Goal: Task Accomplishment & Management: Use online tool/utility

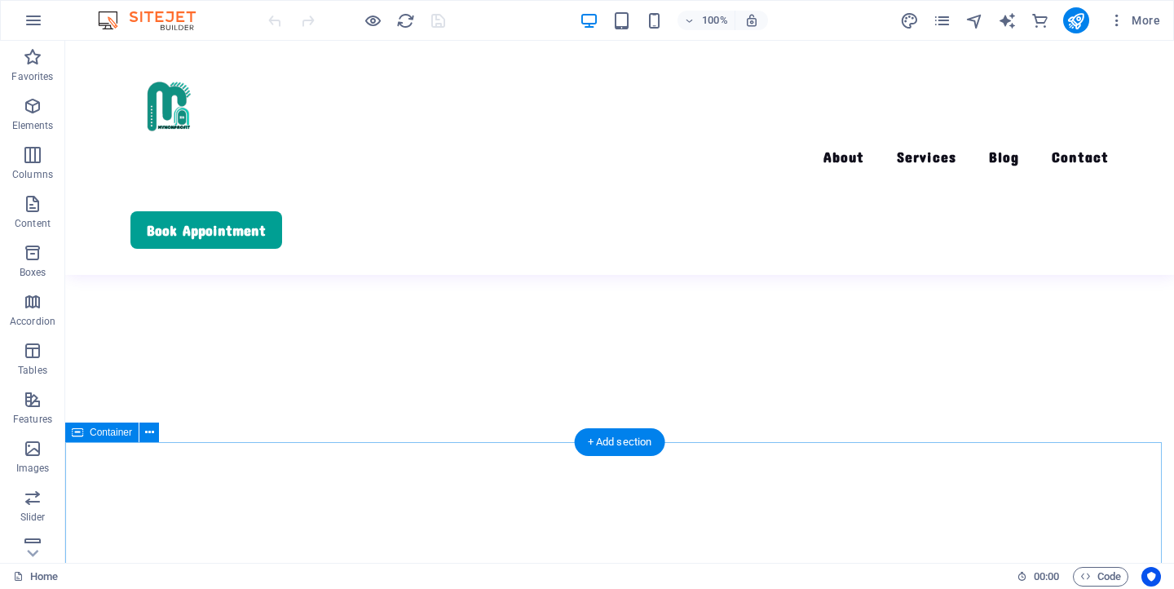
scroll to position [431, 0]
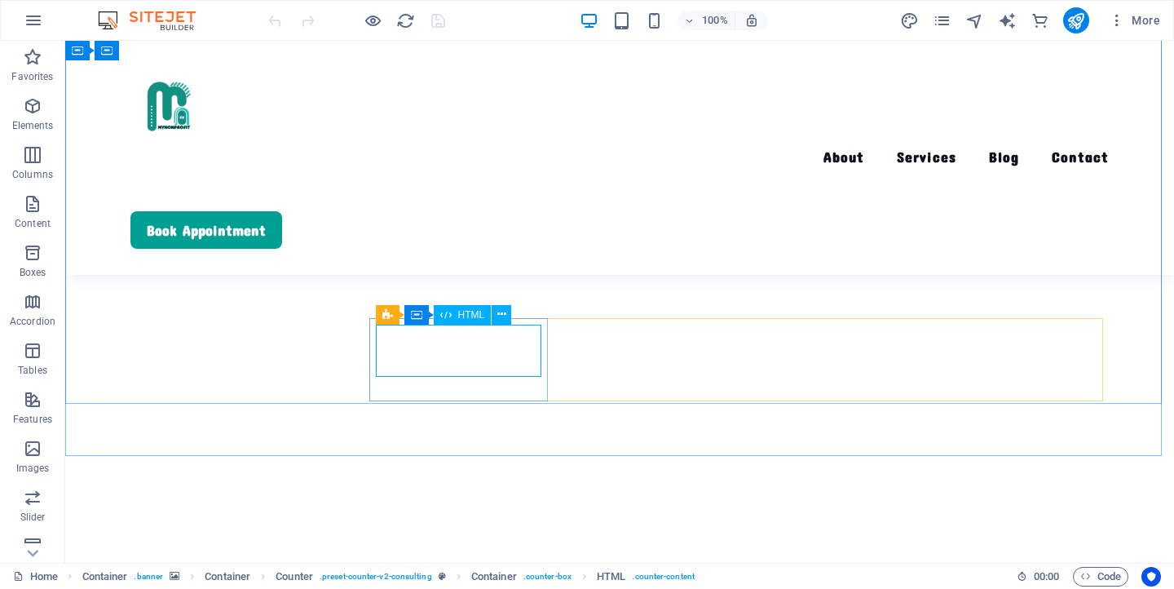
click at [463, 315] on span "HTML" at bounding box center [471, 315] width 27 height 10
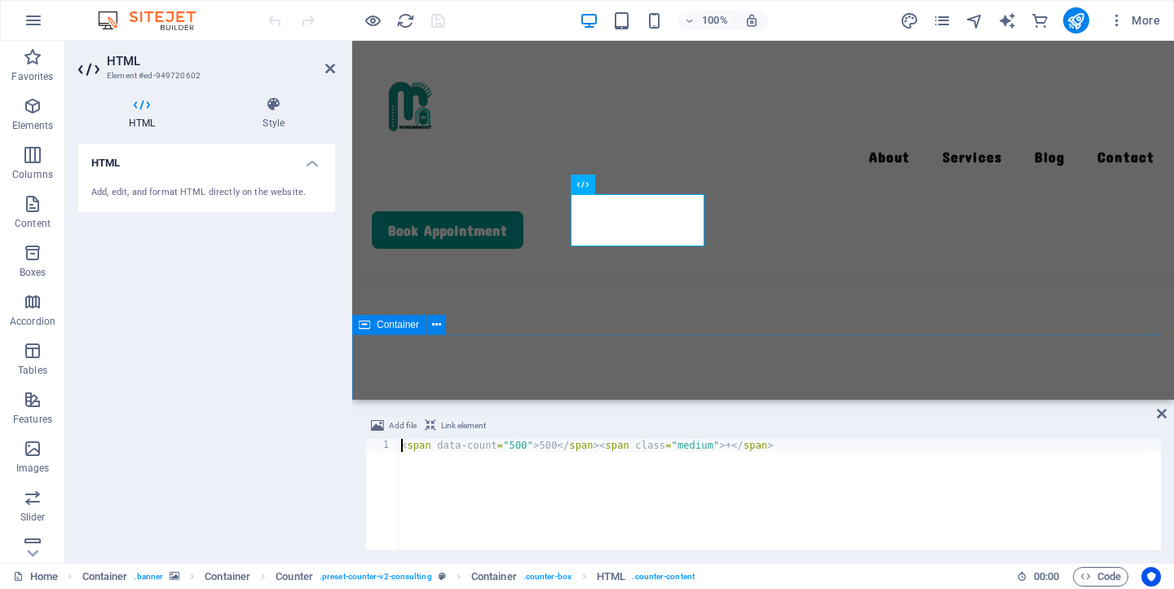
scroll to position [644, 0]
click at [525, 447] on div "< span data-count = "500" > 500 </ span > < span class = "medium" > + </ span >" at bounding box center [779, 507] width 763 height 137
type textarea "<span data-count="10">10</span><span class="medium">+</span>"
click at [1158, 416] on icon at bounding box center [1162, 413] width 10 height 13
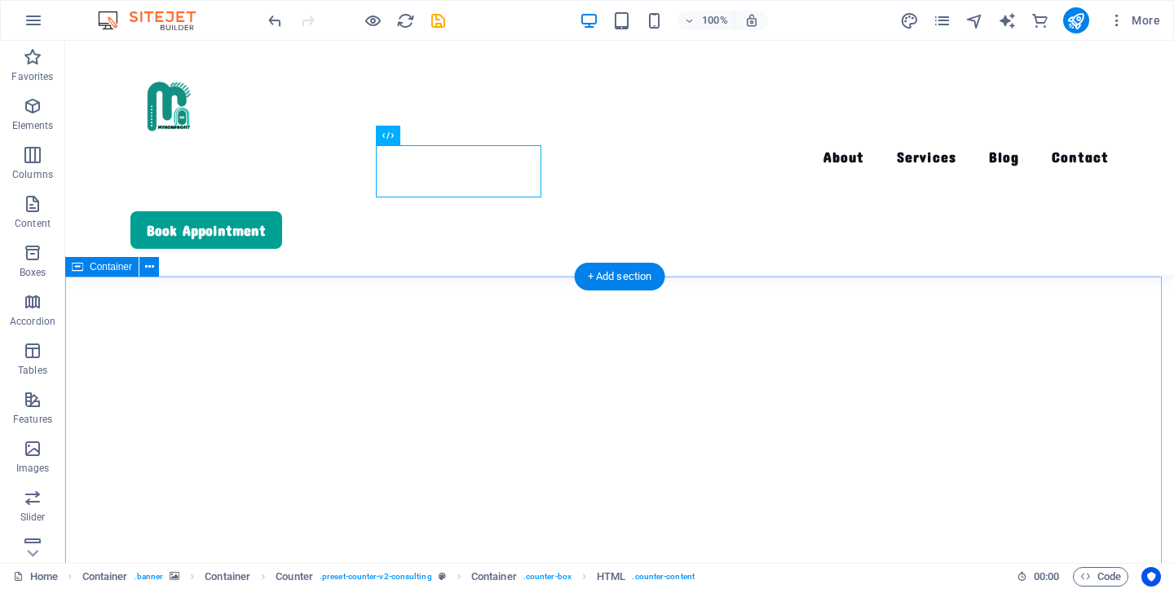
scroll to position [452, 0]
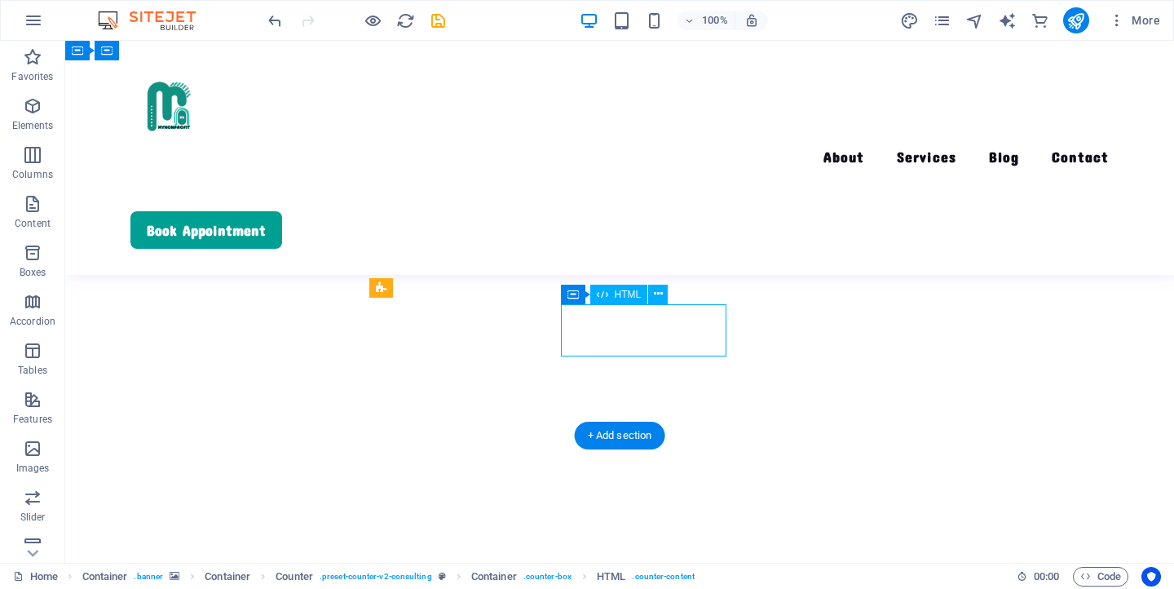
drag, startPoint x: 637, startPoint y: 337, endPoint x: 350, endPoint y: 338, distance: 287.0
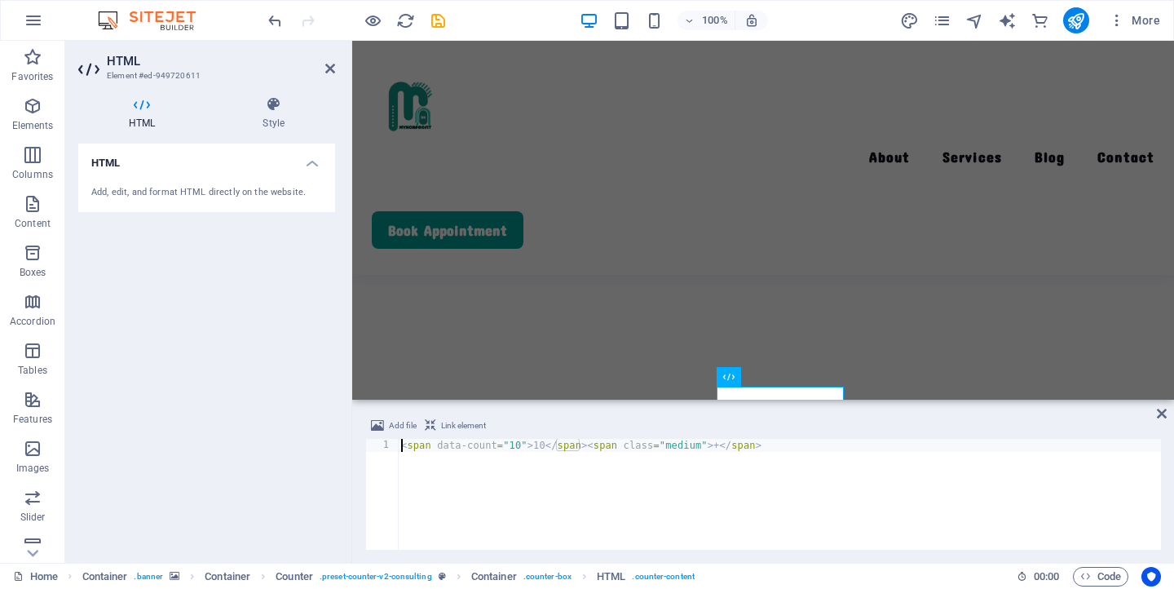
click at [522, 446] on div "< span data-count = "10" > 10 </ span > < span class = "medium" > + </ span >" at bounding box center [779, 507] width 763 height 137
type textarea "<span data-count="4">4</span><span class="medium"></span>"
click at [1165, 415] on icon at bounding box center [1162, 413] width 10 height 13
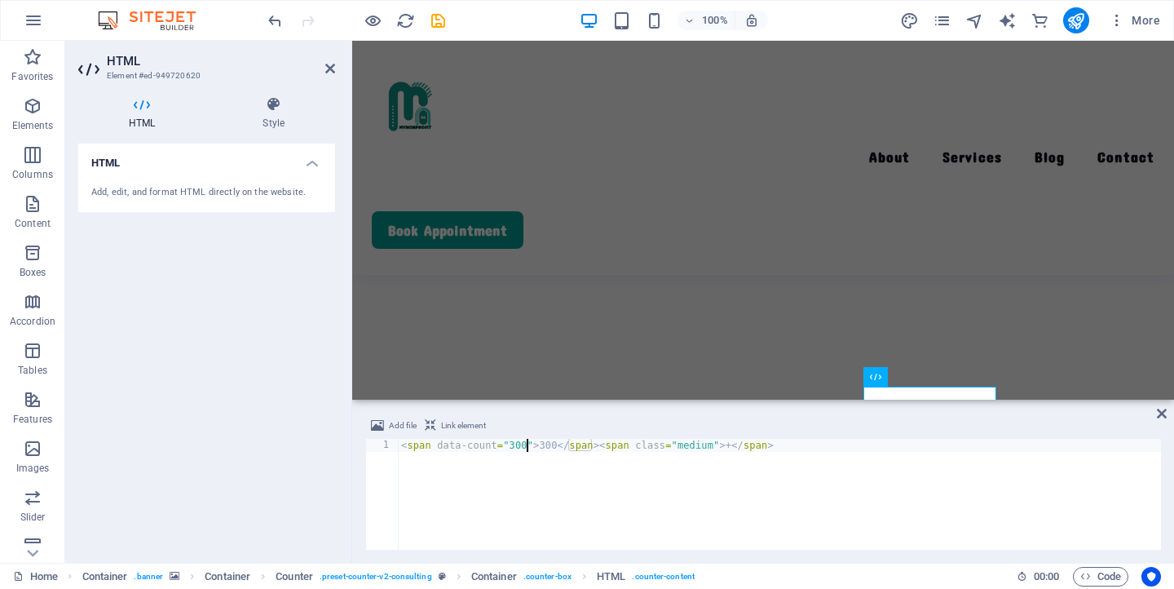
click at [526, 443] on div "< span data-count = "300" > 300 </ span > < span class = "medium" > + </ span >" at bounding box center [779, 507] width 763 height 137
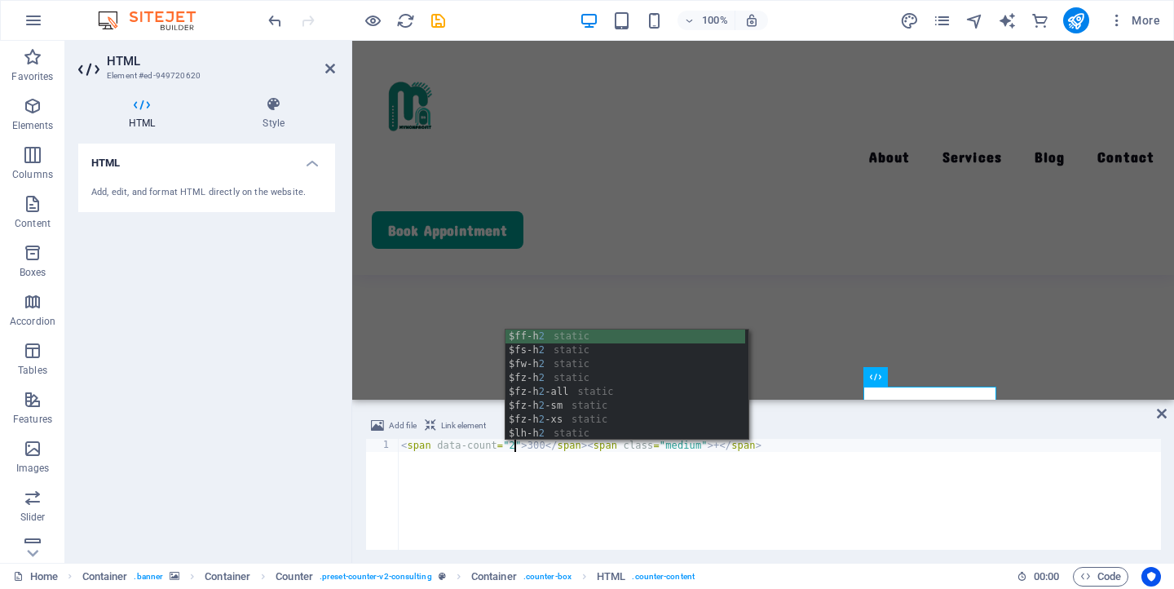
scroll to position [0, 9]
click at [547, 448] on div "< span data-count = "2" > 300 </ span > < span class = "medium" > + </ span >" at bounding box center [779, 507] width 763 height 137
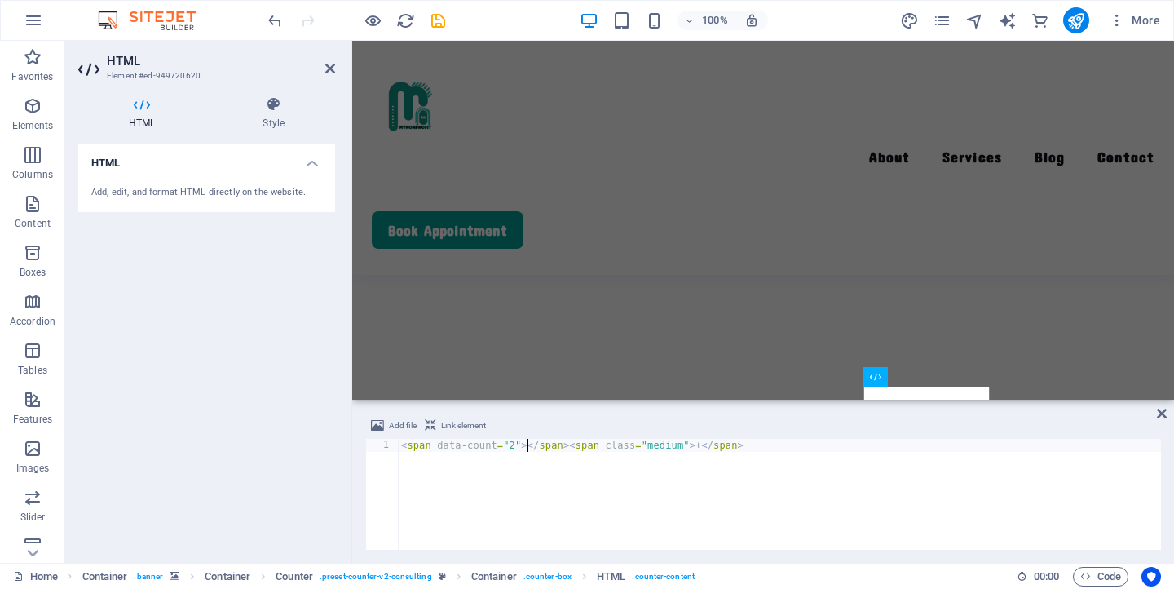
scroll to position [0, 11]
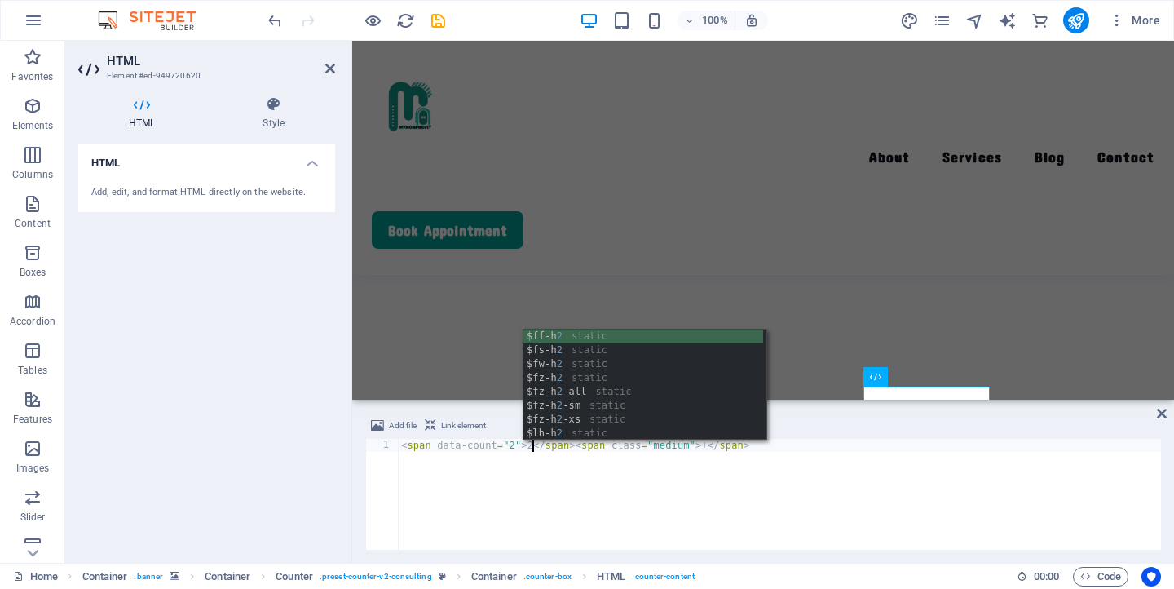
click at [708, 448] on div "< span data-count = "2" > 2 </ span > < span class = "medium" > + </ span >" at bounding box center [779, 507] width 763 height 137
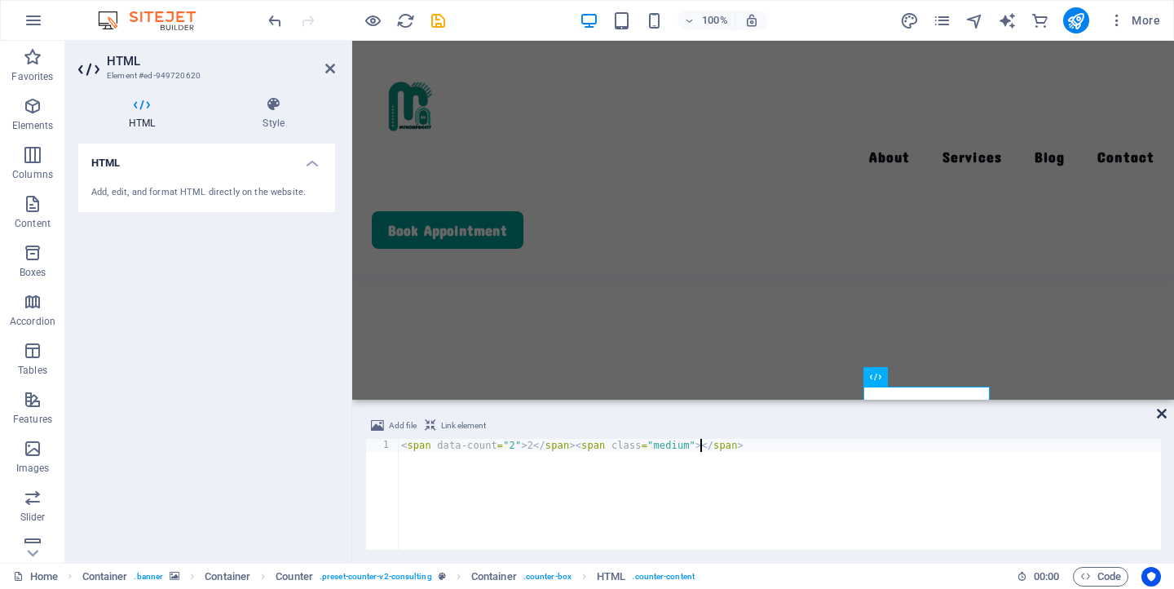
type textarea "<span data-count="2">2</span><span class="medium"></span>"
click at [1163, 414] on icon at bounding box center [1162, 413] width 10 height 13
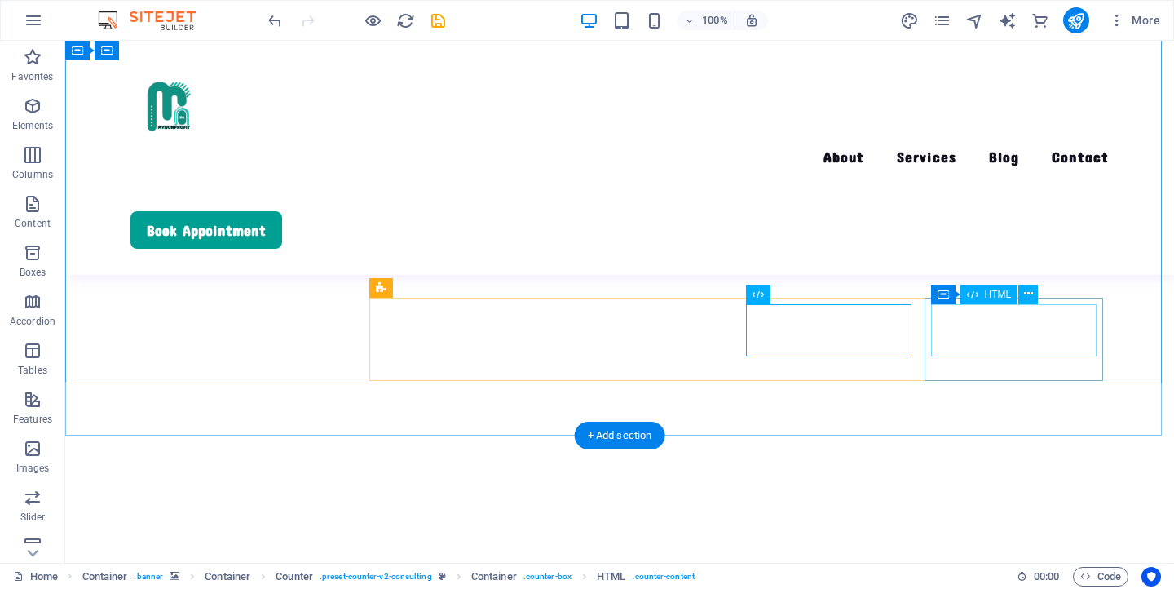
drag, startPoint x: 1014, startPoint y: 334, endPoint x: 727, endPoint y: 337, distance: 287.0
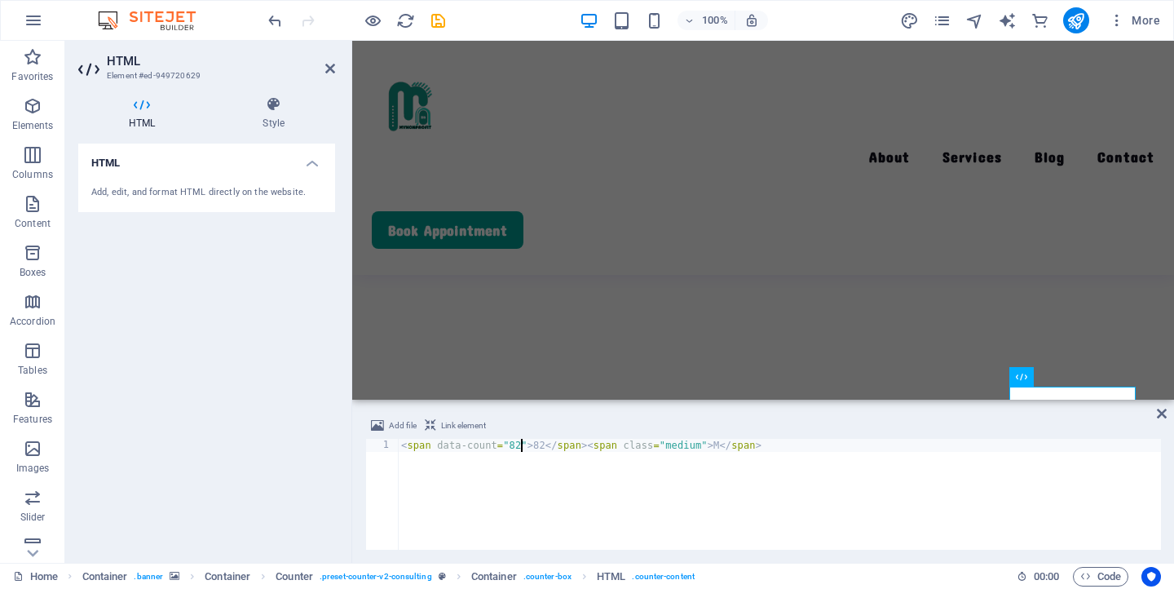
click at [519, 449] on div "< span data-count = "82" > 82 </ span > < span class = "medium" > M </ span >" at bounding box center [779, 507] width 763 height 137
type textarea "<span data-count="6">6</span><span class="medium"></span>"
click at [1164, 413] on icon at bounding box center [1162, 413] width 10 height 13
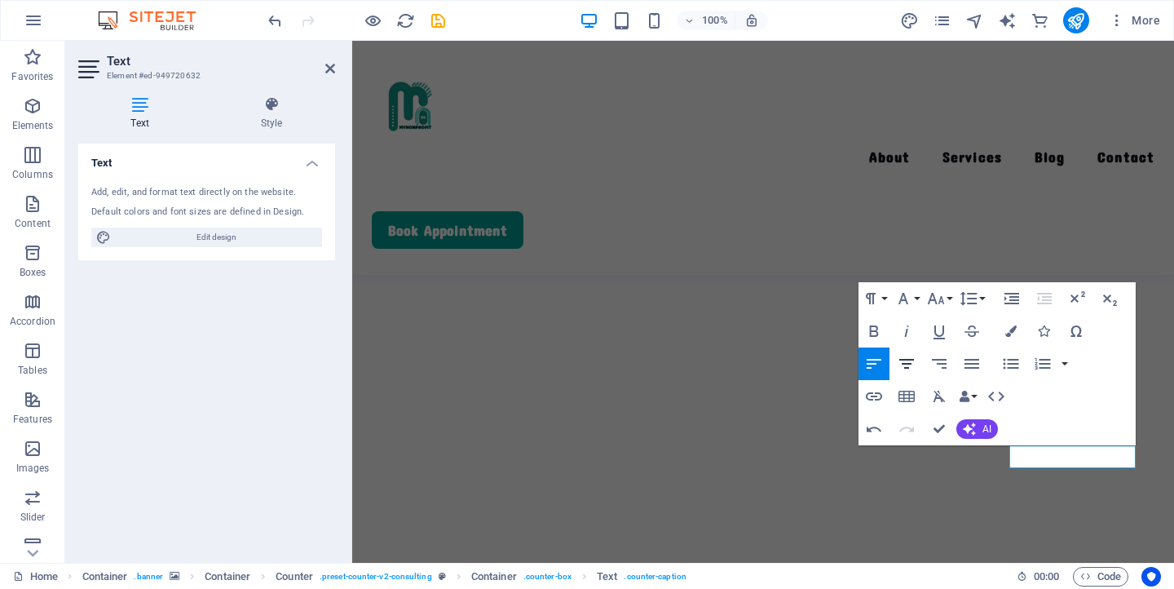
click at [900, 364] on icon "button" at bounding box center [907, 364] width 20 height 20
click at [964, 514] on figure at bounding box center [763, 190] width 822 height 938
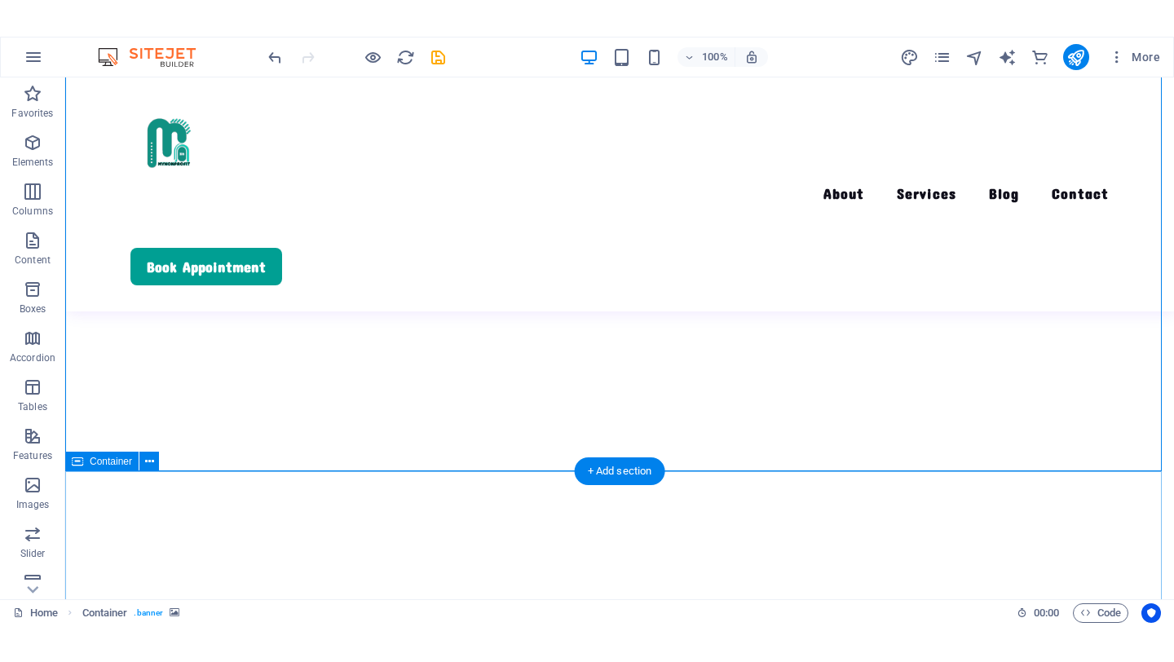
scroll to position [455, 0]
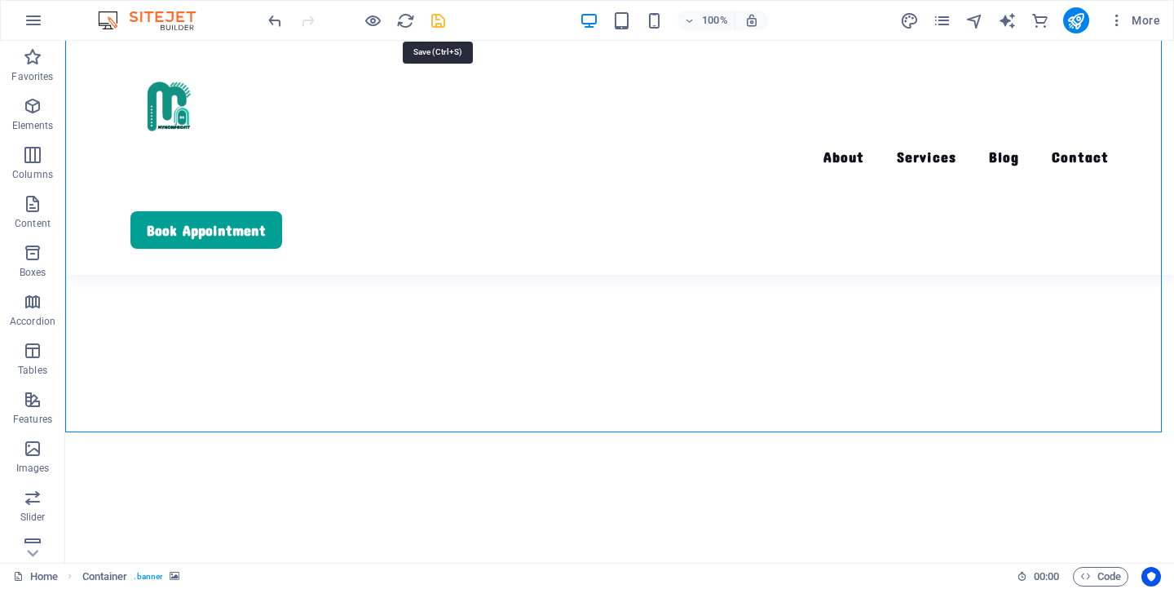
click at [440, 25] on icon "save" at bounding box center [438, 20] width 19 height 19
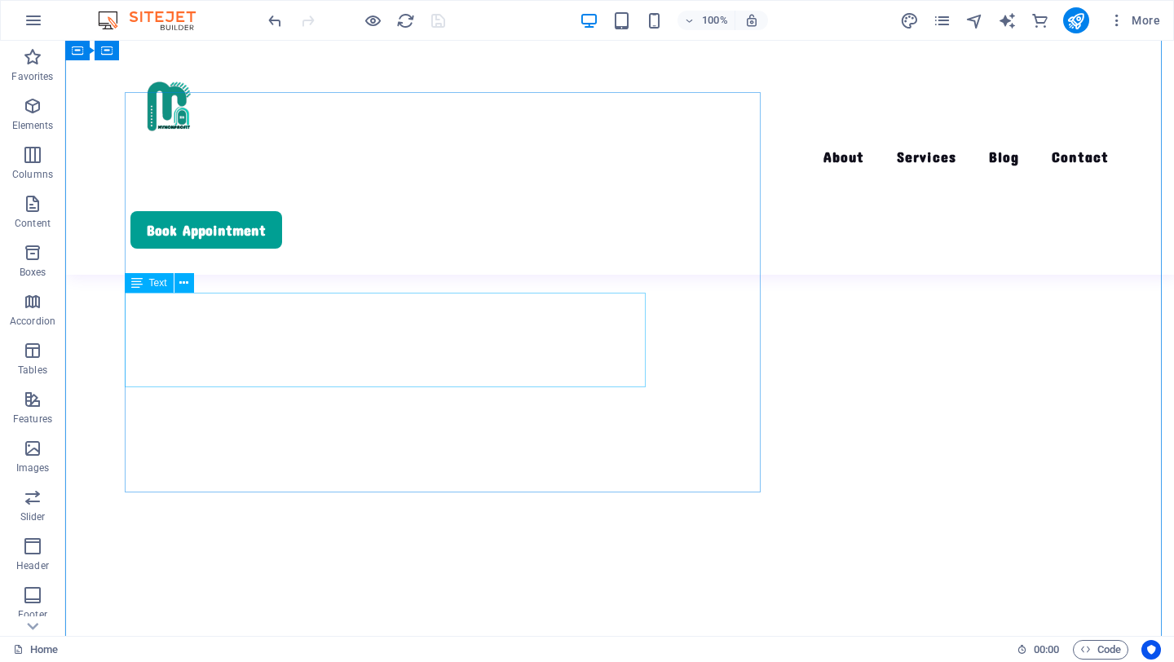
scroll to position [186, 0]
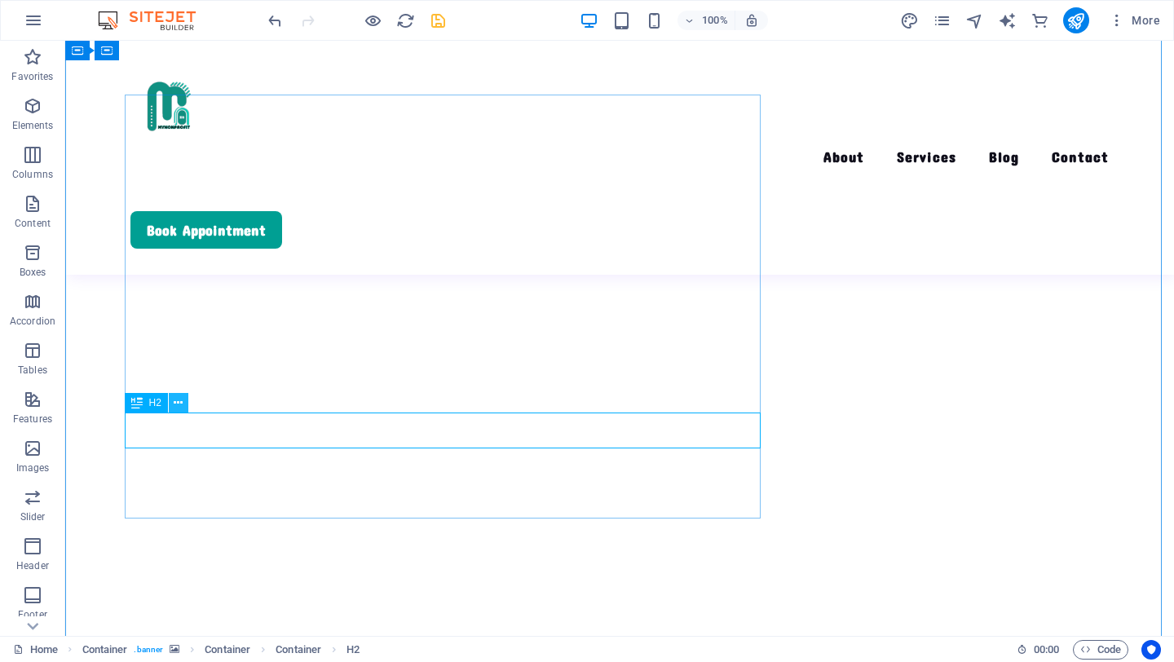
click at [178, 408] on icon at bounding box center [178, 403] width 9 height 17
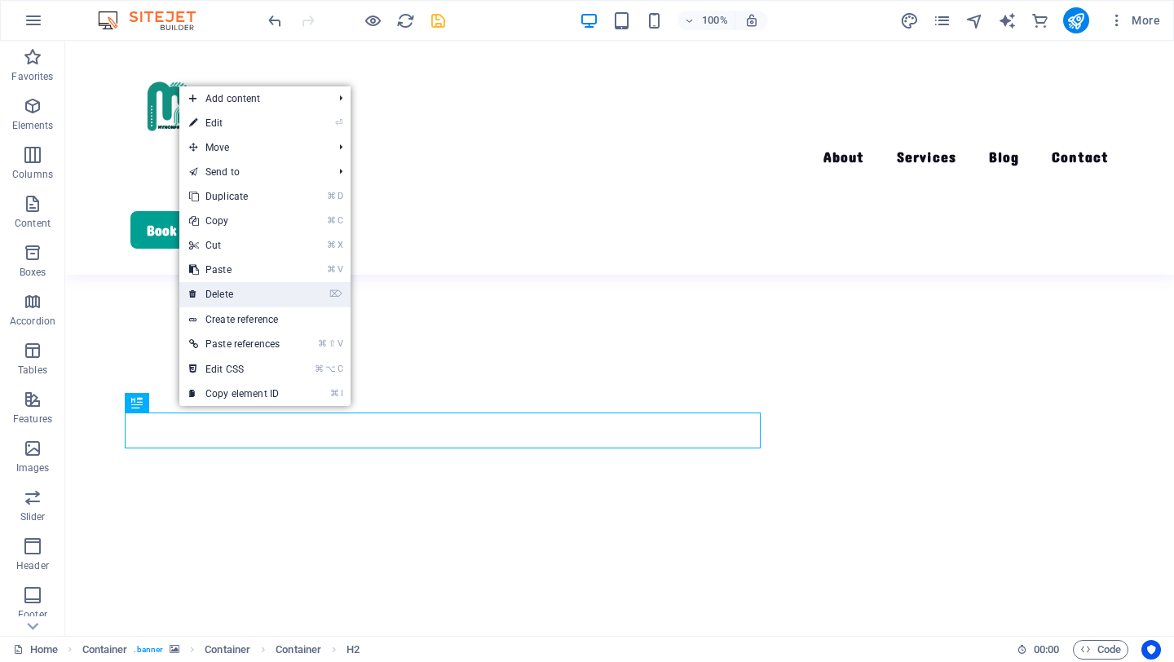
click at [237, 298] on link "⌦ Delete" at bounding box center [234, 294] width 110 height 24
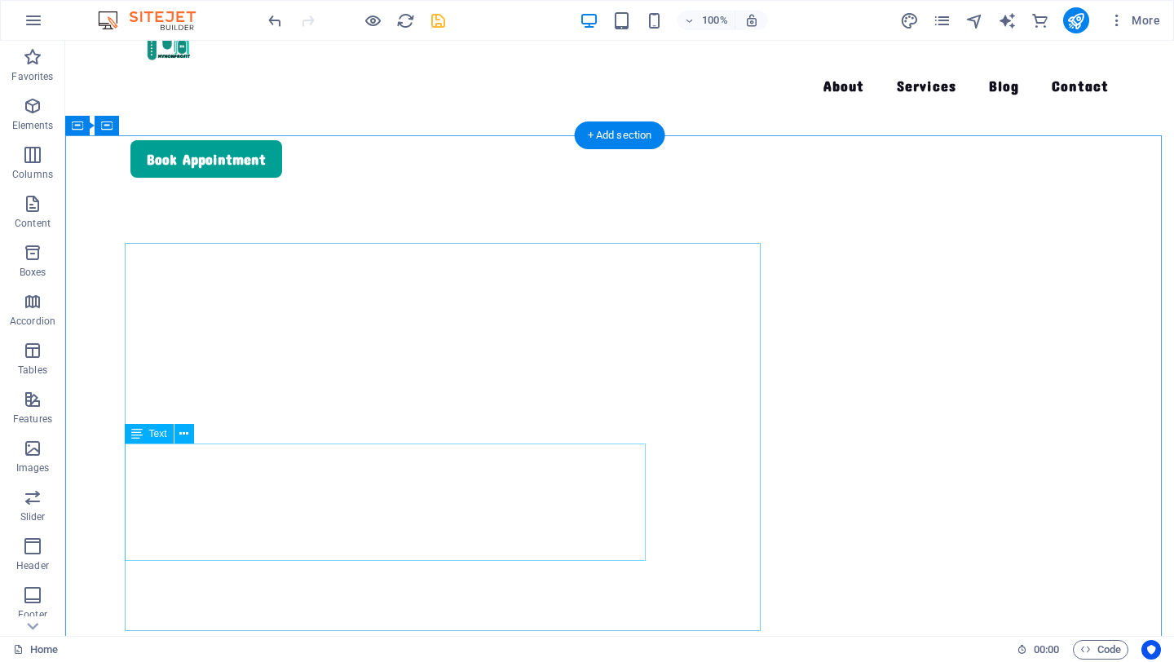
scroll to position [119, 0]
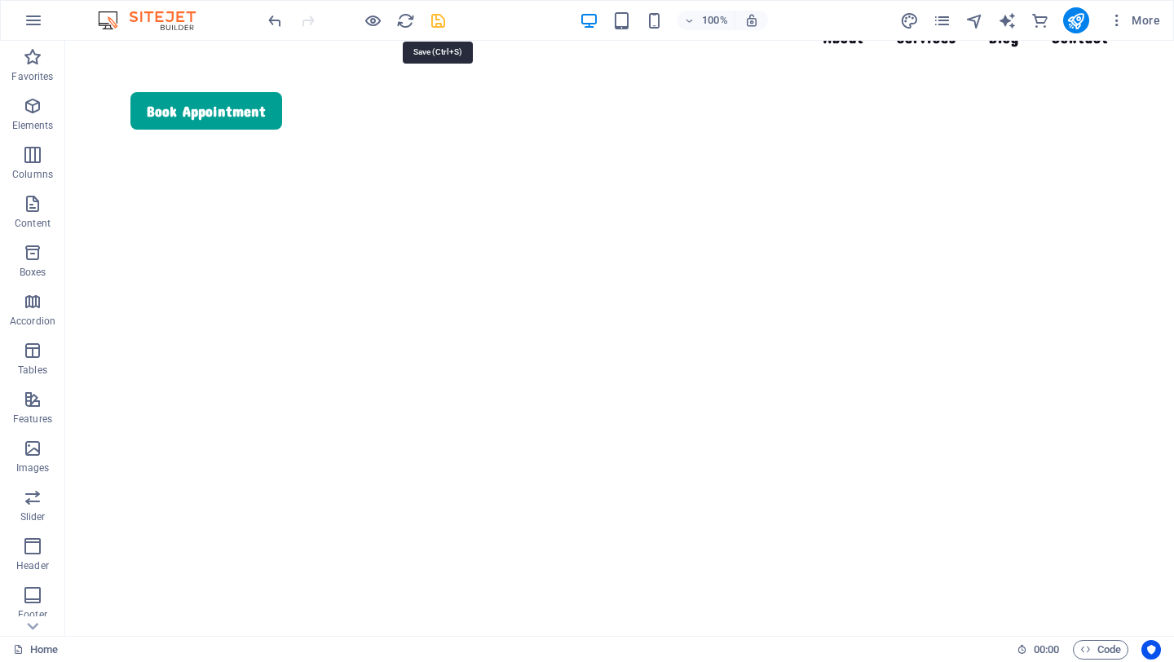
click at [444, 25] on icon "save" at bounding box center [438, 20] width 19 height 19
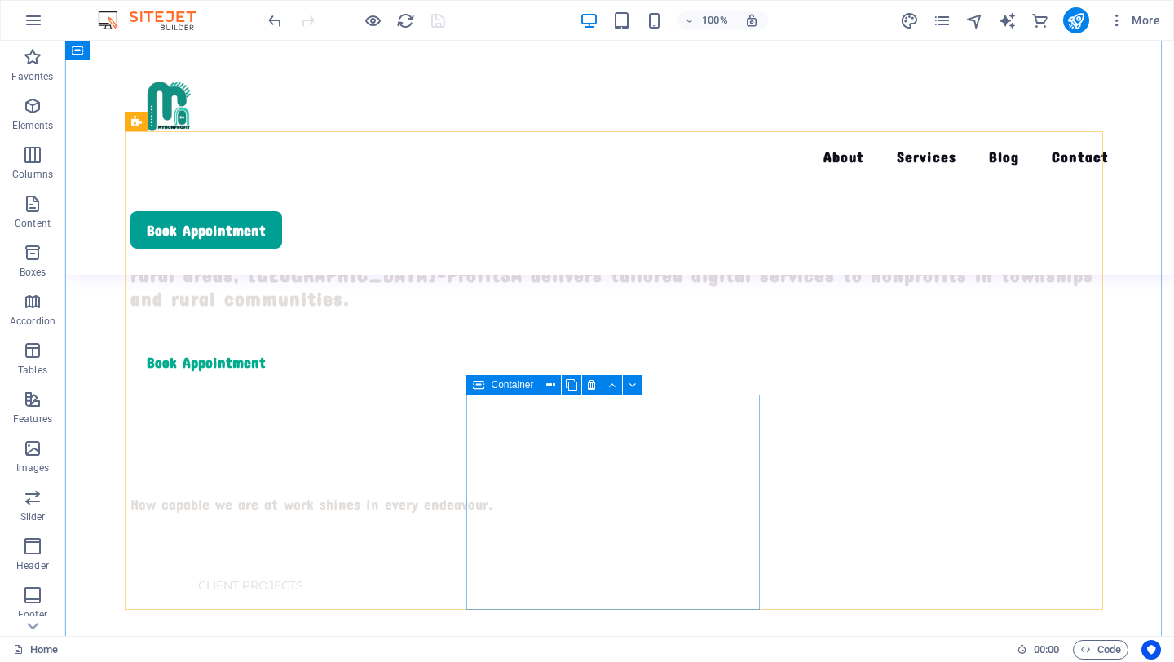
scroll to position [1045, 0]
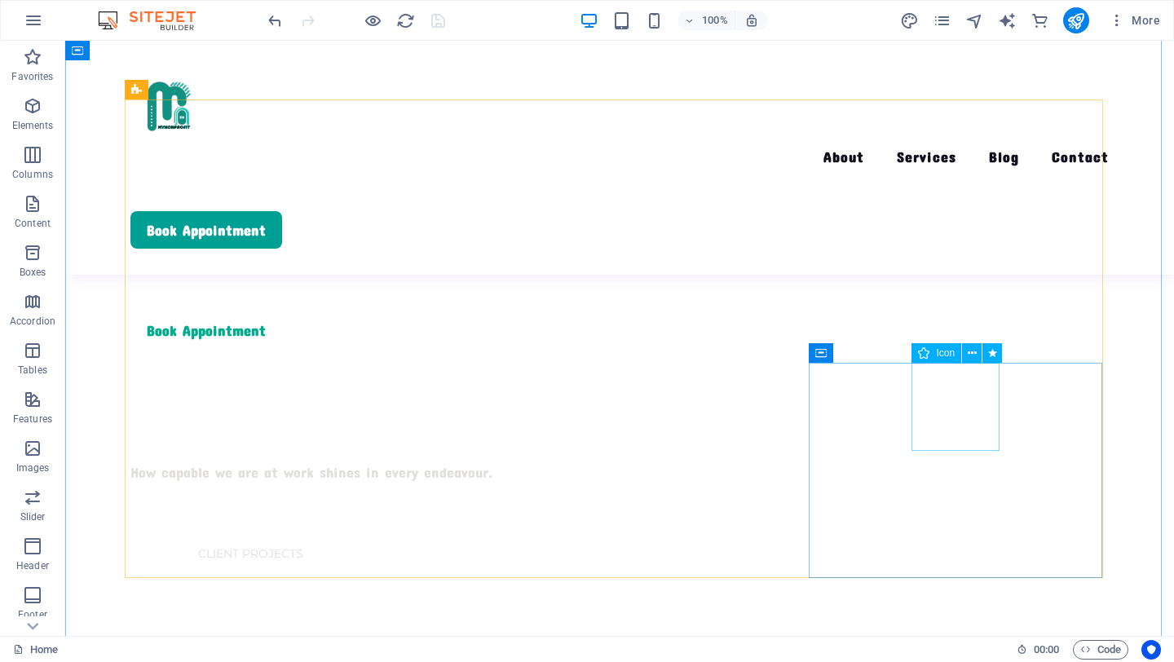
click at [968, 356] on icon at bounding box center [972, 353] width 9 height 17
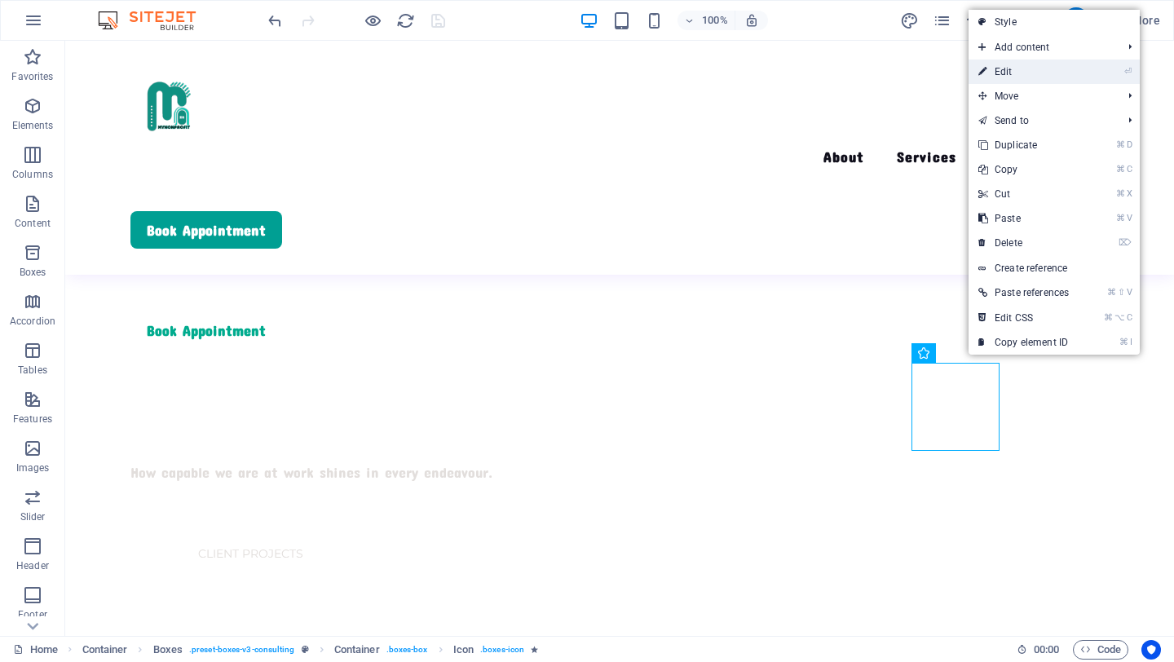
drag, startPoint x: 1001, startPoint y: 63, endPoint x: 42, endPoint y: 320, distance: 992.7
click at [1001, 63] on link "⏎ Edit" at bounding box center [1024, 72] width 110 height 24
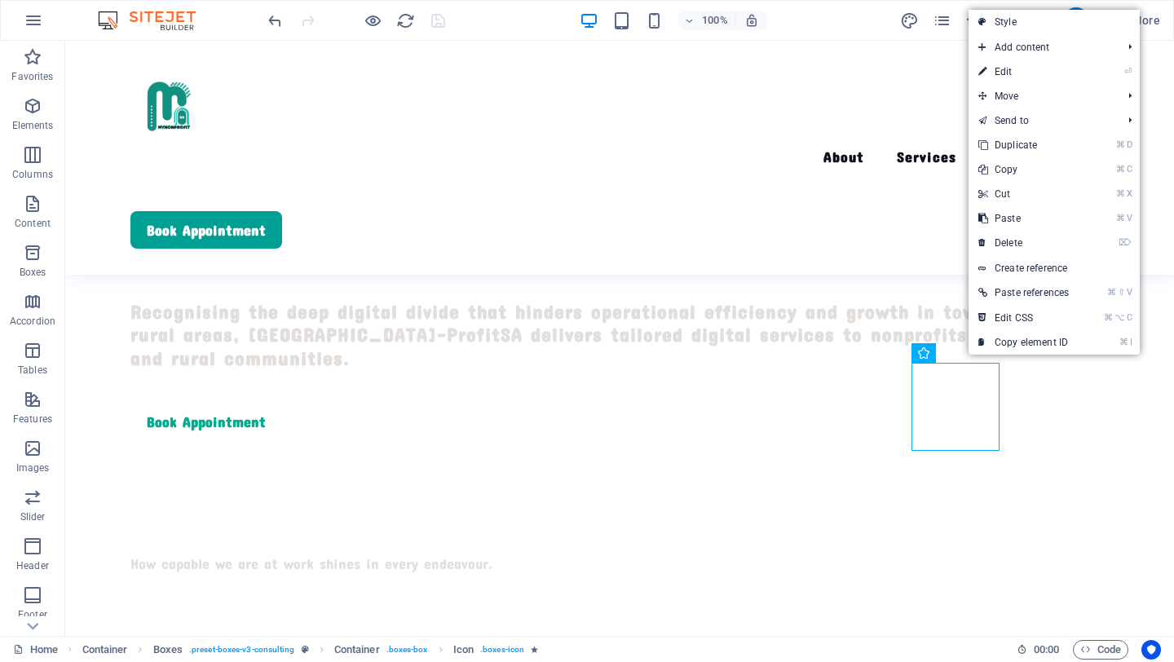
select select "xMidYMid"
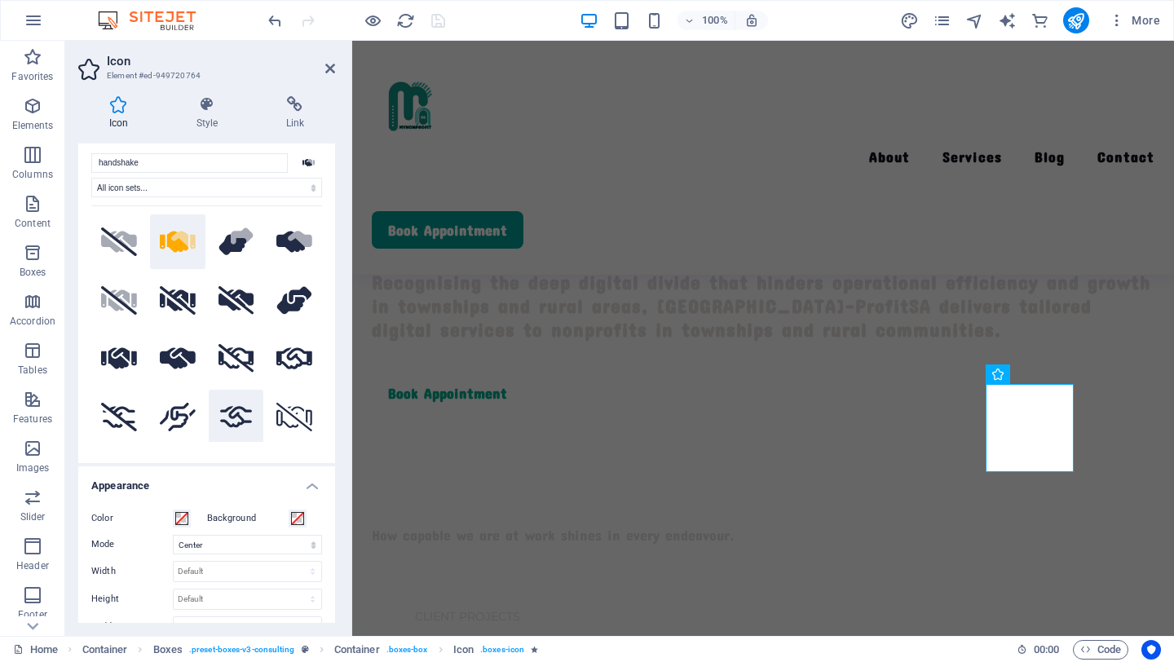
scroll to position [0, 0]
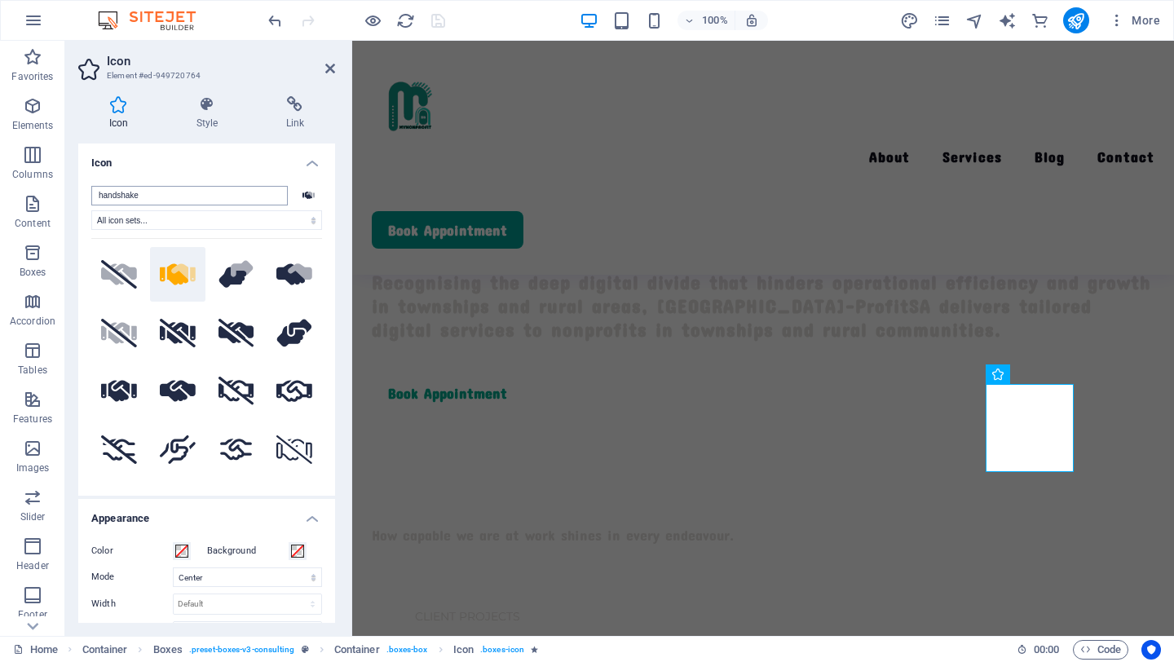
click at [205, 196] on input "handshake" at bounding box center [189, 196] width 196 height 20
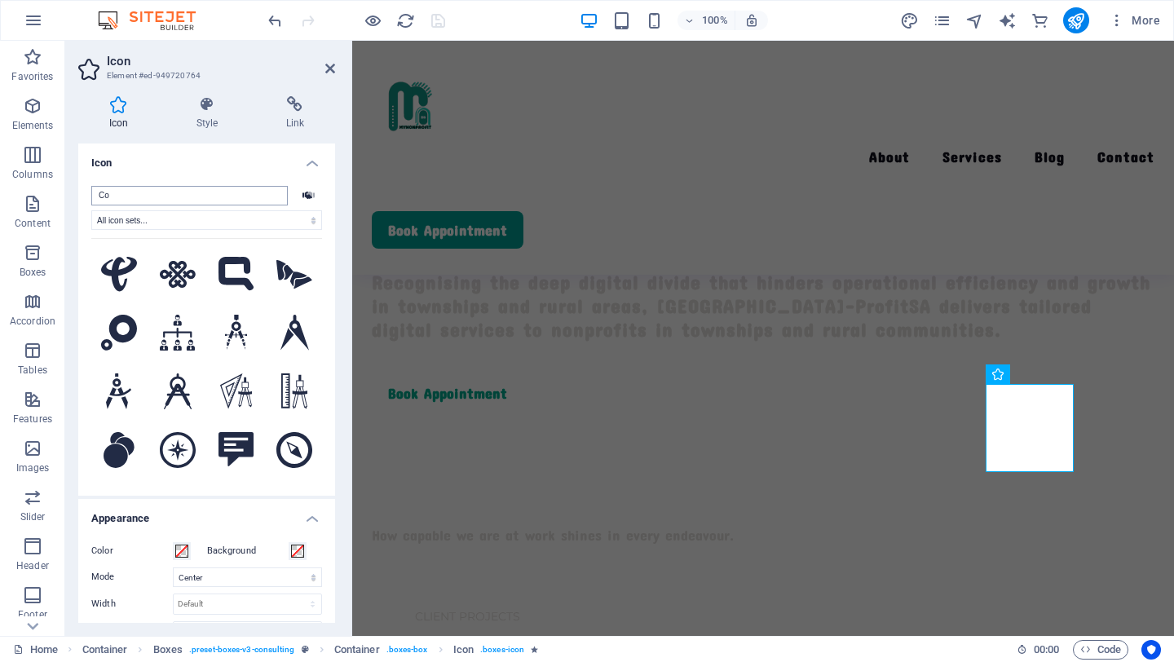
type input "C"
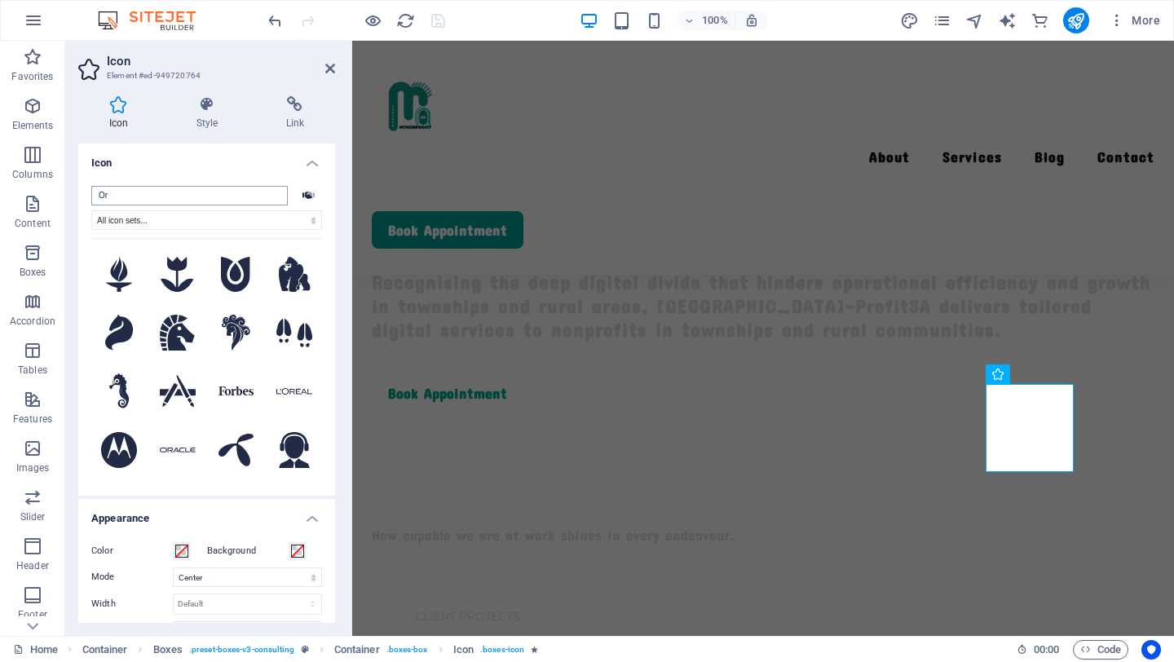
type input "O"
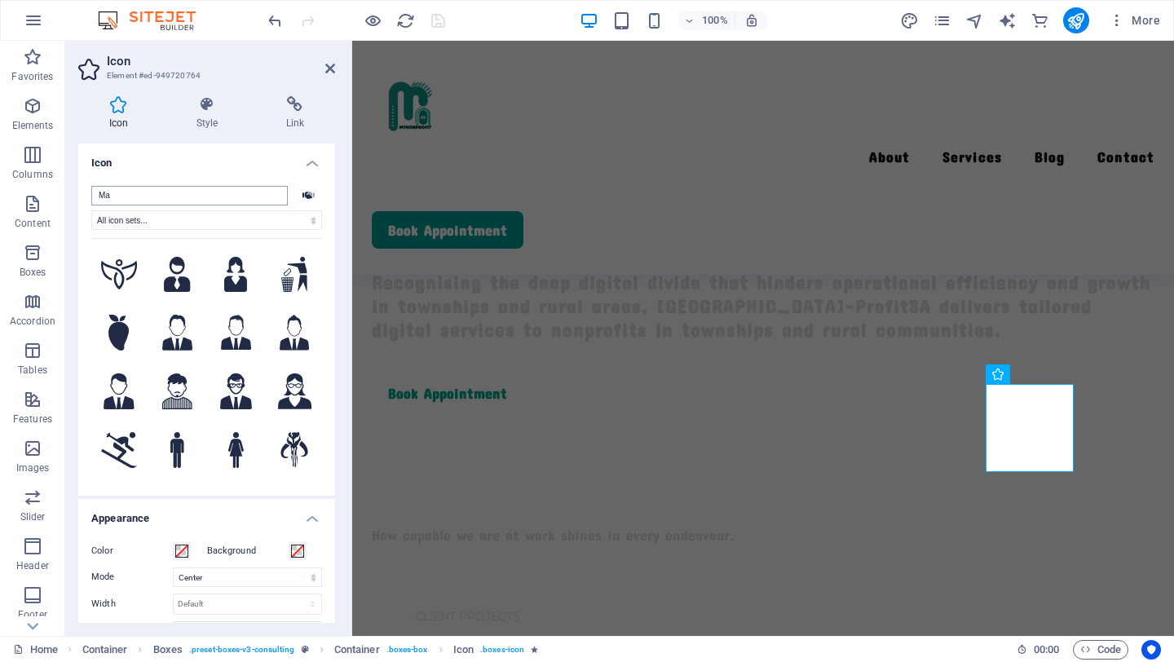
type input "M"
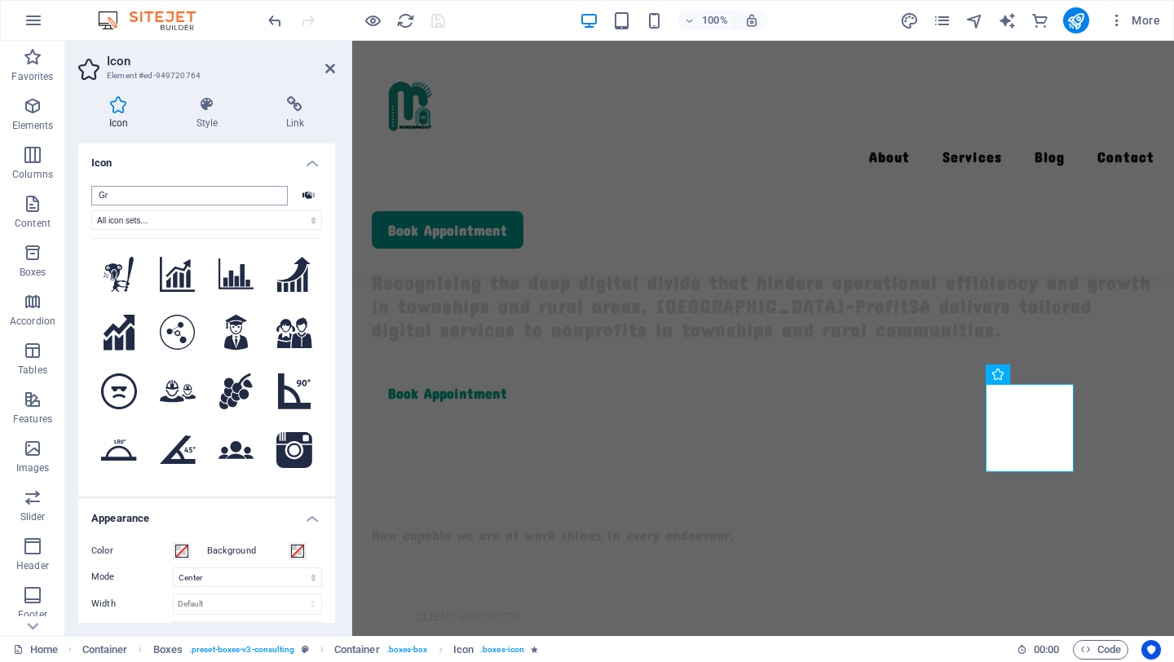
type input "Gro"
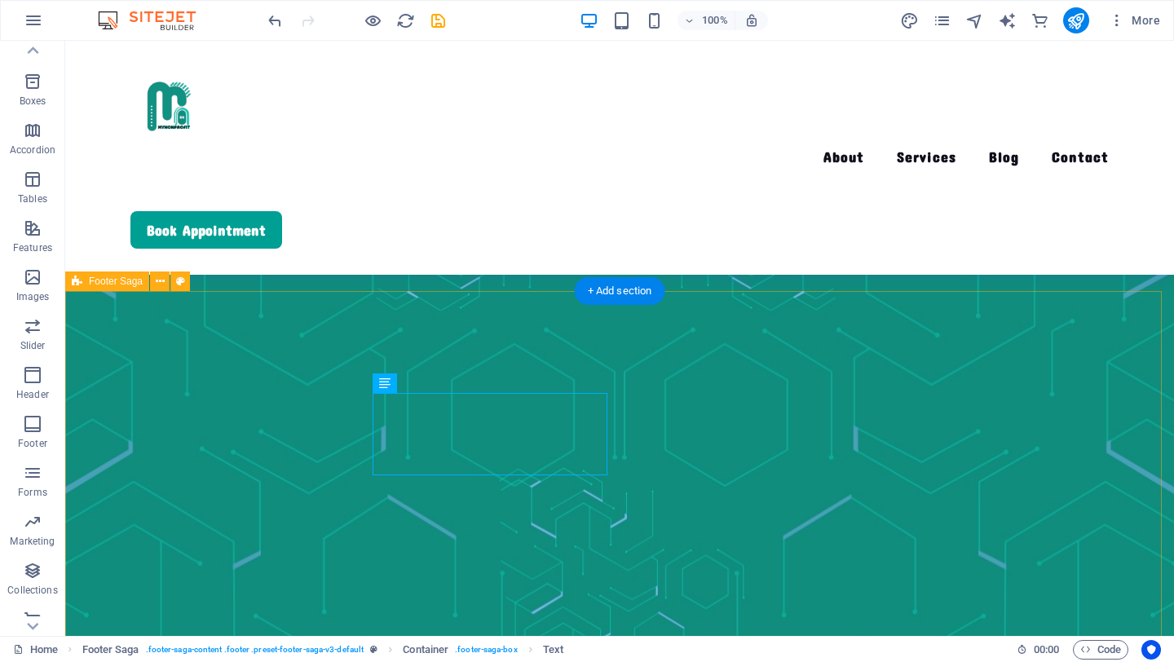
scroll to position [3568, 0]
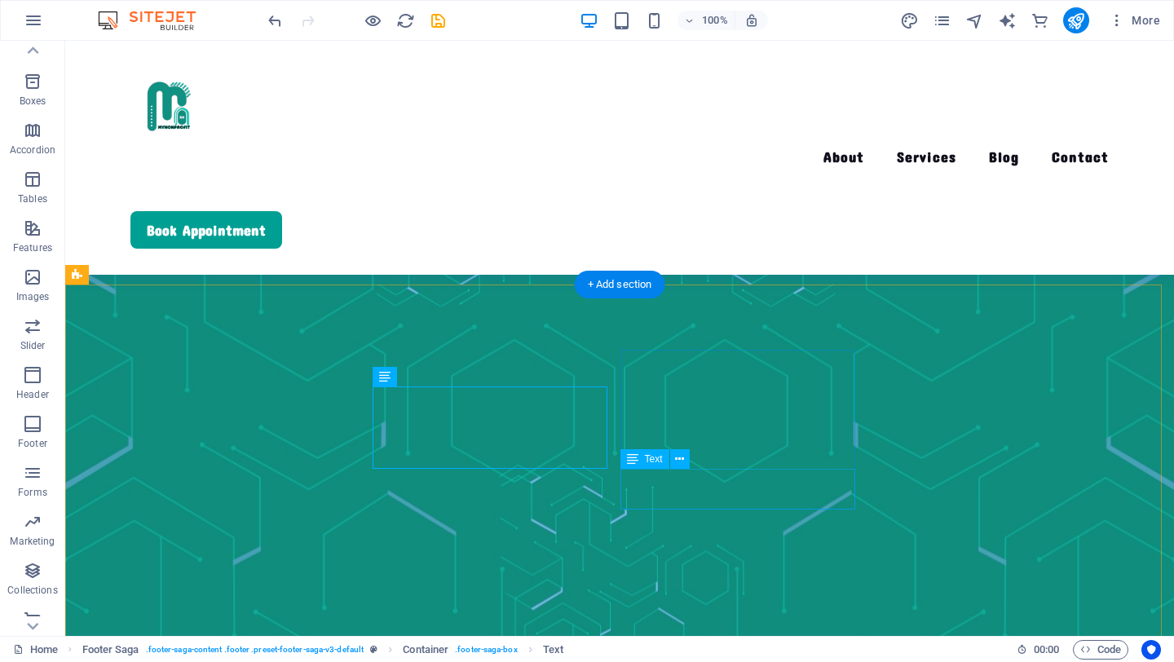
click at [685, 460] on button at bounding box center [680, 459] width 20 height 20
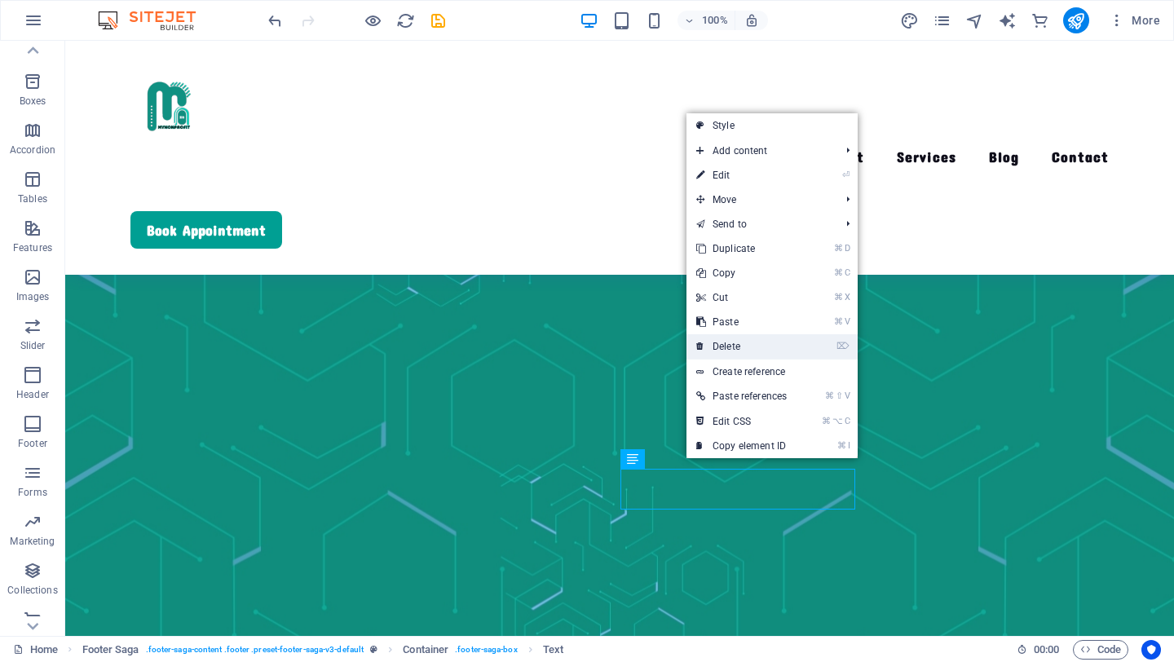
click at [755, 348] on link "⌦ Delete" at bounding box center [741, 346] width 110 height 24
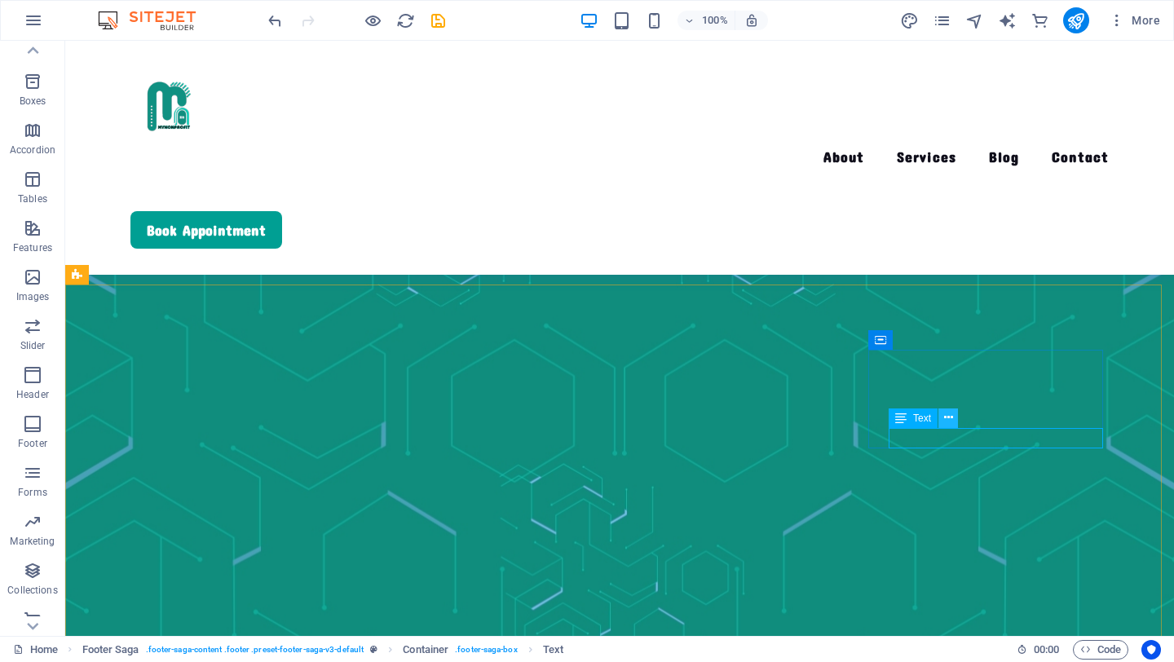
click at [945, 418] on icon at bounding box center [948, 417] width 9 height 17
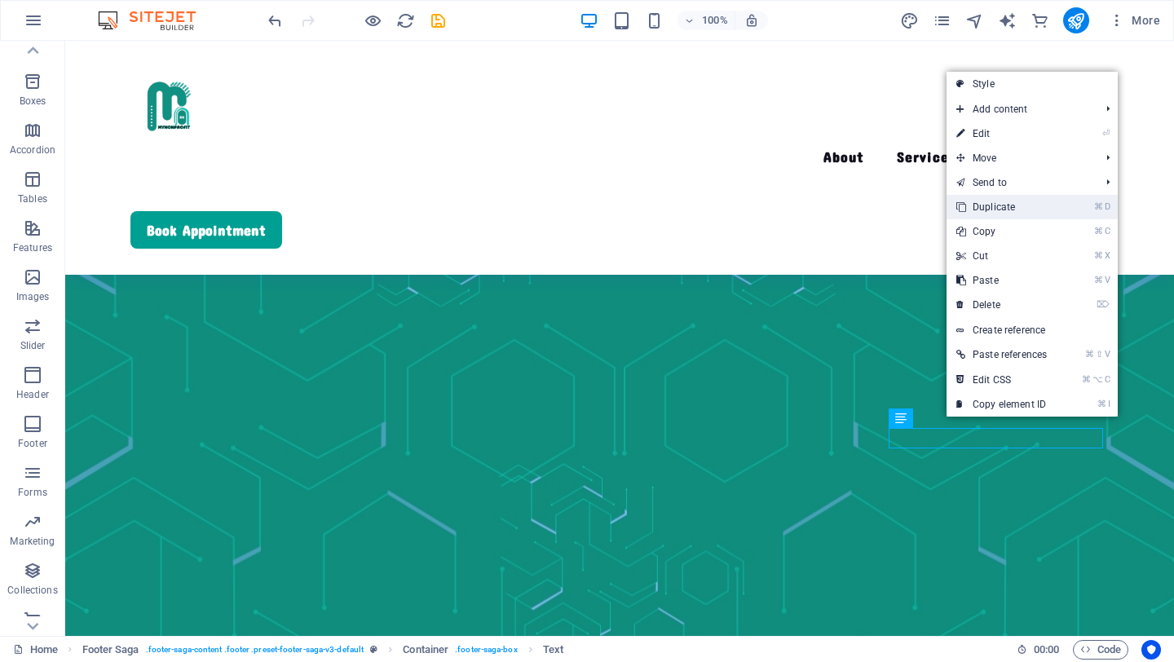
click at [1012, 204] on link "⌘ D Duplicate" at bounding box center [1001, 207] width 110 height 24
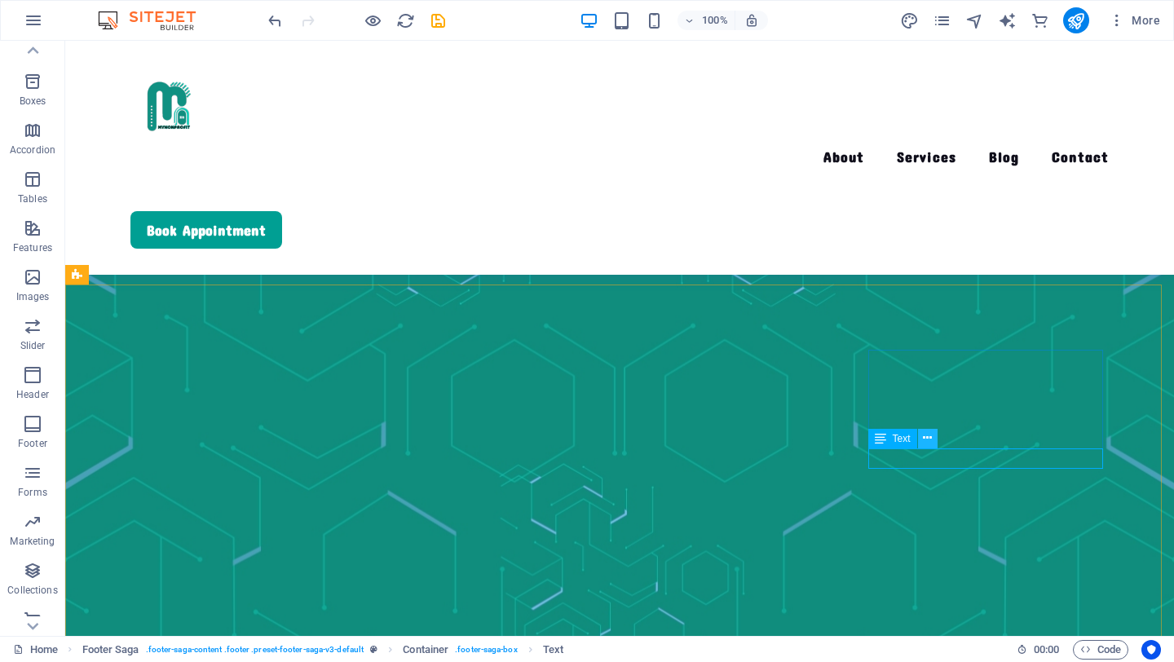
click at [930, 442] on icon at bounding box center [927, 438] width 9 height 17
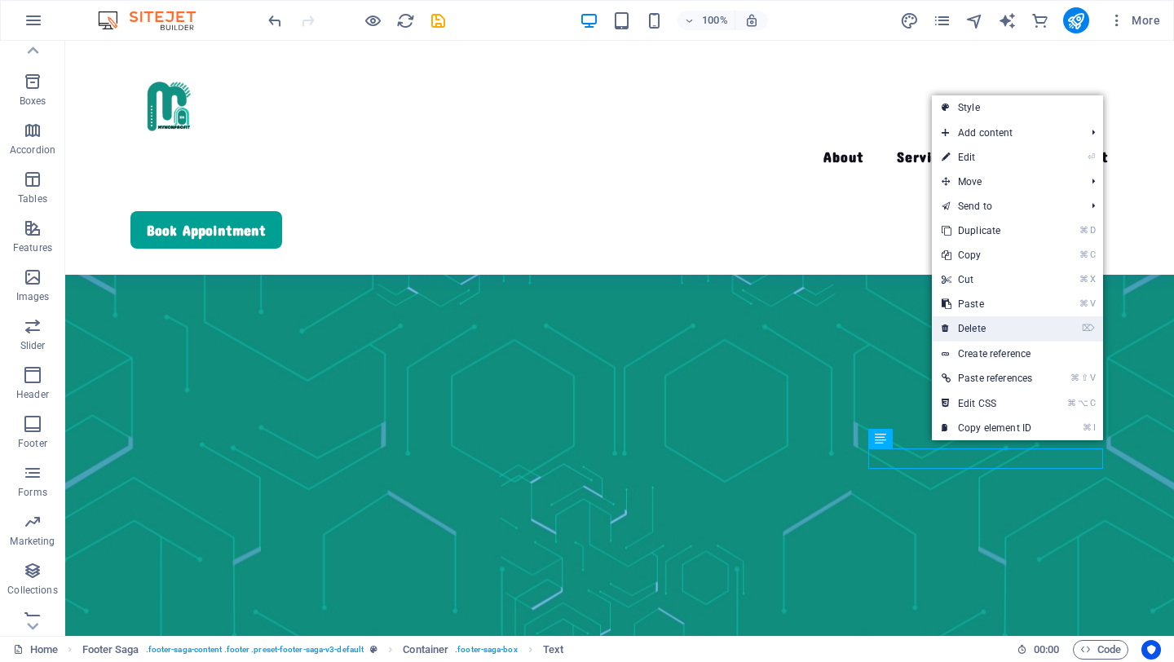
click at [987, 324] on link "⌦ Delete" at bounding box center [987, 328] width 110 height 24
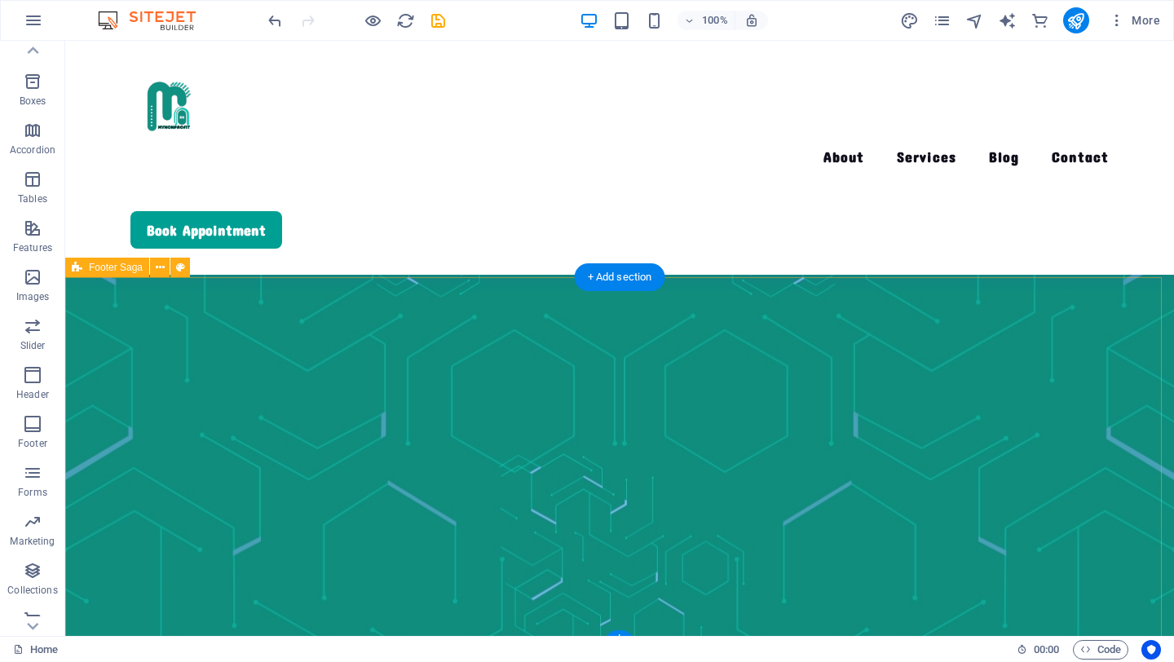
scroll to position [3585, 0]
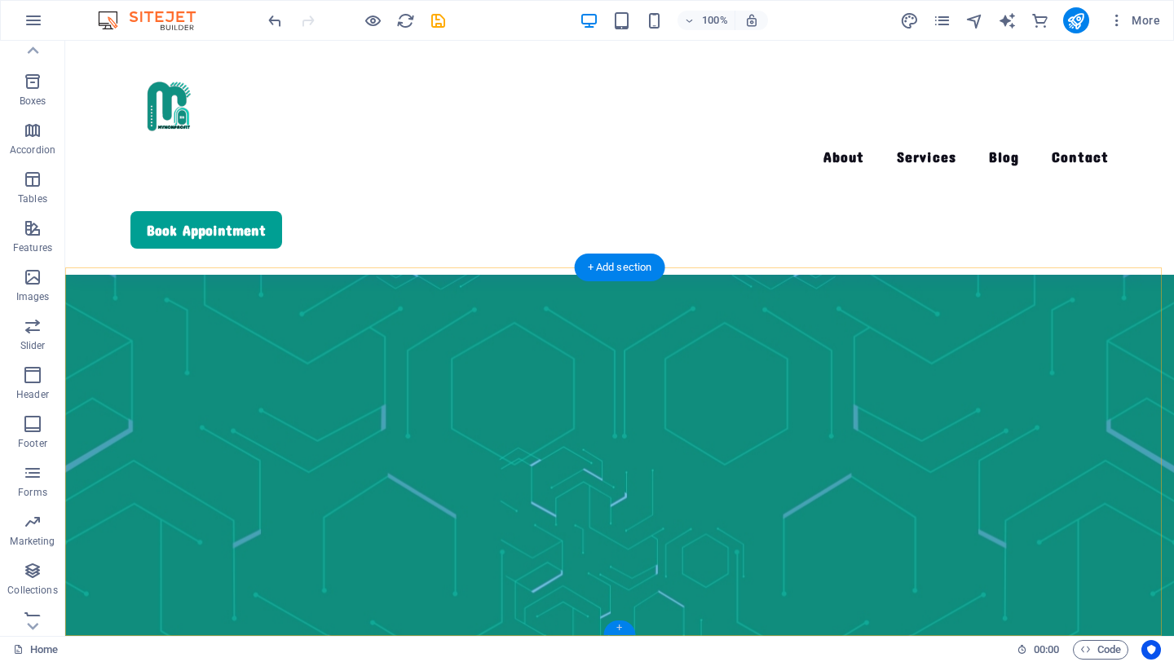
click at [629, 628] on div "+" at bounding box center [619, 627] width 32 height 15
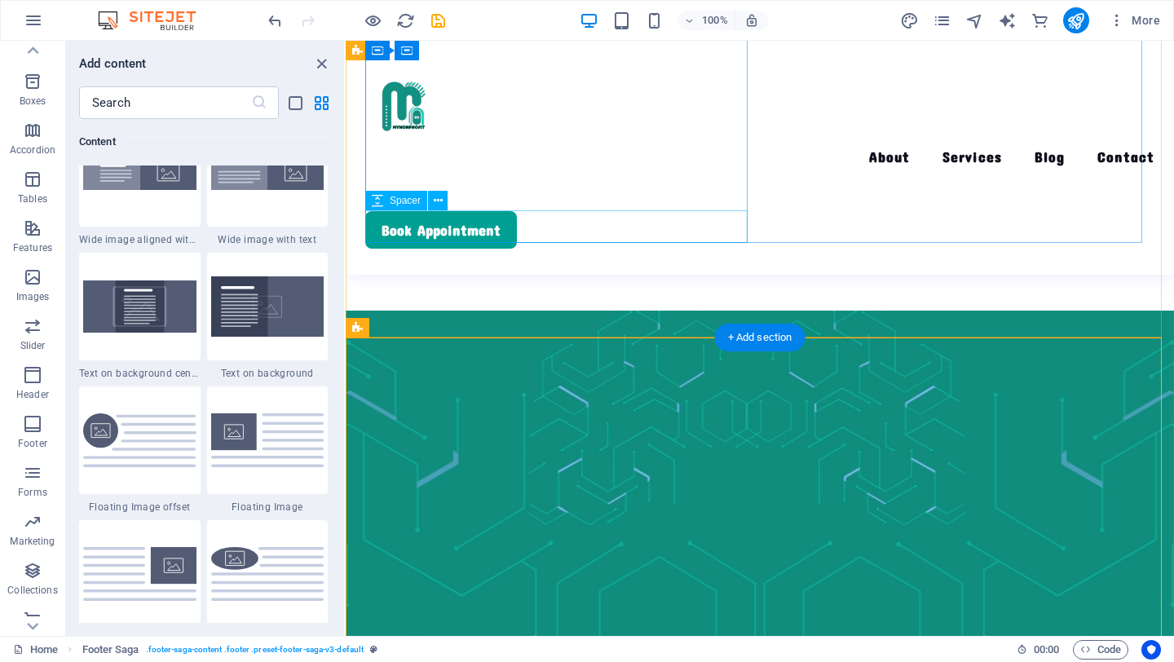
scroll to position [3593, 0]
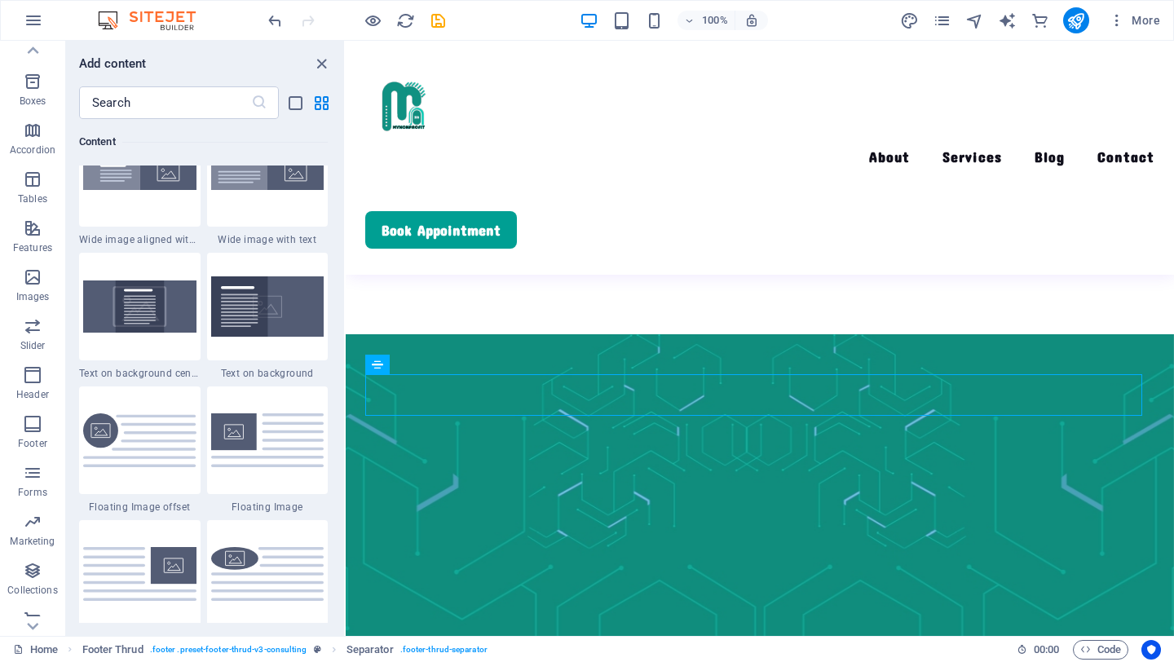
drag, startPoint x: 452, startPoint y: 363, endPoint x: 650, endPoint y: 656, distance: 353.6
click at [650, 636] on section "Favorites Elements Columns Content Boxes Accordion Tables Features Images Slide…" at bounding box center [587, 338] width 1174 height 595
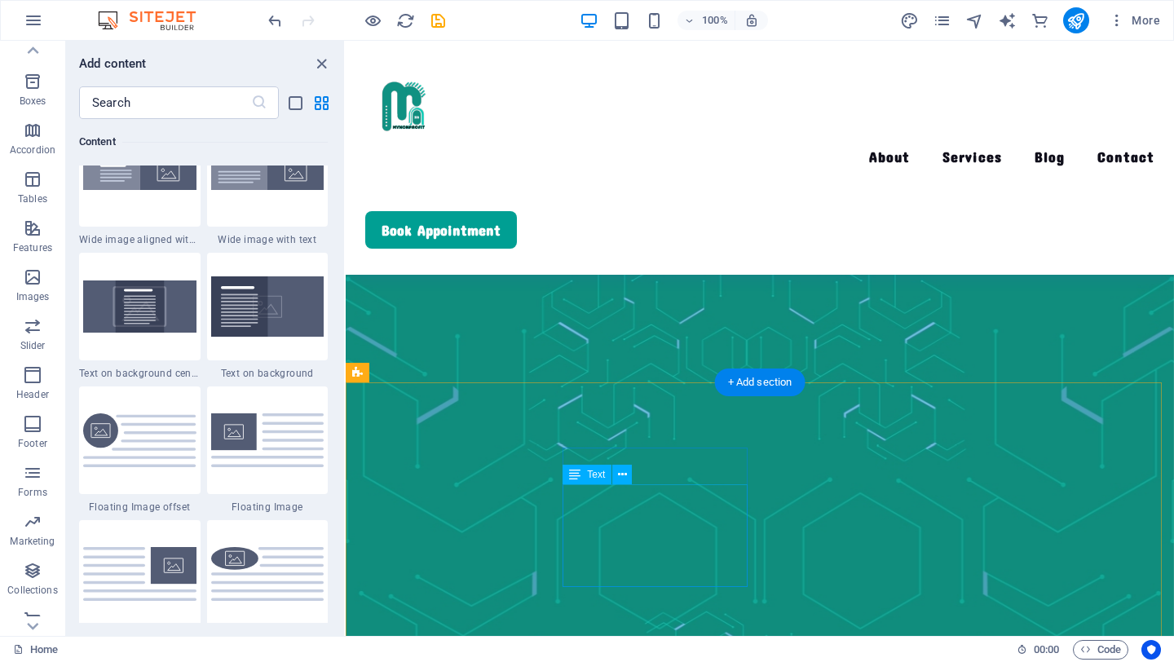
scroll to position [3683, 0]
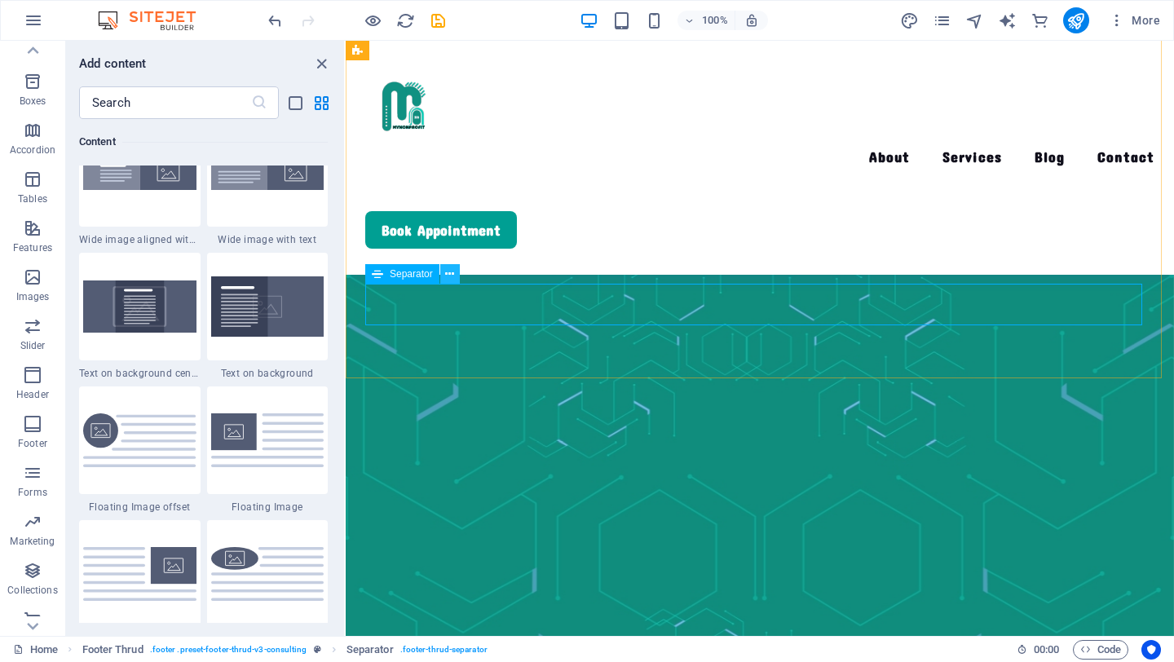
click at [448, 277] on icon at bounding box center [449, 274] width 9 height 17
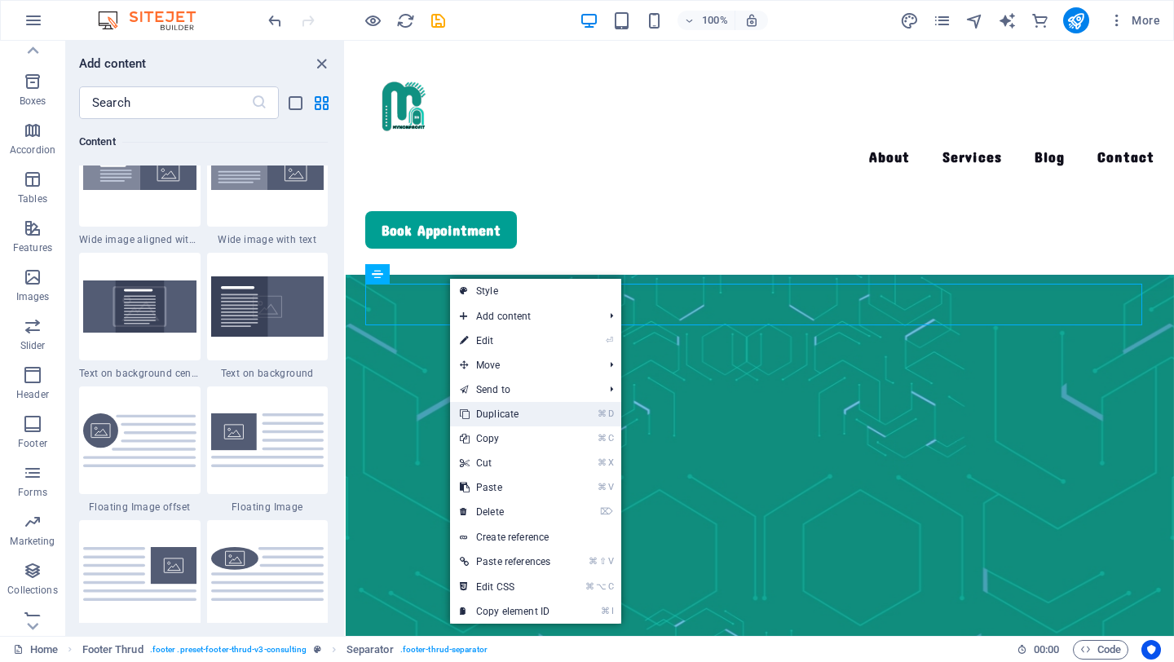
click at [525, 415] on link "⌘ D Duplicate" at bounding box center [505, 414] width 110 height 24
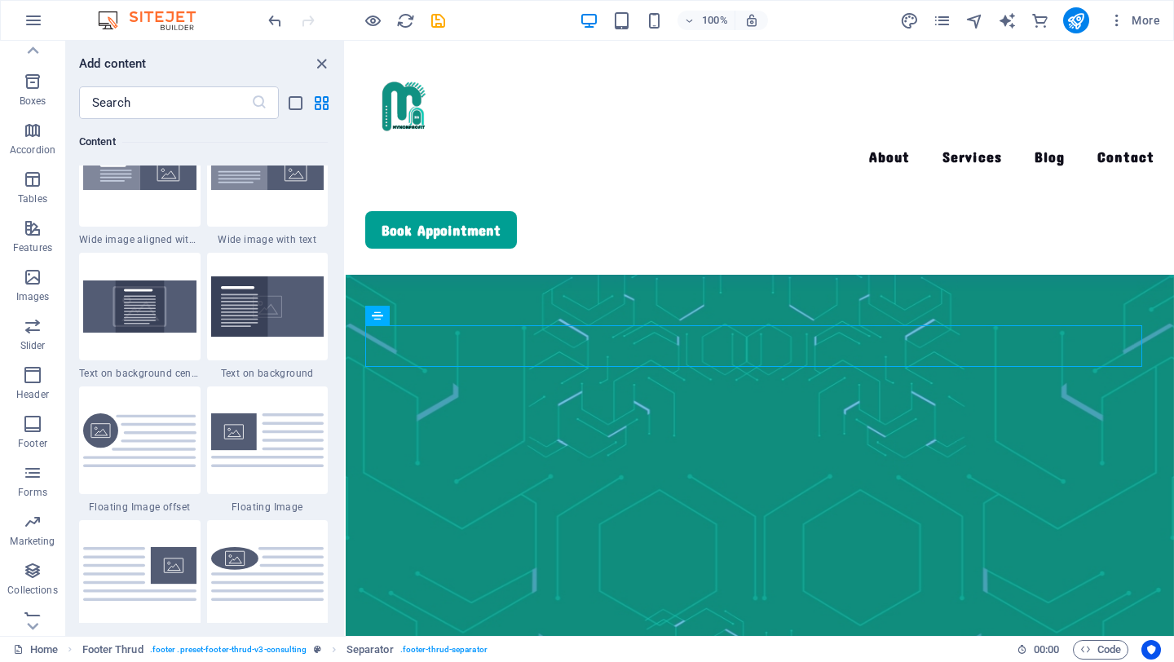
drag, startPoint x: 454, startPoint y: 314, endPoint x: 646, endPoint y: 661, distance: 396.6
click at [646, 636] on section "Favorites Elements Columns Content Boxes Accordion Tables Features Images Slide…" at bounding box center [587, 338] width 1174 height 595
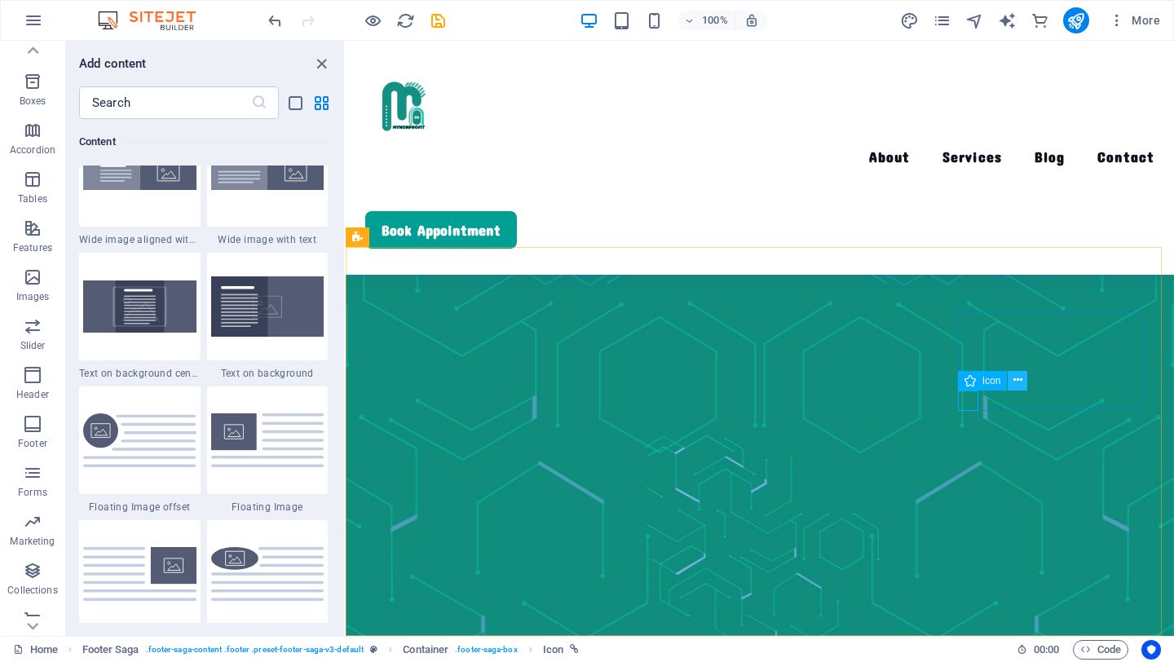
click at [1017, 384] on icon at bounding box center [1017, 380] width 9 height 17
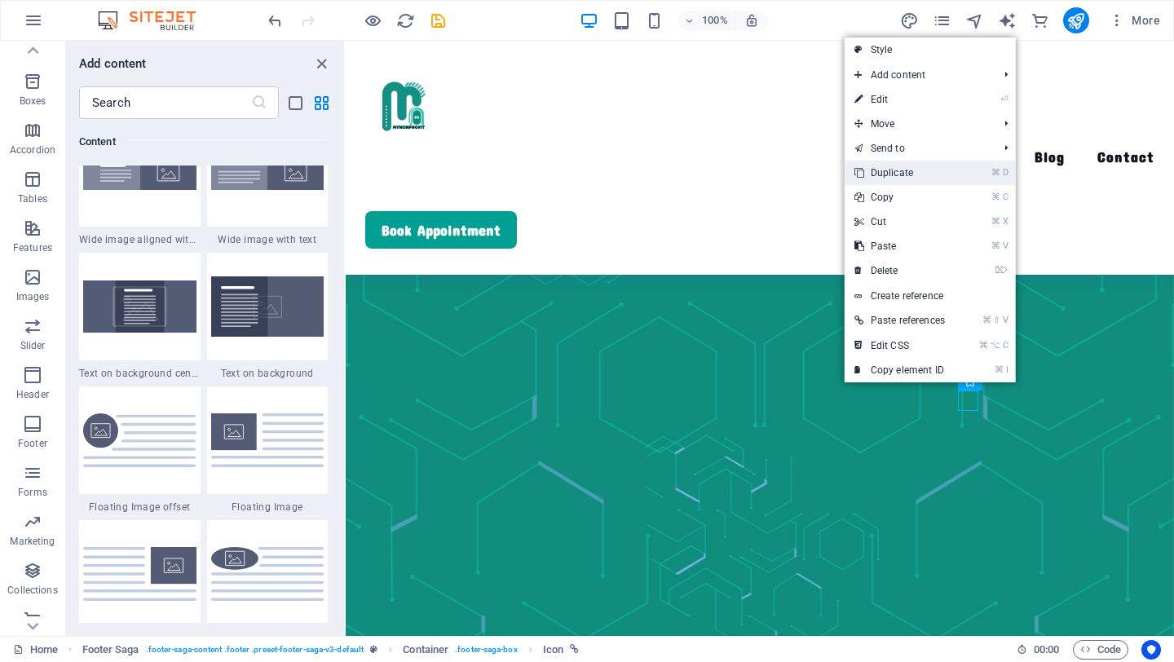
click at [902, 174] on link "⌘ D Duplicate" at bounding box center [900, 173] width 110 height 24
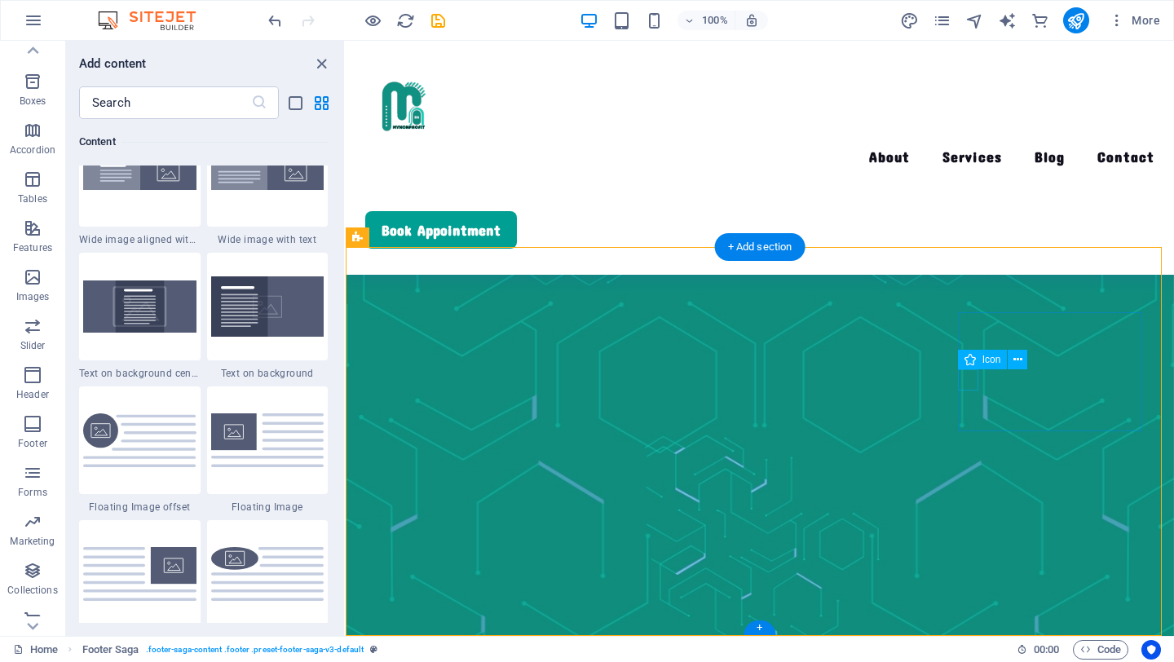
click at [1039, 362] on icon at bounding box center [1038, 359] width 9 height 17
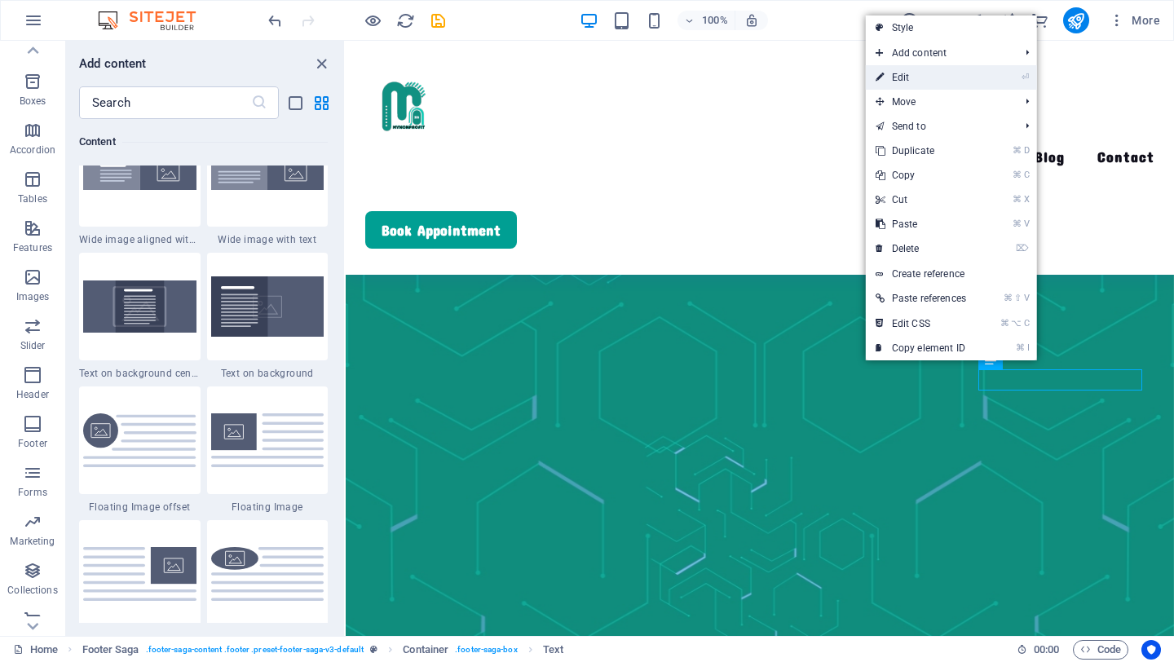
click at [913, 82] on link "⏎ Edit" at bounding box center [921, 77] width 110 height 24
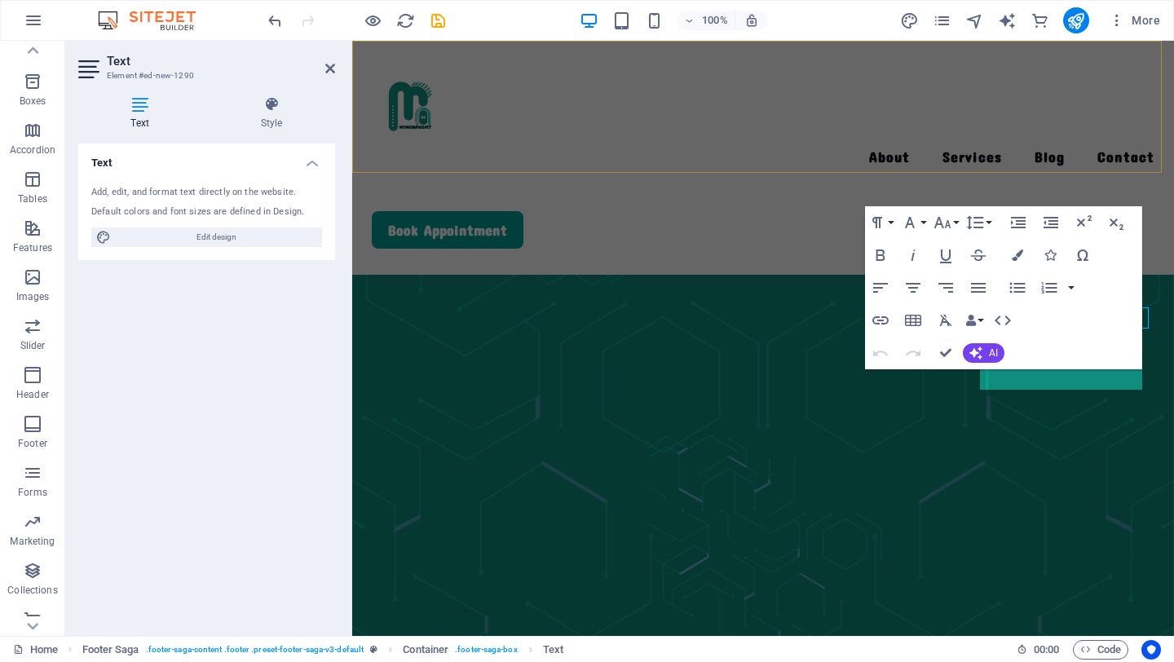
scroll to position [3953, 0]
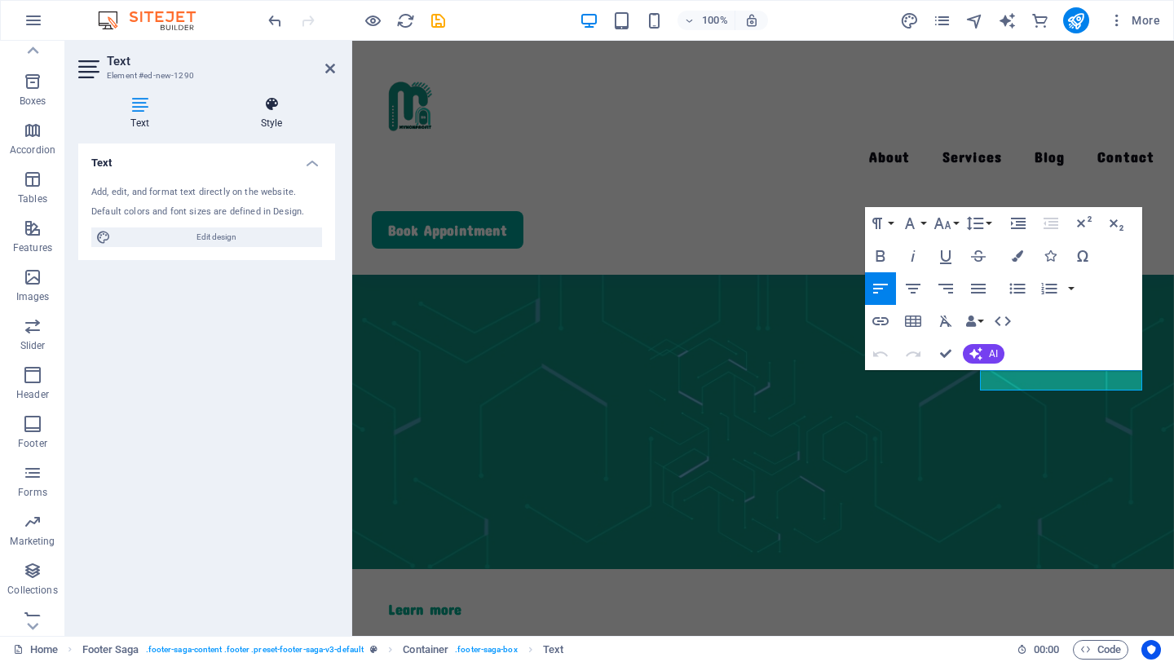
click at [286, 115] on h4 "Style" at bounding box center [271, 113] width 127 height 34
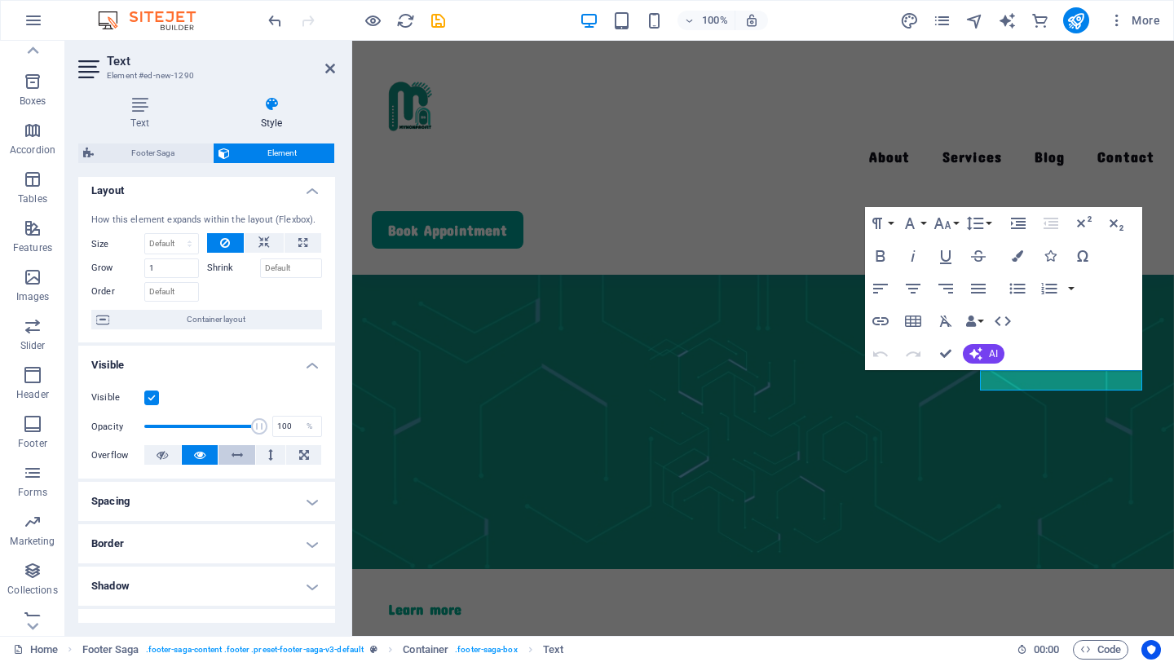
scroll to position [0, 0]
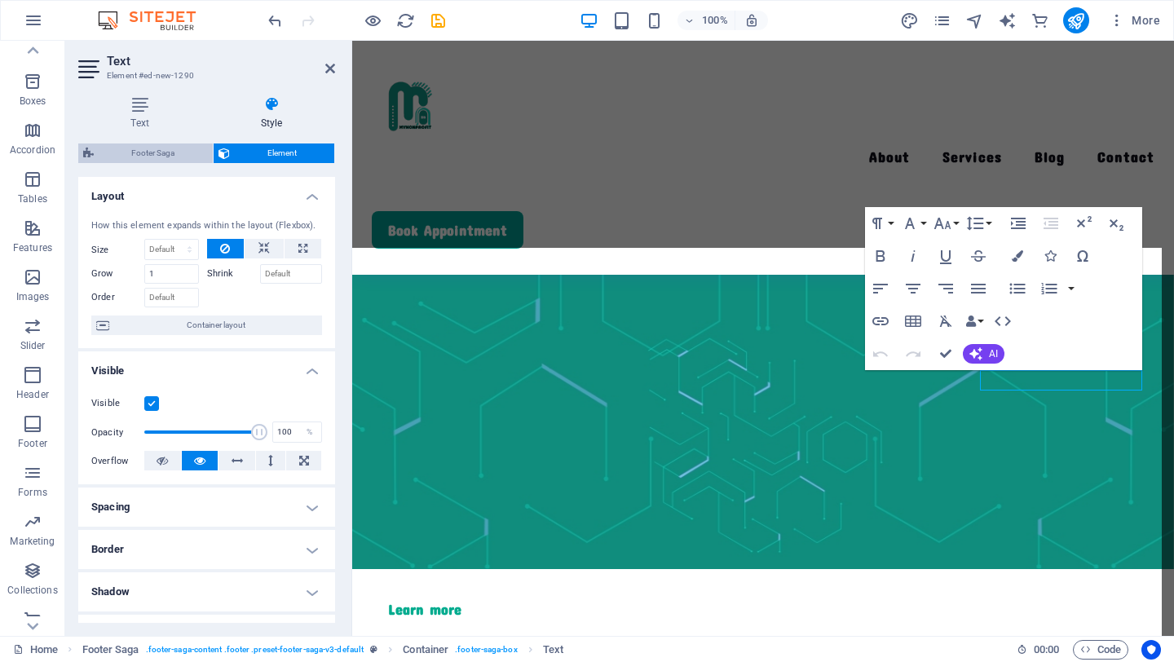
click at [146, 146] on span "Footer Saga" at bounding box center [153, 153] width 109 height 20
select select "rem"
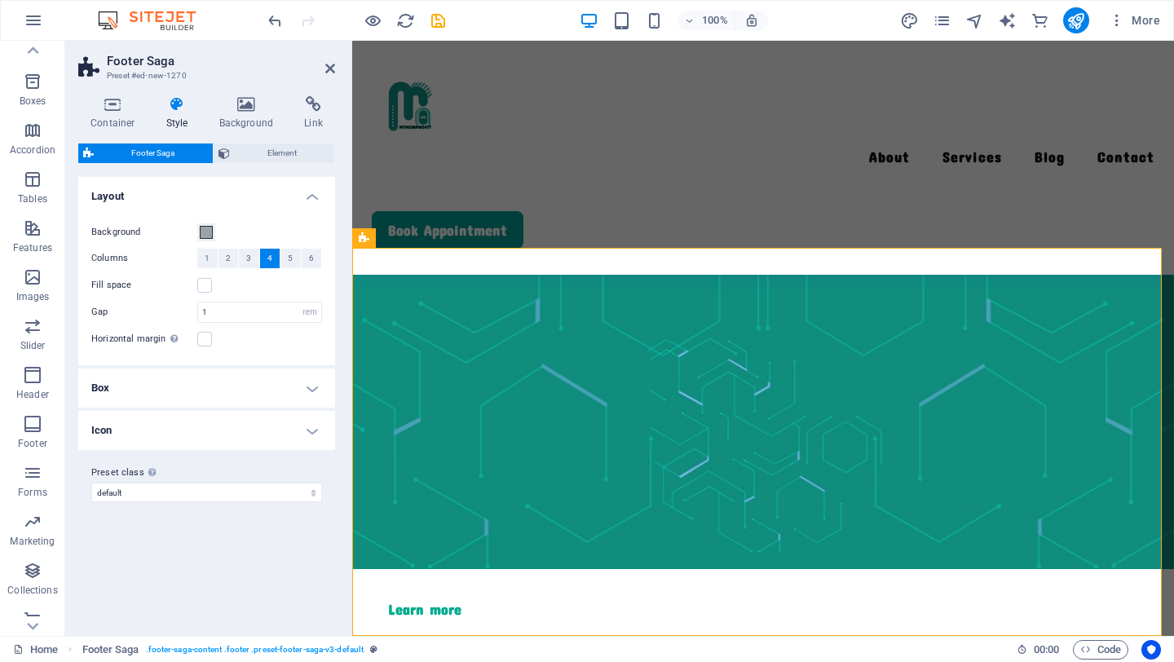
click at [317, 430] on h4 "Icon" at bounding box center [206, 430] width 257 height 39
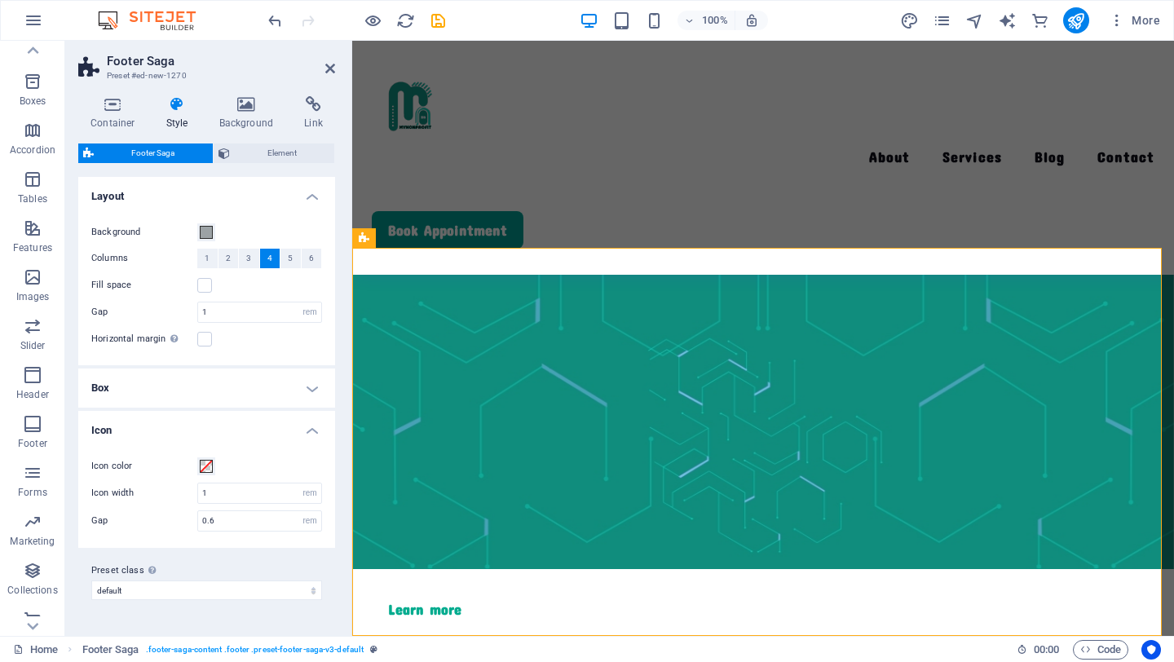
drag, startPoint x: 317, startPoint y: 430, endPoint x: 154, endPoint y: 325, distance: 193.6
click at [317, 430] on h4 "Icon" at bounding box center [206, 425] width 257 height 29
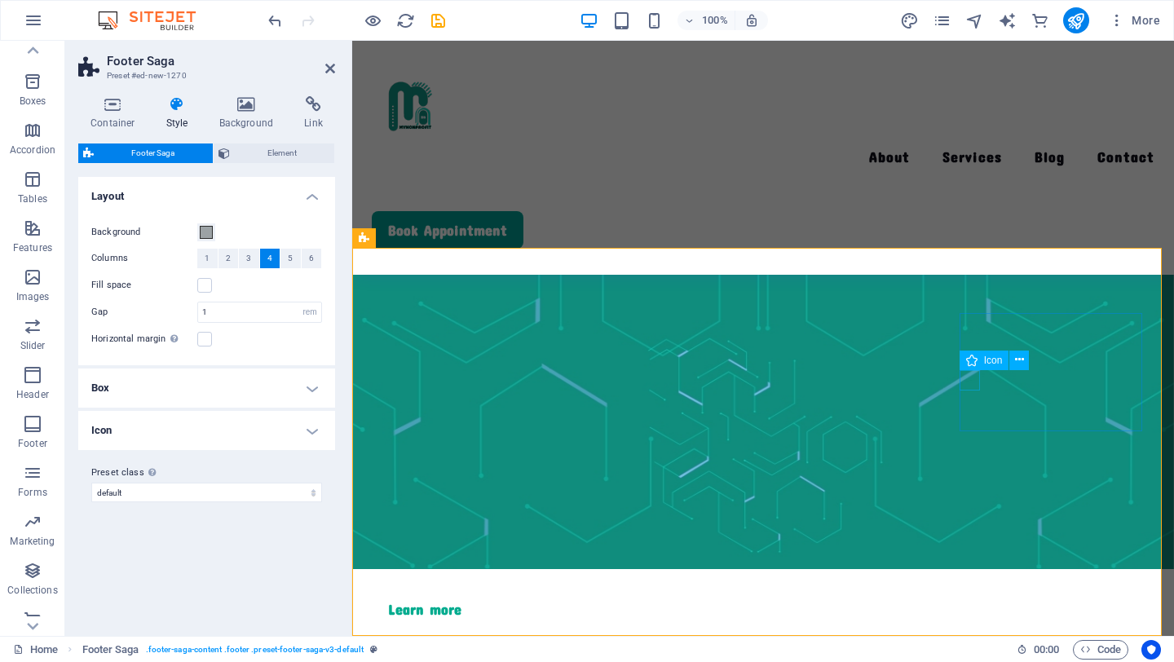
click at [972, 365] on icon at bounding box center [971, 361] width 11 height 20
click at [984, 358] on span "Icon" at bounding box center [993, 360] width 19 height 10
click at [994, 362] on span "Icon" at bounding box center [993, 360] width 19 height 10
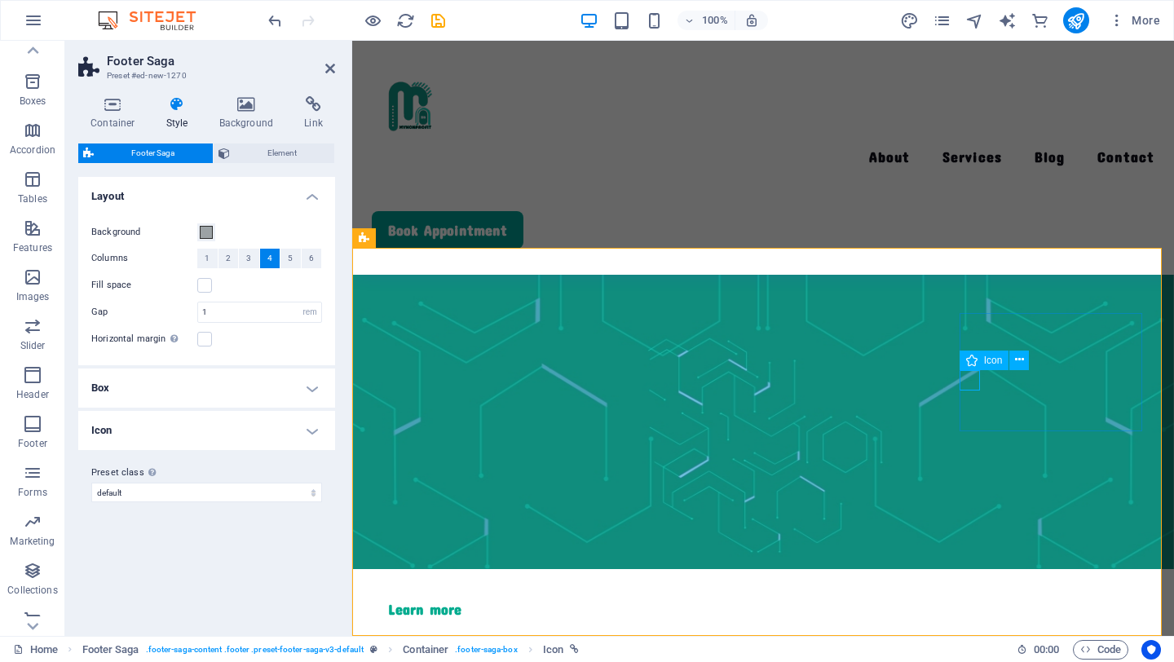
click at [994, 362] on span "Icon" at bounding box center [993, 360] width 19 height 10
select select "xMidYMid"
select select "px"
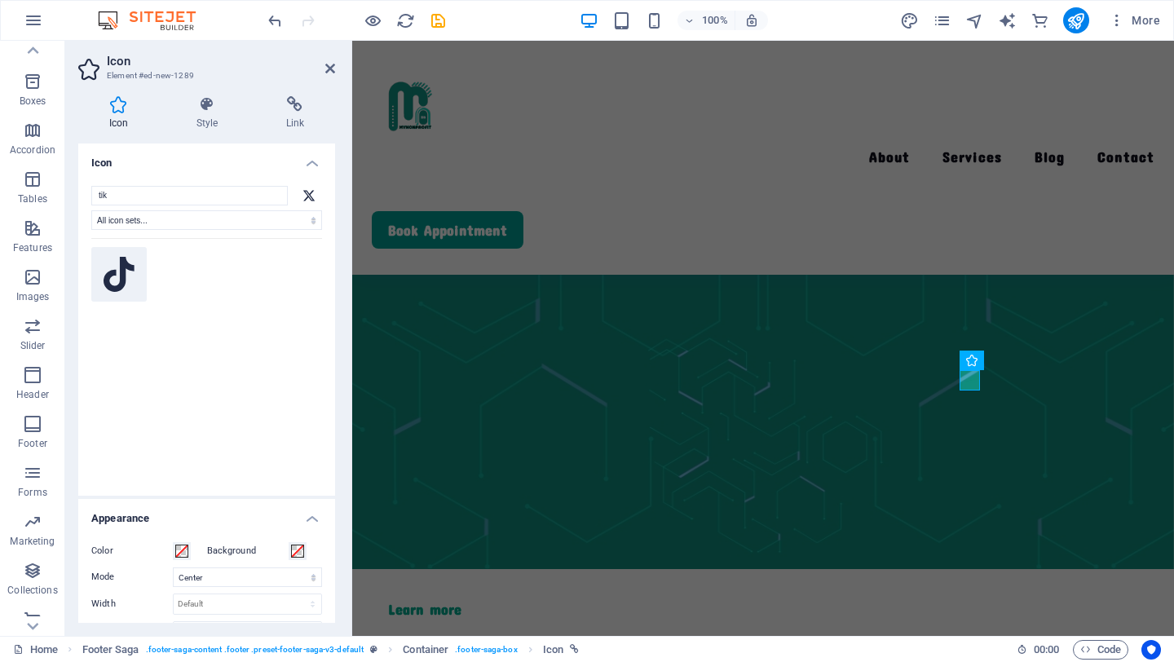
type input "tik"
click at [127, 283] on icon at bounding box center [119, 275] width 31 height 36
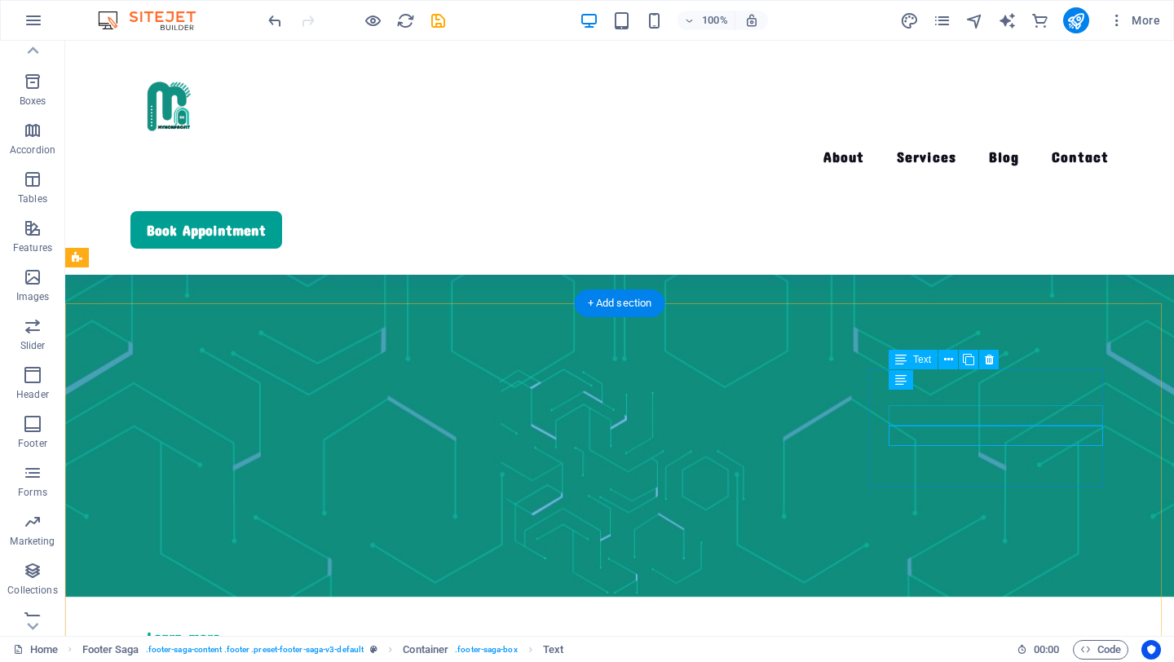
scroll to position [3627, 0]
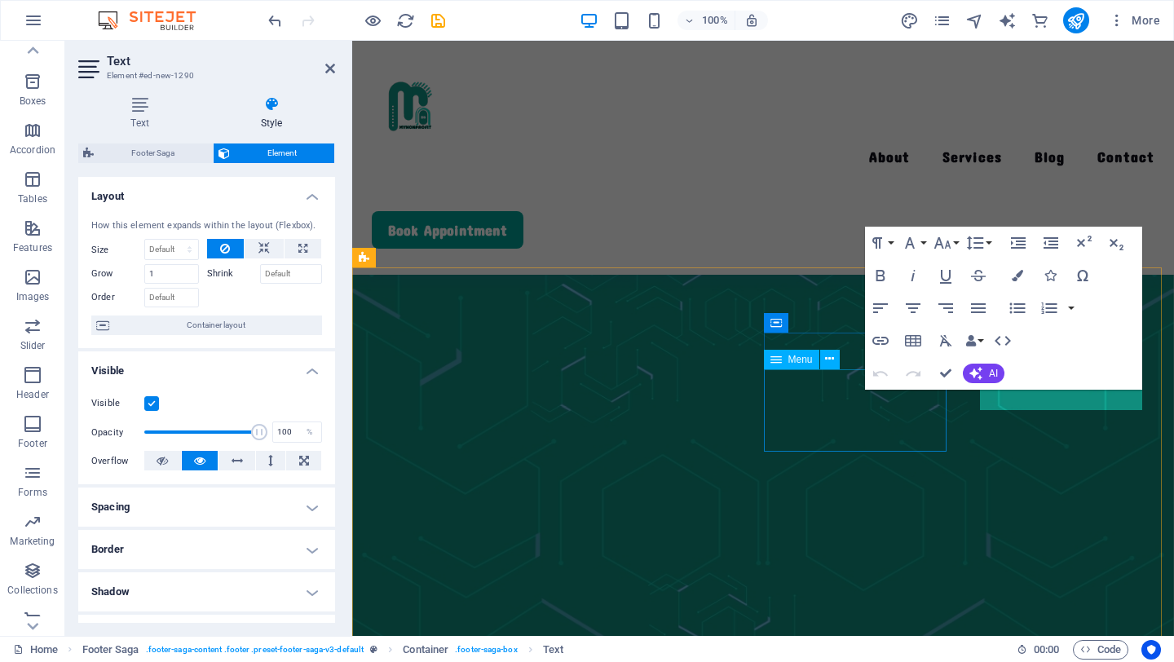
scroll to position [3934, 0]
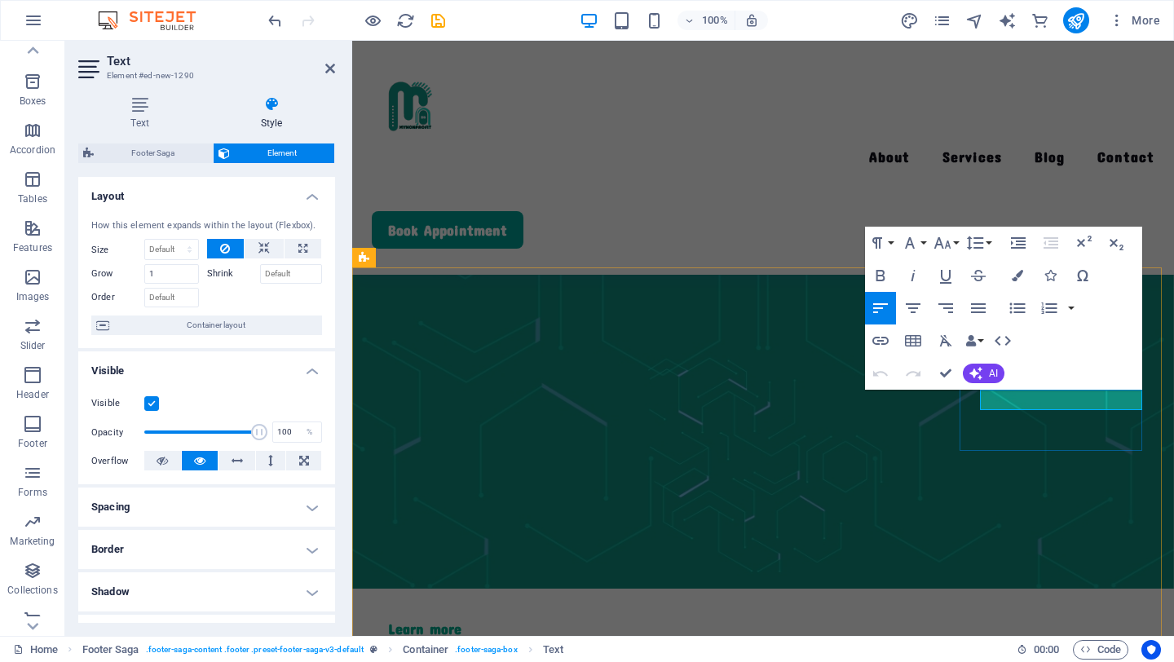
drag, startPoint x: 948, startPoint y: 372, endPoint x: 912, endPoint y: 382, distance: 37.4
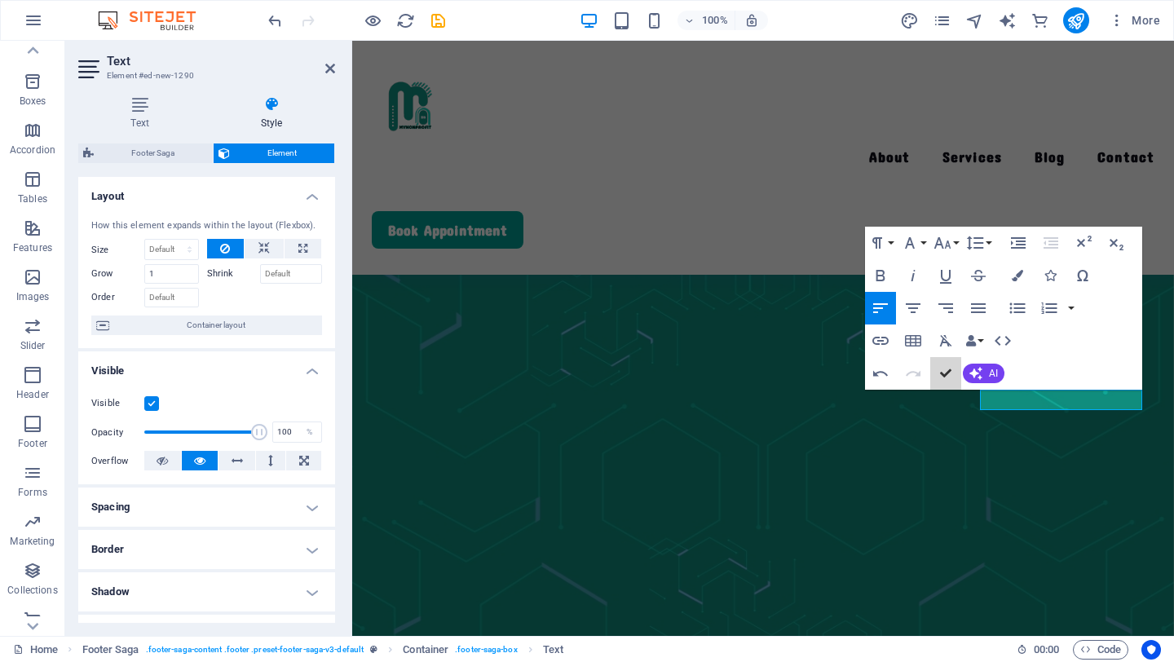
scroll to position [3627, 0]
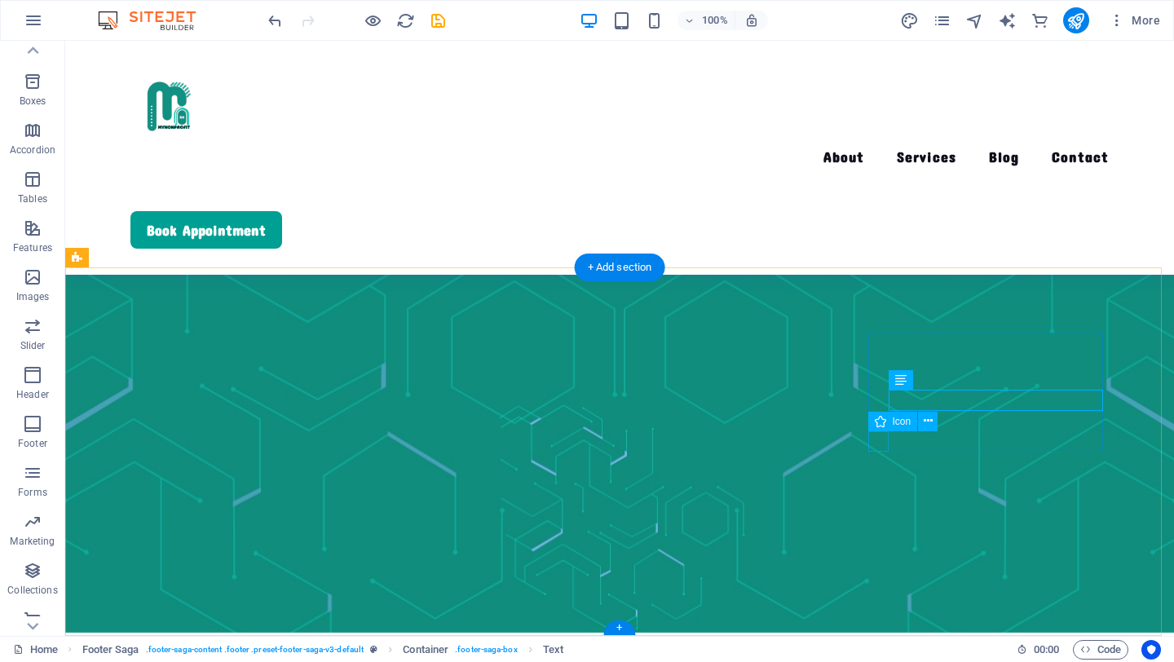
click at [885, 423] on div "Icon" at bounding box center [893, 422] width 50 height 20
click at [886, 425] on div "Icon" at bounding box center [893, 422] width 50 height 20
select select "xMidYMid"
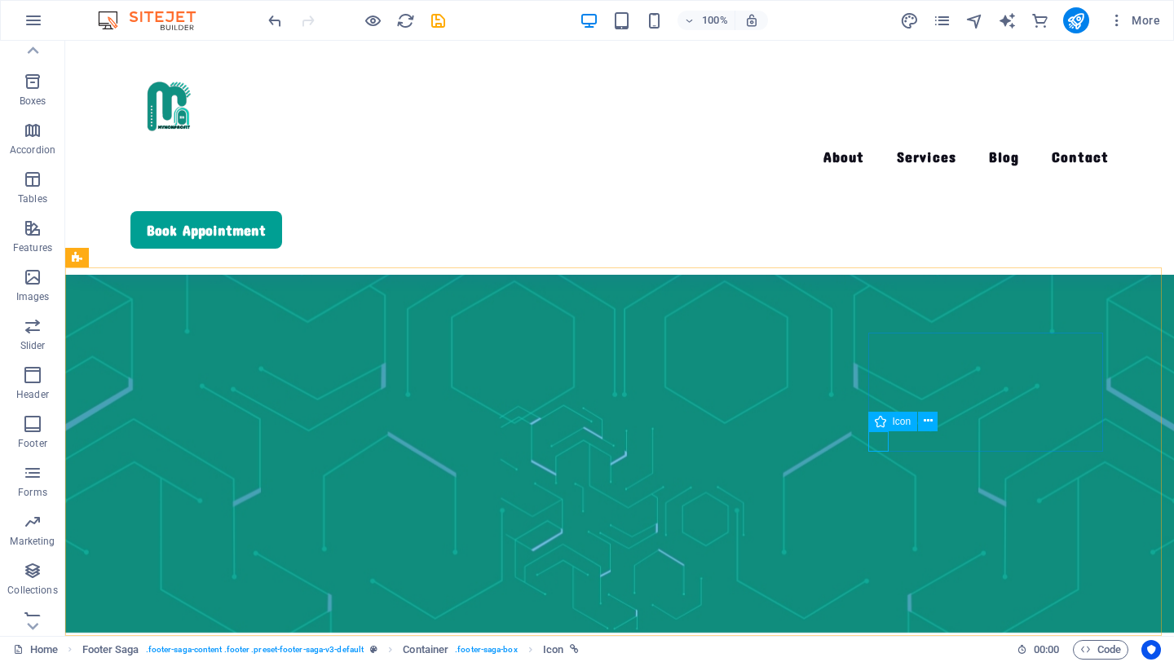
select select "px"
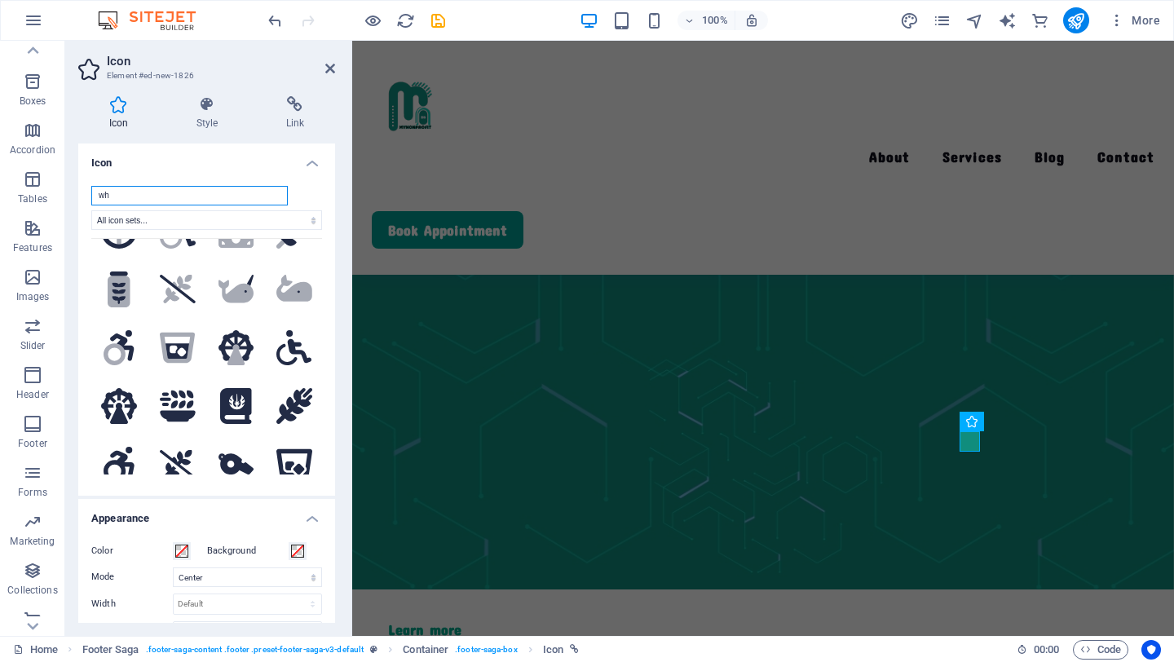
scroll to position [0, 0]
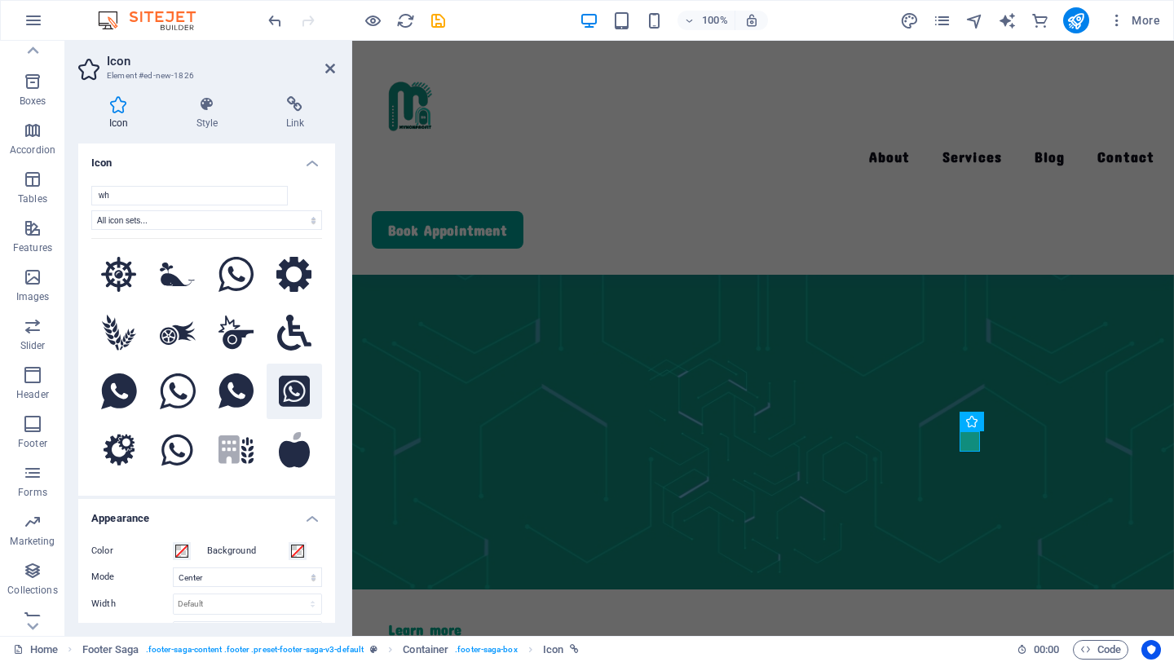
click at [293, 386] on icon at bounding box center [294, 391] width 31 height 31
click at [114, 382] on icon at bounding box center [118, 391] width 35 height 36
click at [120, 198] on input "wh" at bounding box center [189, 196] width 196 height 20
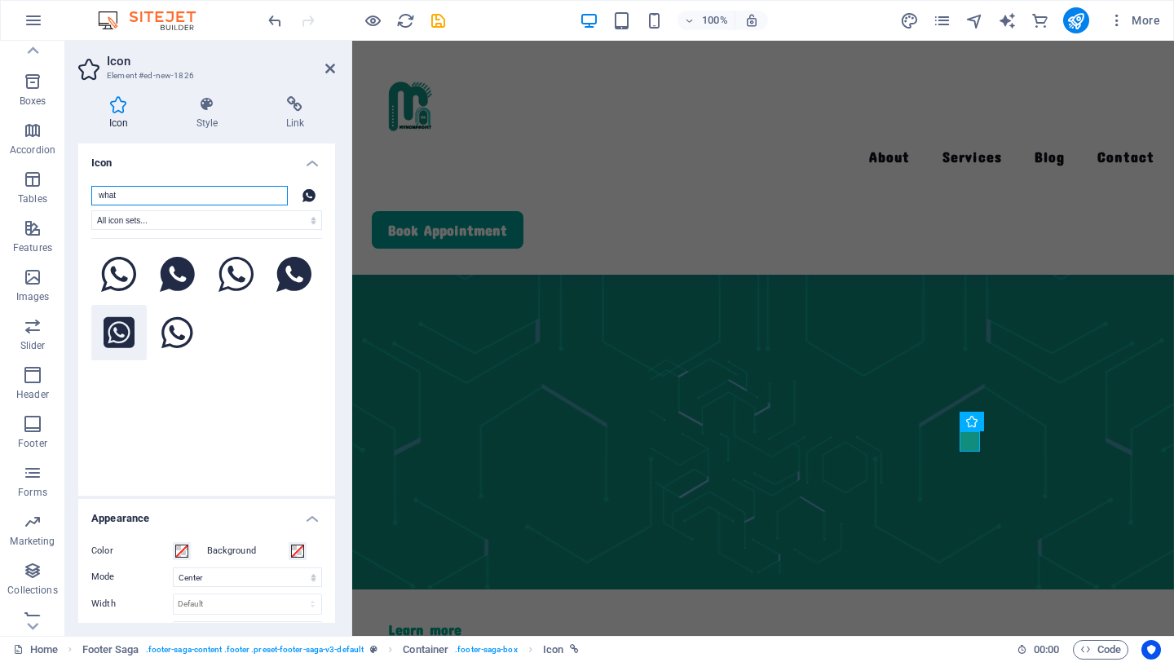
type input "what"
click at [111, 329] on icon at bounding box center [119, 332] width 31 height 31
click at [174, 270] on icon at bounding box center [177, 275] width 35 height 36
click at [130, 329] on icon at bounding box center [119, 332] width 31 height 31
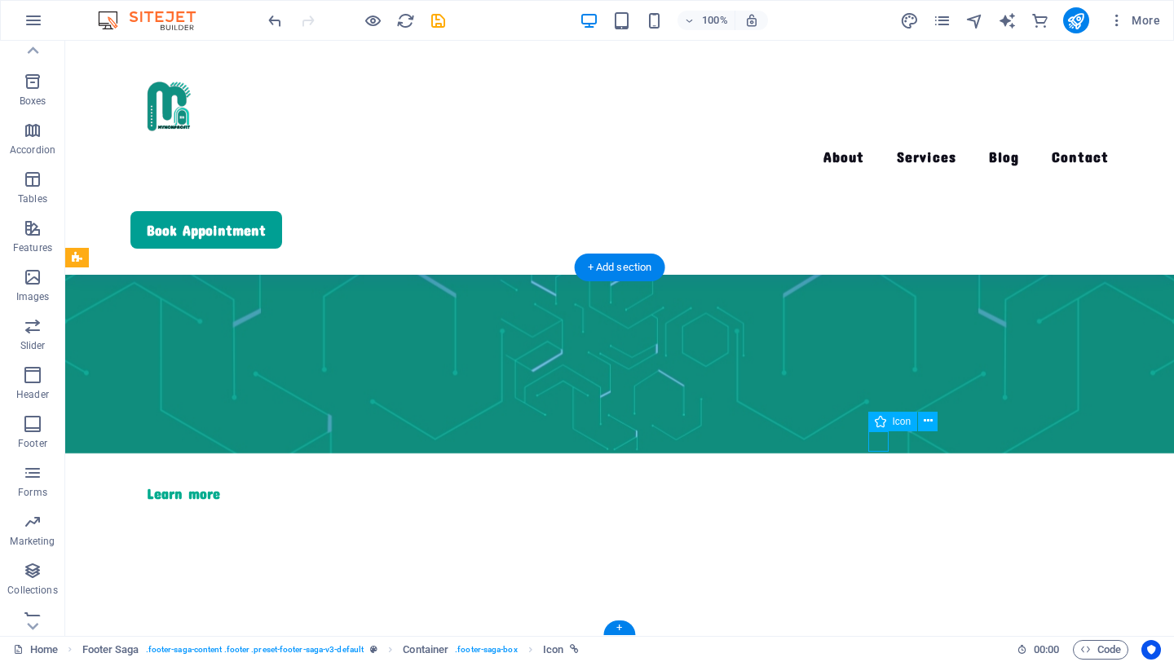
select select "xMidYMid"
select select "px"
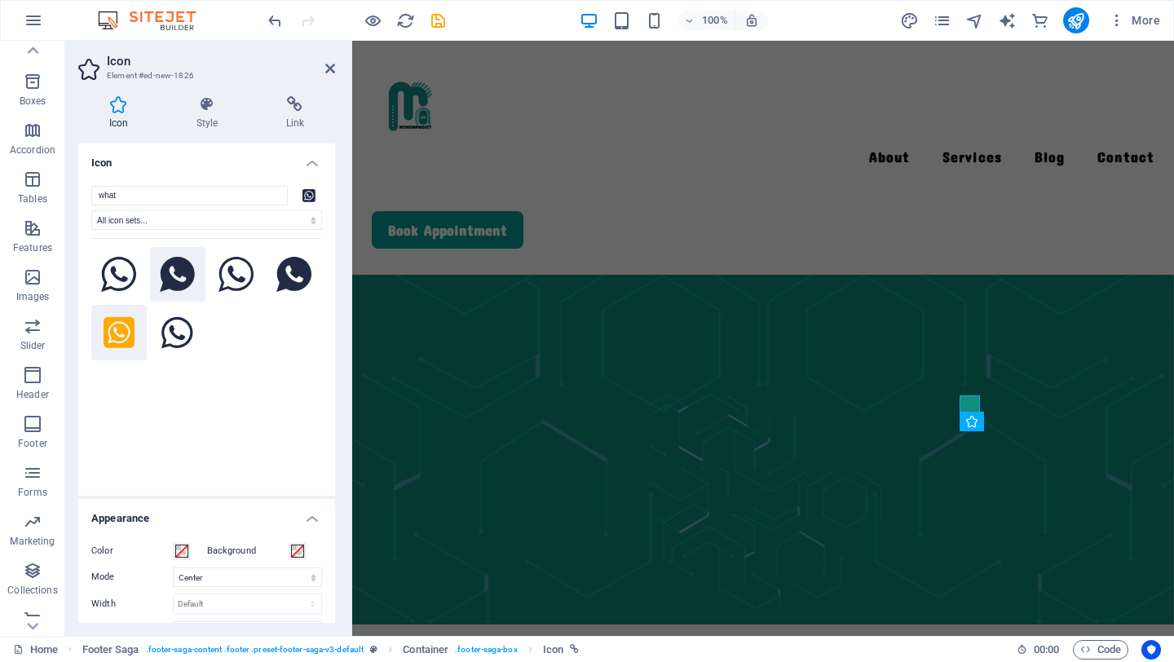
scroll to position [3933, 0]
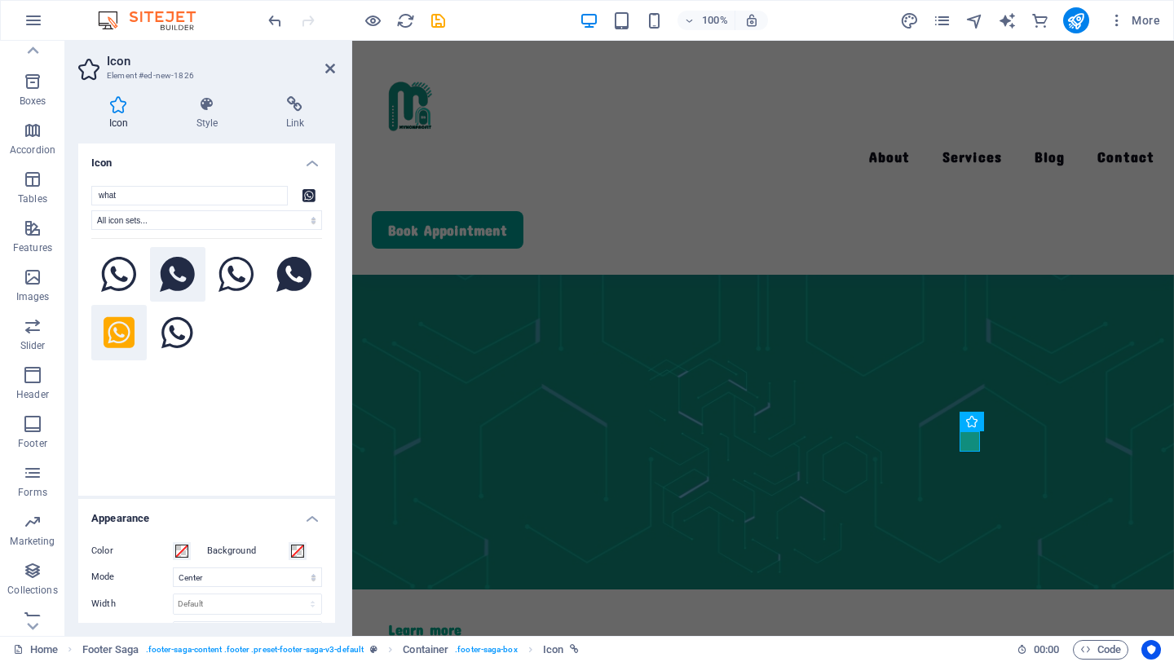
click at [176, 280] on icon at bounding box center [177, 275] width 35 height 36
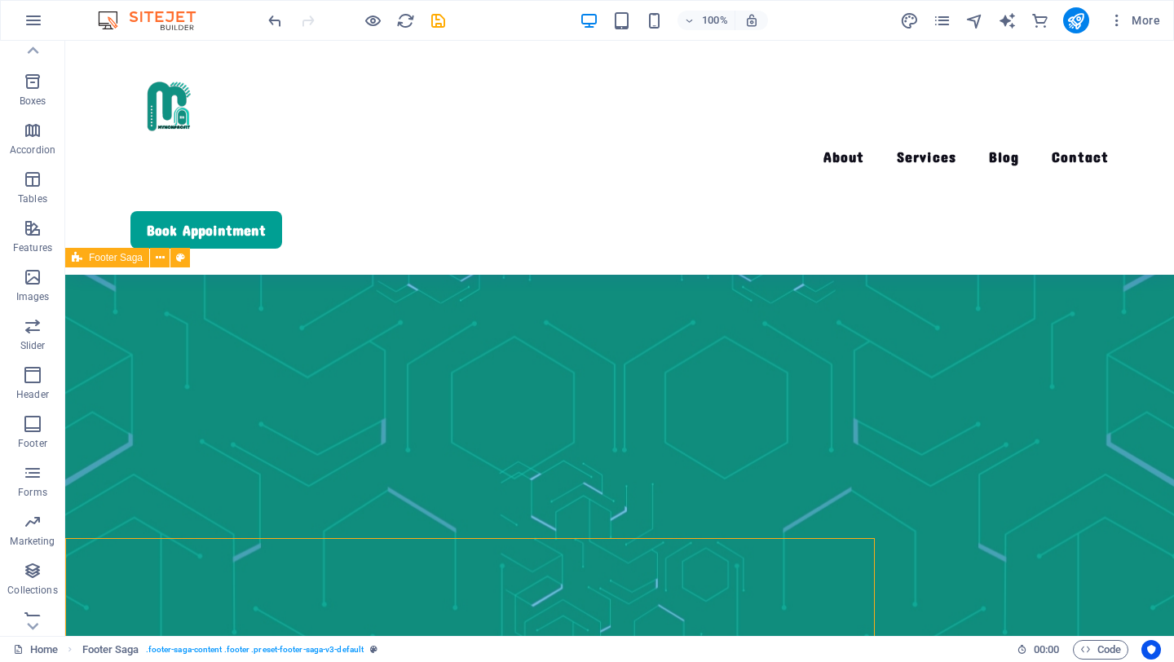
scroll to position [3627, 0]
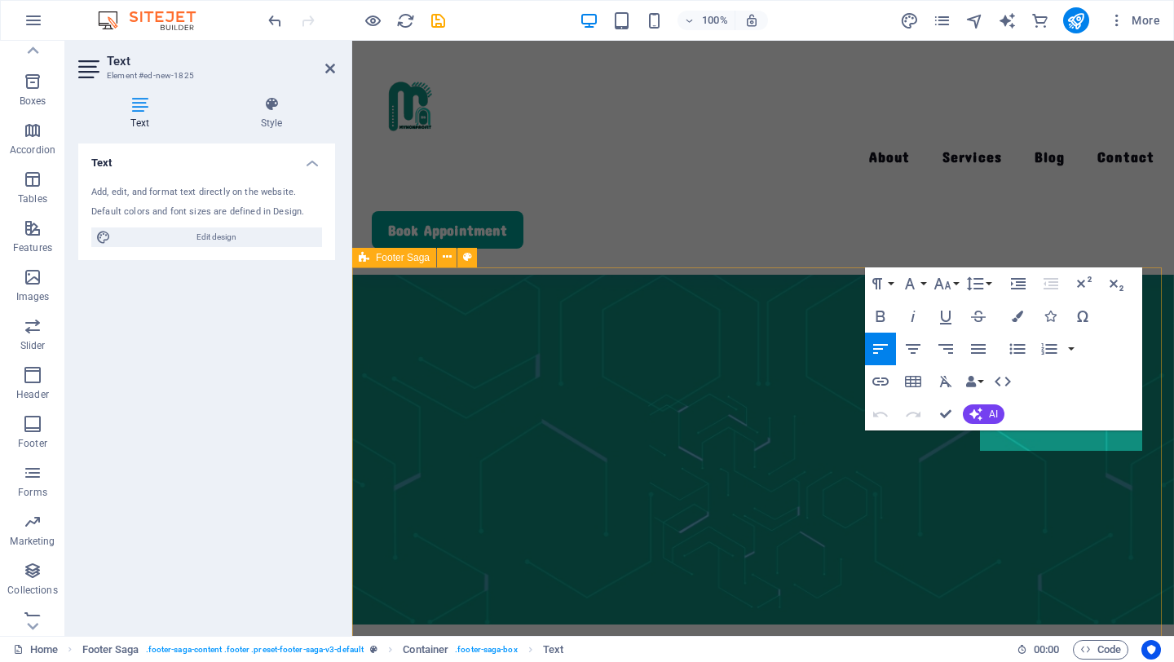
scroll to position [3934, 0]
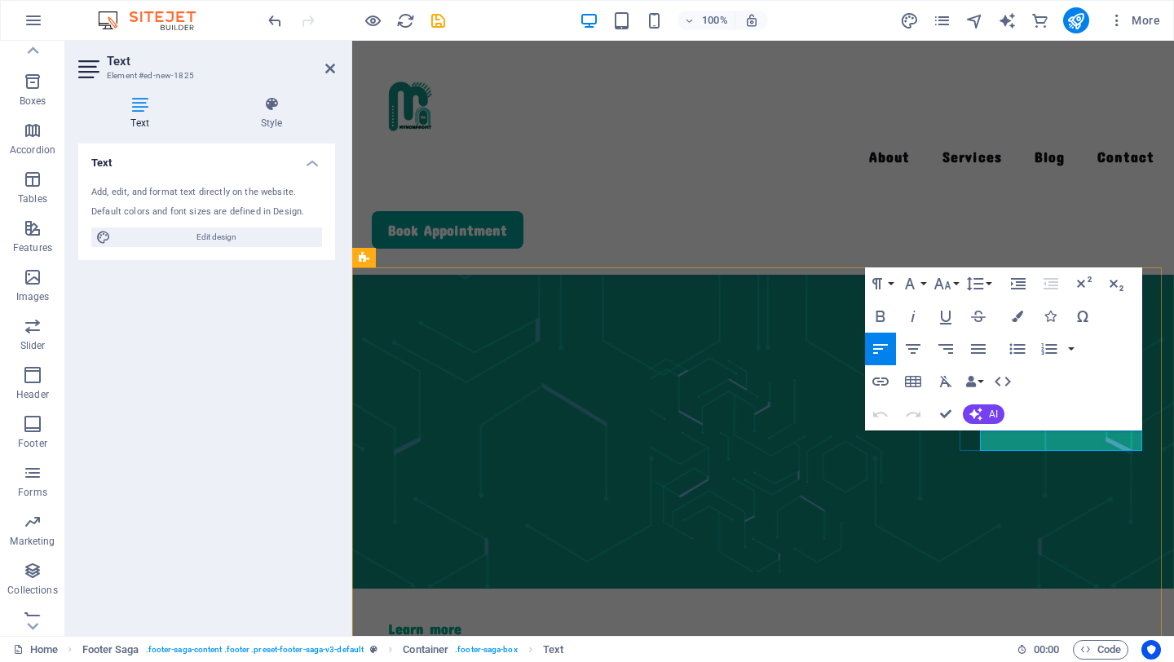
drag, startPoint x: 949, startPoint y: 414, endPoint x: 898, endPoint y: 444, distance: 58.9
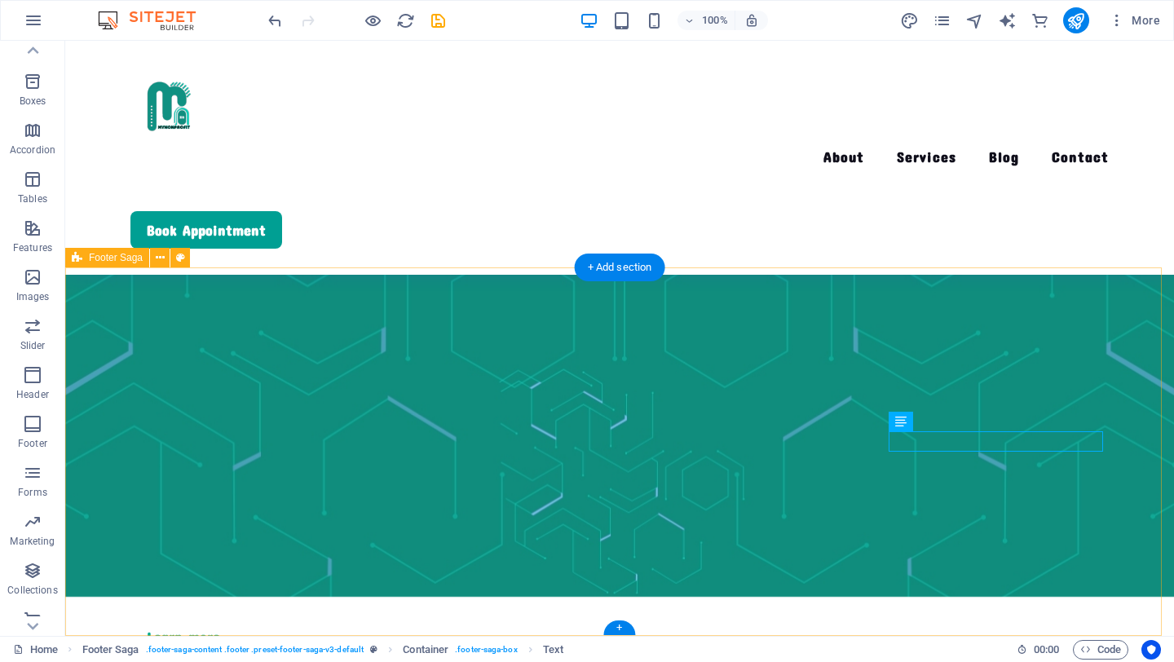
scroll to position [3627, 0]
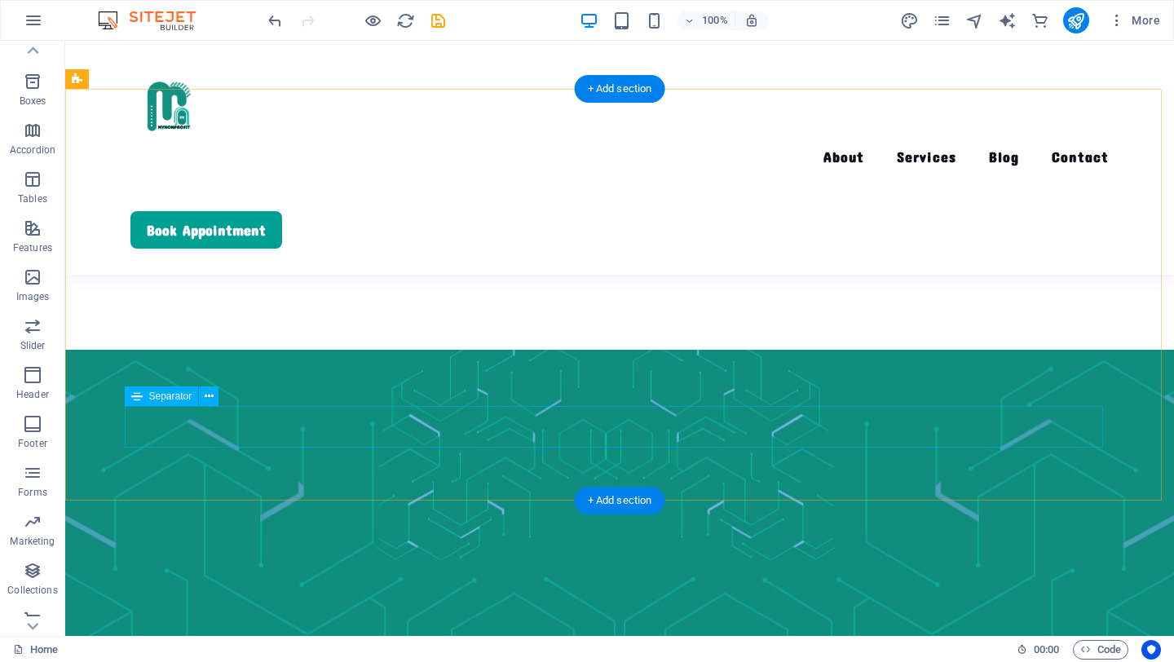
scroll to position [3453, 0]
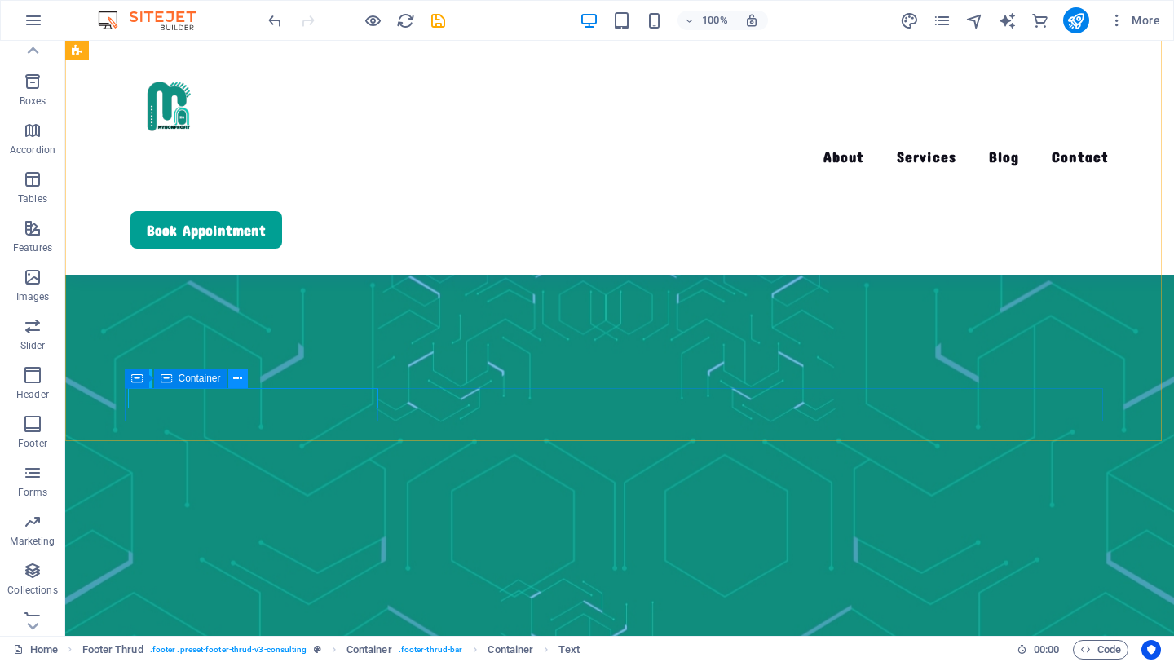
click at [238, 384] on icon at bounding box center [237, 378] width 9 height 17
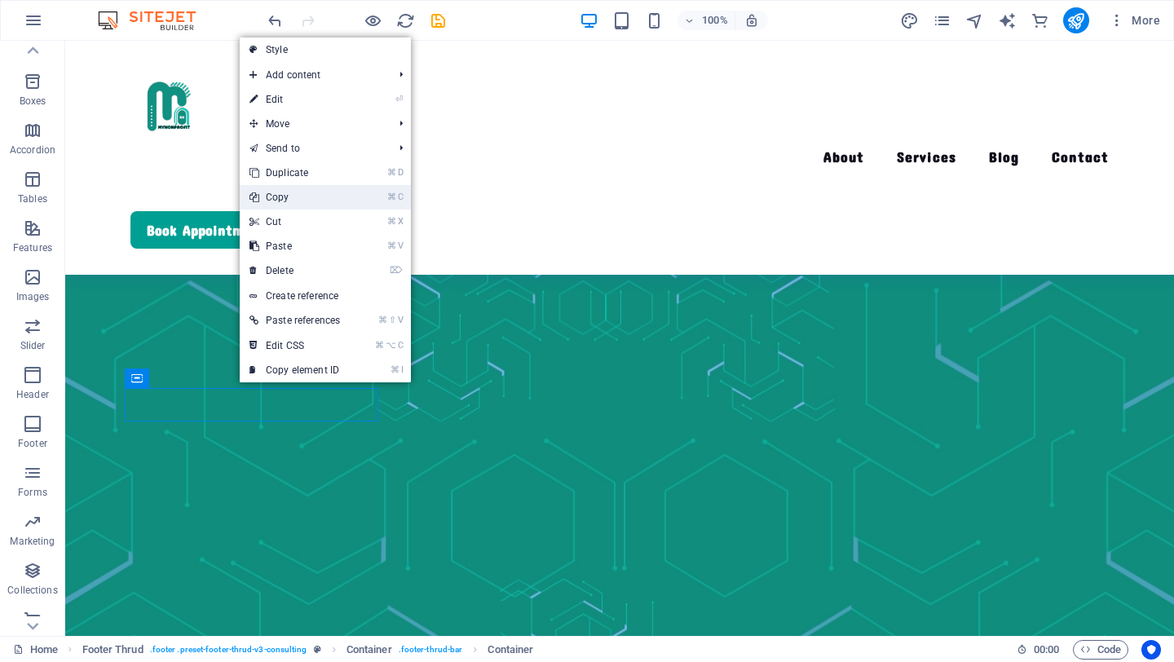
click at [312, 201] on link "⌘ C Copy" at bounding box center [295, 197] width 110 height 24
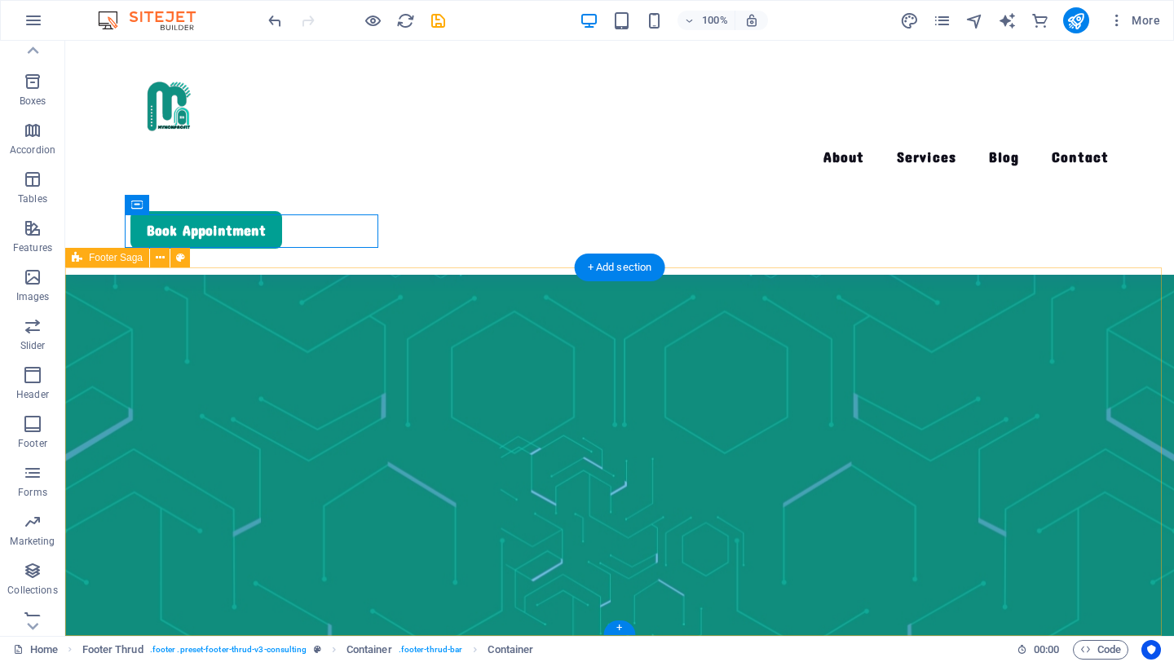
scroll to position [3627, 0]
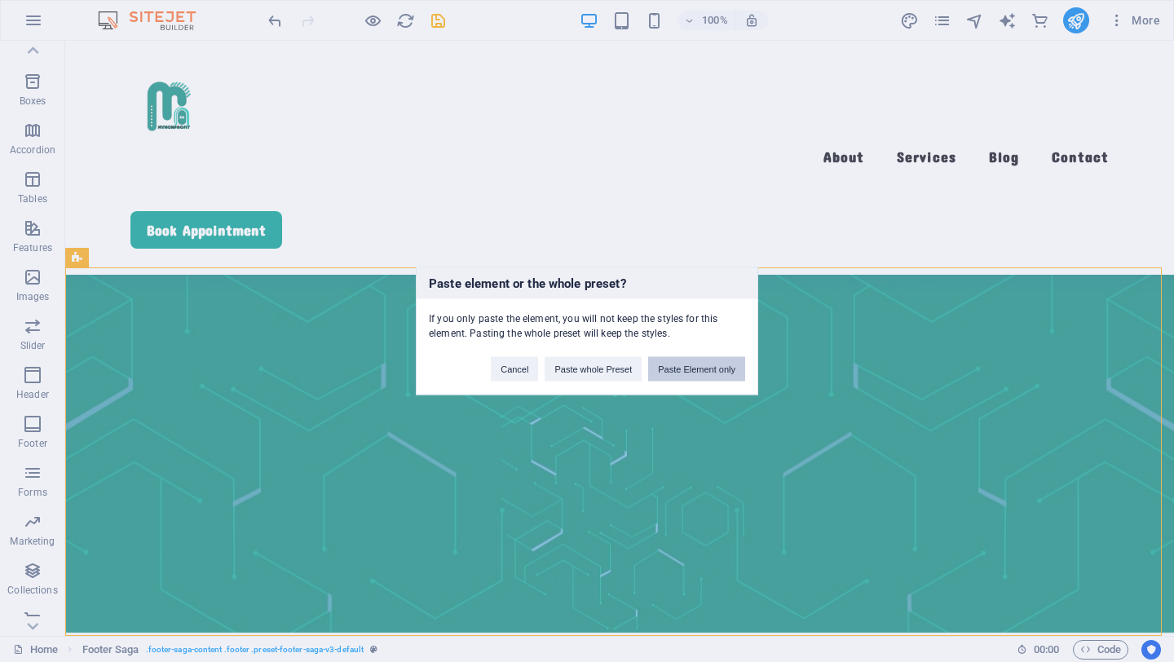
click at [682, 370] on button "Paste Element only" at bounding box center [696, 369] width 97 height 24
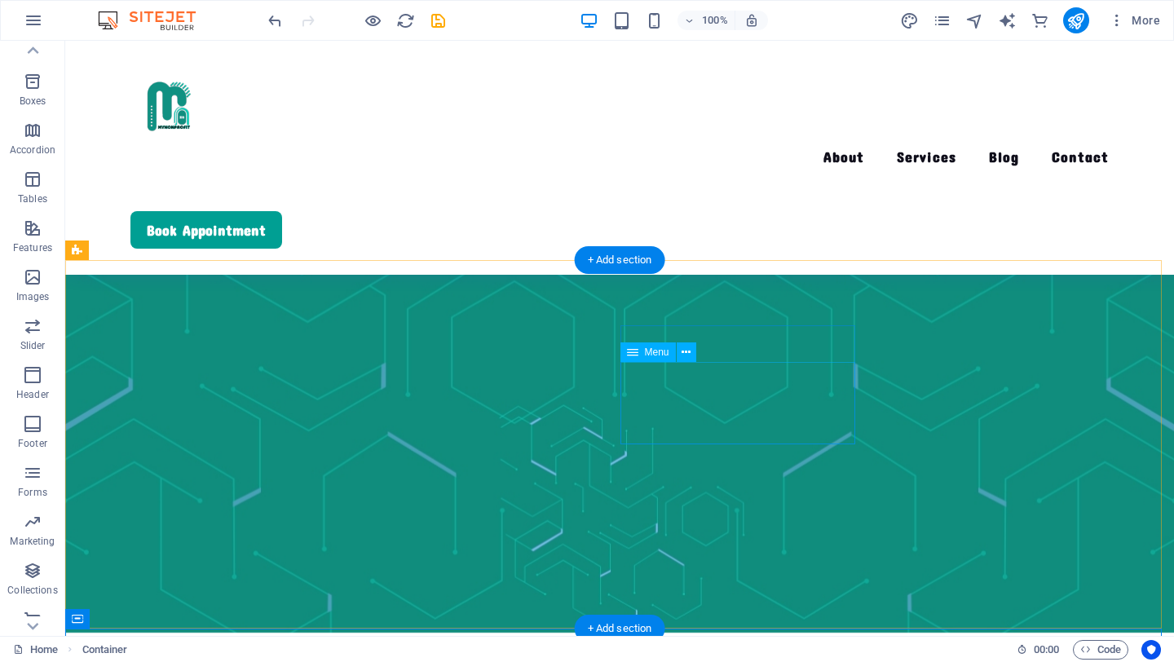
scroll to position [3660, 0]
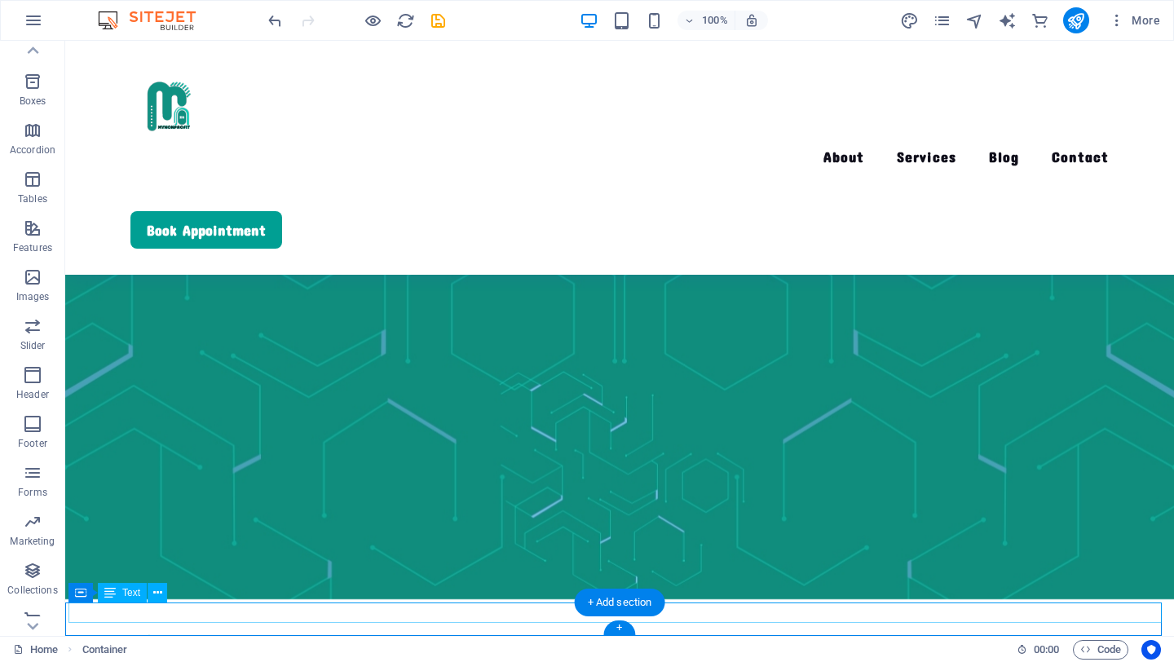
click at [76, 595] on icon at bounding box center [77, 593] width 11 height 20
click at [143, 594] on button at bounding box center [149, 593] width 20 height 20
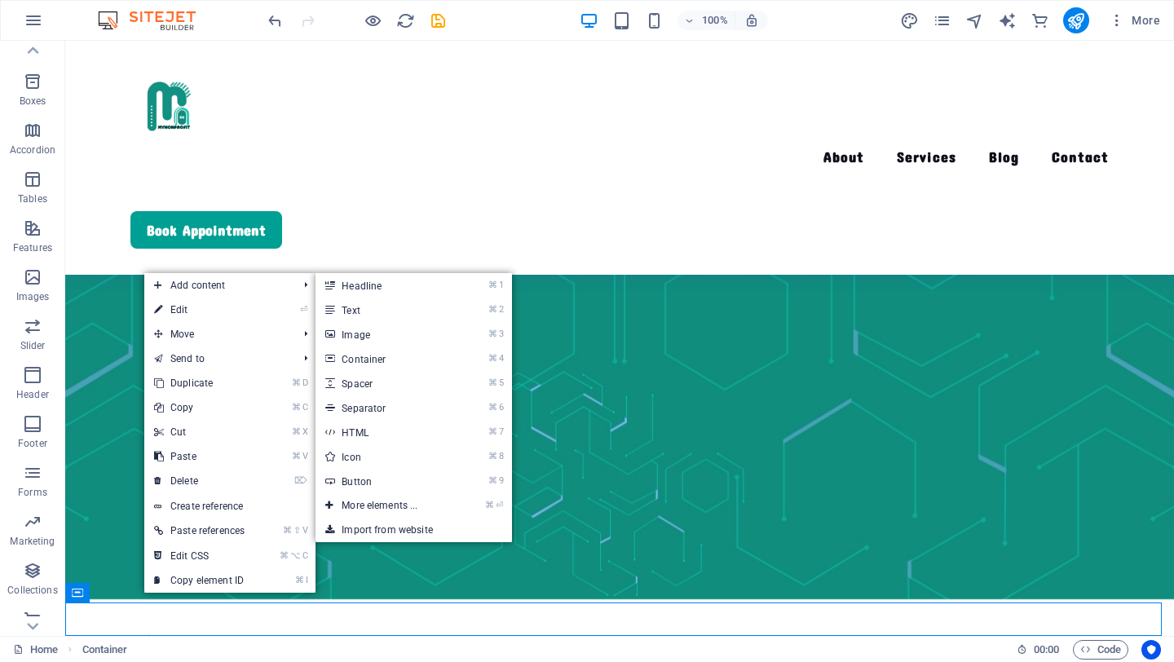
click at [221, 305] on link "⏎ Edit" at bounding box center [199, 310] width 110 height 24
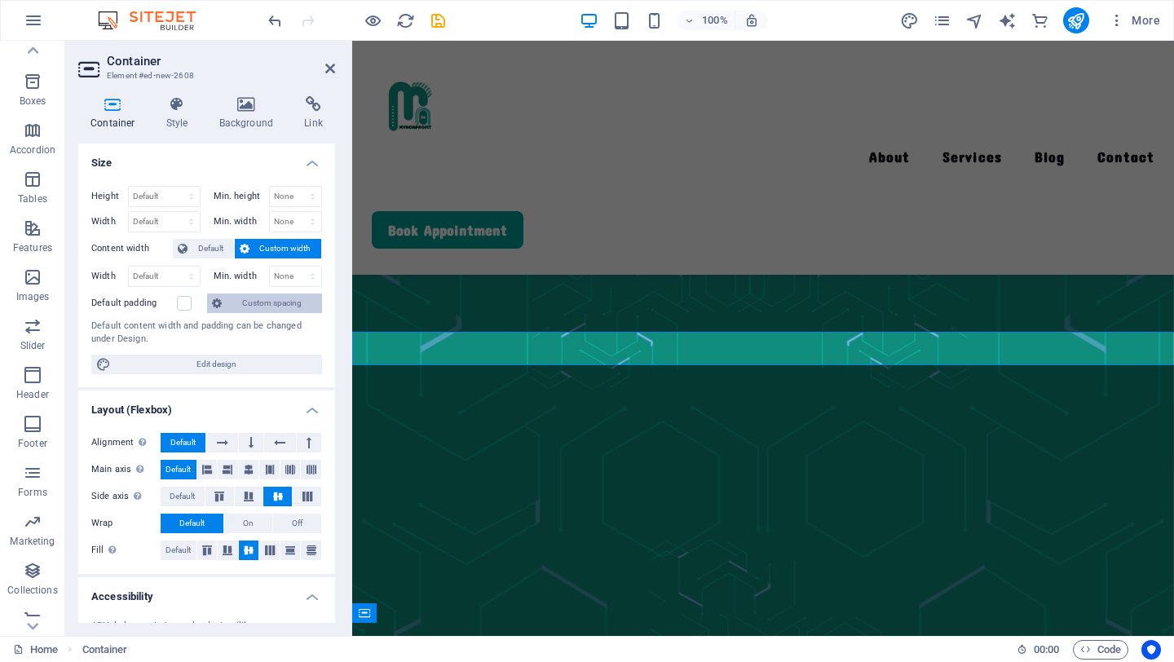
scroll to position [3966, 0]
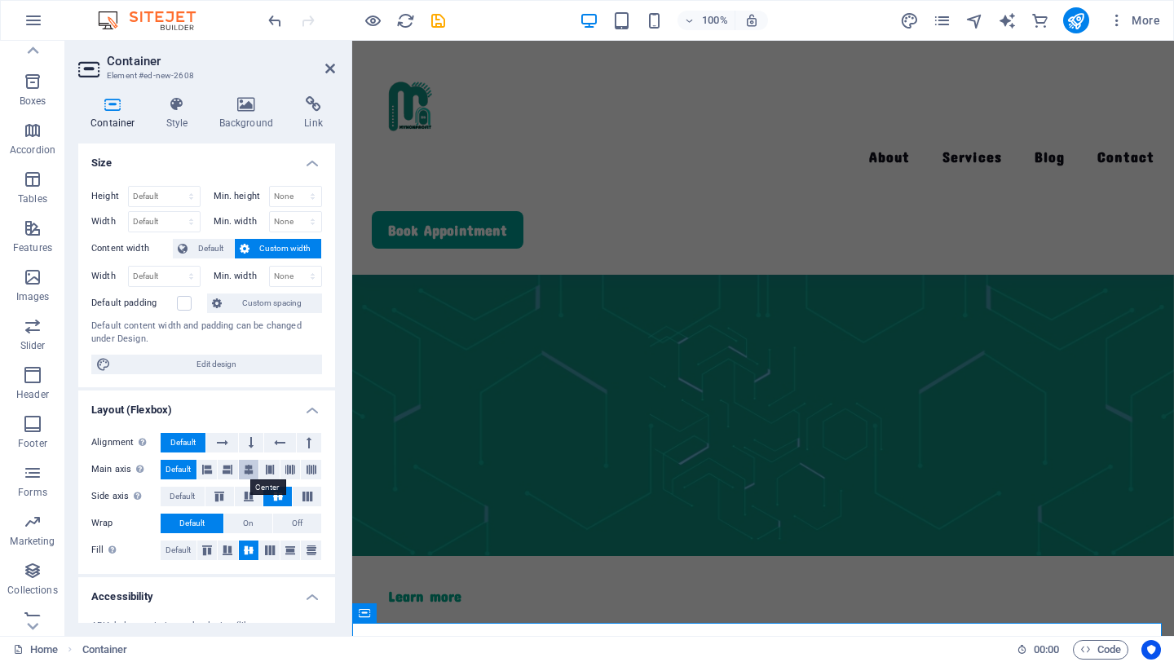
click at [244, 472] on icon at bounding box center [249, 470] width 10 height 20
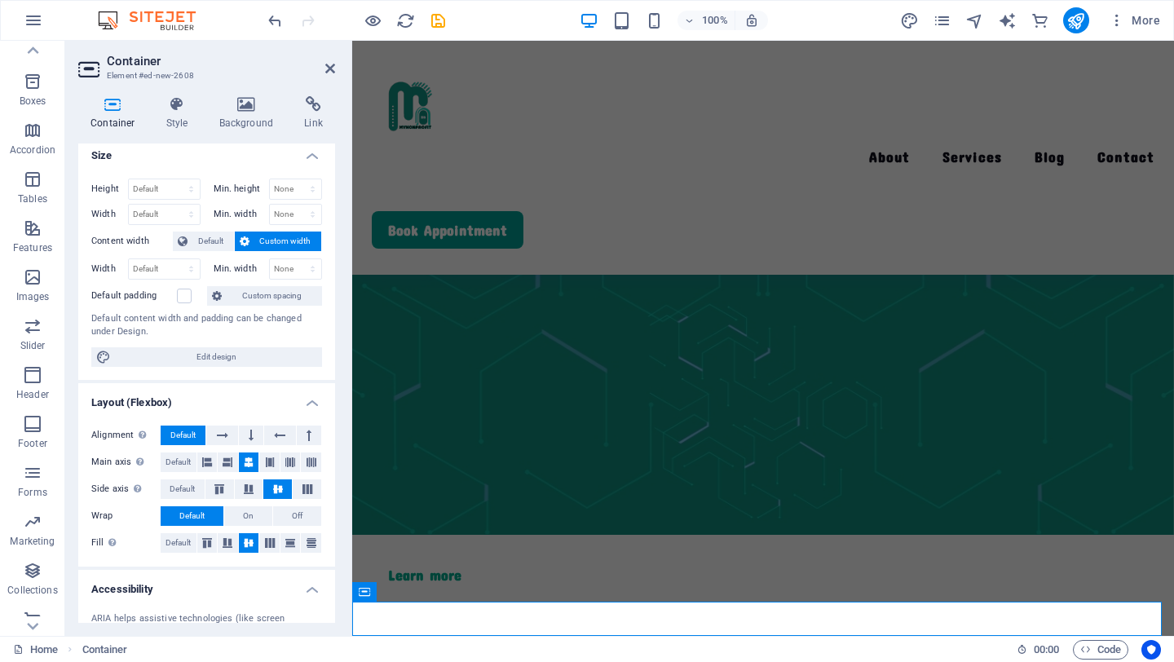
scroll to position [21, 0]
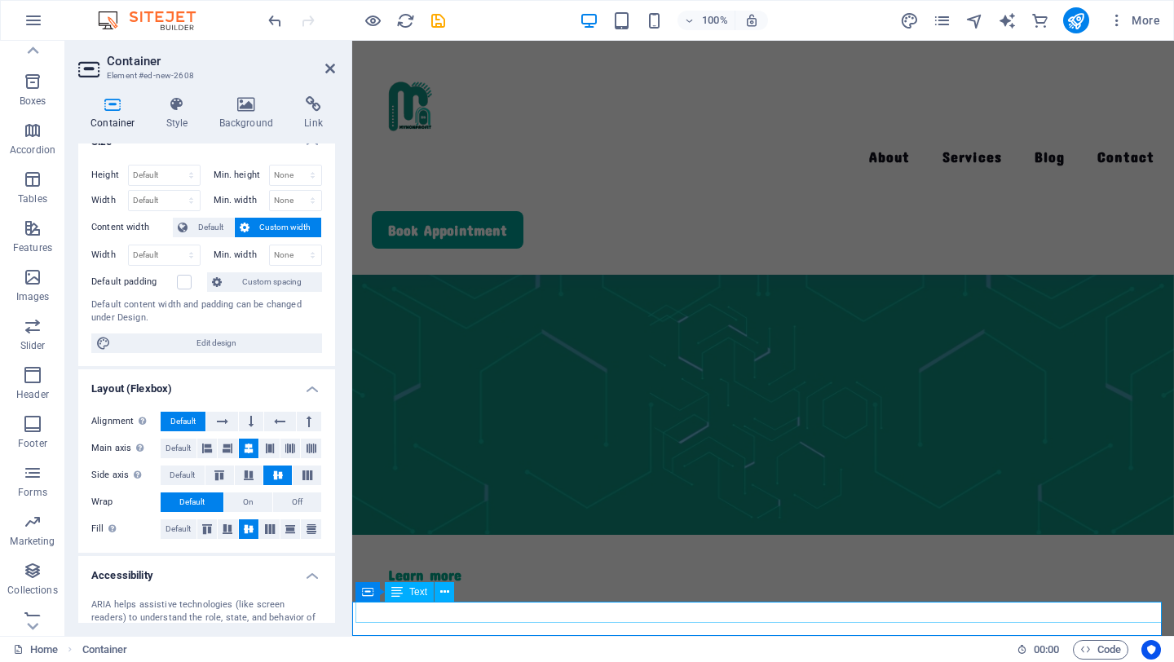
click at [276, 471] on icon at bounding box center [278, 475] width 20 height 10
click at [244, 450] on icon at bounding box center [249, 449] width 10 height 20
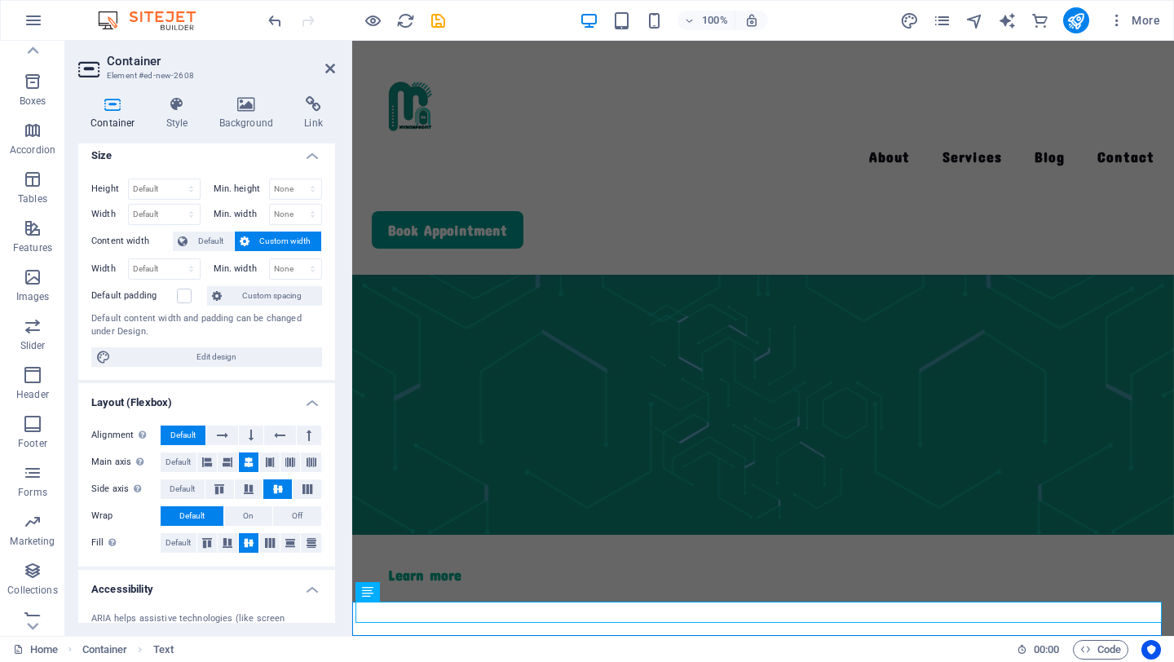
scroll to position [0, 0]
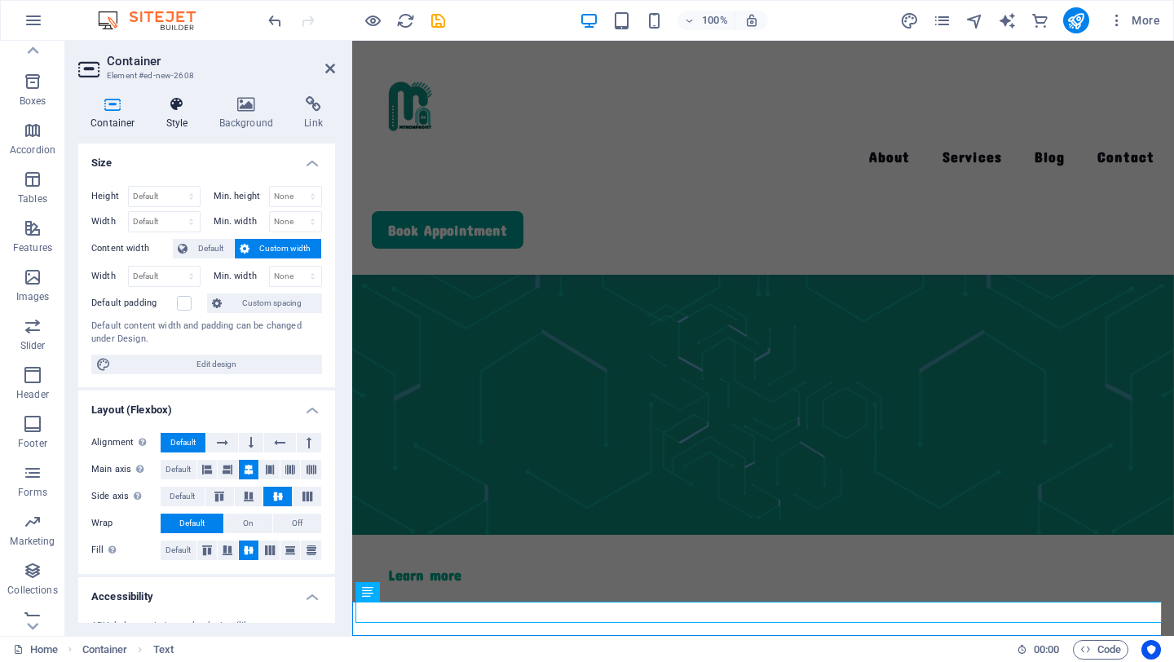
click at [175, 109] on icon at bounding box center [177, 104] width 46 height 16
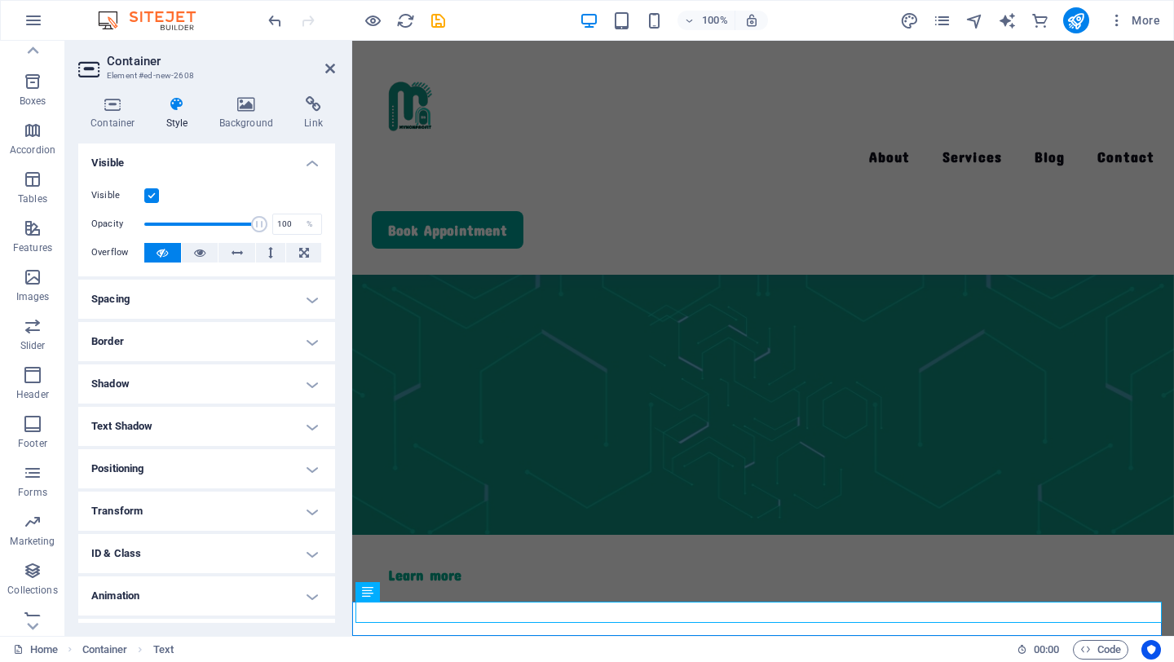
click at [312, 300] on h4 "Spacing" at bounding box center [206, 299] width 257 height 39
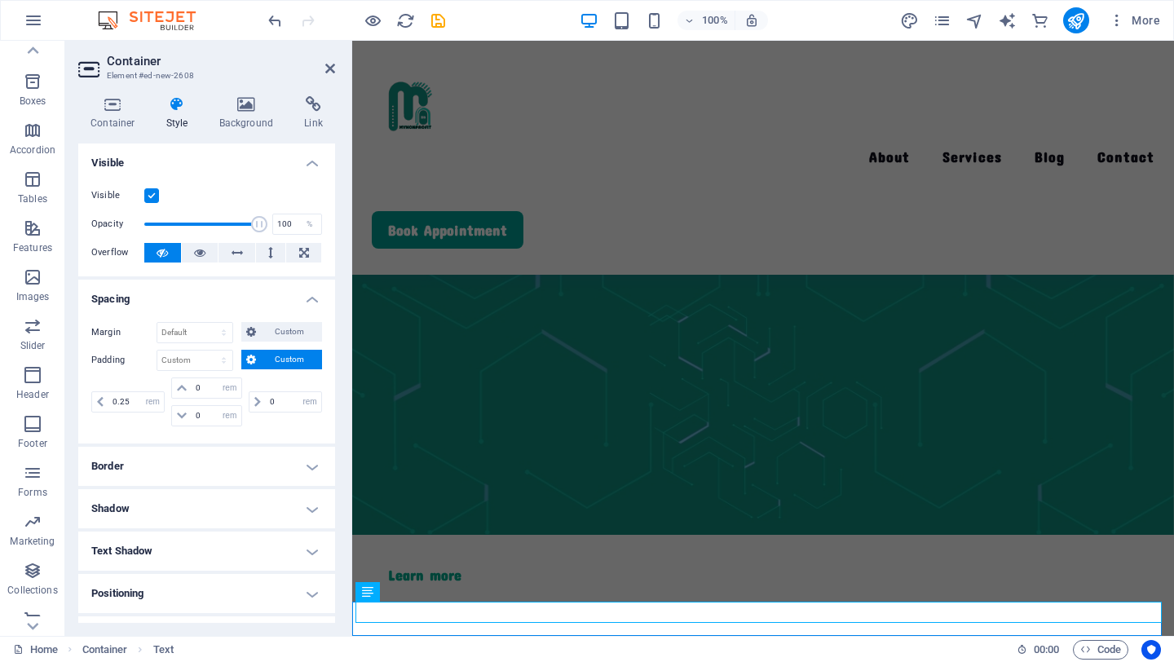
click at [311, 299] on h4 "Spacing" at bounding box center [206, 294] width 257 height 29
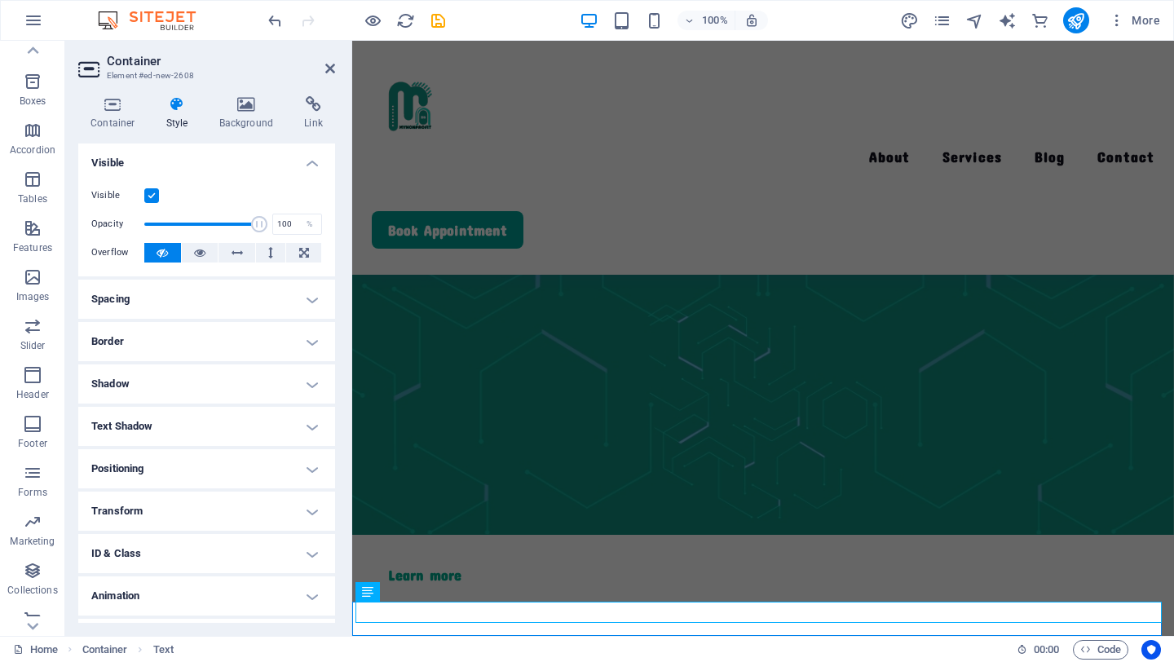
click at [302, 341] on h4 "Border" at bounding box center [206, 341] width 257 height 39
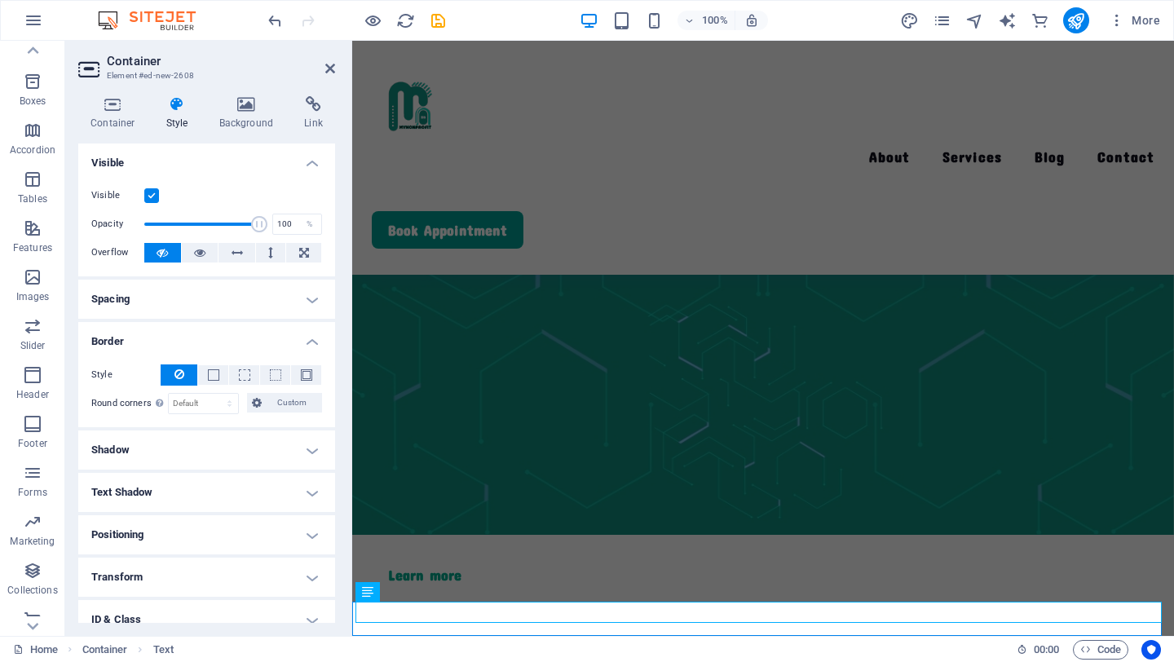
click at [302, 341] on h4 "Border" at bounding box center [206, 336] width 257 height 29
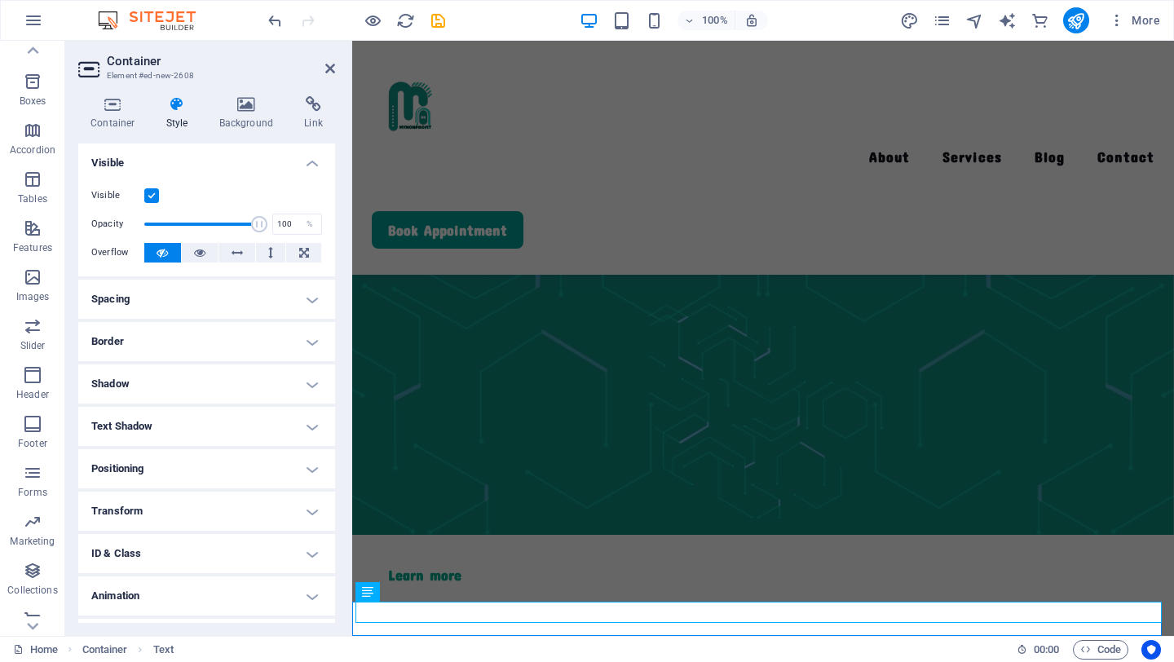
click at [300, 374] on h4 "Shadow" at bounding box center [206, 383] width 257 height 39
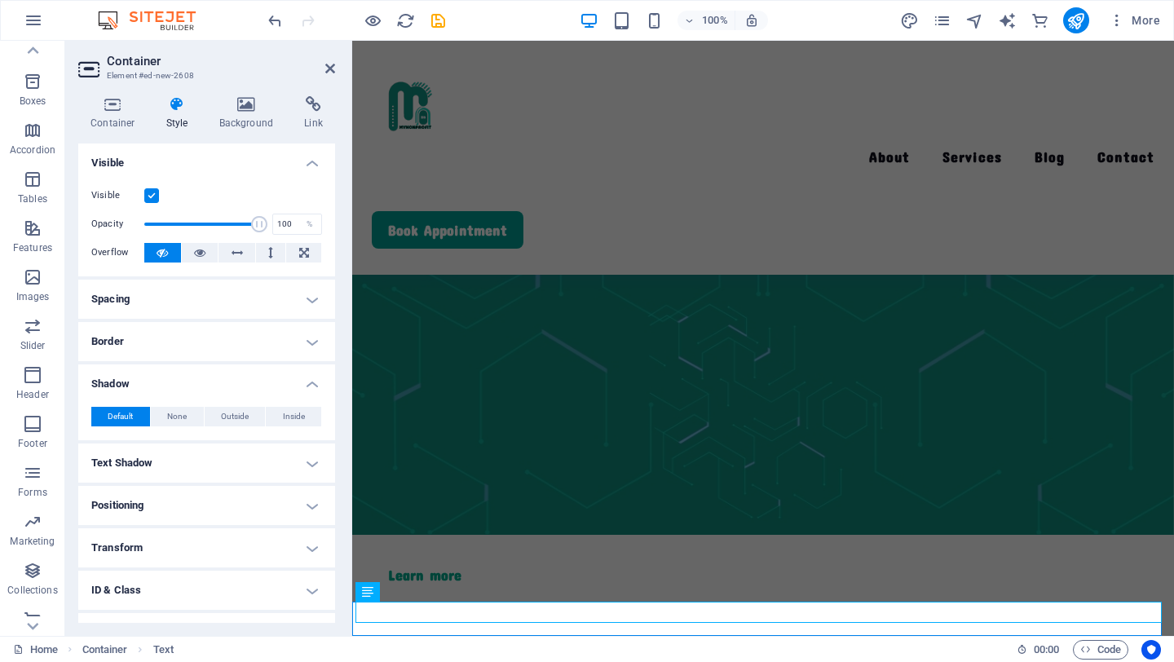
click at [300, 374] on h4 "Shadow" at bounding box center [206, 378] width 257 height 29
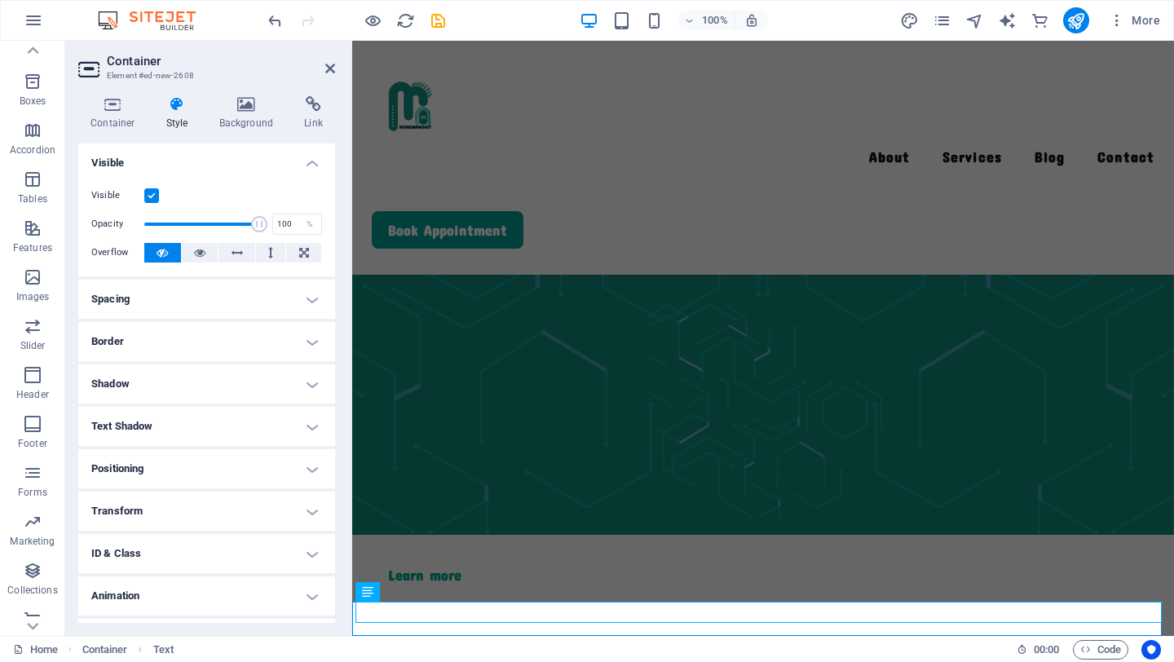
click at [302, 429] on h4 "Text Shadow" at bounding box center [206, 426] width 257 height 39
click at [302, 429] on h4 "Text Shadow" at bounding box center [206, 421] width 257 height 29
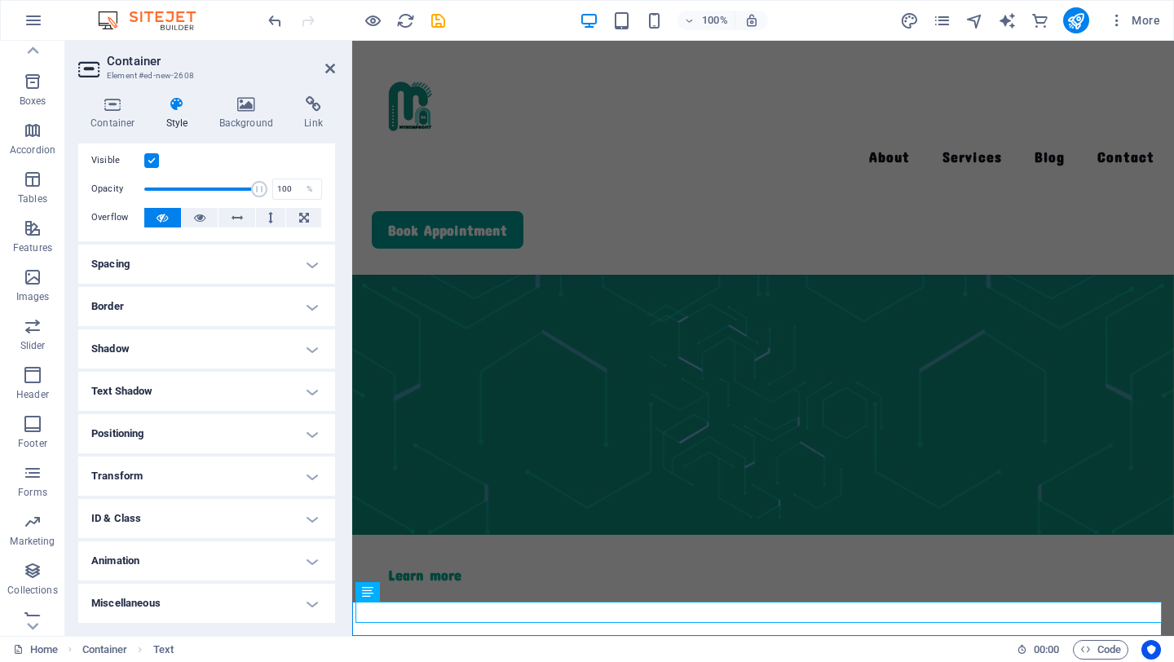
click at [305, 559] on h4 "Animation" at bounding box center [206, 560] width 257 height 39
click at [305, 559] on h4 "Animation" at bounding box center [206, 555] width 257 height 29
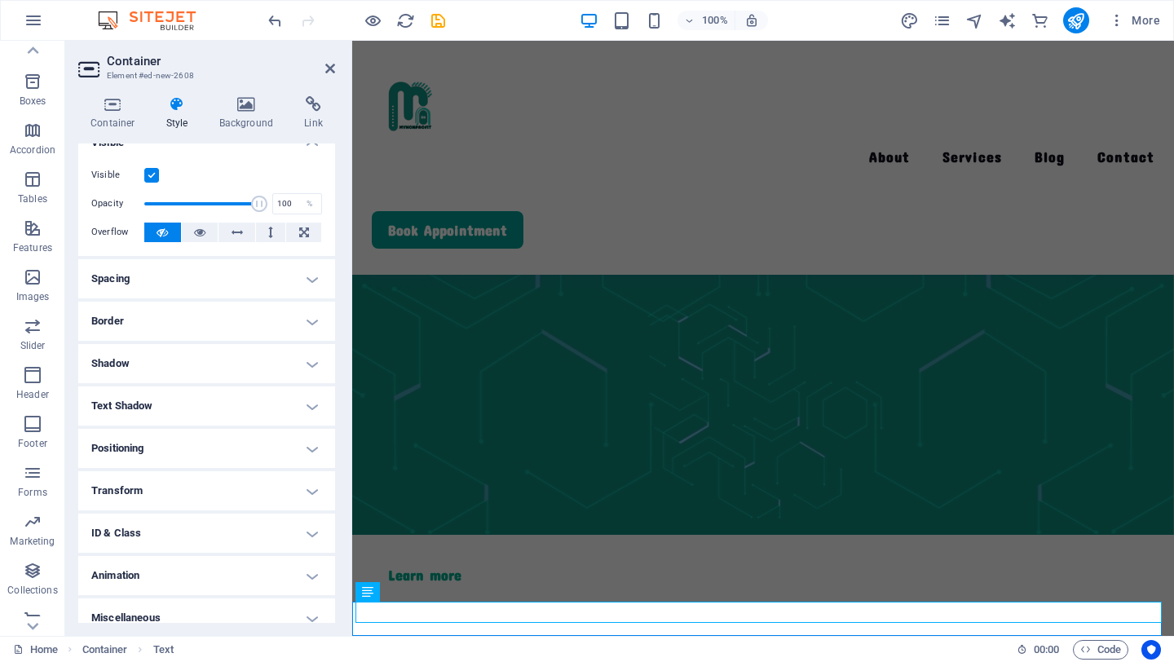
scroll to position [0, 0]
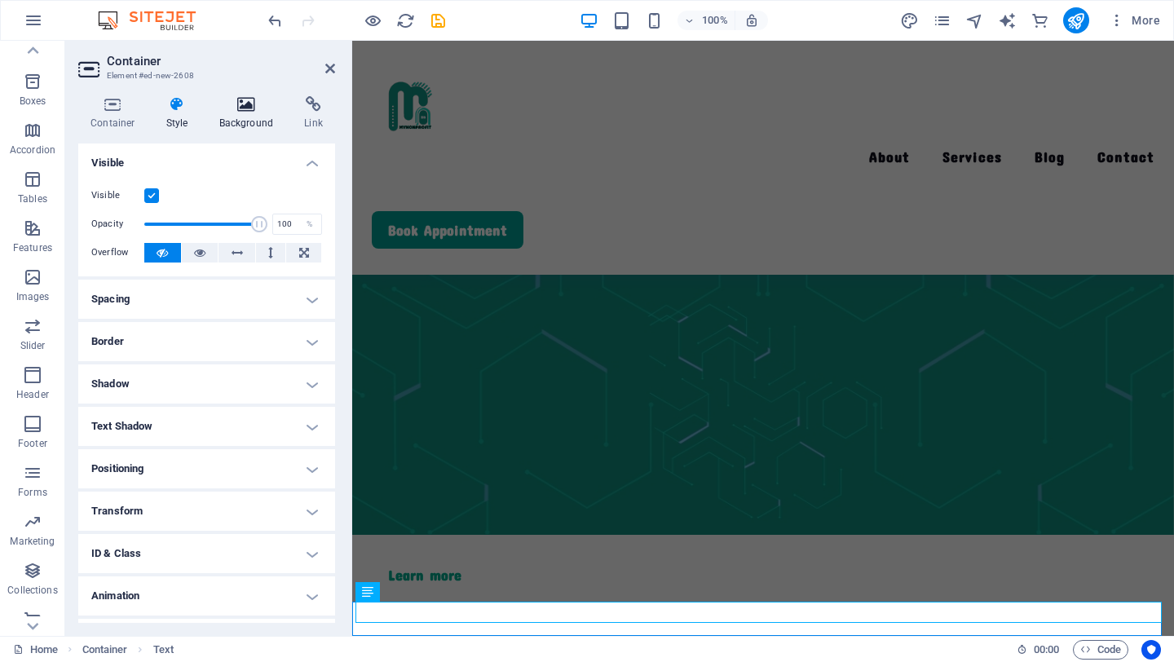
click at [254, 102] on icon at bounding box center [246, 104] width 79 height 16
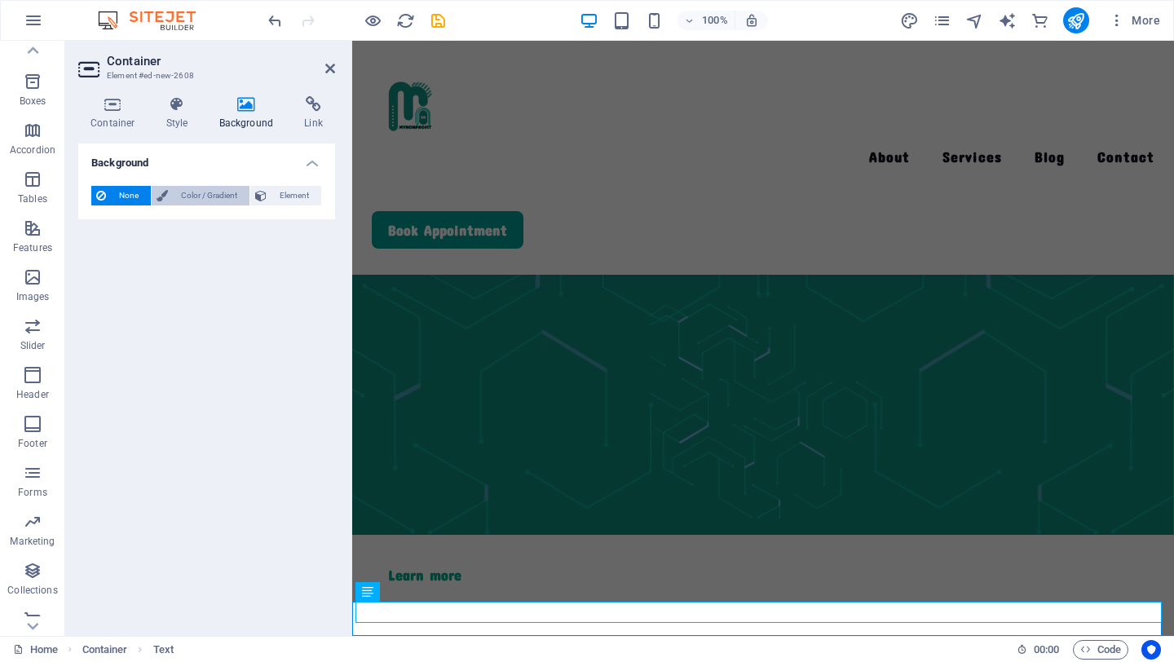
click at [193, 200] on span "Color / Gradient" at bounding box center [209, 196] width 72 height 20
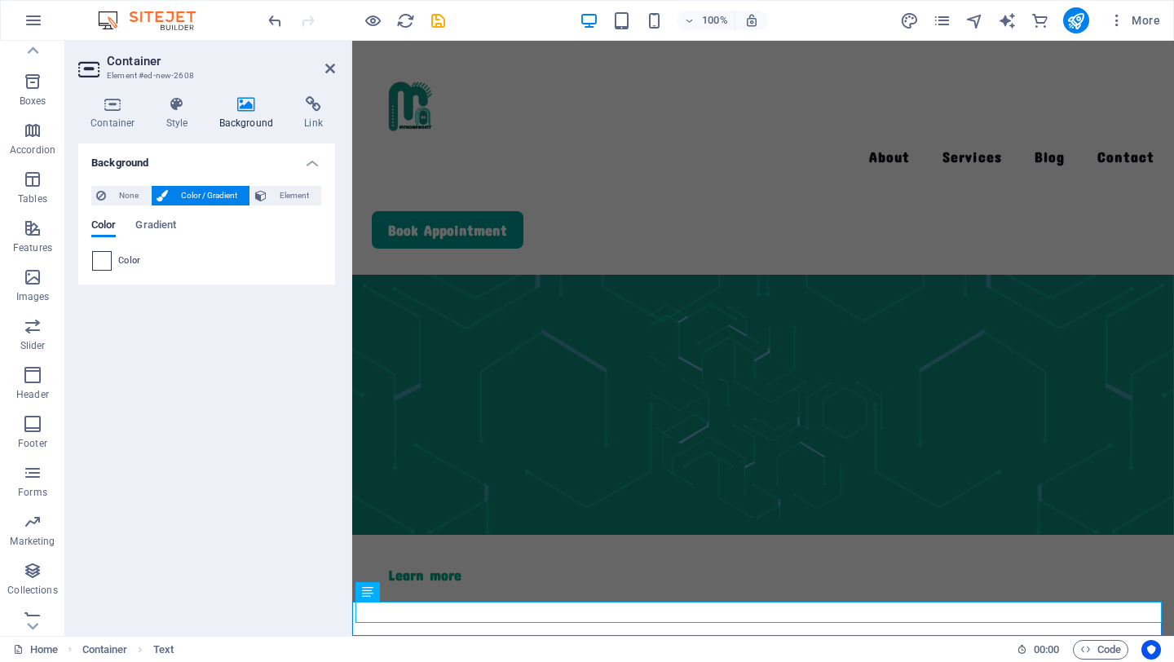
click at [97, 258] on span at bounding box center [102, 261] width 18 height 18
click at [104, 266] on span at bounding box center [102, 261] width 18 height 18
click at [107, 261] on span at bounding box center [102, 261] width 18 height 18
click at [161, 218] on span "Gradient" at bounding box center [155, 226] width 41 height 23
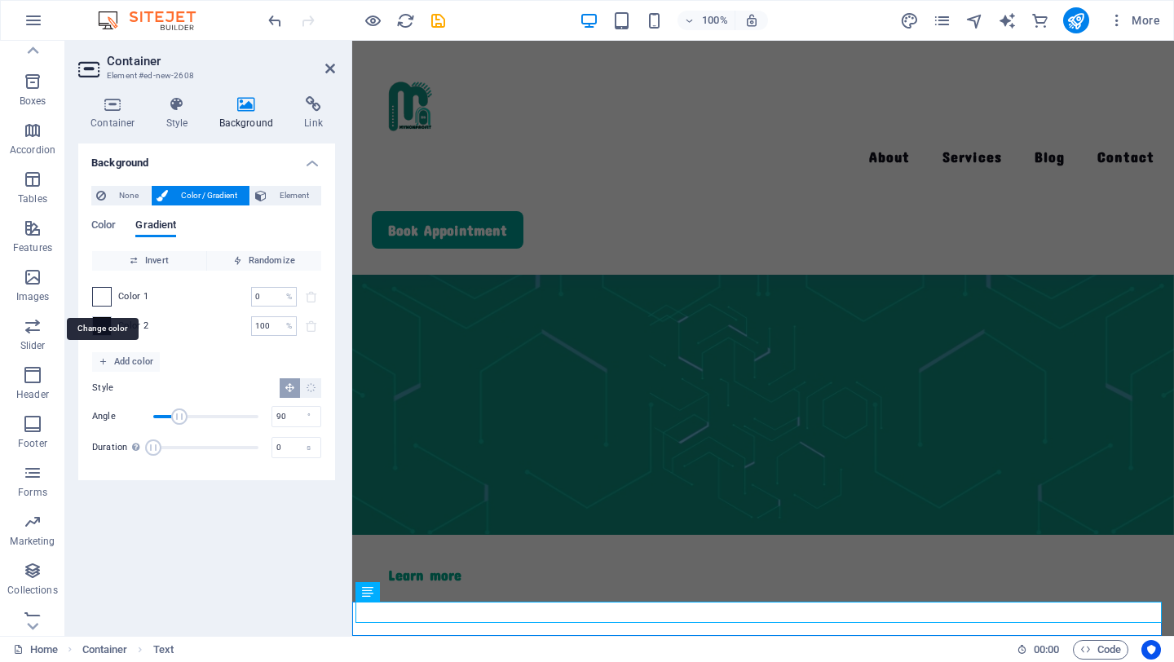
click at [107, 293] on span at bounding box center [102, 297] width 18 height 18
click at [104, 295] on span at bounding box center [102, 297] width 18 height 18
click at [101, 330] on span at bounding box center [102, 326] width 18 height 18
click at [100, 224] on span "Color" at bounding box center [103, 226] width 24 height 23
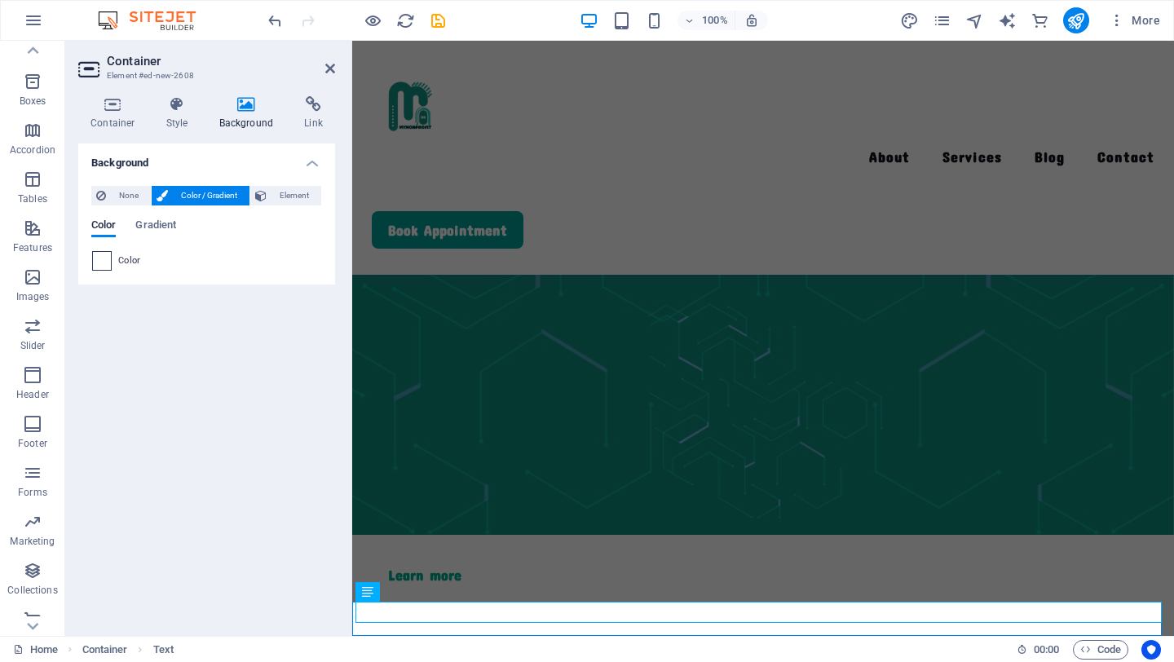
click at [106, 267] on span at bounding box center [102, 261] width 18 height 18
click at [101, 258] on span at bounding box center [102, 261] width 18 height 18
click at [103, 267] on span at bounding box center [102, 261] width 18 height 18
click at [181, 108] on icon at bounding box center [177, 104] width 46 height 16
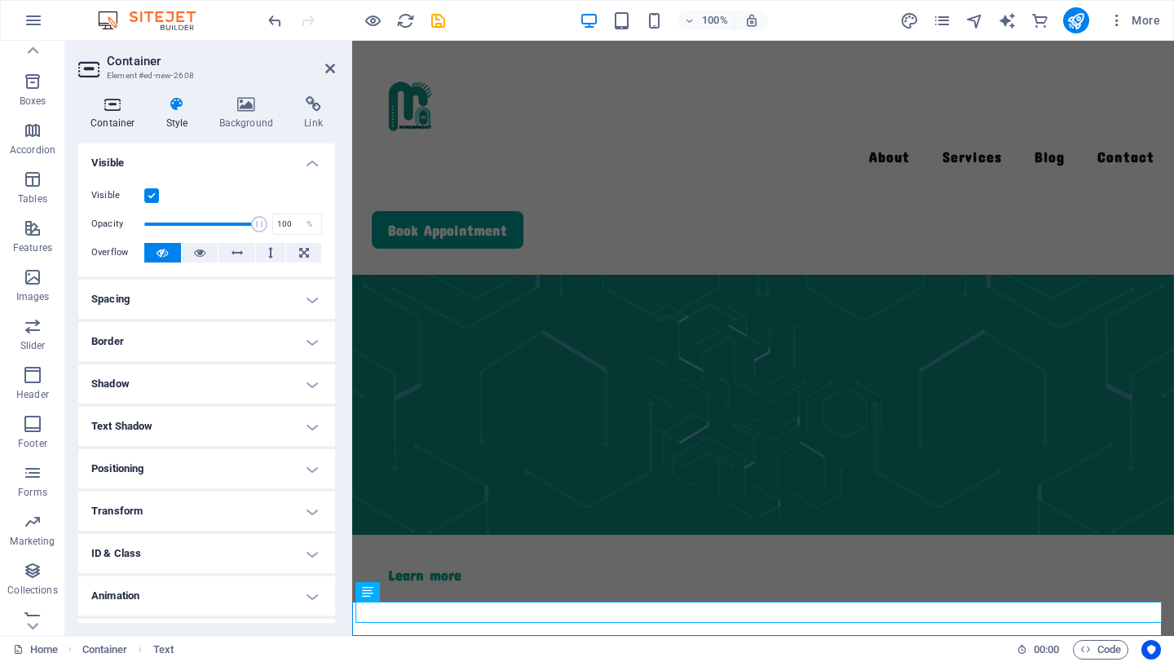
click at [126, 109] on icon at bounding box center [112, 104] width 69 height 16
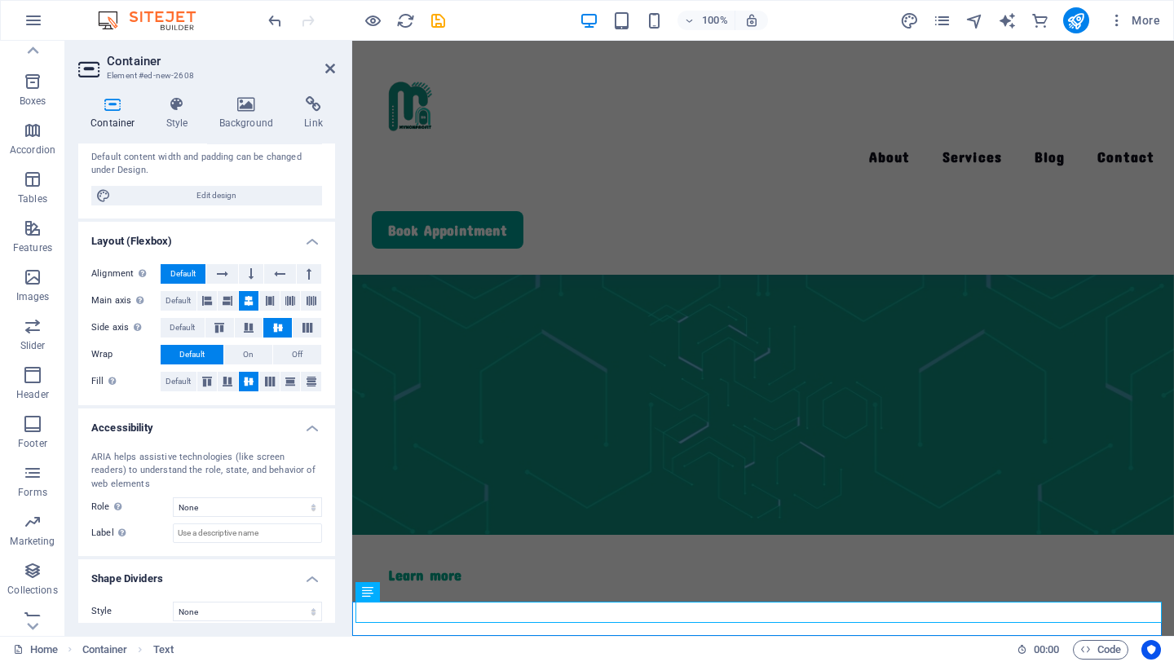
scroll to position [180, 0]
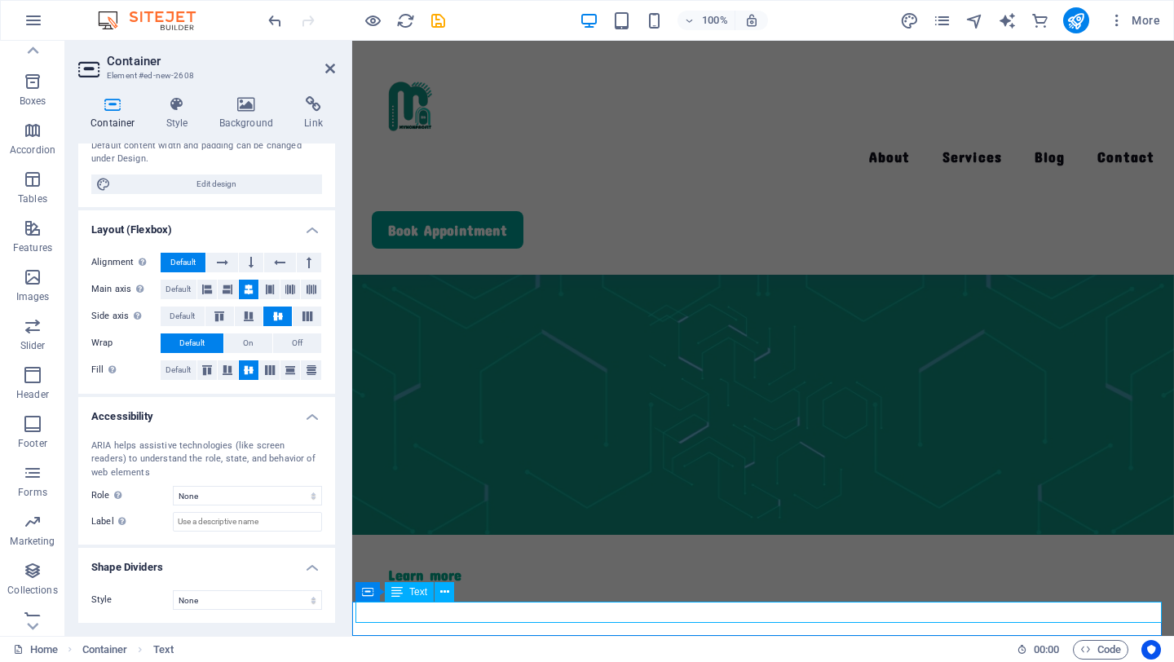
click at [413, 598] on div "Text" at bounding box center [409, 592] width 49 height 20
click at [413, 596] on span "Text" at bounding box center [418, 592] width 18 height 10
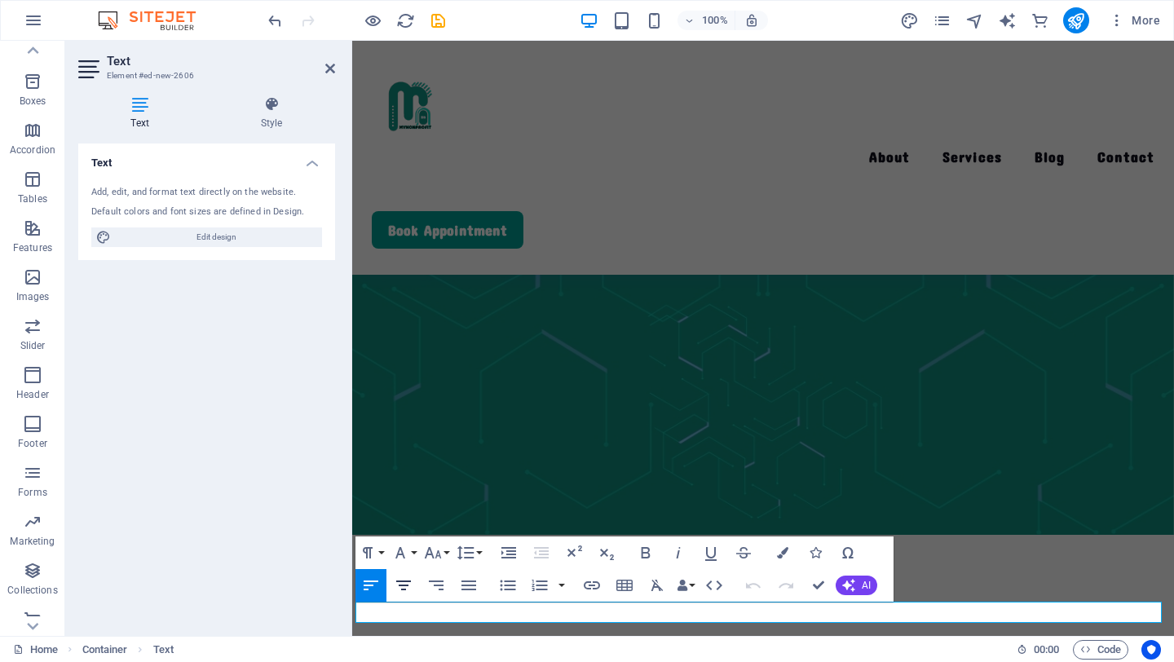
click at [403, 576] on icon "button" at bounding box center [404, 586] width 20 height 20
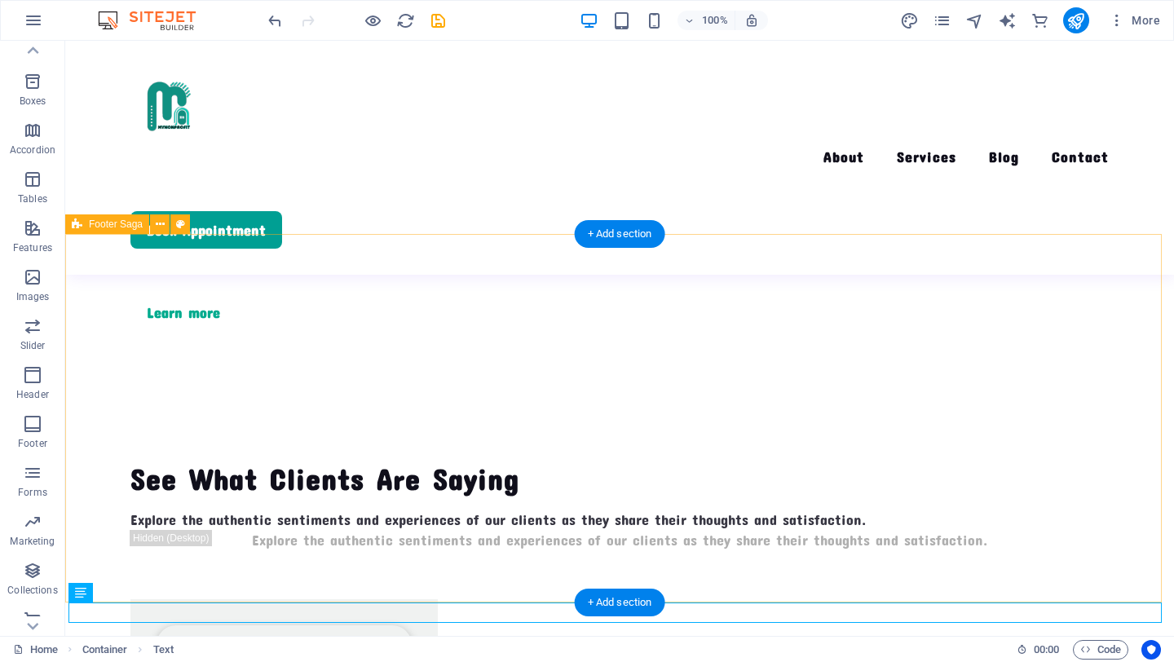
scroll to position [3660, 0]
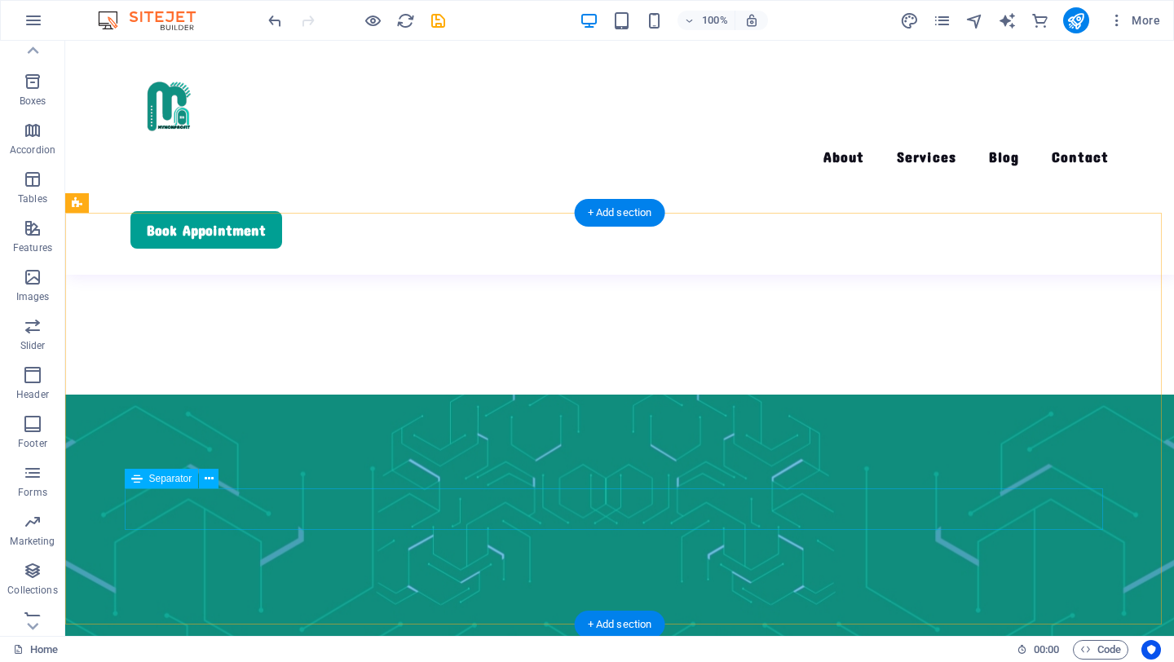
scroll to position [3273, 0]
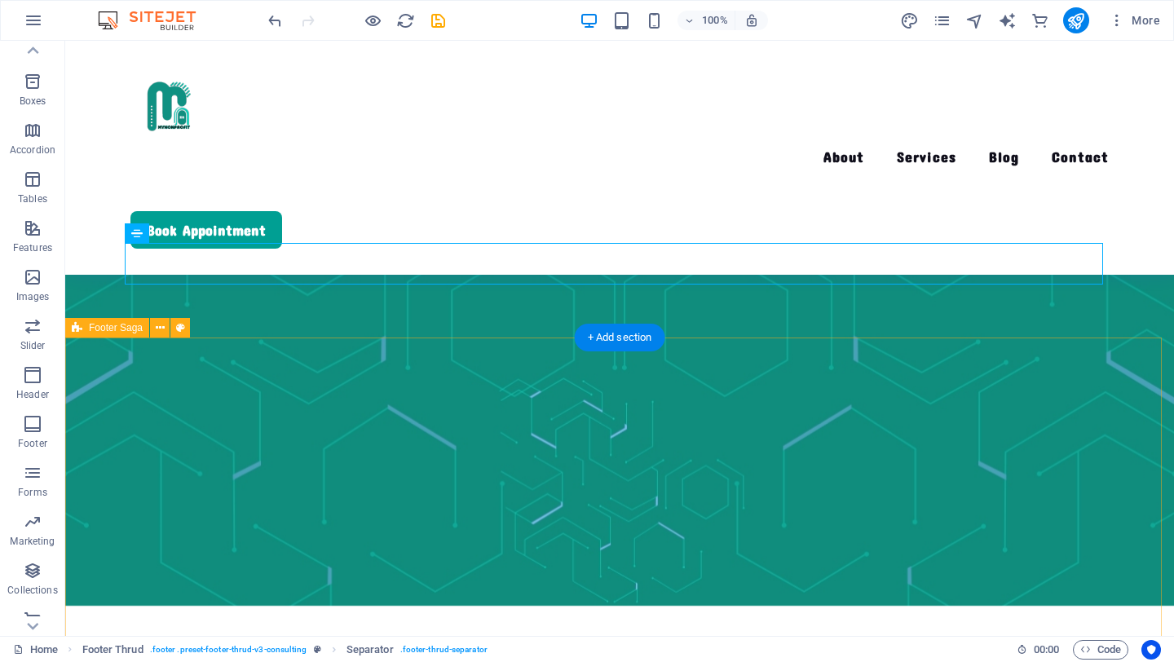
scroll to position [3660, 0]
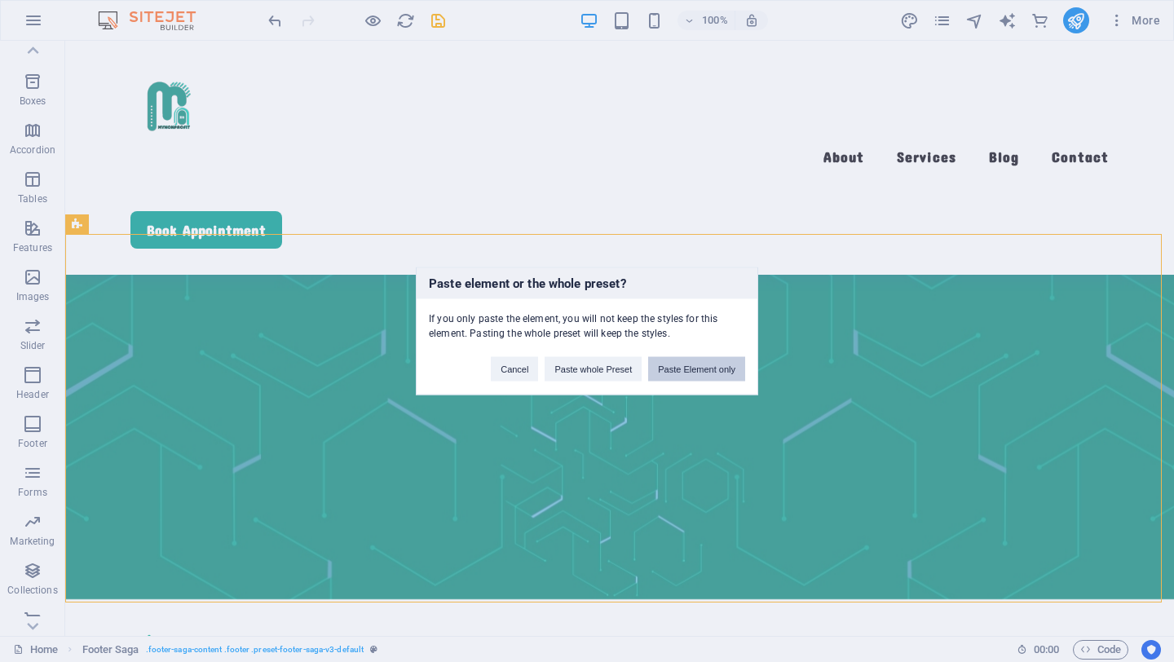
click at [711, 373] on button "Paste Element only" at bounding box center [696, 369] width 97 height 24
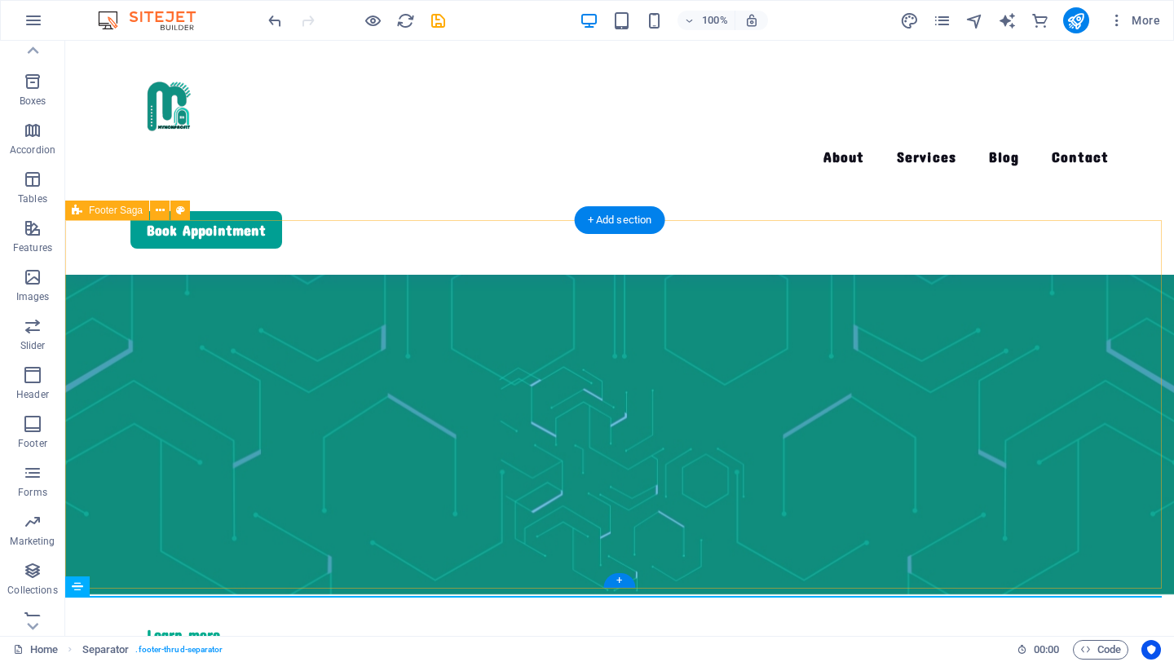
scroll to position [3676, 0]
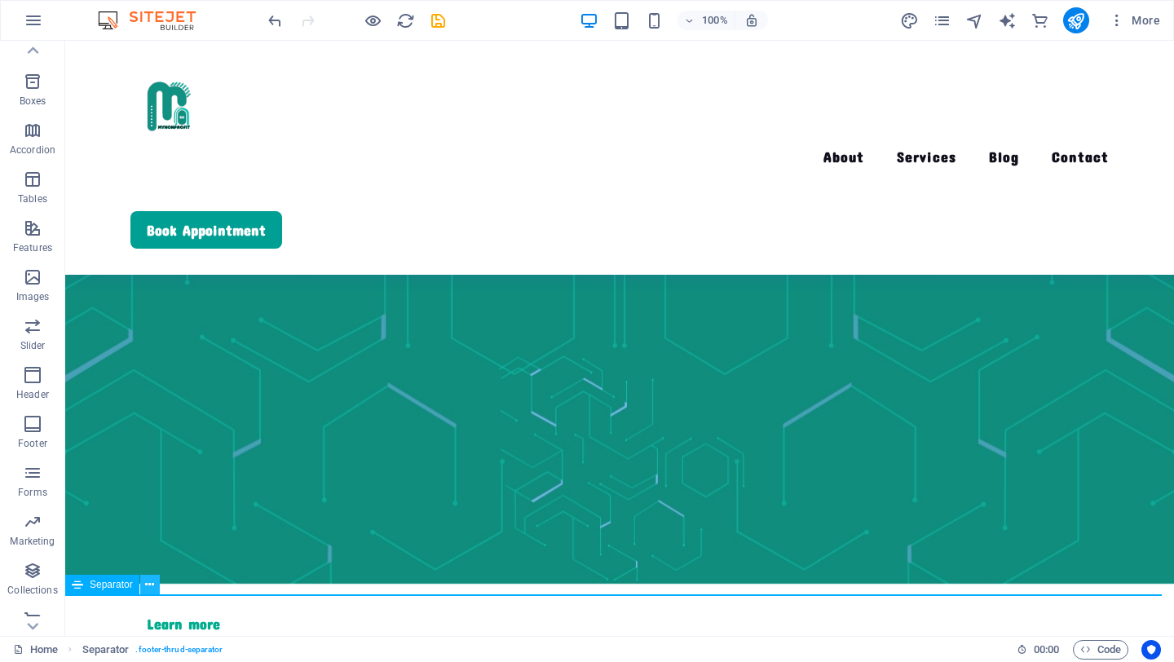
click at [149, 584] on icon at bounding box center [149, 584] width 9 height 17
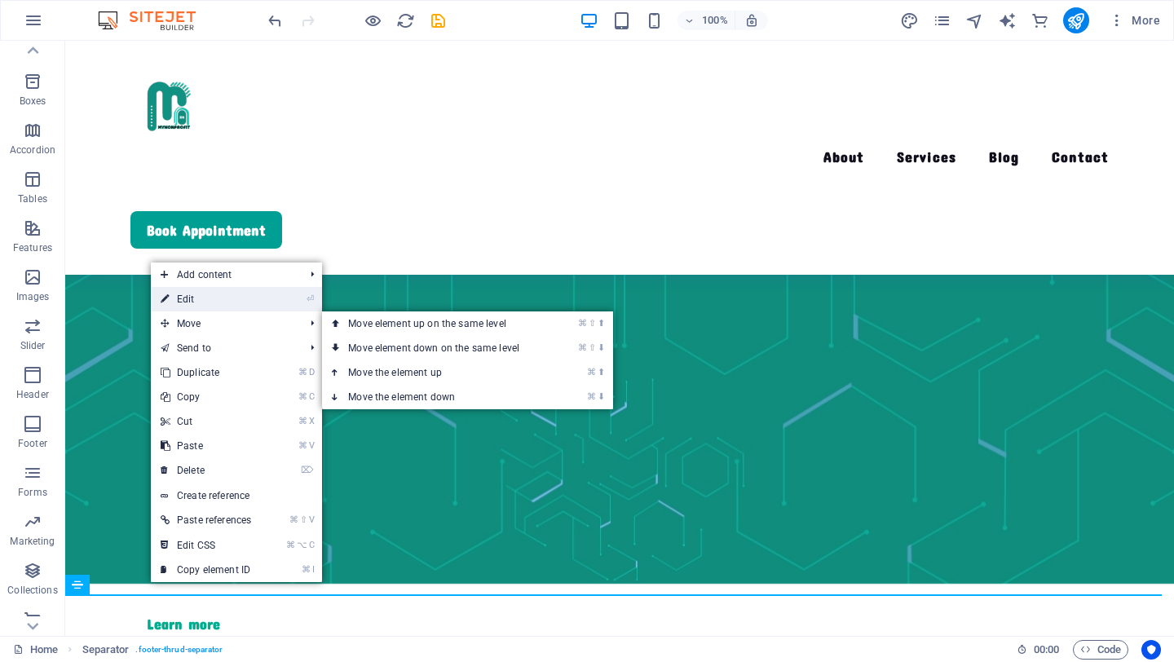
click at [240, 291] on link "⏎ Edit" at bounding box center [206, 299] width 110 height 24
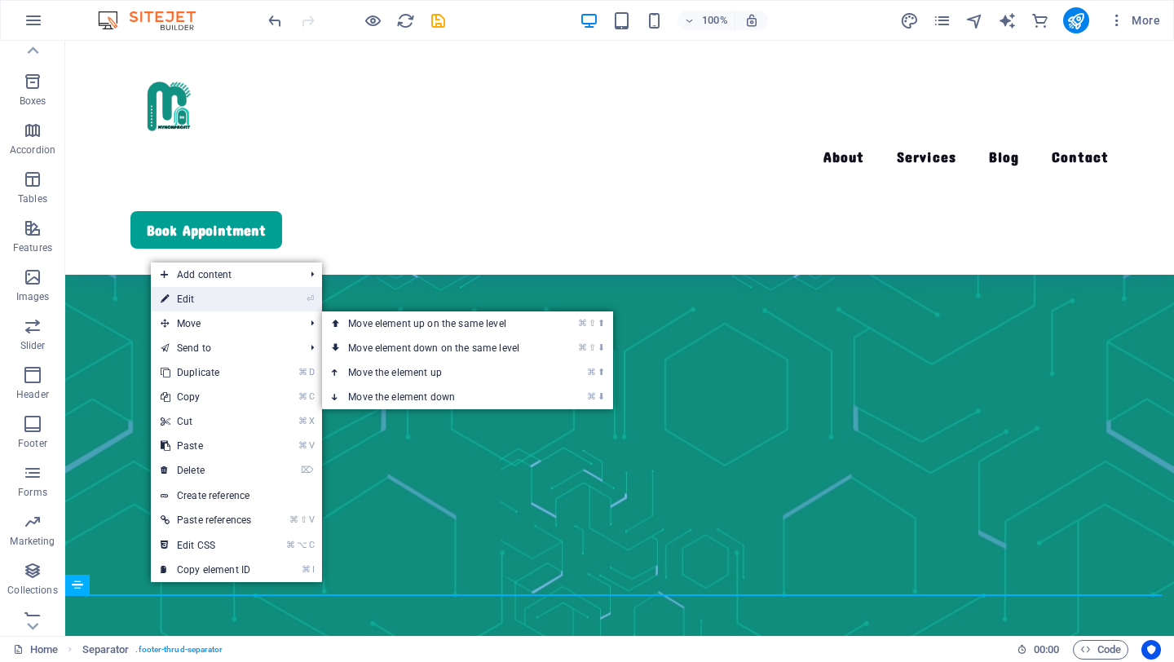
select select "%"
select select "px"
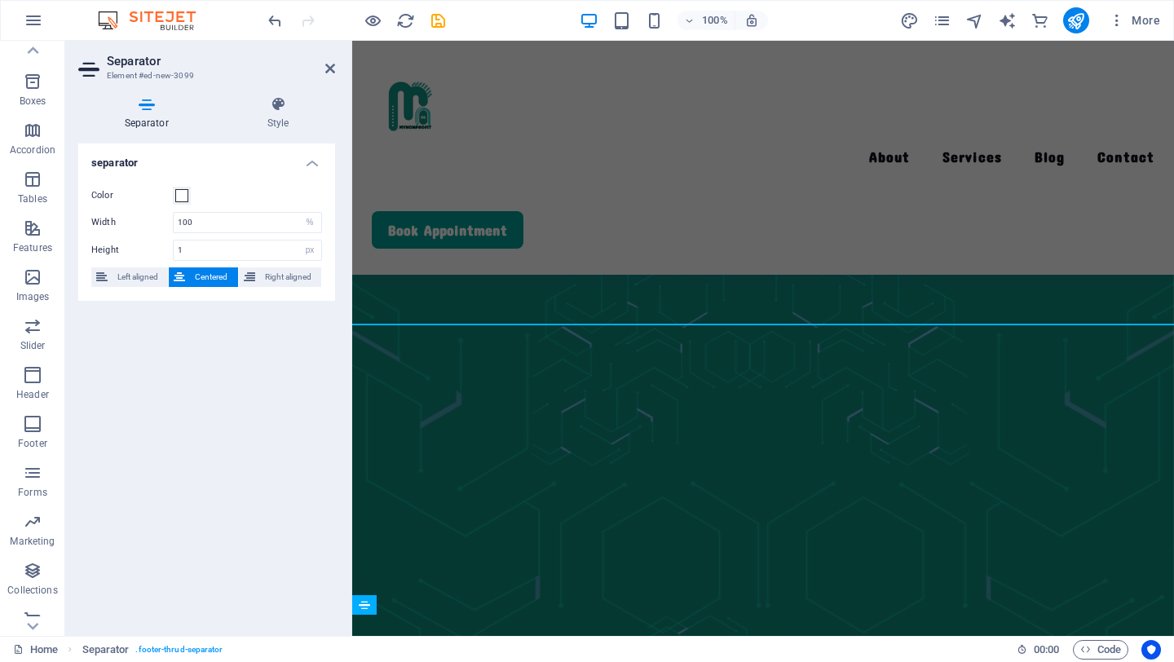
scroll to position [3982, 0]
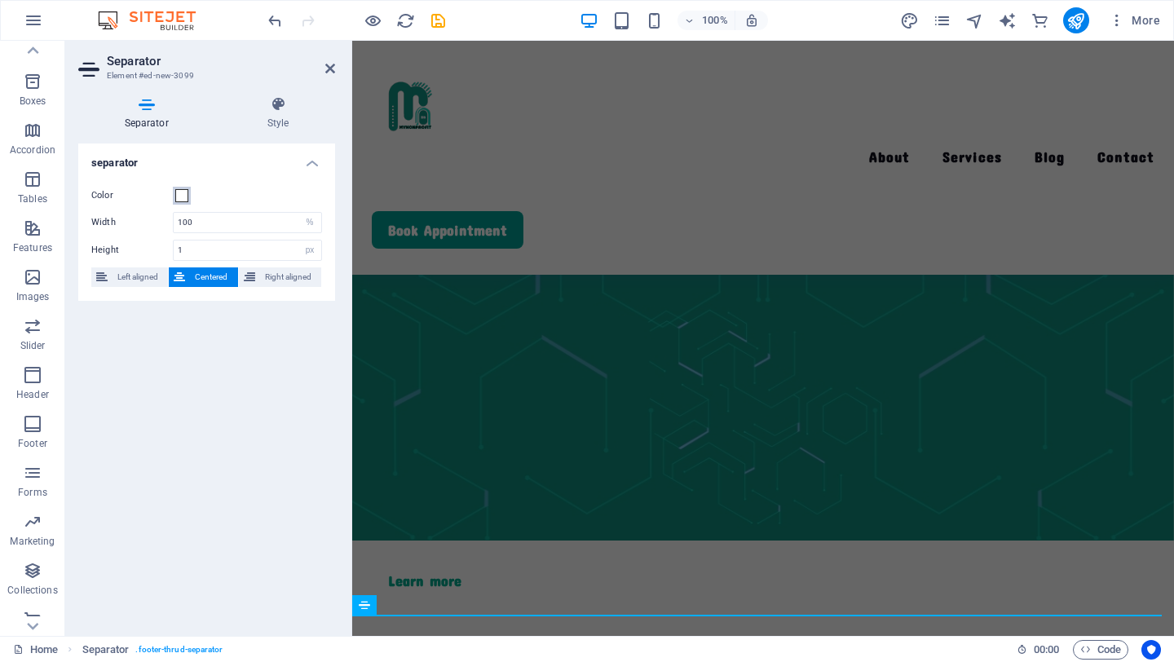
click at [182, 196] on span at bounding box center [181, 195] width 13 height 13
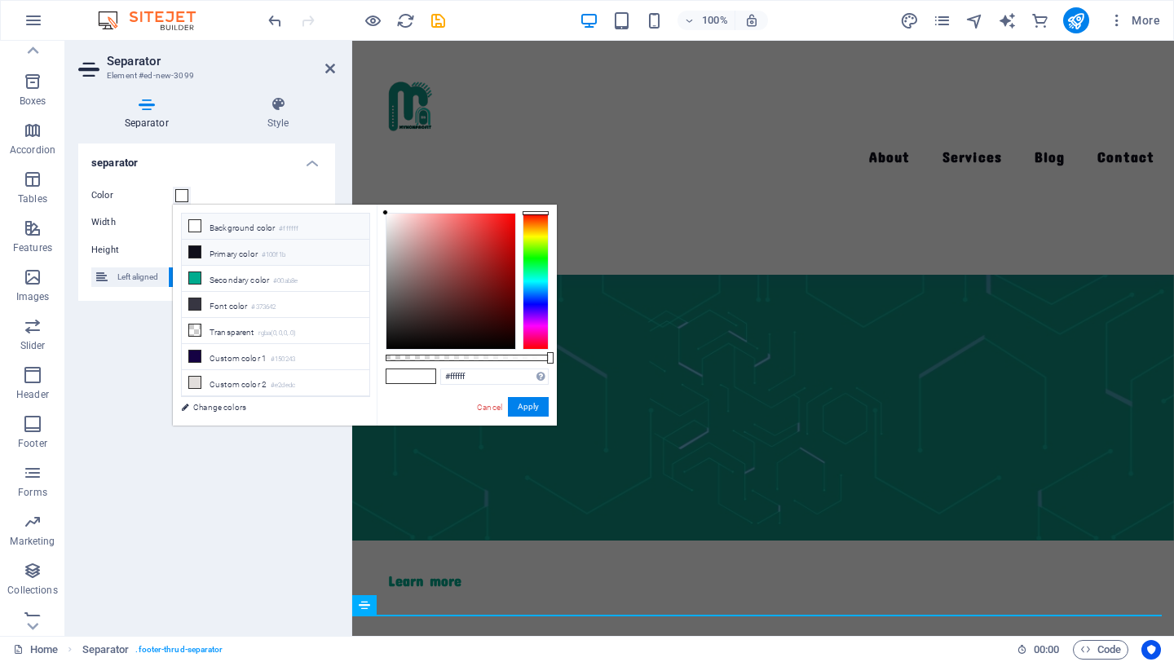
click at [201, 252] on li "Primary color #100f1b" at bounding box center [276, 253] width 188 height 26
type input "#100f1b"
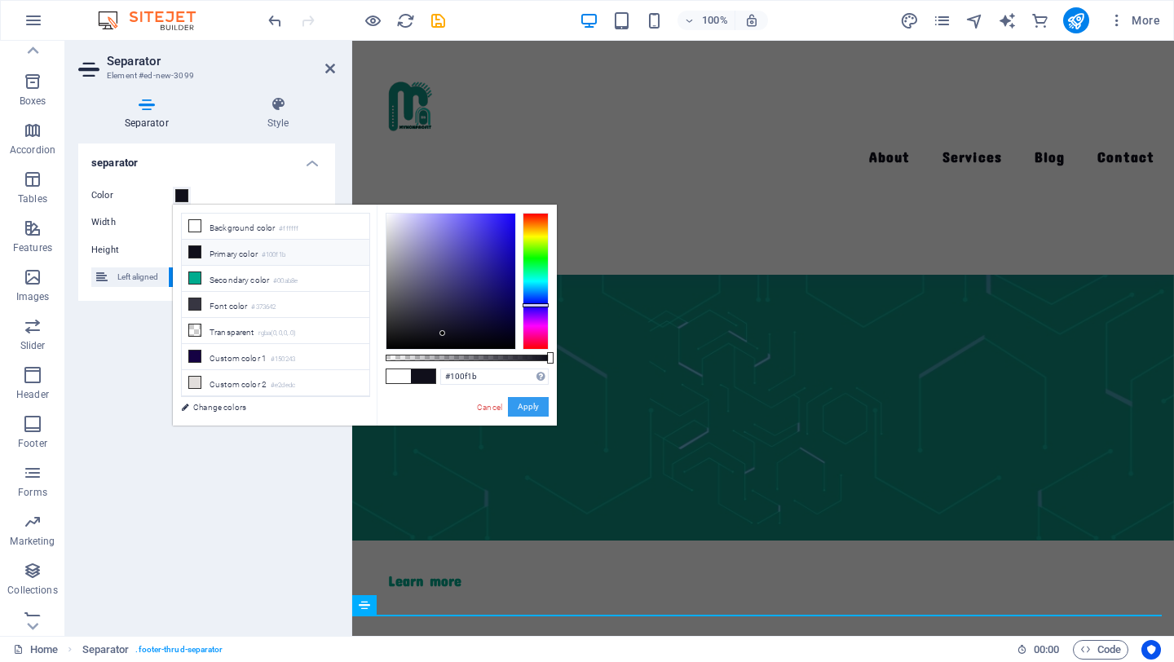
click at [533, 407] on button "Apply" at bounding box center [528, 407] width 41 height 20
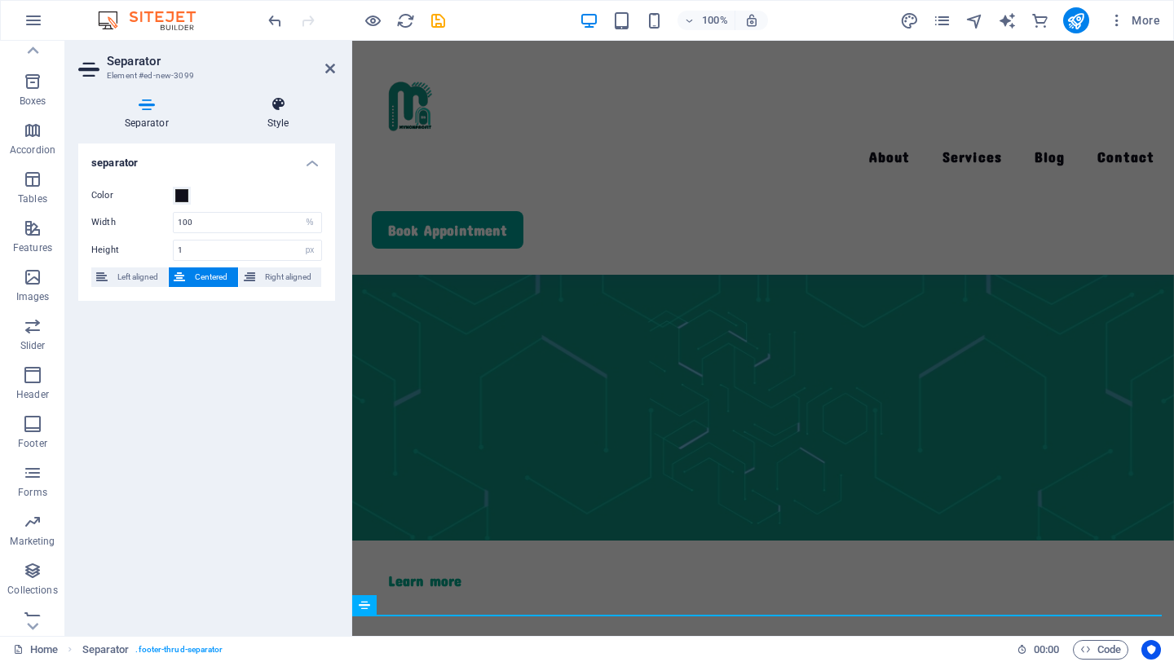
click at [288, 114] on h4 "Style" at bounding box center [278, 113] width 114 height 34
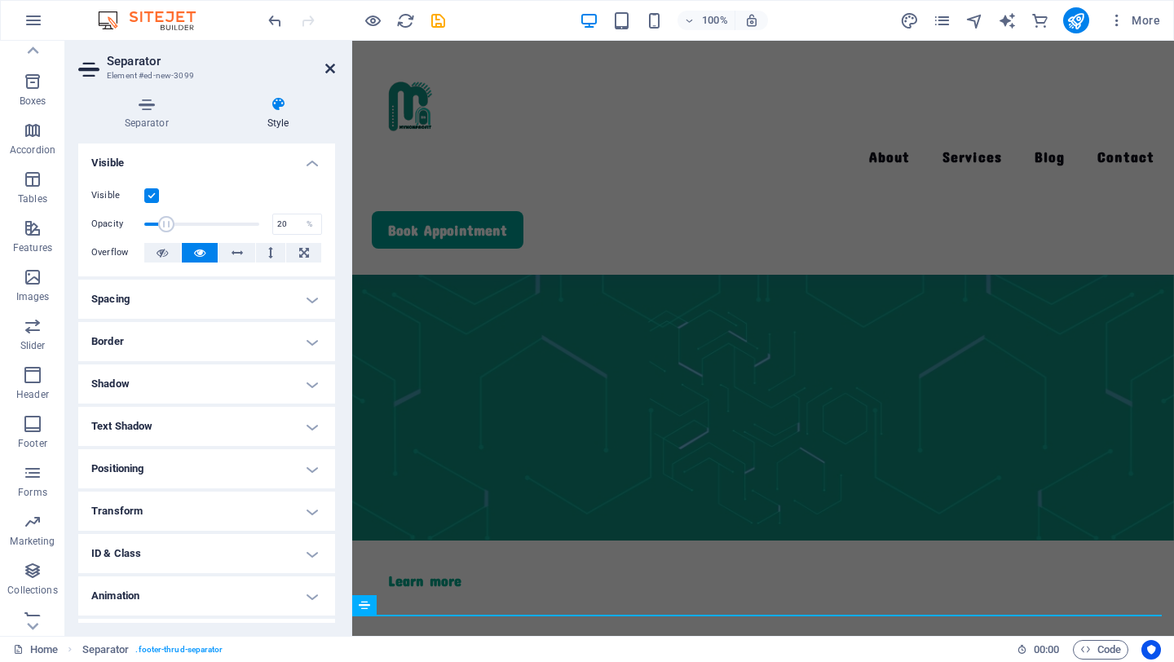
drag, startPoint x: 327, startPoint y: 73, endPoint x: 266, endPoint y: 38, distance: 70.5
click at [328, 73] on icon at bounding box center [330, 68] width 10 height 13
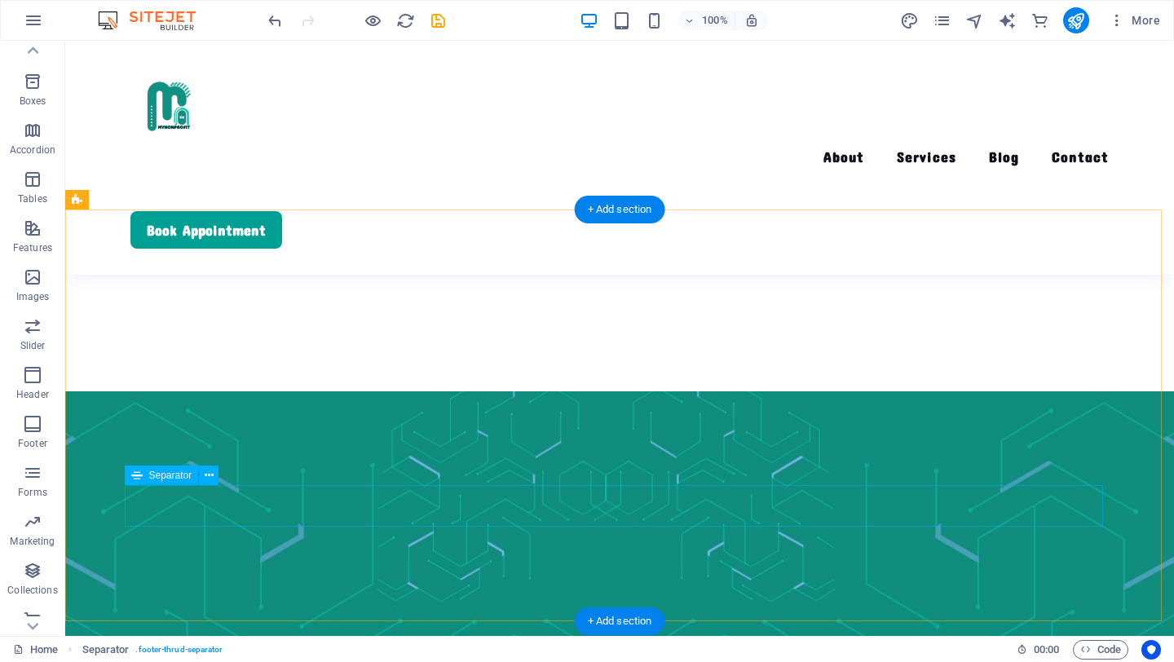
scroll to position [3676, 0]
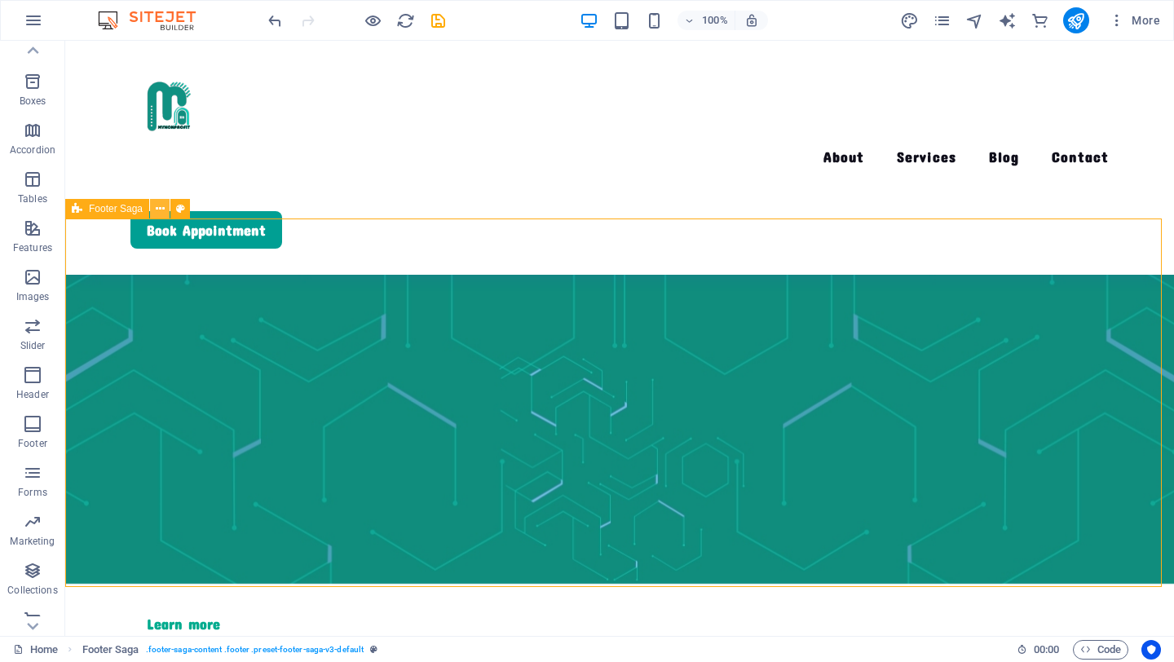
click at [160, 211] on icon at bounding box center [160, 209] width 9 height 17
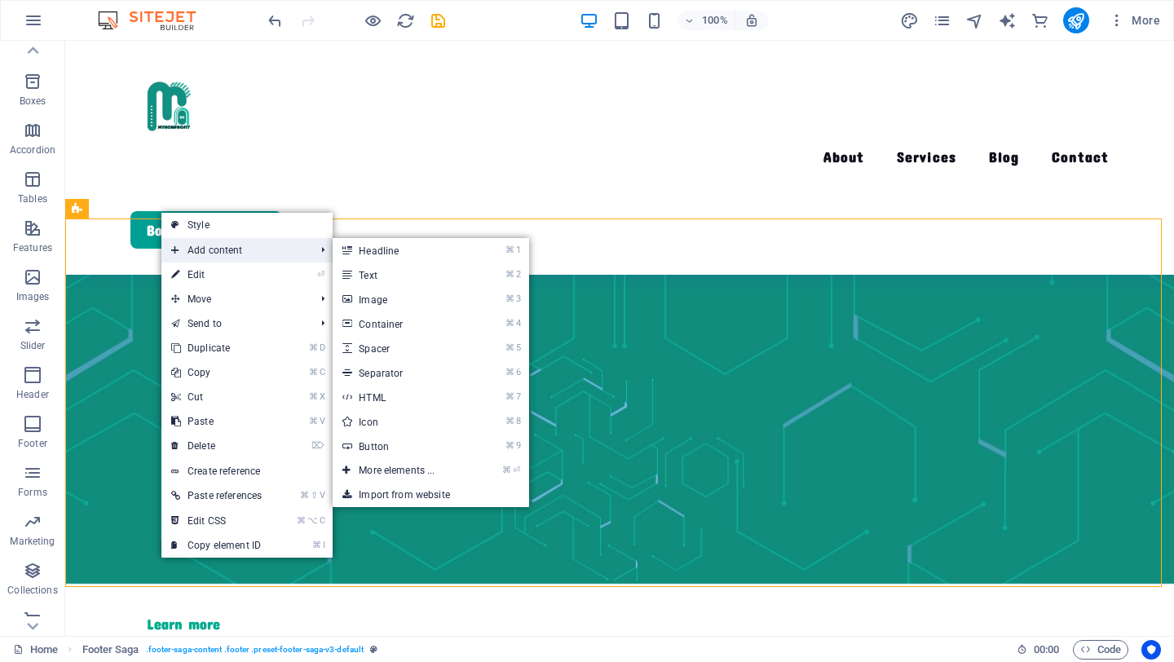
click at [211, 256] on span "Add content" at bounding box center [234, 250] width 147 height 24
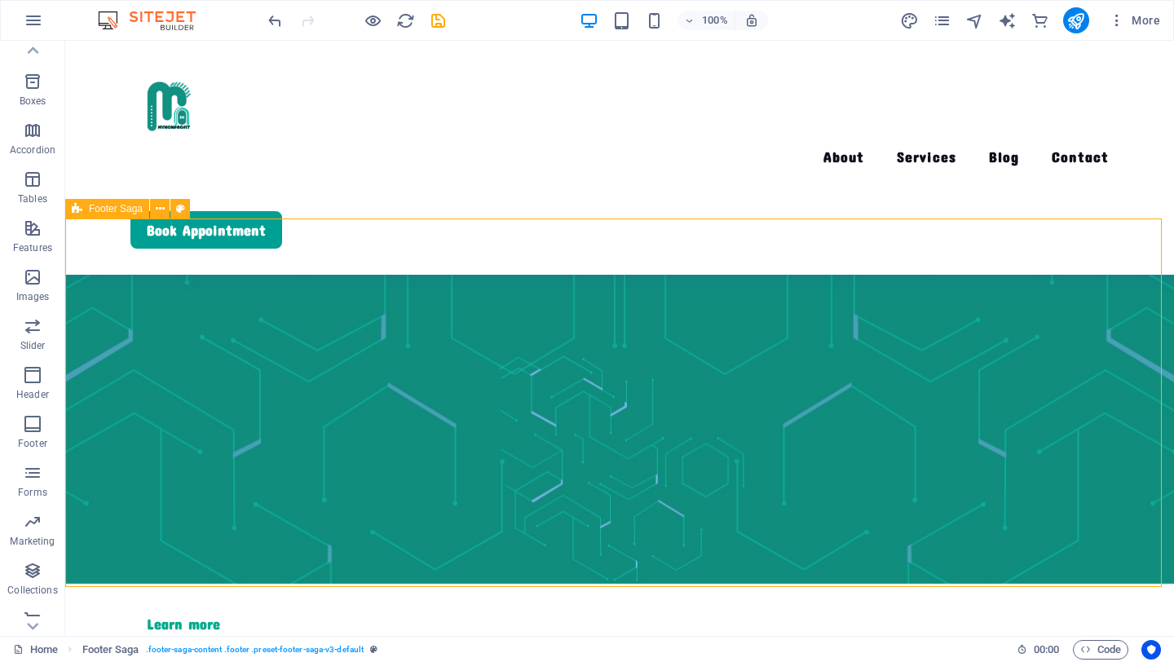
click at [103, 206] on span "Footer Saga" at bounding box center [116, 209] width 54 height 10
click at [181, 210] on icon at bounding box center [180, 209] width 9 height 17
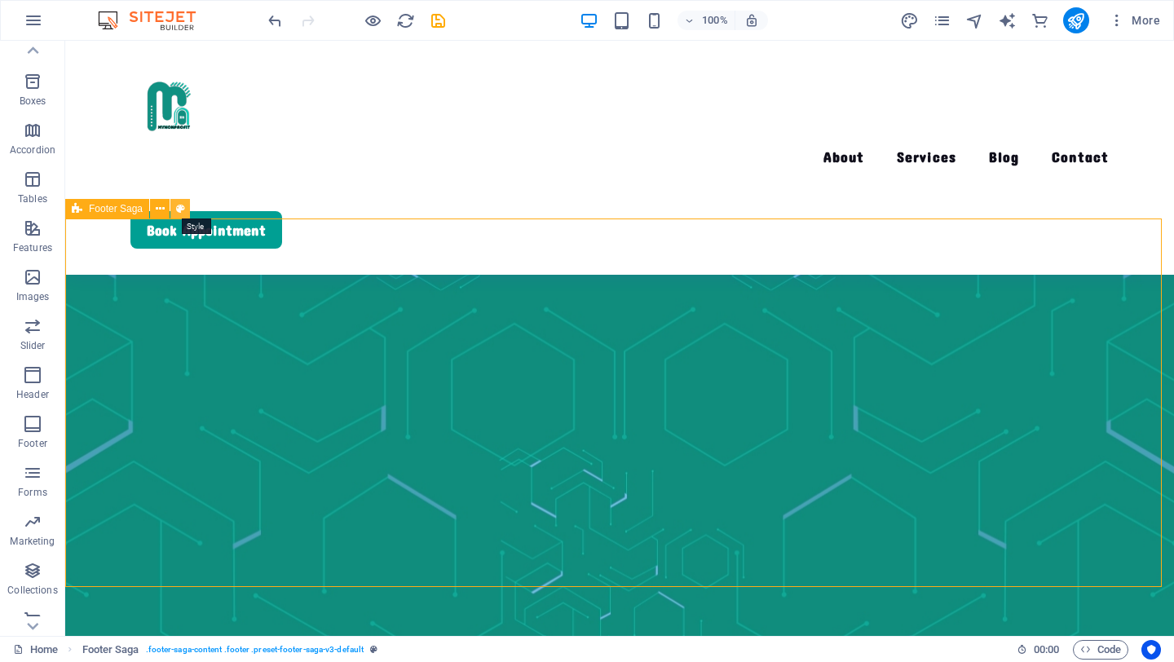
scroll to position [3982, 0]
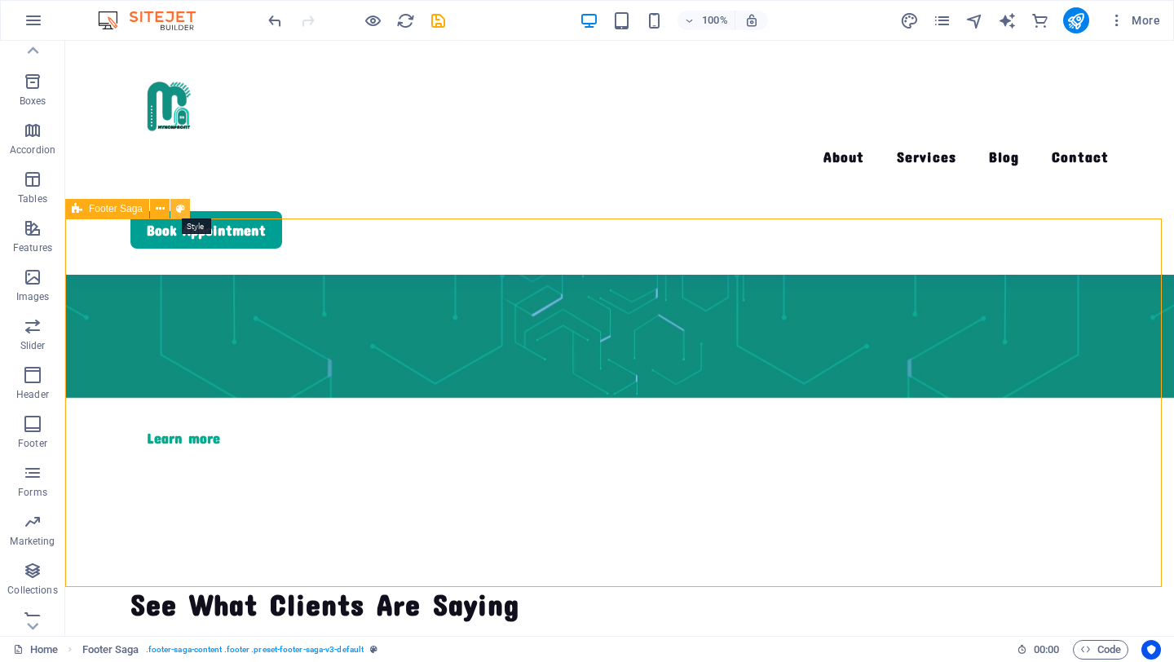
select select "rem"
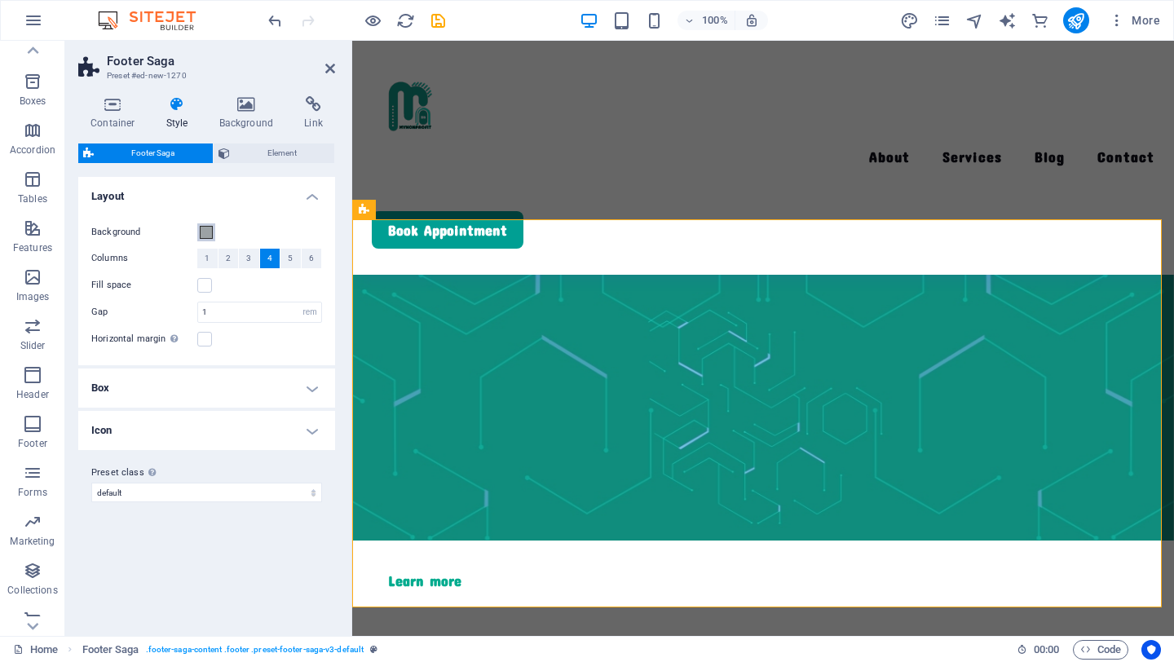
click at [205, 230] on span at bounding box center [206, 232] width 13 height 13
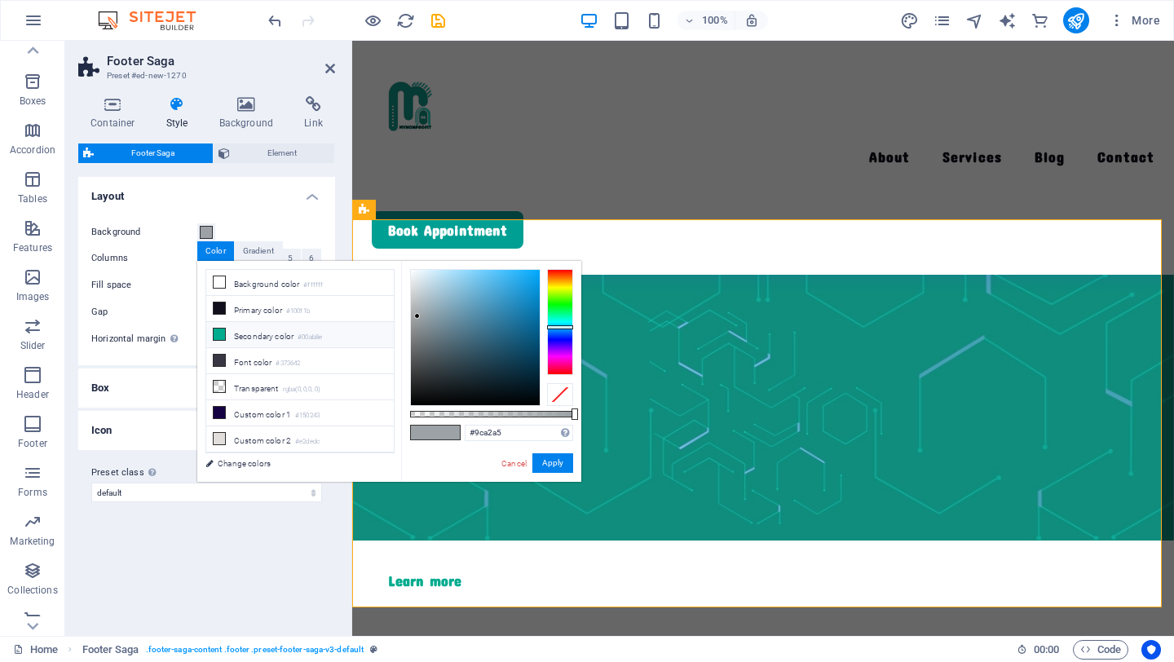
click at [233, 335] on li "Secondary color #00ab8e" at bounding box center [300, 335] width 188 height 26
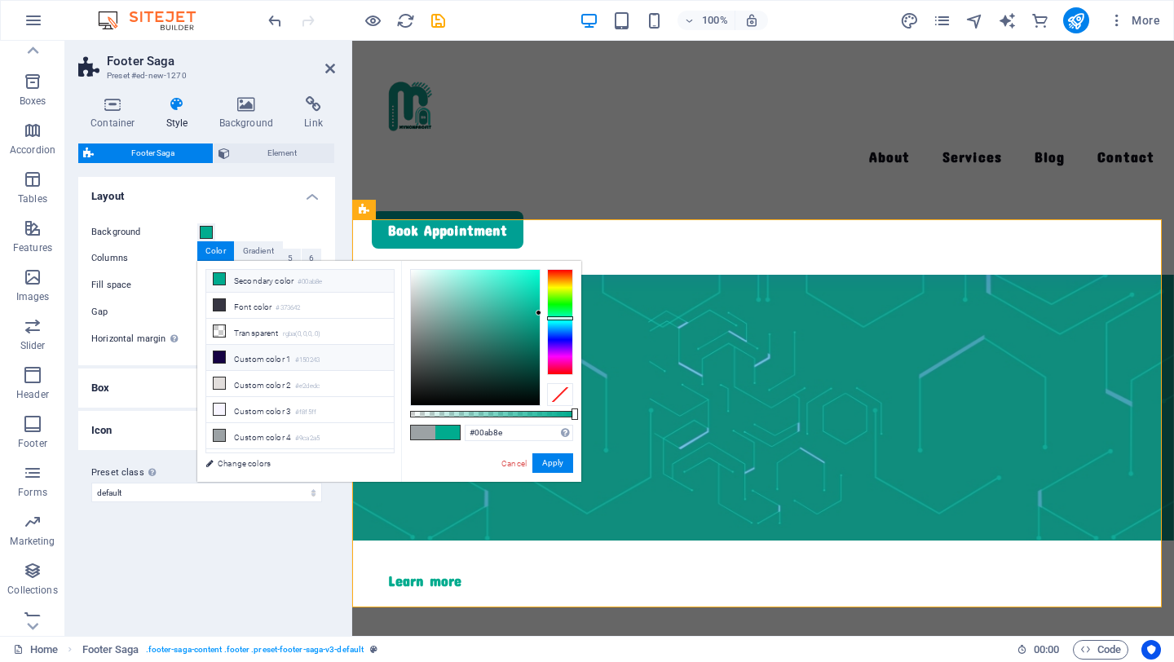
scroll to position [78, 0]
click at [251, 410] on li "Custom color 4 #9ca2a5" at bounding box center [300, 413] width 188 height 26
type input "#9ca2a5"
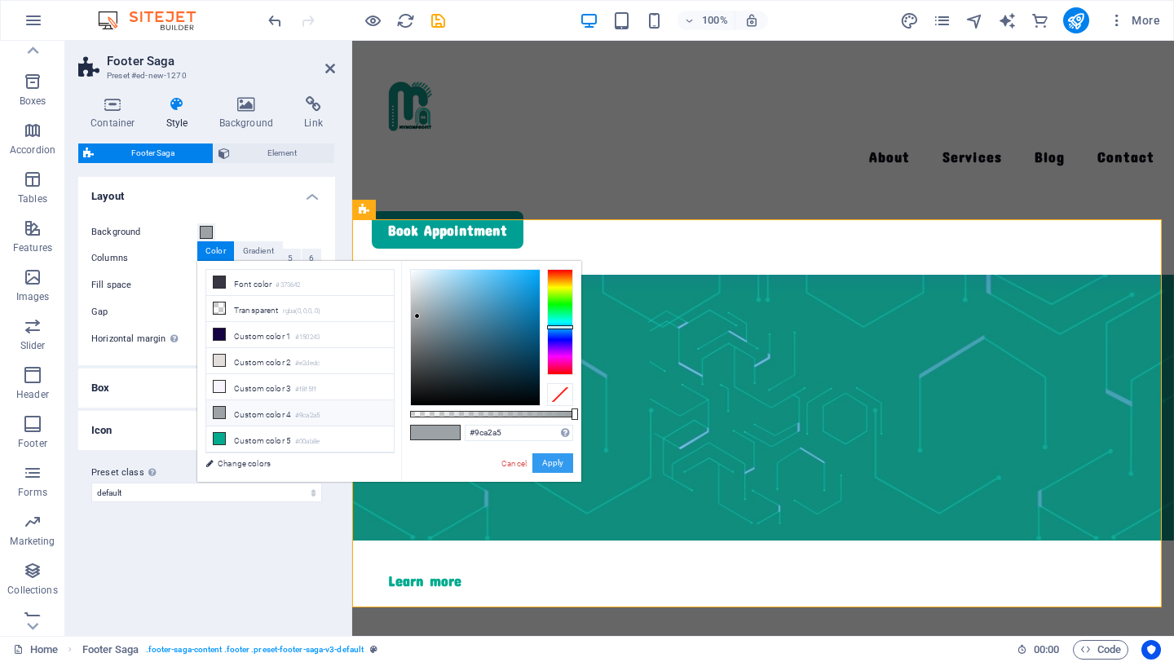
click at [545, 456] on button "Apply" at bounding box center [552, 463] width 41 height 20
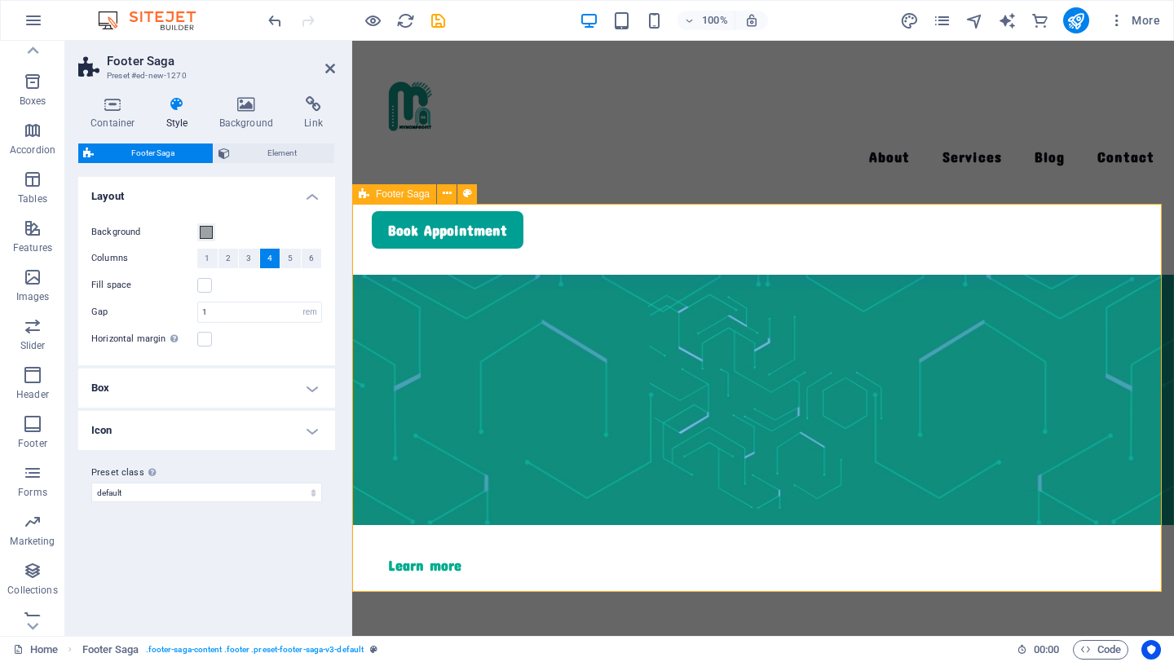
scroll to position [4003, 0]
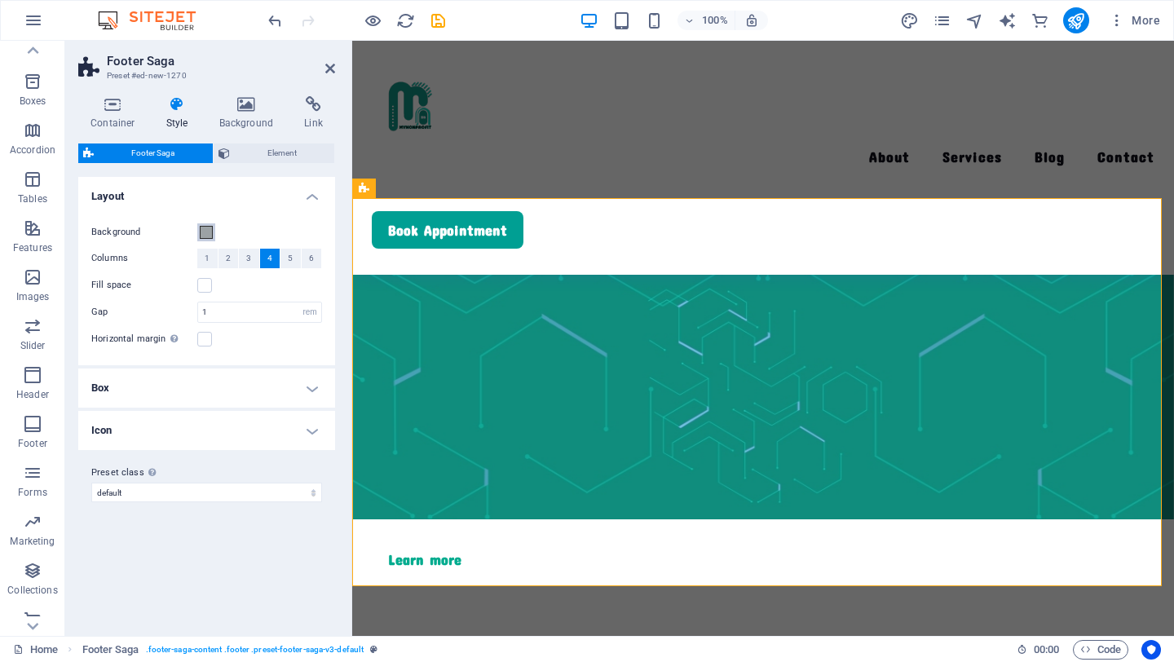
click at [204, 227] on span at bounding box center [206, 232] width 13 height 13
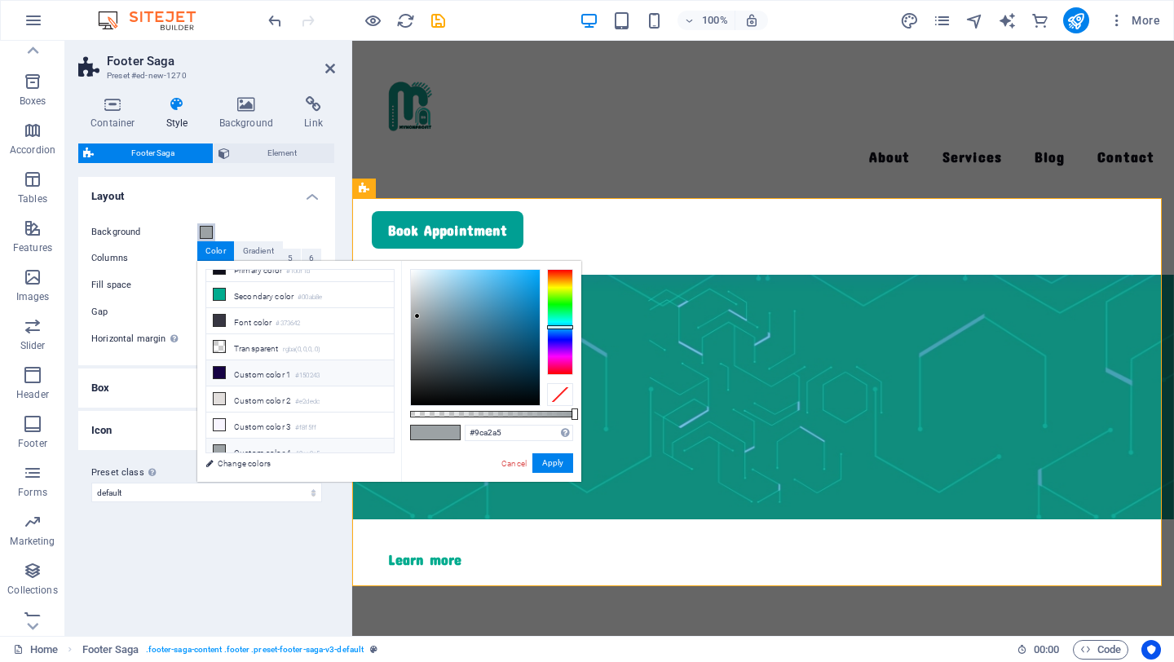
scroll to position [0, 0]
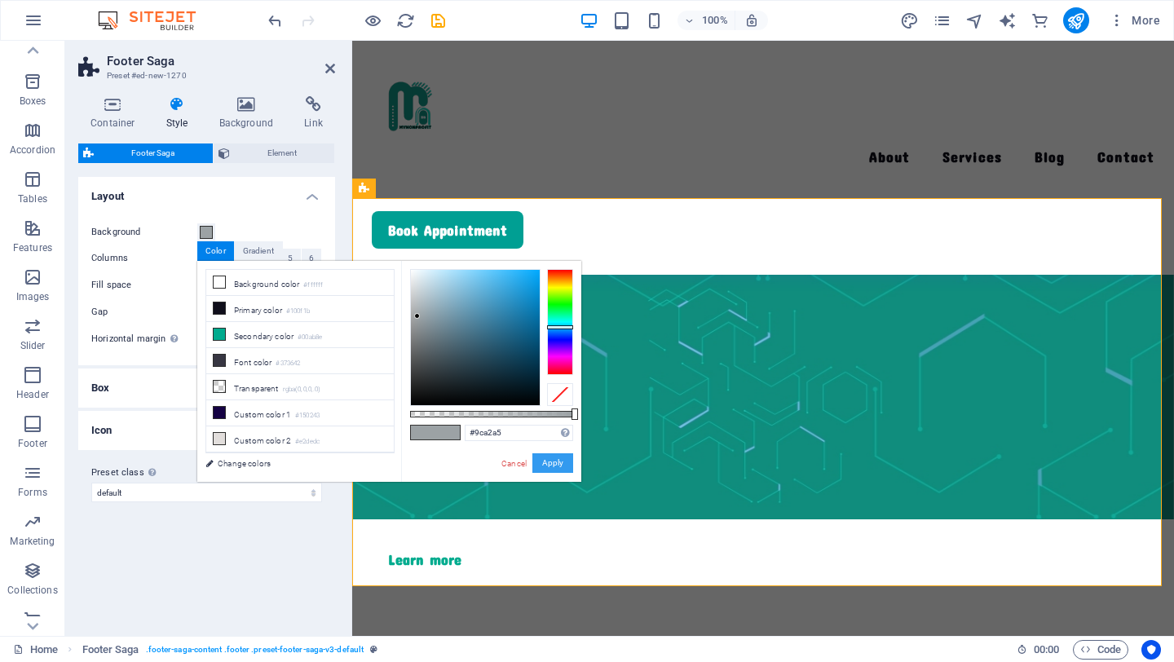
click at [551, 466] on button "Apply" at bounding box center [552, 463] width 41 height 20
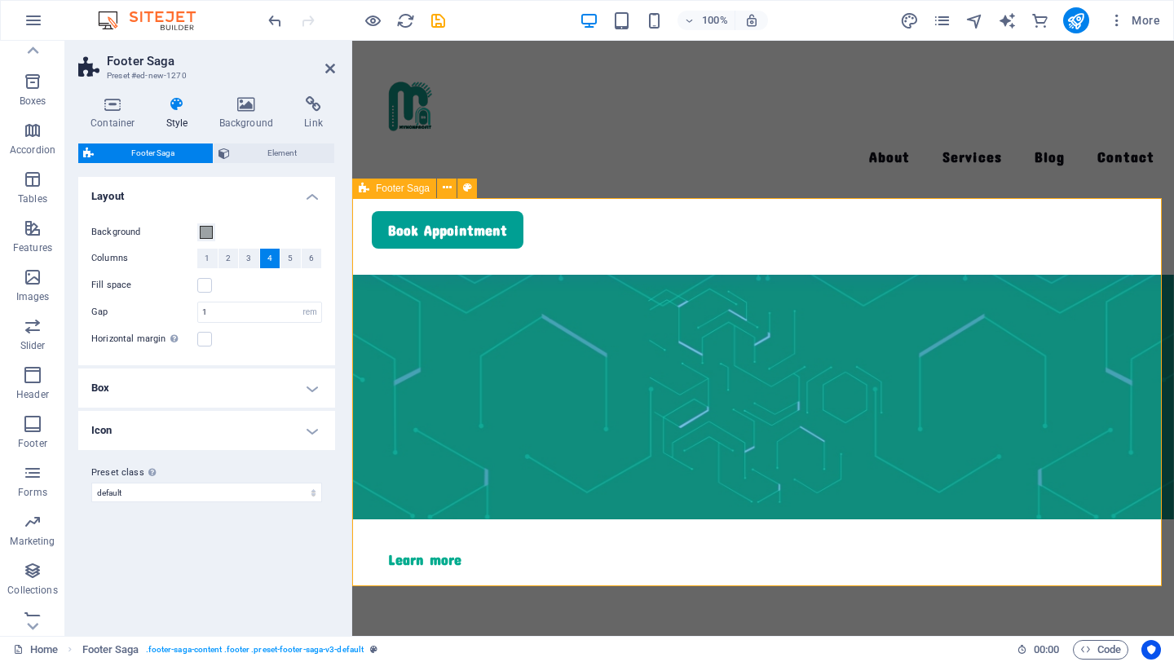
click at [295, 151] on span "Element" at bounding box center [282, 153] width 95 height 20
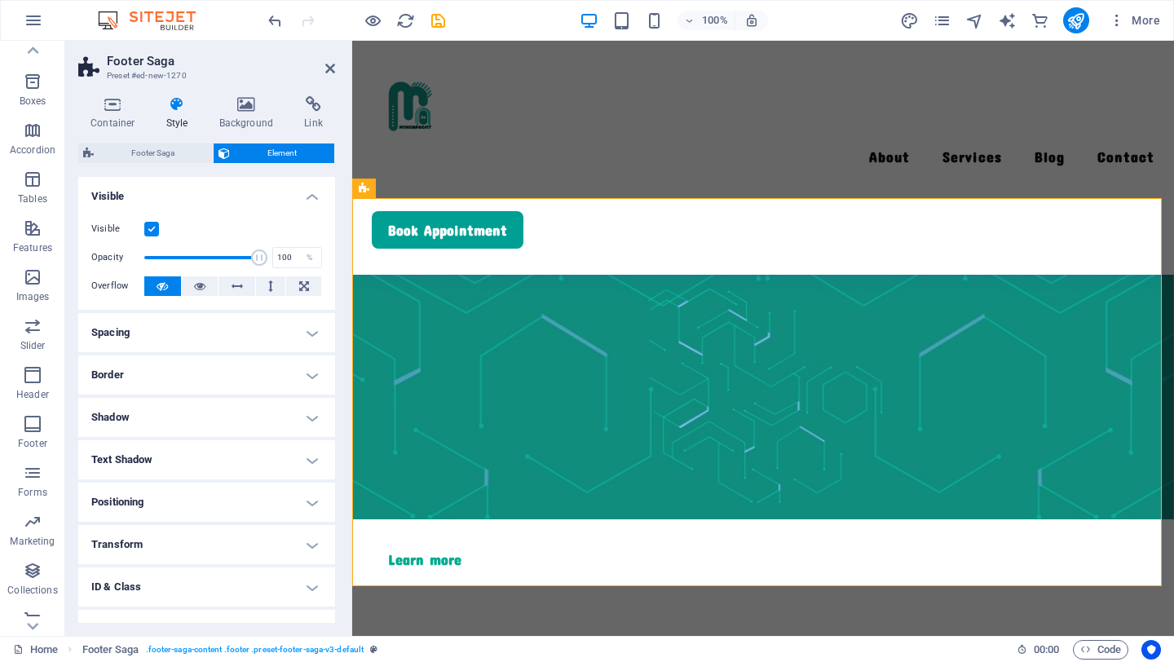
click at [323, 64] on h2 "Footer Saga" at bounding box center [221, 61] width 228 height 15
click at [329, 69] on icon at bounding box center [330, 68] width 10 height 13
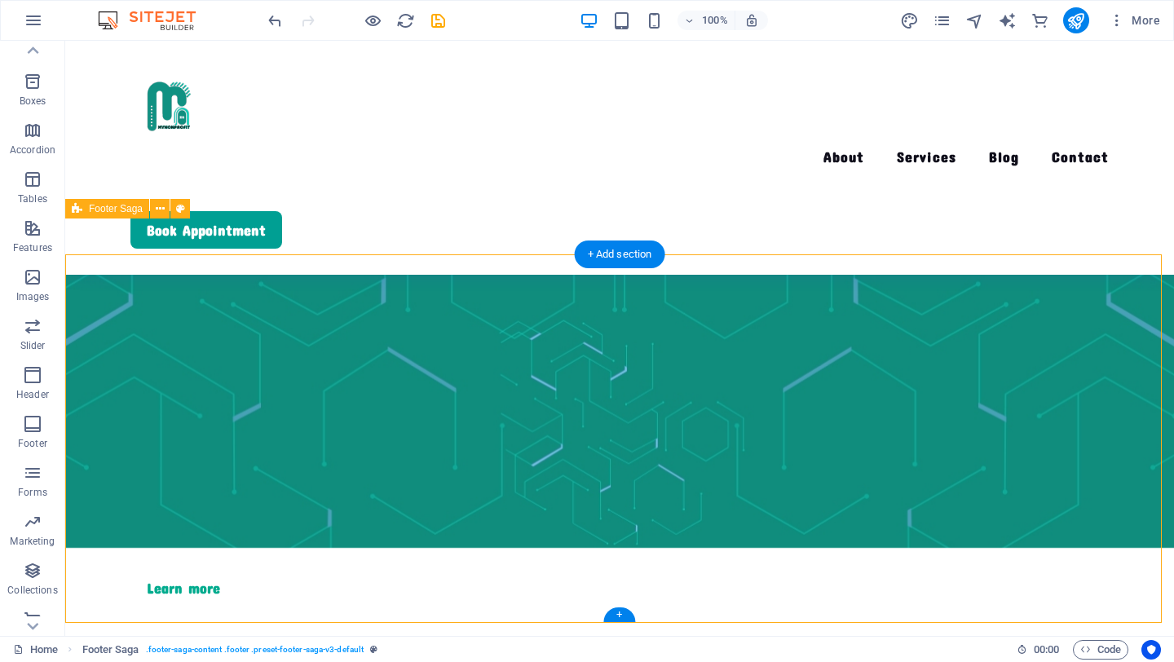
scroll to position [3676, 0]
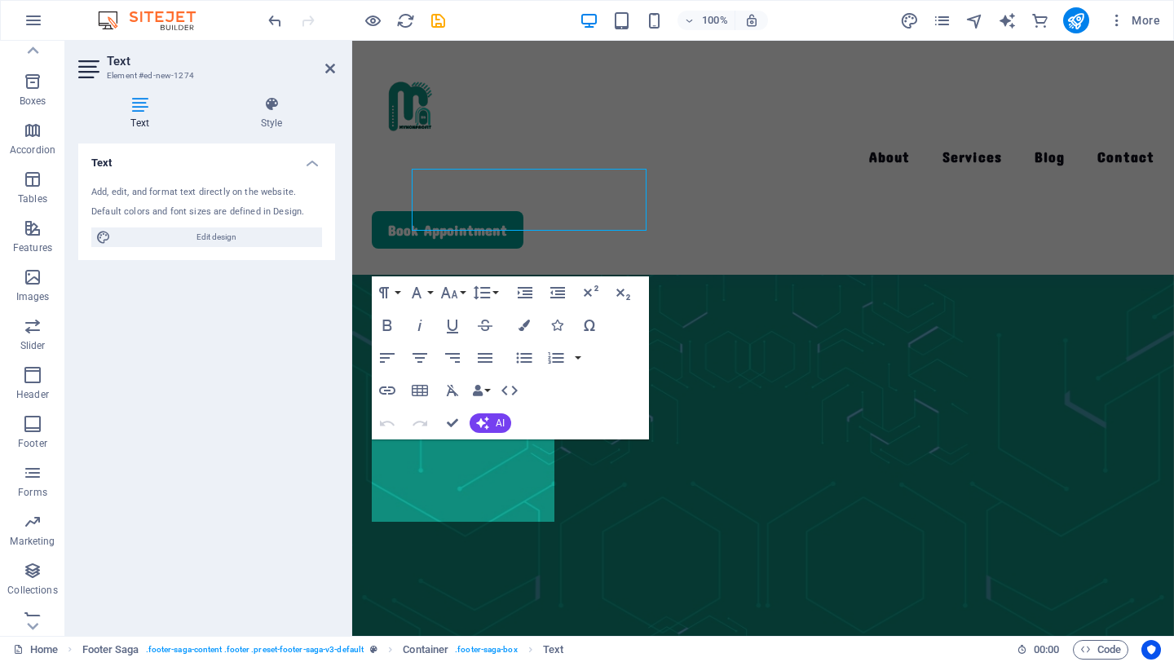
scroll to position [4003, 0]
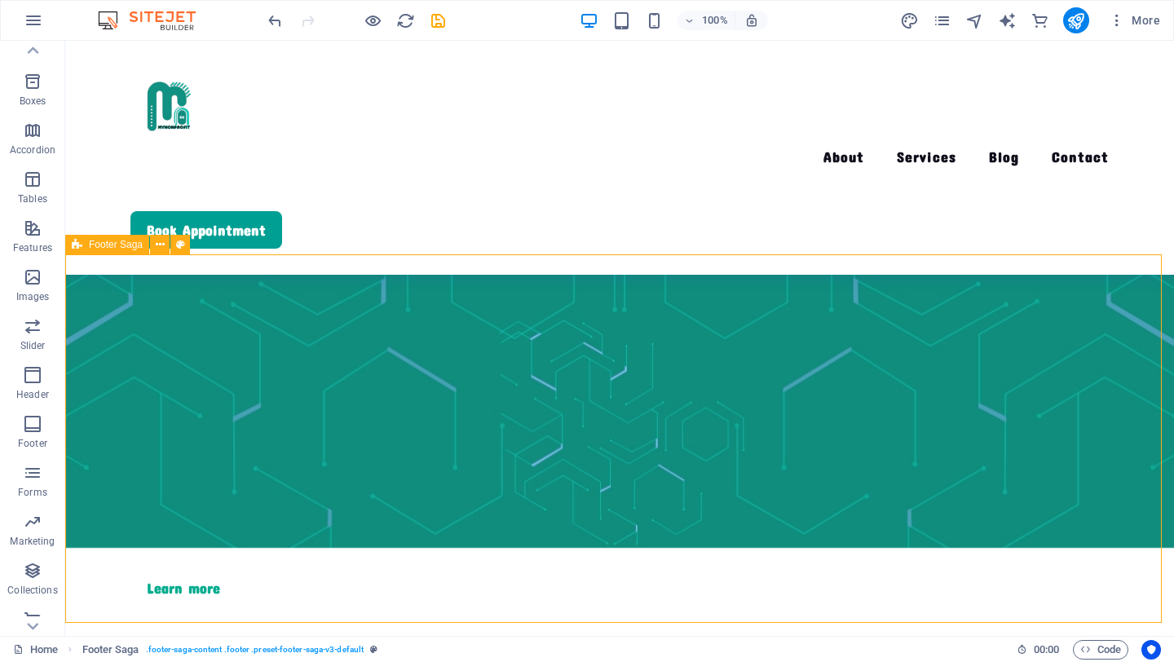
scroll to position [3676, 0]
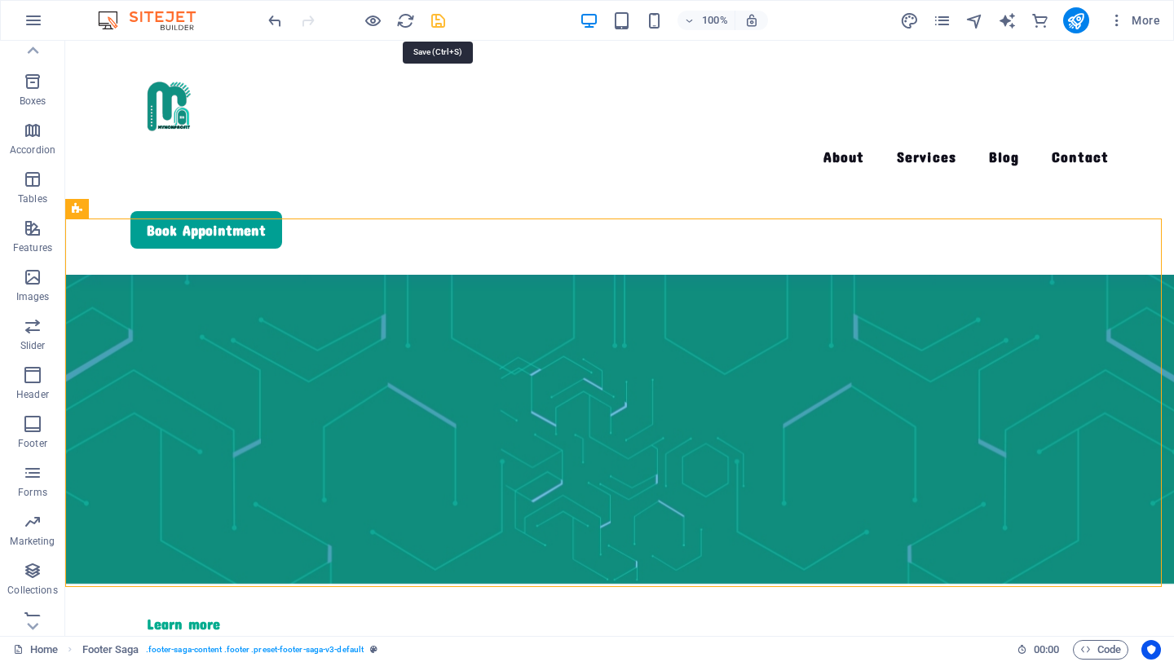
click at [441, 21] on icon "save" at bounding box center [438, 20] width 19 height 19
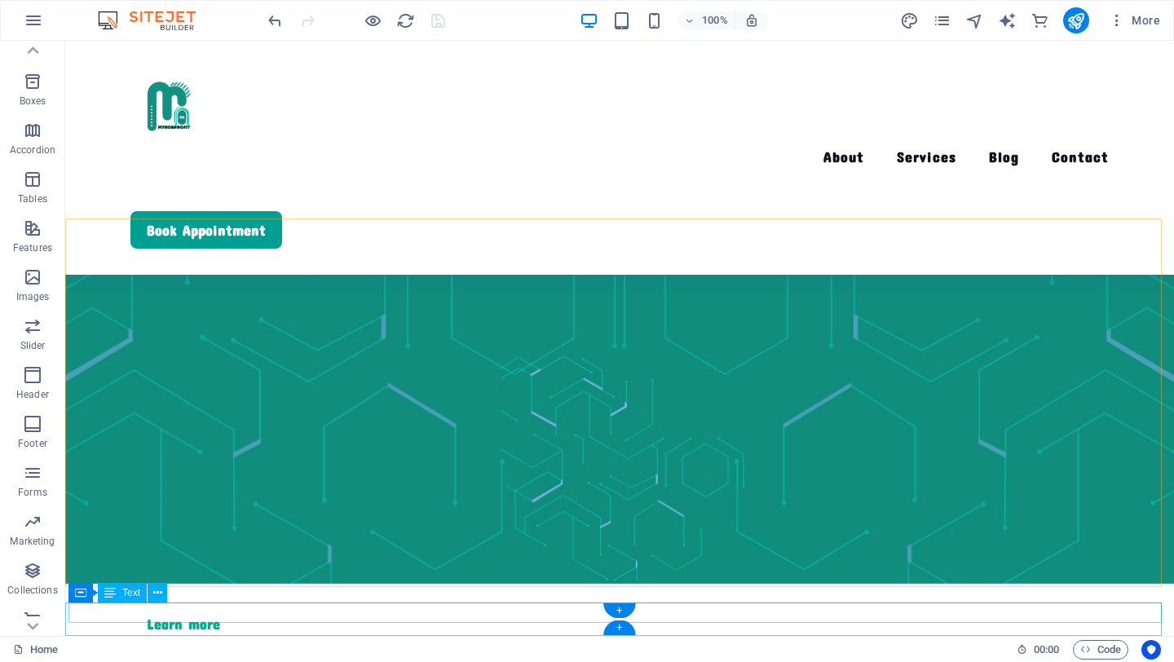
click at [81, 592] on icon at bounding box center [77, 593] width 11 height 20
click at [147, 593] on icon at bounding box center [149, 593] width 9 height 17
click at [138, 596] on span "Text" at bounding box center [131, 593] width 18 height 10
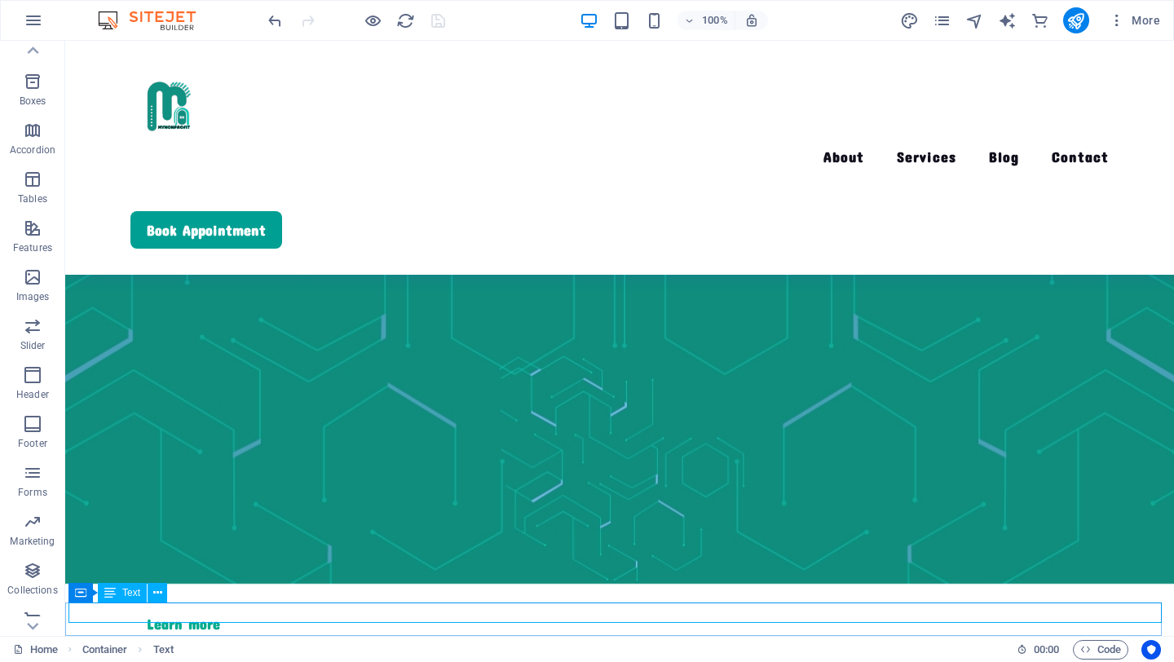
click at [135, 595] on span "Text" at bounding box center [131, 593] width 18 height 10
click at [159, 593] on icon at bounding box center [157, 593] width 9 height 17
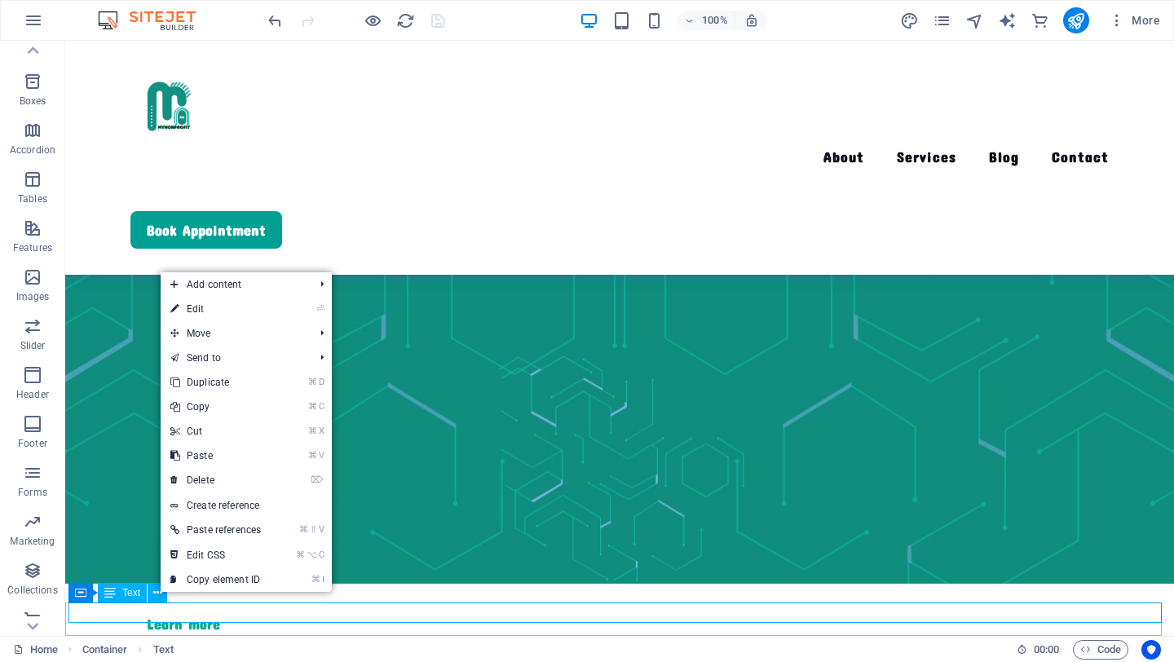
click at [130, 594] on span "Text" at bounding box center [131, 593] width 18 height 10
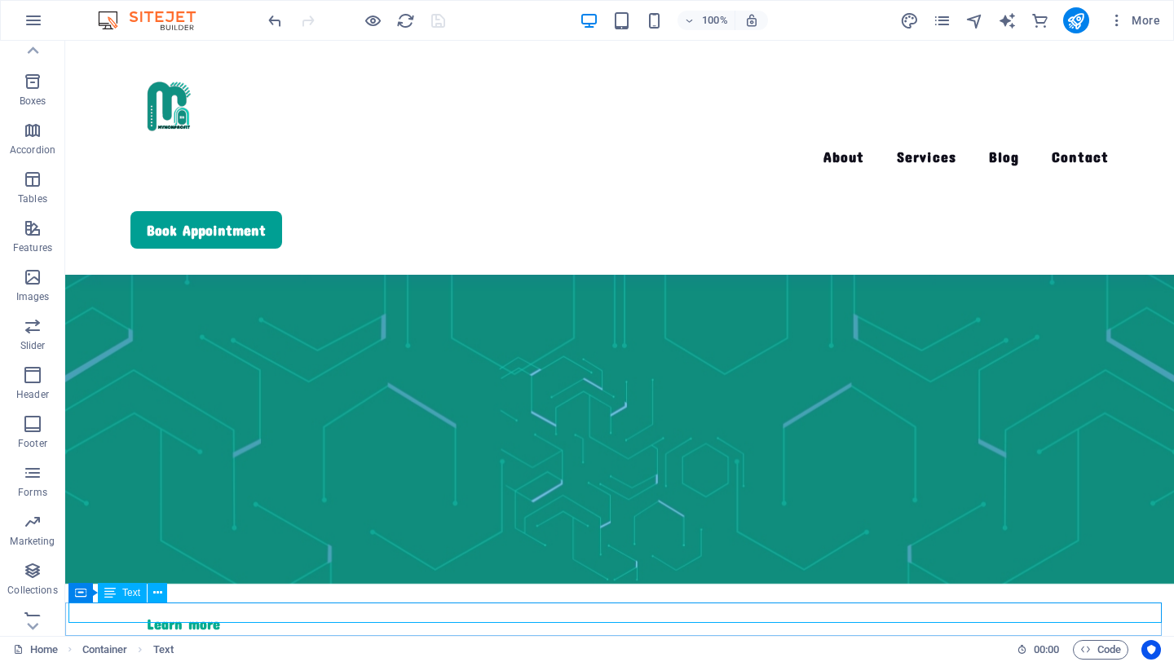
click at [130, 594] on span "Text" at bounding box center [131, 593] width 18 height 10
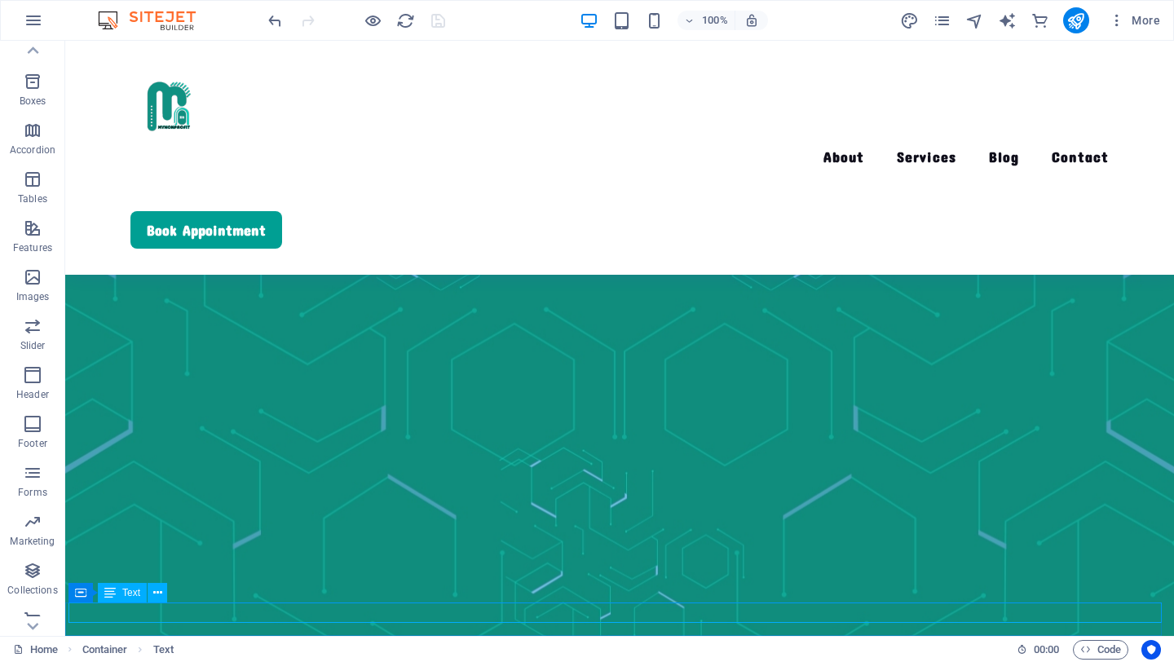
scroll to position [3989, 0]
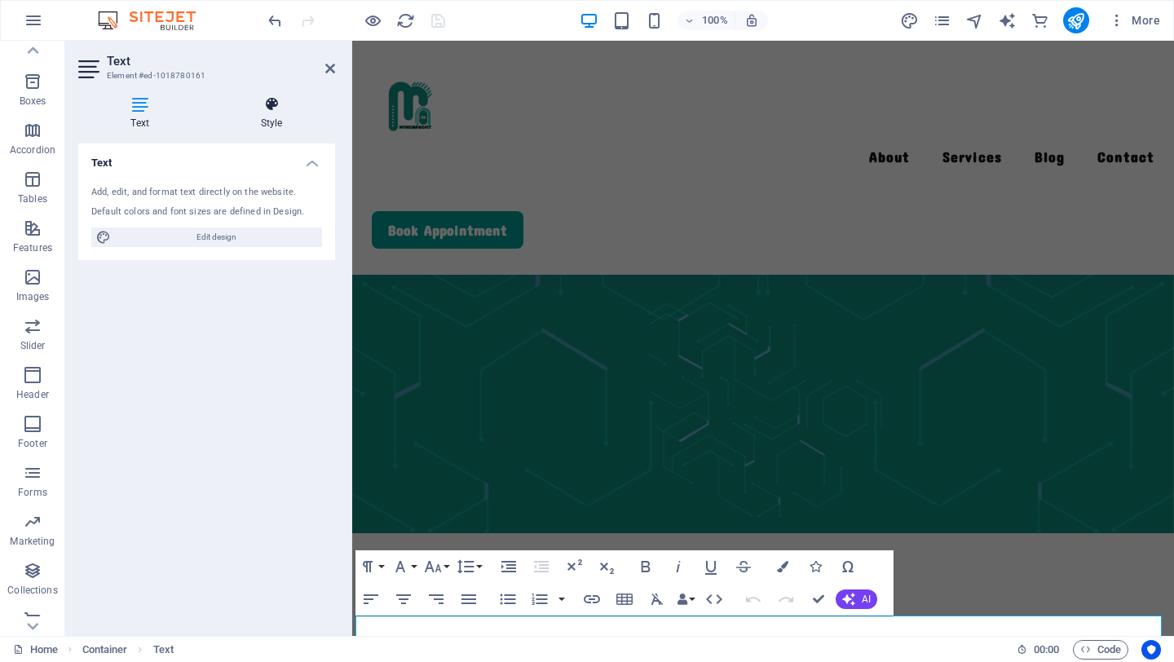
click at [276, 113] on h4 "Style" at bounding box center [271, 113] width 127 height 34
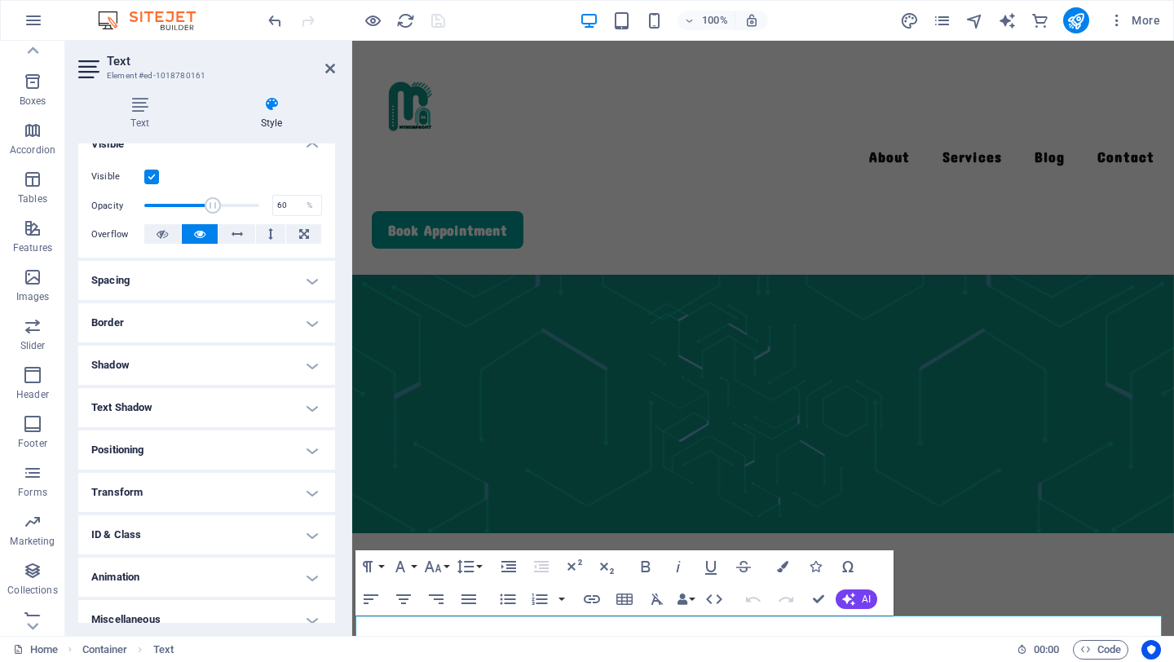
scroll to position [210, 0]
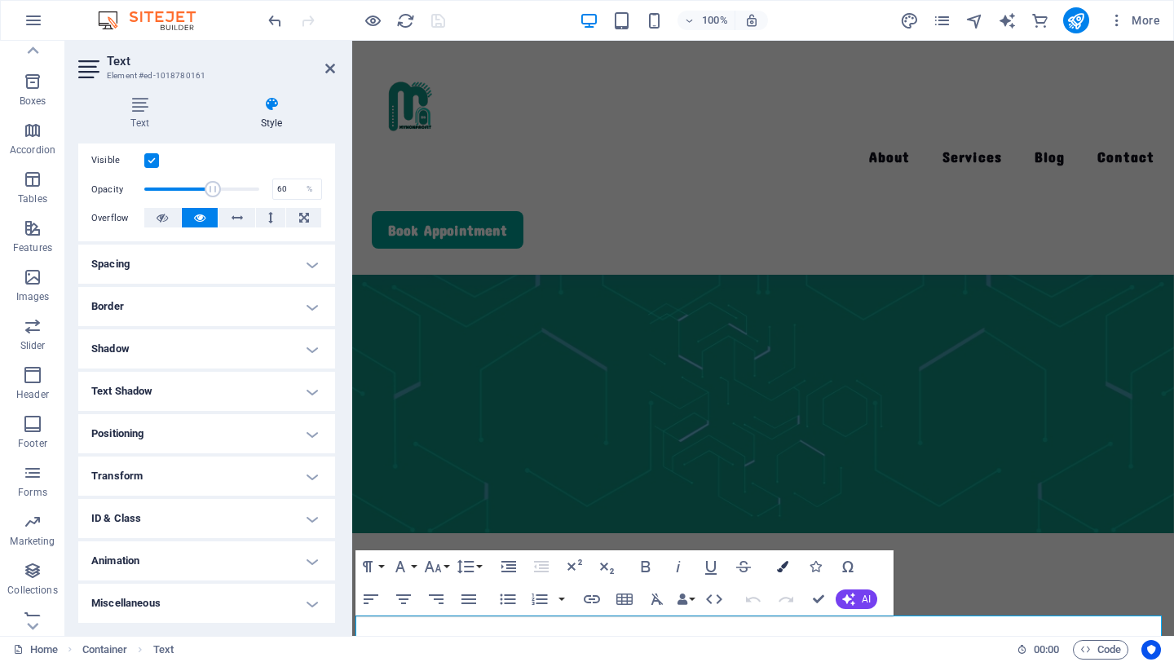
click at [783, 569] on icon "button" at bounding box center [782, 566] width 11 height 11
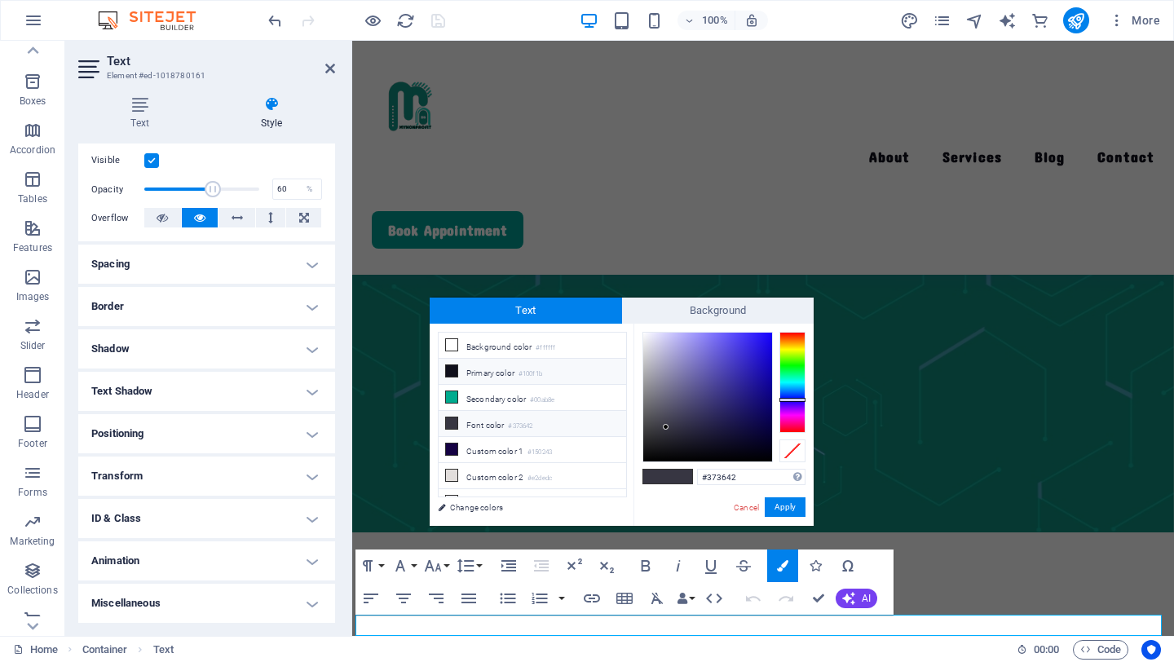
click at [487, 370] on li "Primary color #100f1b" at bounding box center [533, 372] width 188 height 26
type input "#100f1b"
click at [791, 510] on button "Apply" at bounding box center [785, 507] width 41 height 20
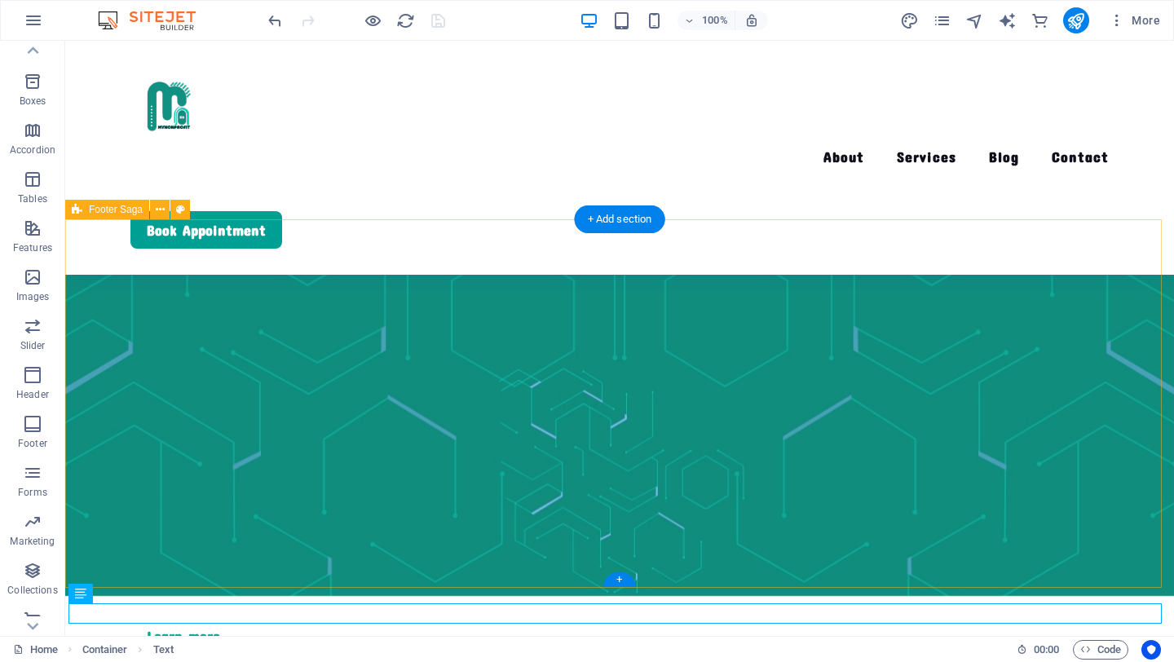
scroll to position [3676, 0]
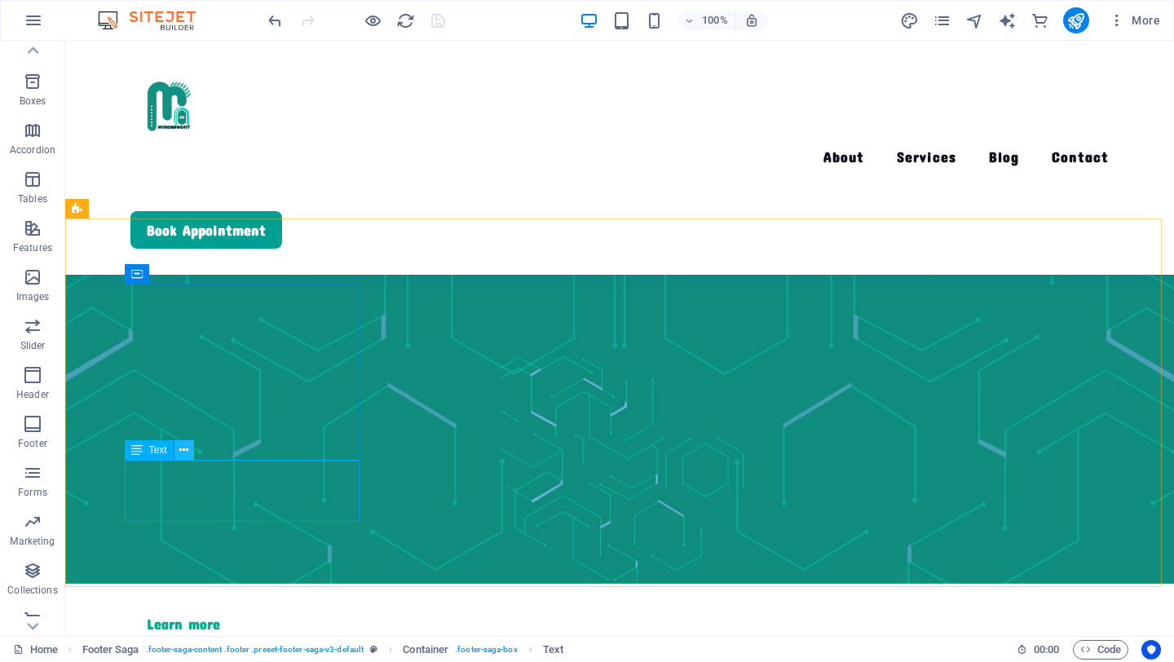
click at [181, 457] on icon at bounding box center [183, 450] width 9 height 17
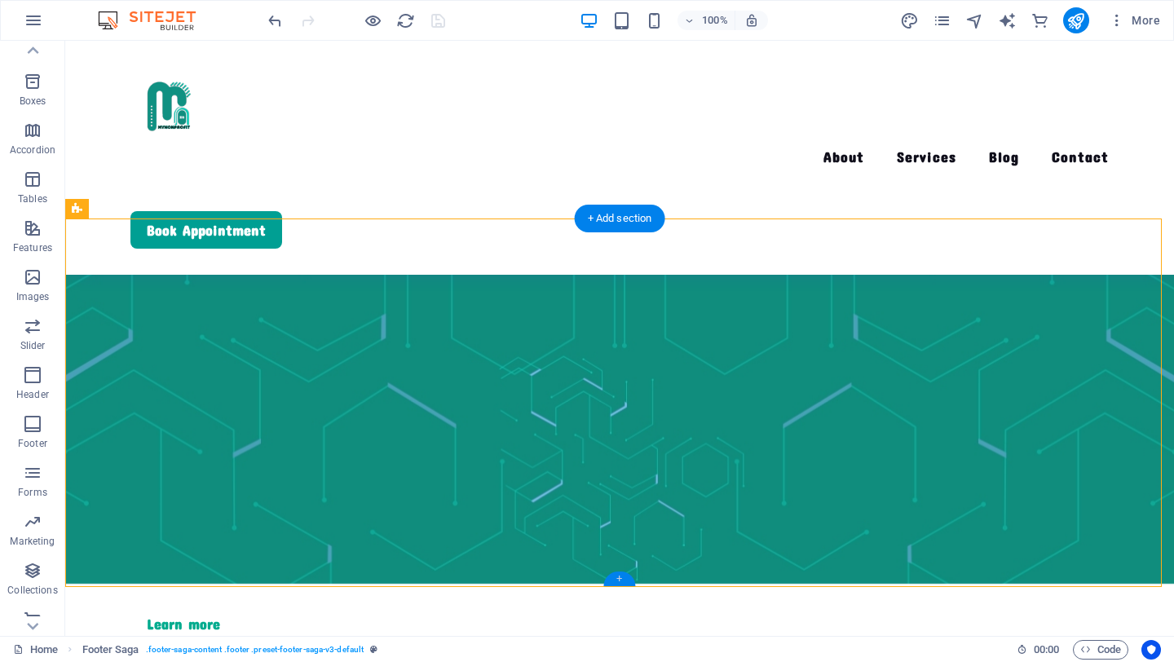
click at [617, 574] on div "+" at bounding box center [619, 578] width 32 height 15
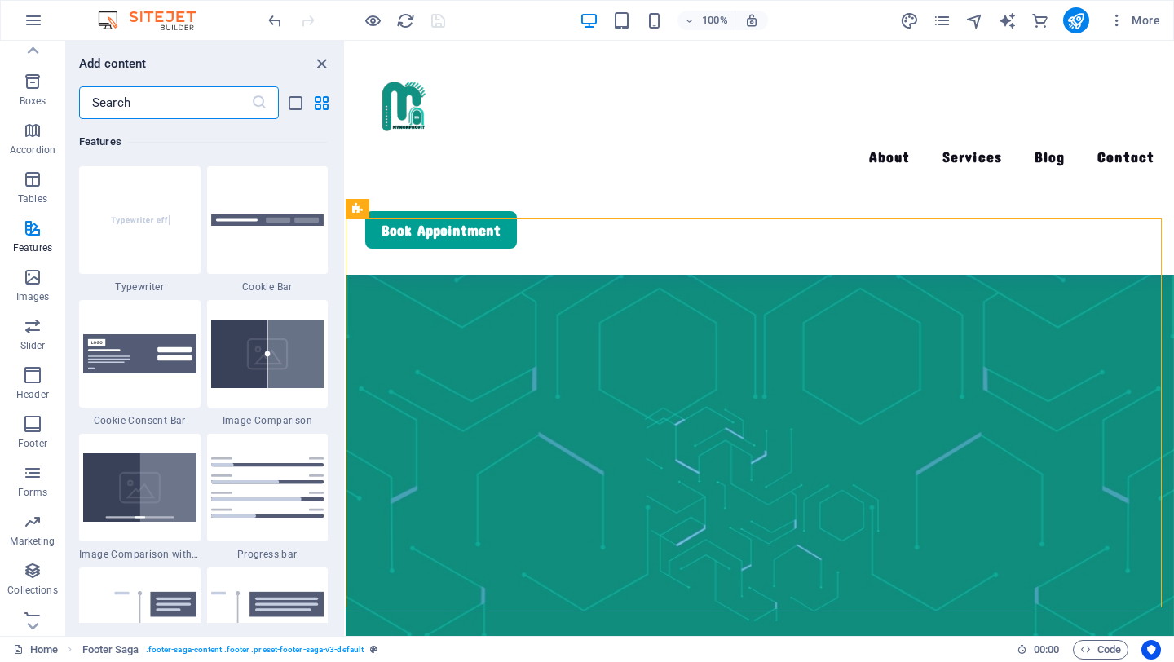
scroll to position [6513, 0]
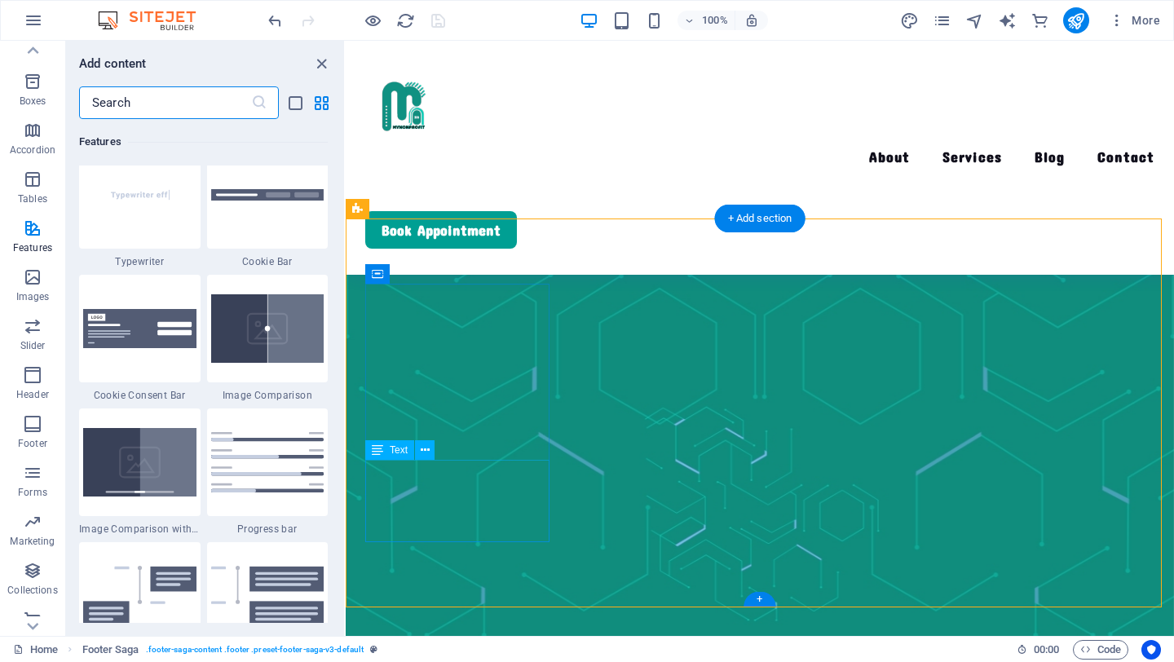
drag, startPoint x: 512, startPoint y: 501, endPoint x: 420, endPoint y: 485, distance: 93.4
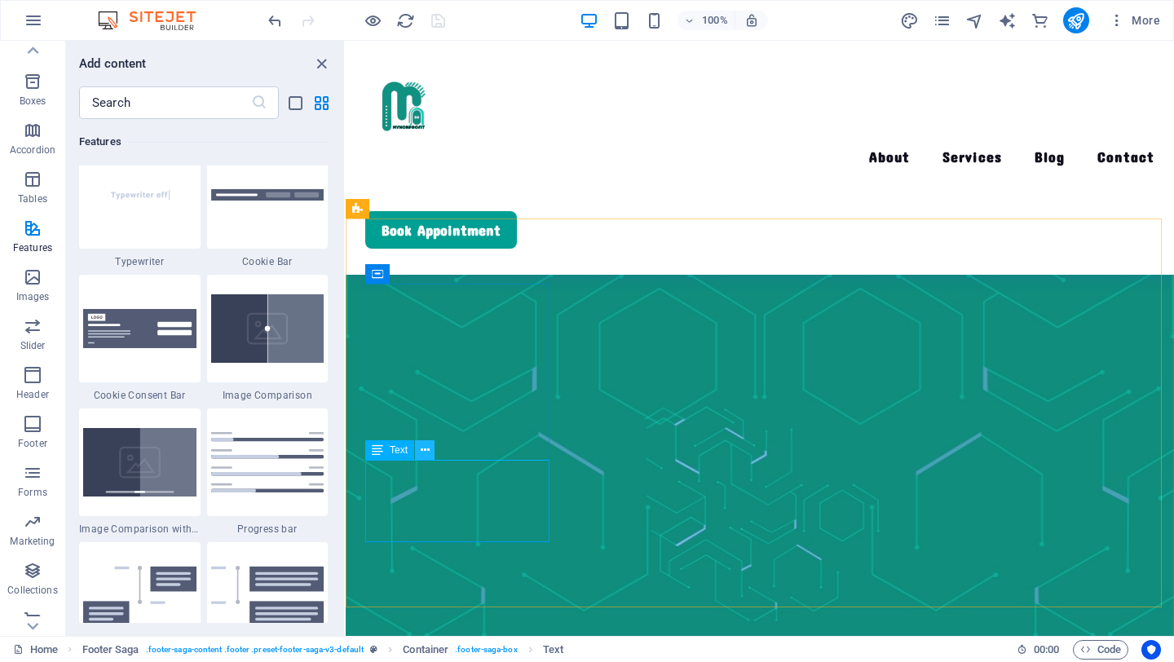
click at [427, 452] on icon at bounding box center [425, 450] width 9 height 17
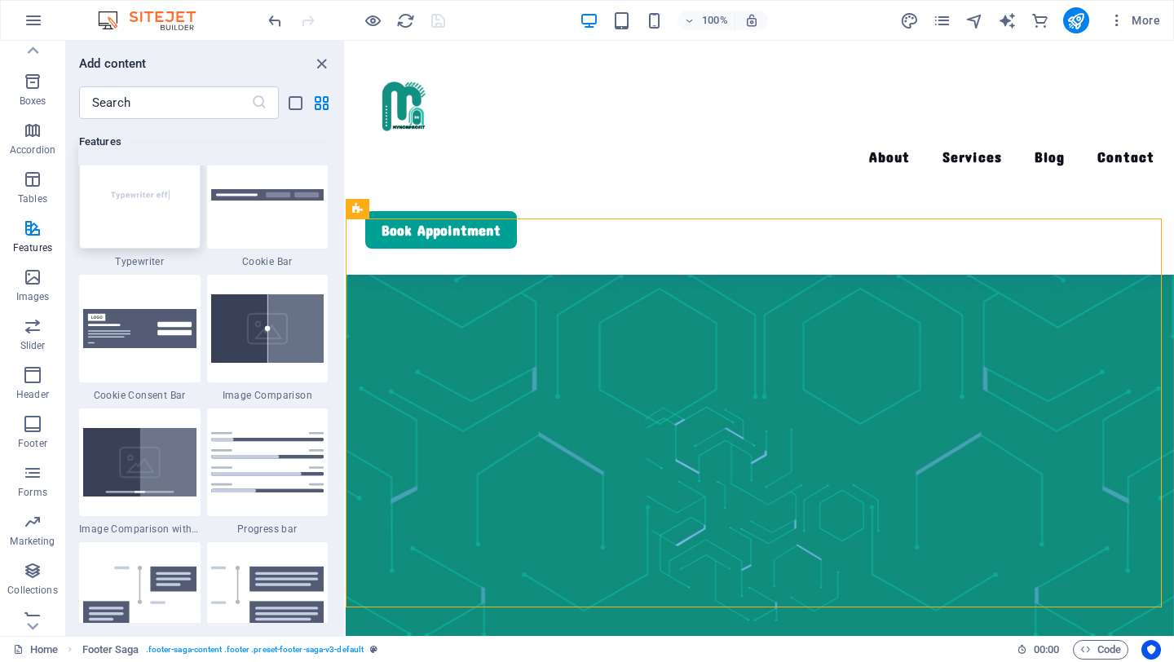
click at [181, 228] on img at bounding box center [139, 194] width 113 height 75
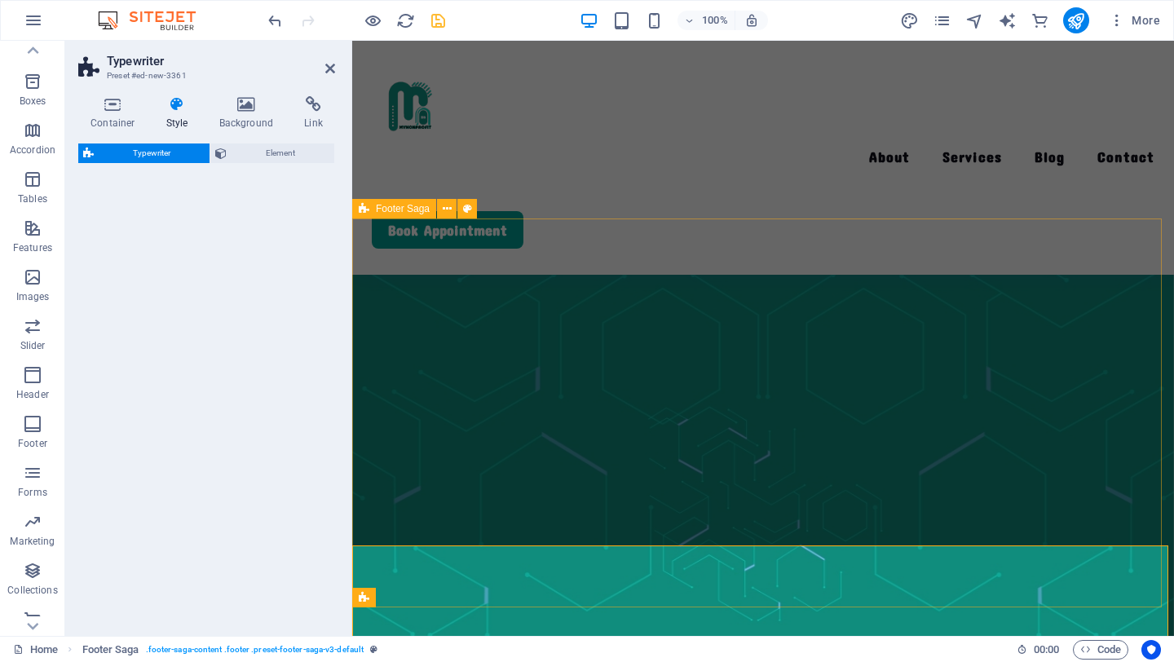
select select "ms"
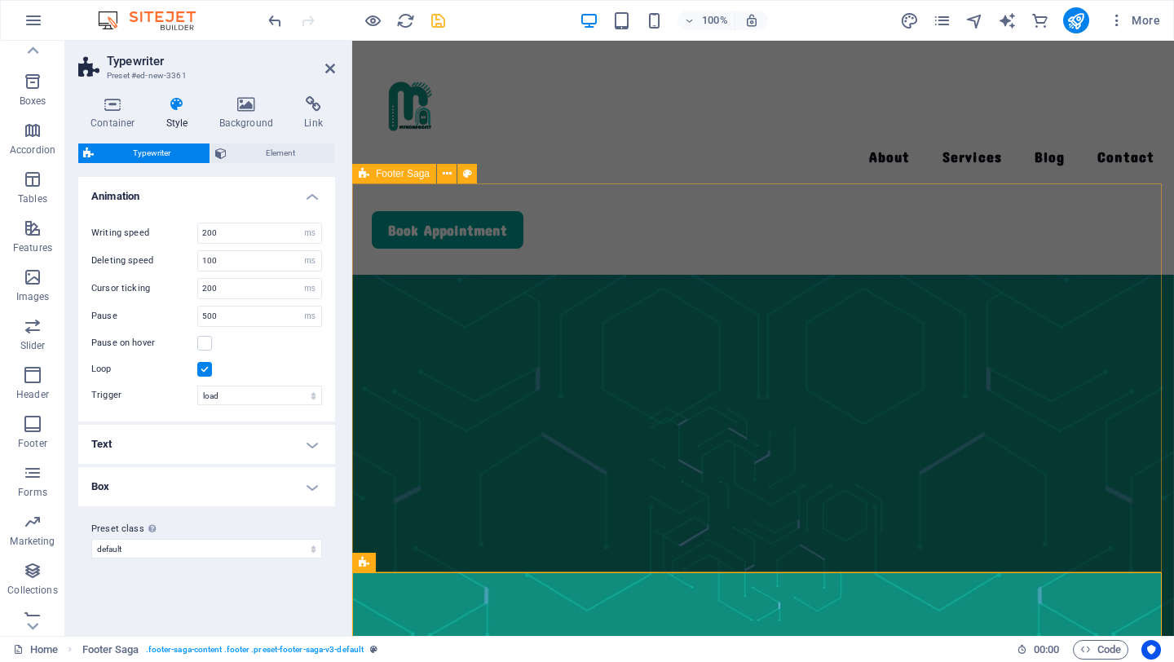
scroll to position [3982, 0]
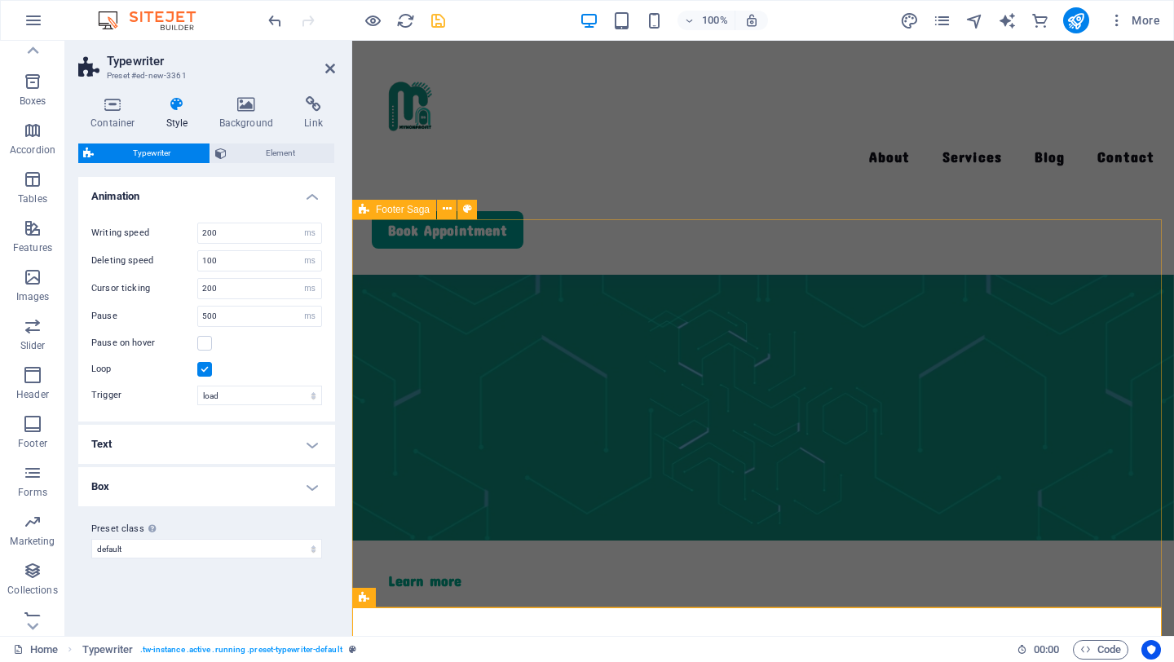
drag, startPoint x: 533, startPoint y: 269, endPoint x: 910, endPoint y: 540, distance: 463.8
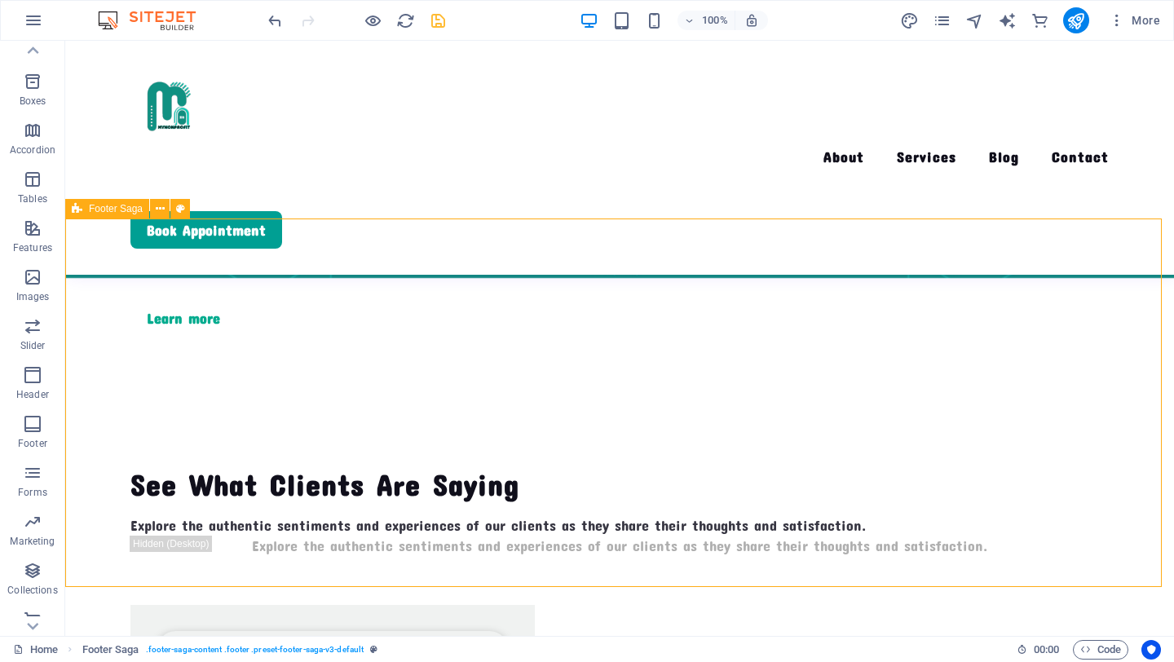
scroll to position [3676, 0]
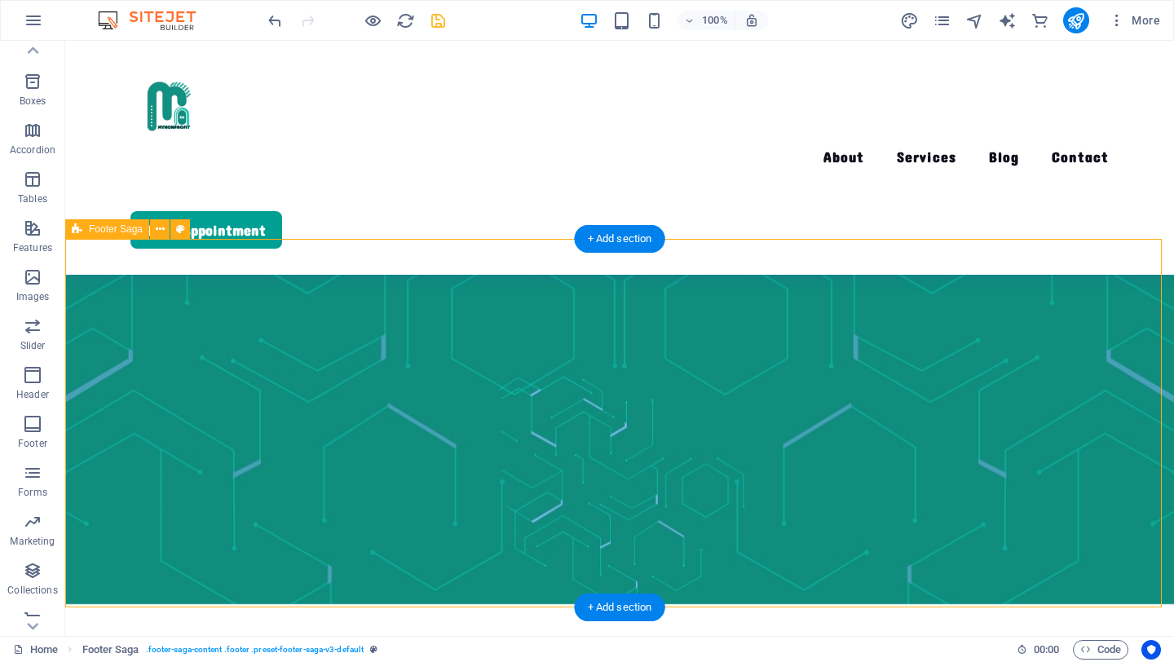
scroll to position [3885, 0]
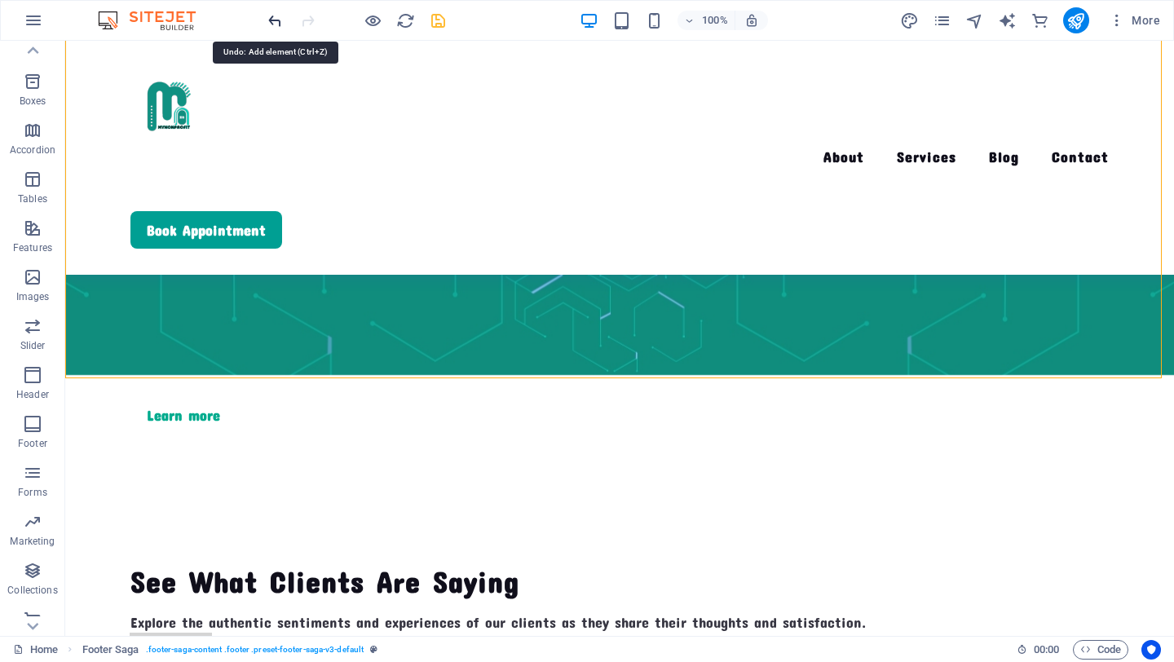
click at [283, 23] on icon "undo" at bounding box center [275, 20] width 19 height 19
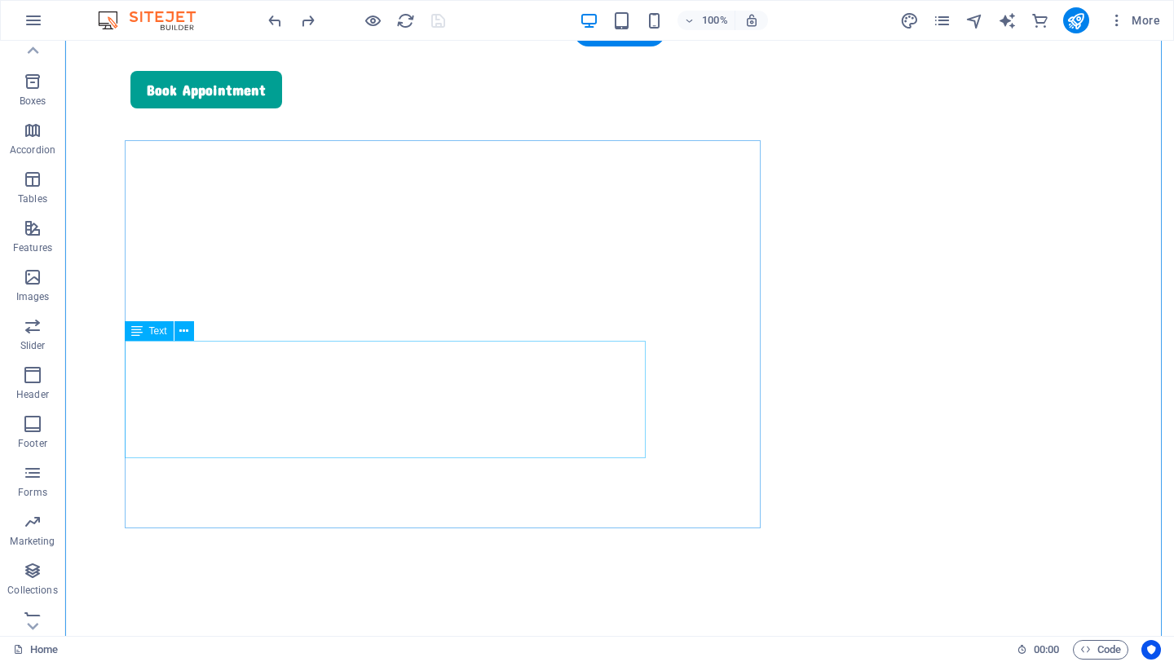
scroll to position [141, 0]
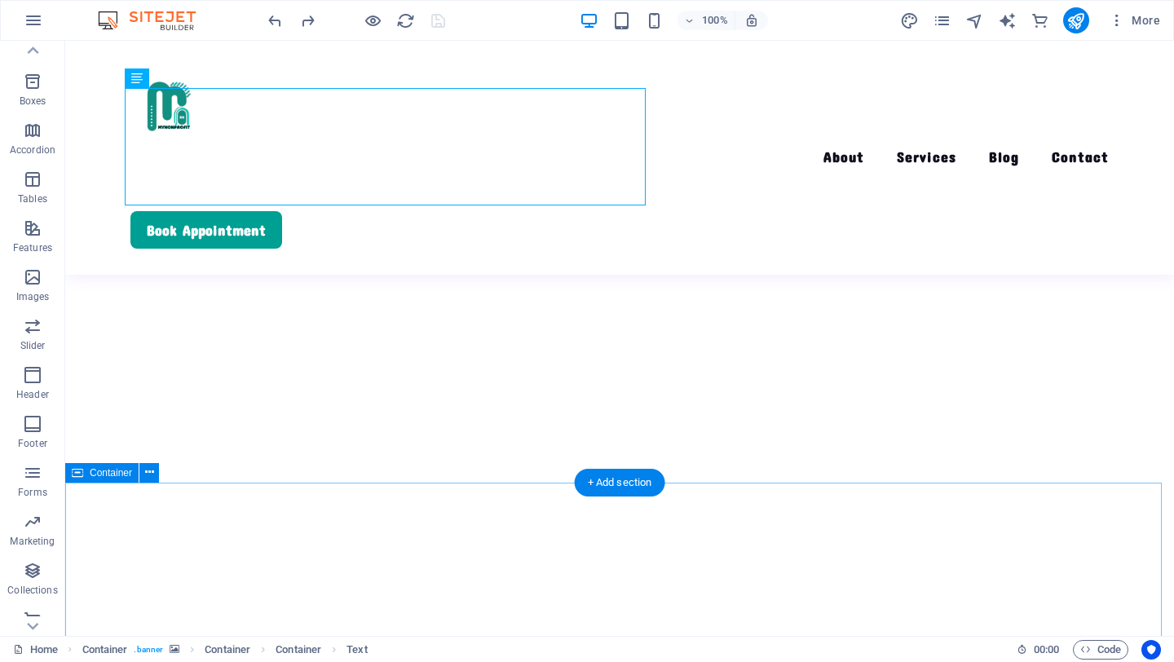
scroll to position [394, 0]
drag, startPoint x: 618, startPoint y: 481, endPoint x: 271, endPoint y: 440, distance: 348.9
click at [618, 481] on div "+ Add section" at bounding box center [620, 482] width 90 height 28
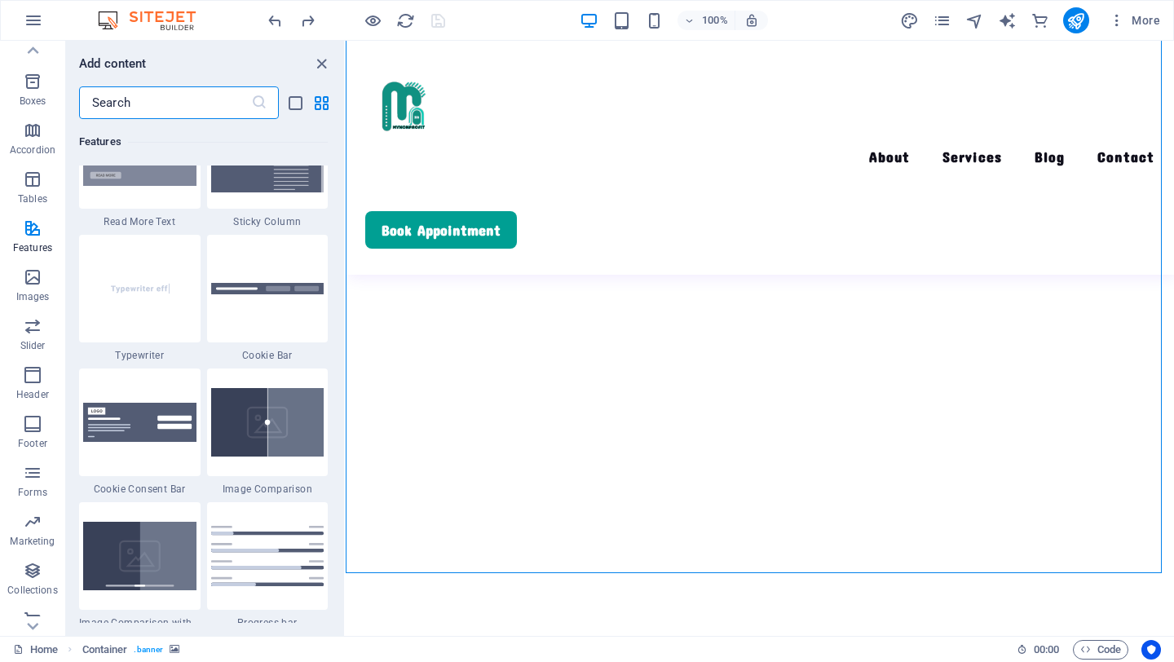
scroll to position [6432, 0]
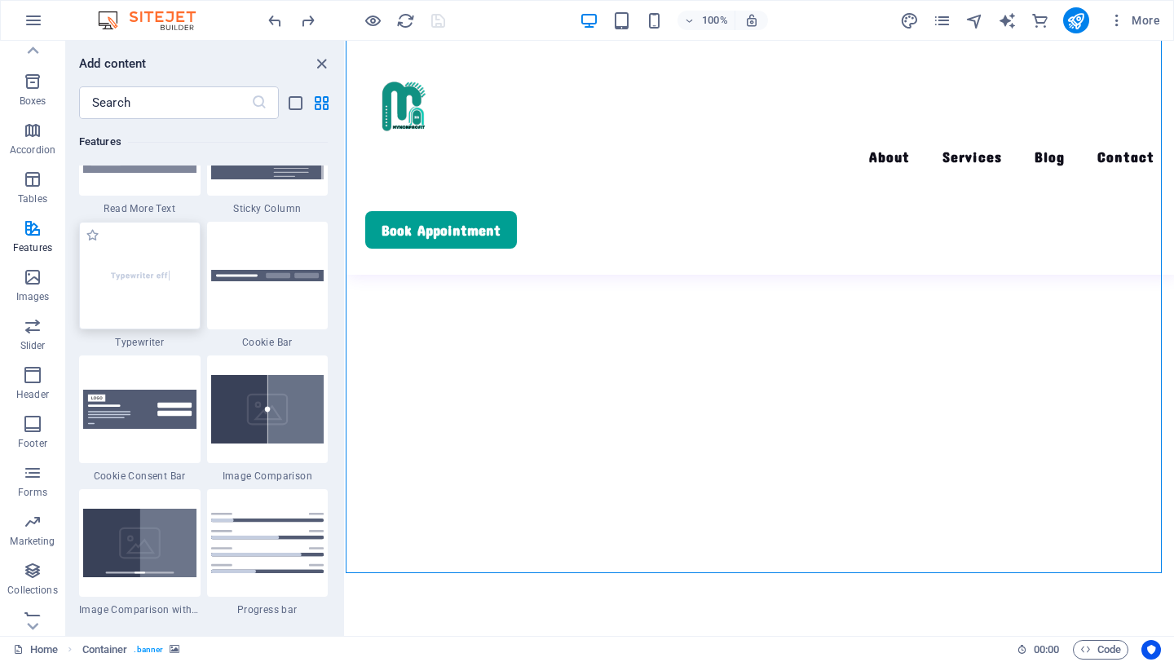
click at [160, 319] on div at bounding box center [139, 276] width 121 height 108
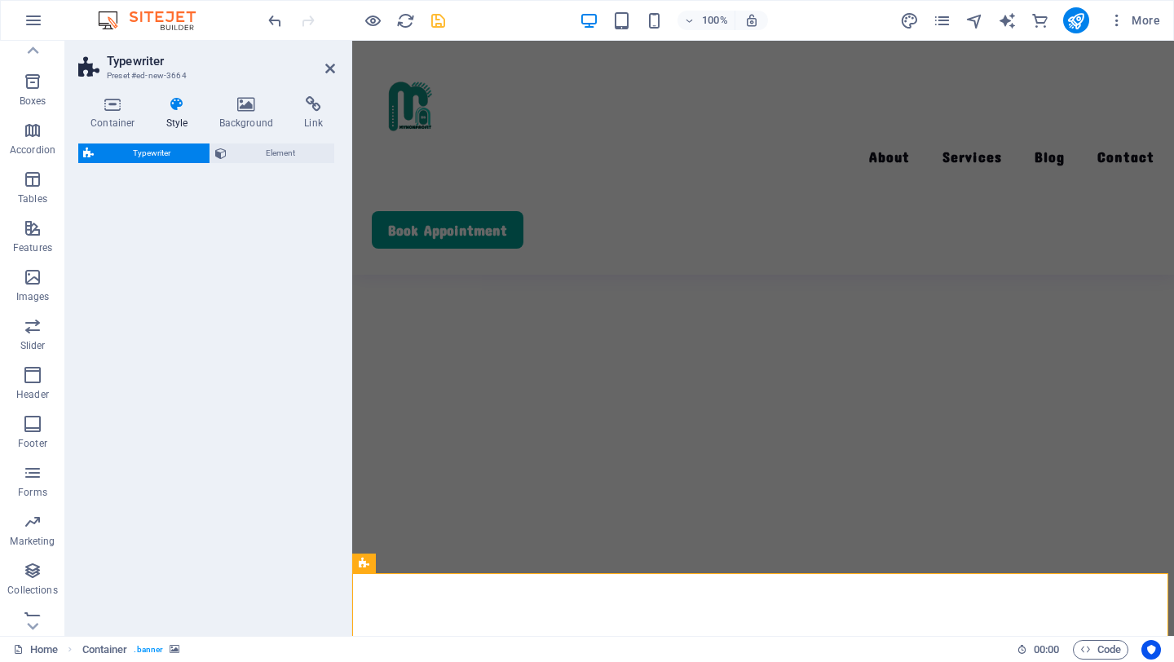
select select "ms"
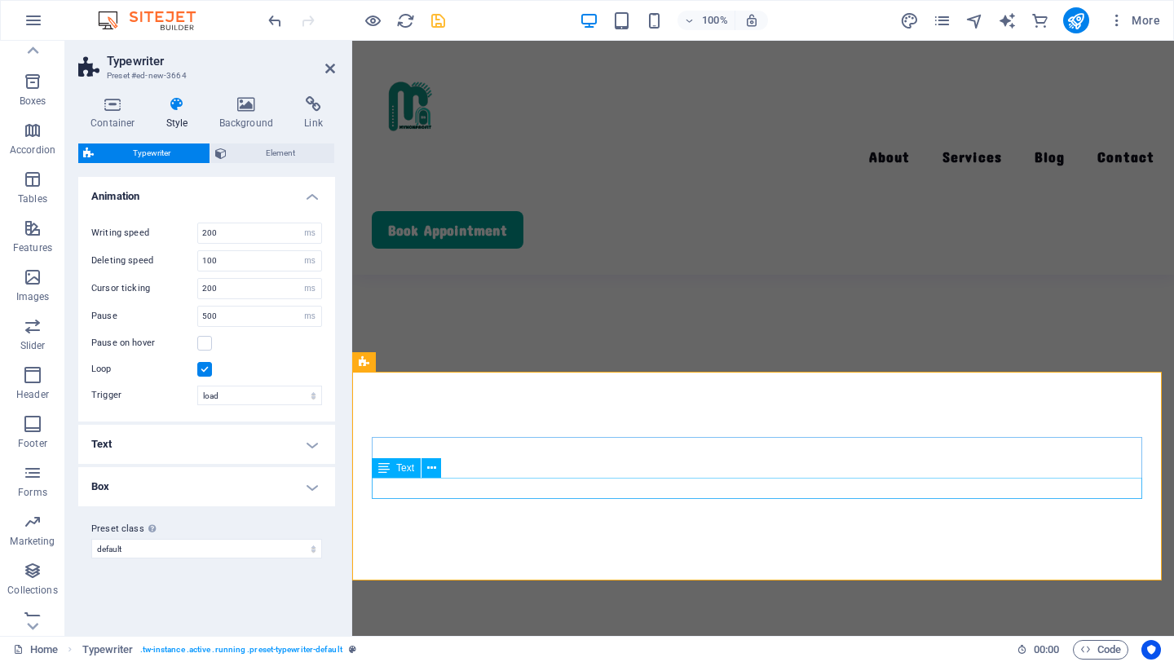
scroll to position [585, 0]
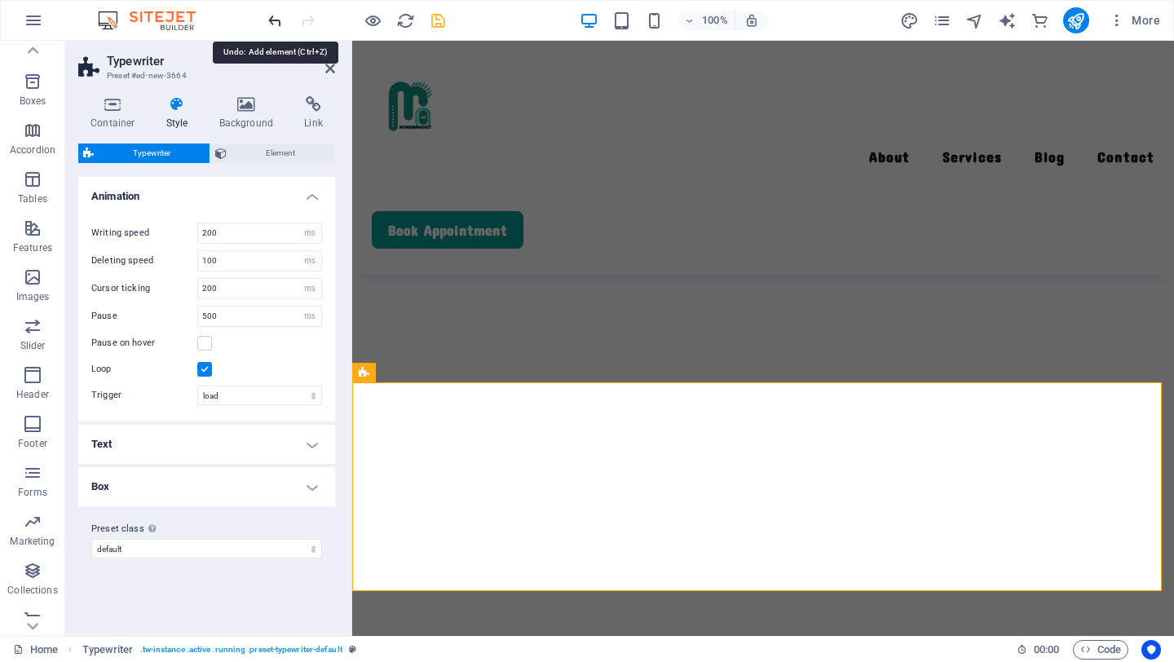
click at [279, 16] on icon "undo" at bounding box center [275, 20] width 19 height 19
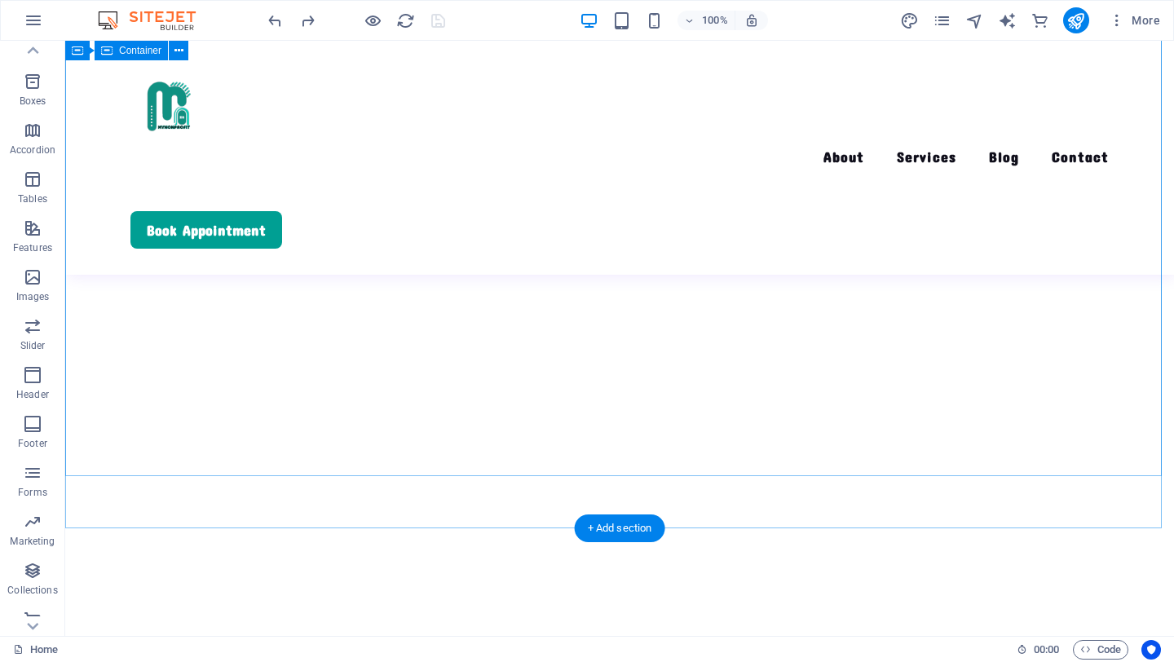
scroll to position [257, 0]
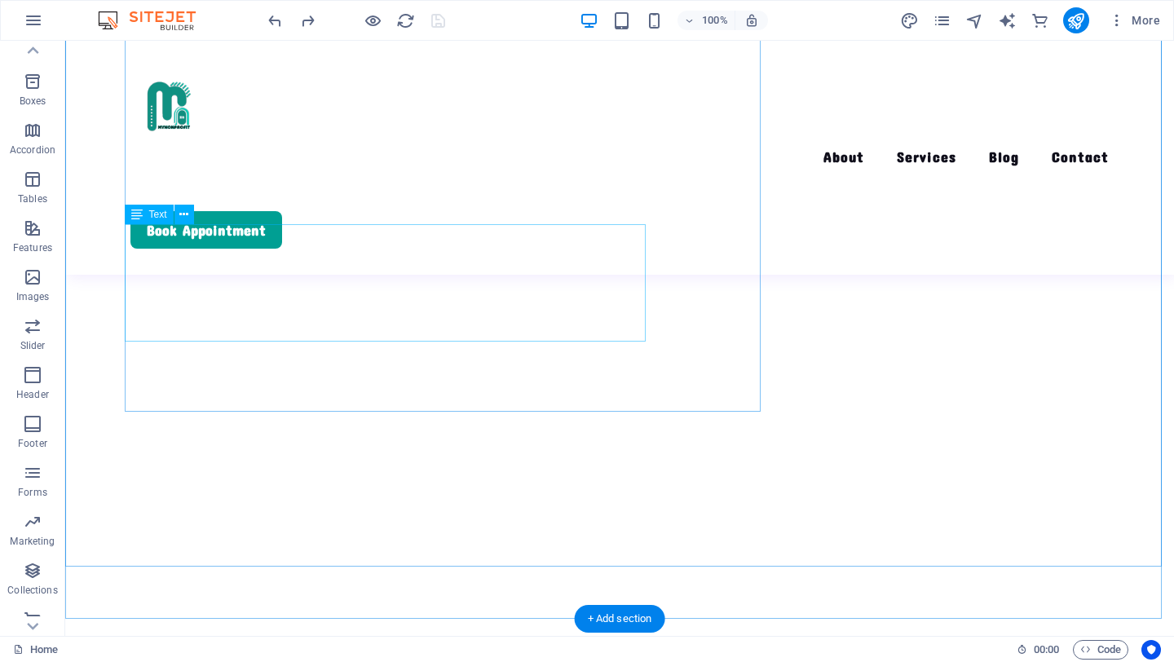
click at [190, 218] on button at bounding box center [184, 215] width 20 height 20
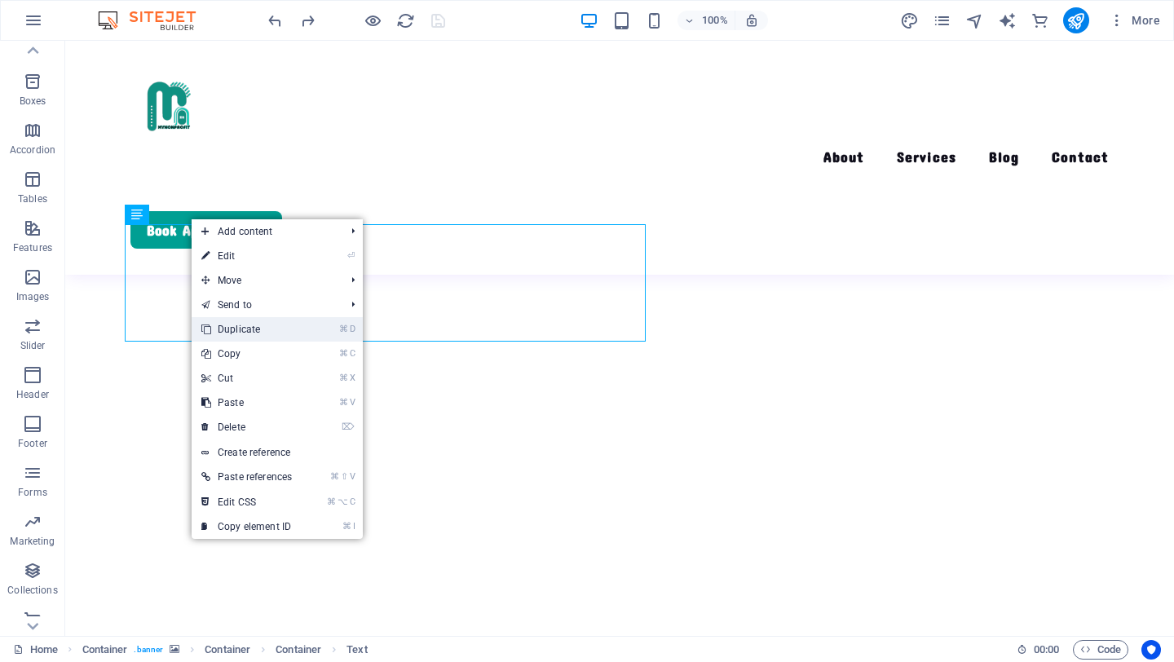
click at [241, 331] on link "⌘ D Duplicate" at bounding box center [247, 329] width 110 height 24
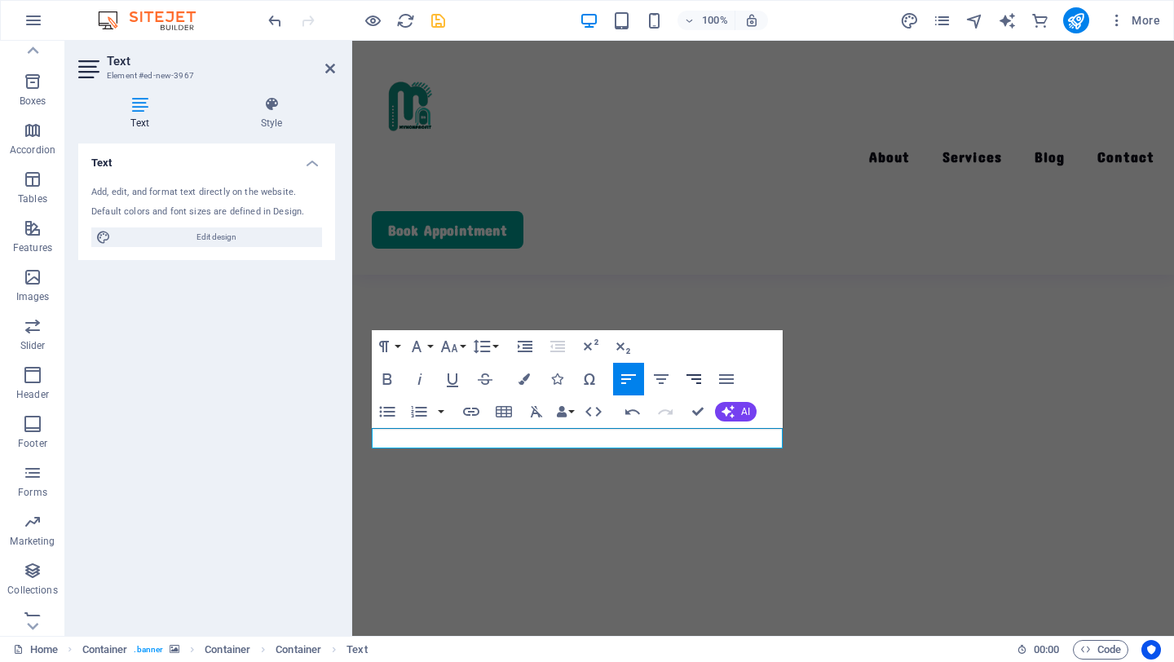
click at [702, 378] on icon "button" at bounding box center [694, 379] width 20 height 20
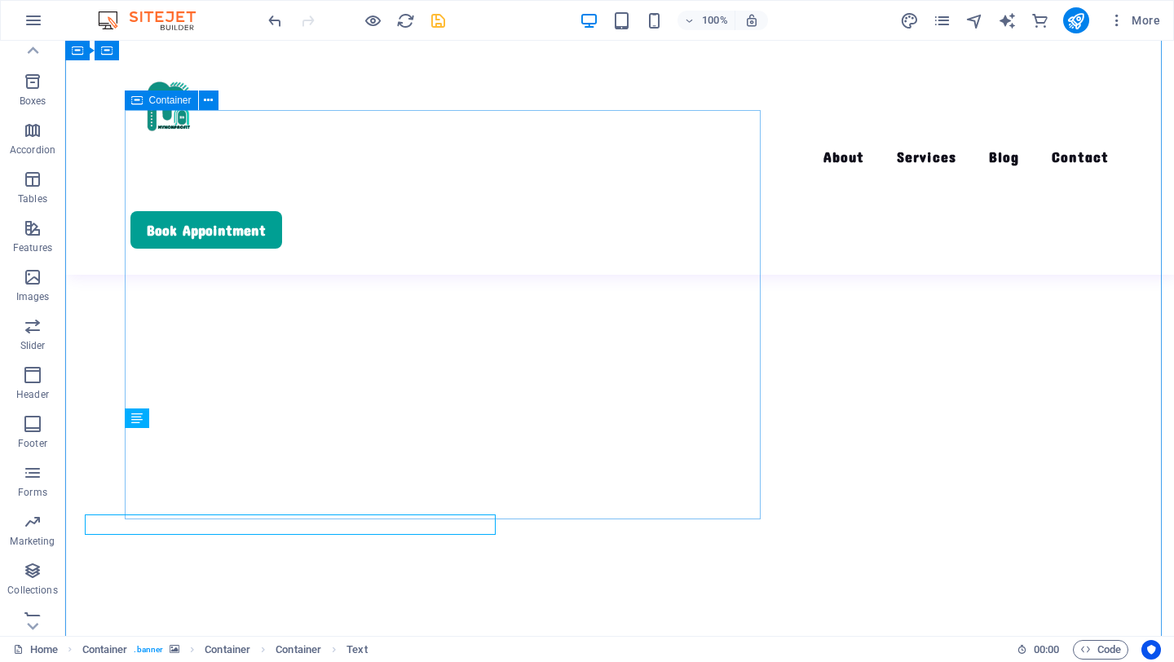
scroll to position [170, 0]
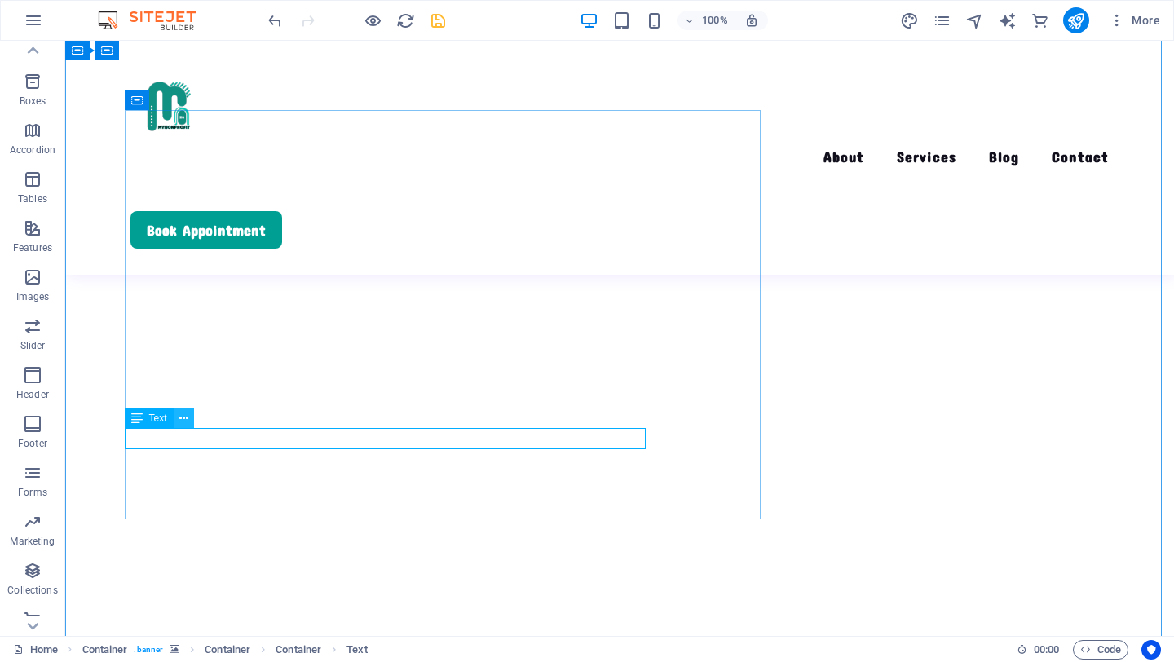
click at [181, 421] on icon at bounding box center [183, 418] width 9 height 17
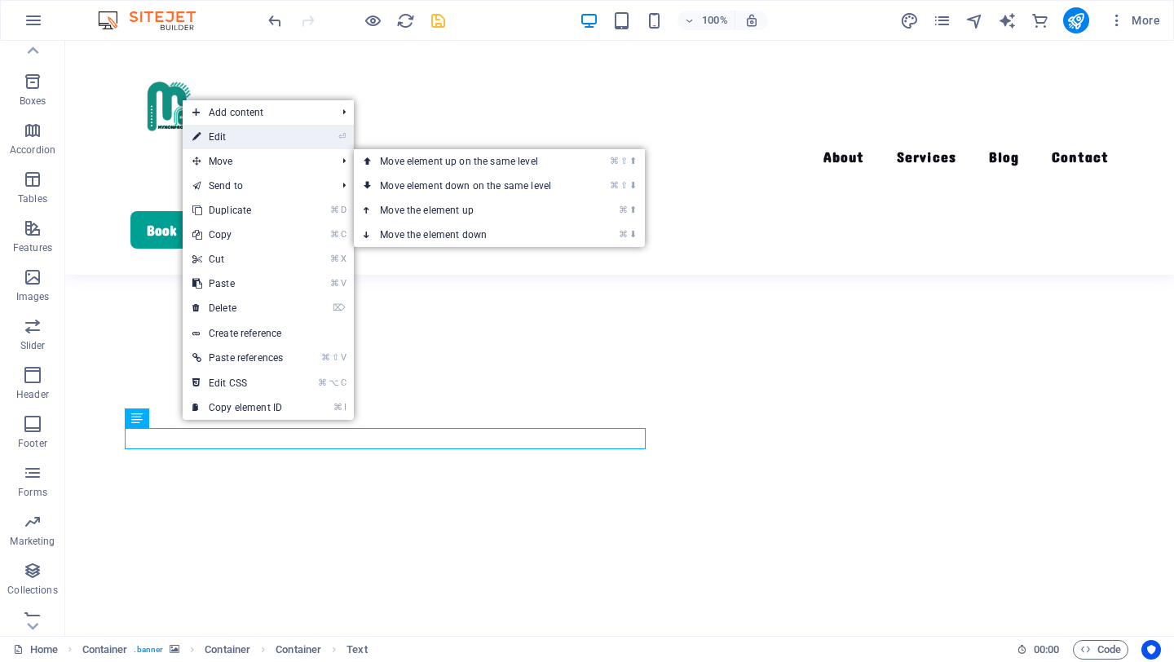
click at [253, 139] on link "⏎ Edit" at bounding box center [238, 137] width 110 height 24
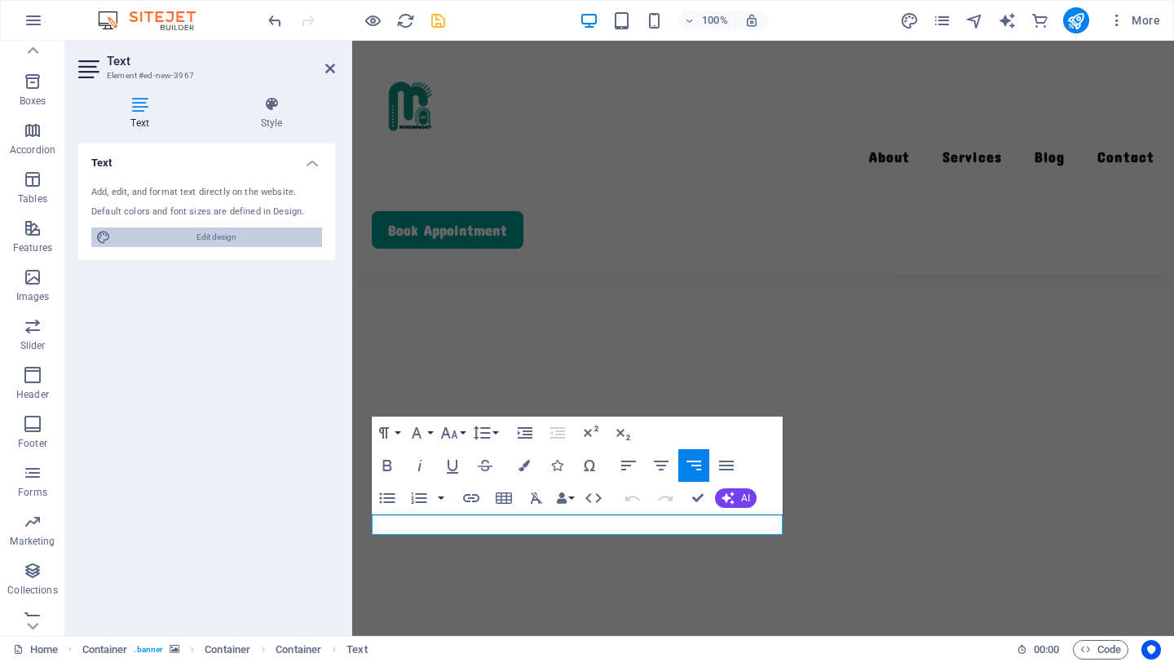
click at [249, 232] on span "Edit design" at bounding box center [216, 237] width 201 height 20
select select "700"
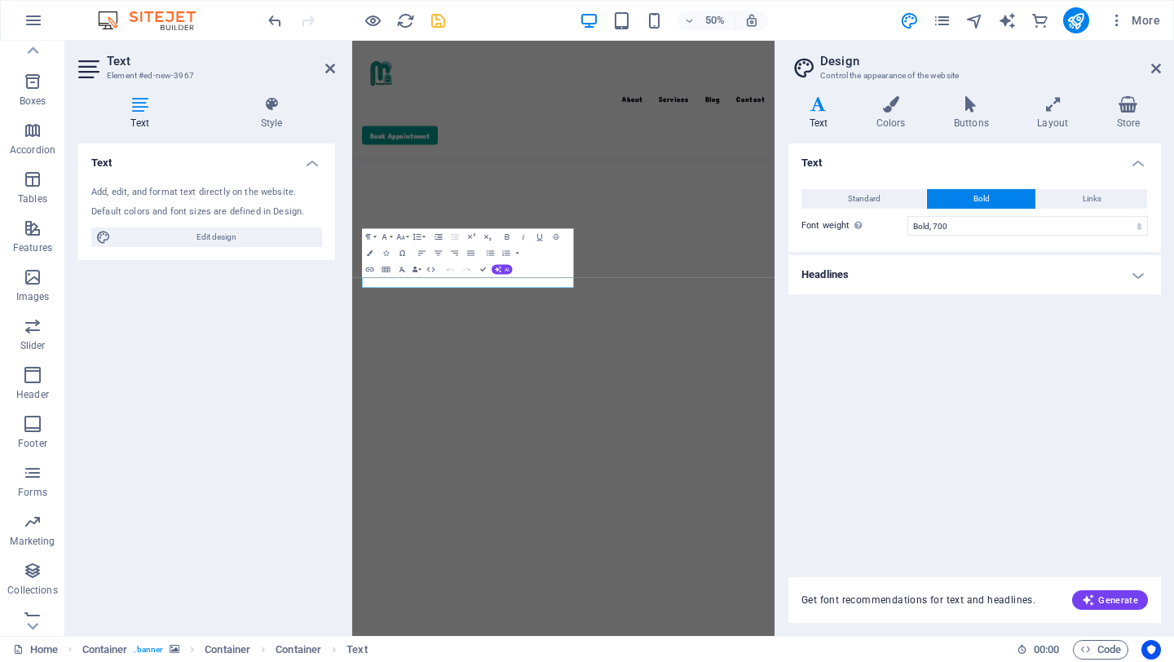
click at [1129, 283] on h4 "Headlines" at bounding box center [974, 274] width 373 height 39
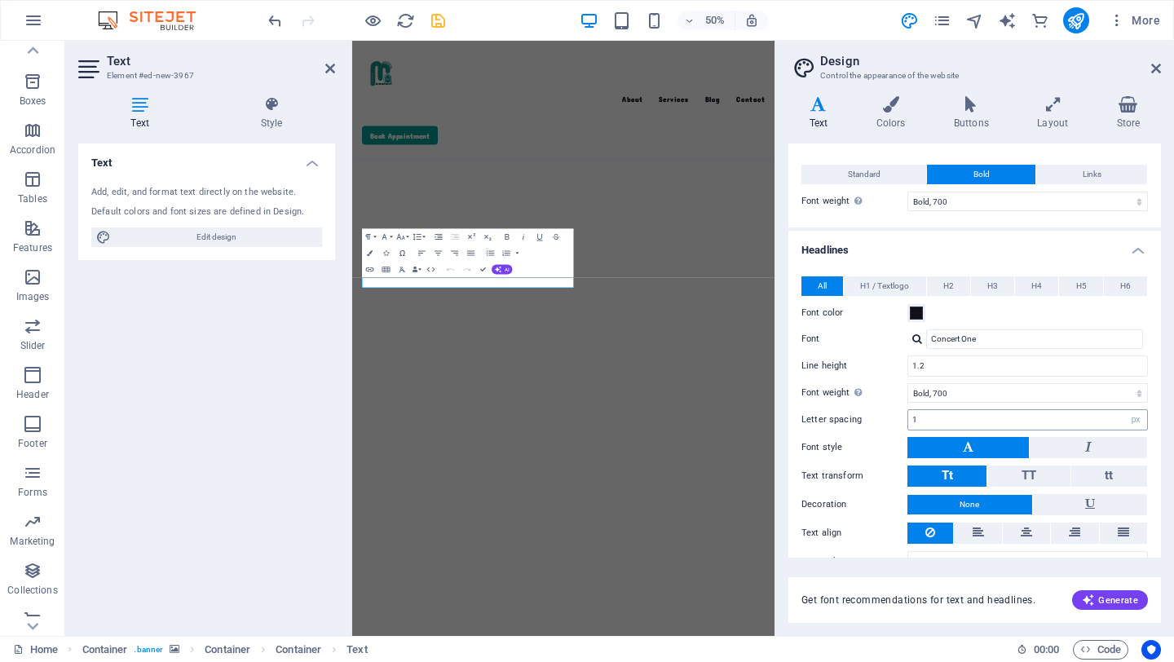
scroll to position [55, 0]
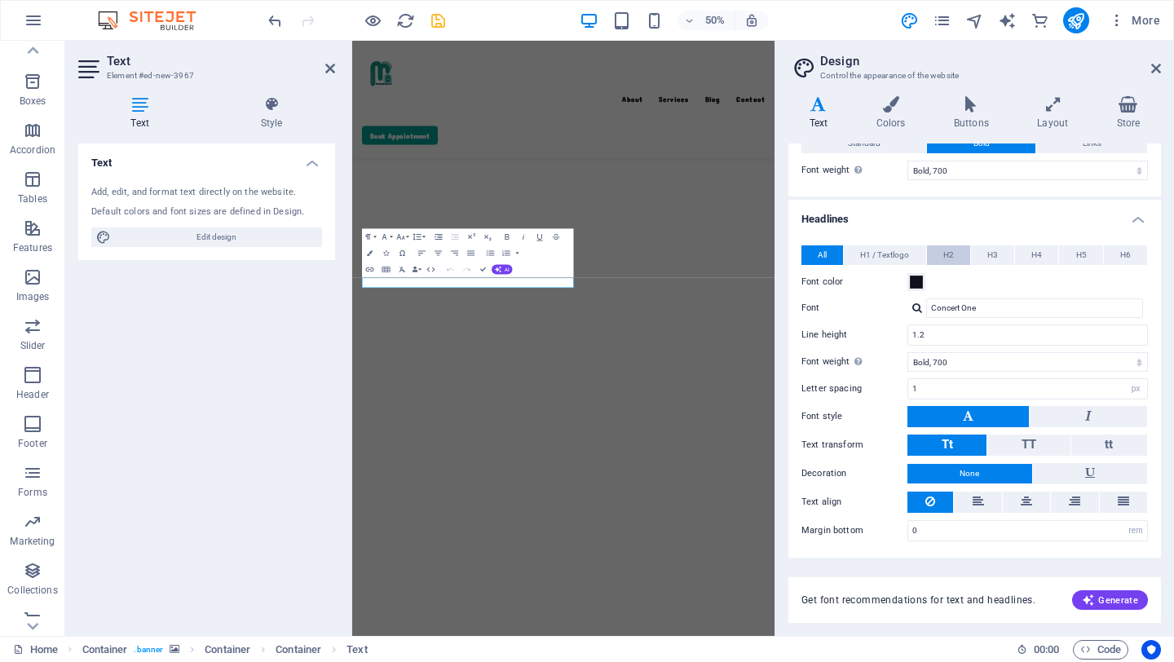
click at [954, 251] on button "H2" at bounding box center [948, 255] width 43 height 20
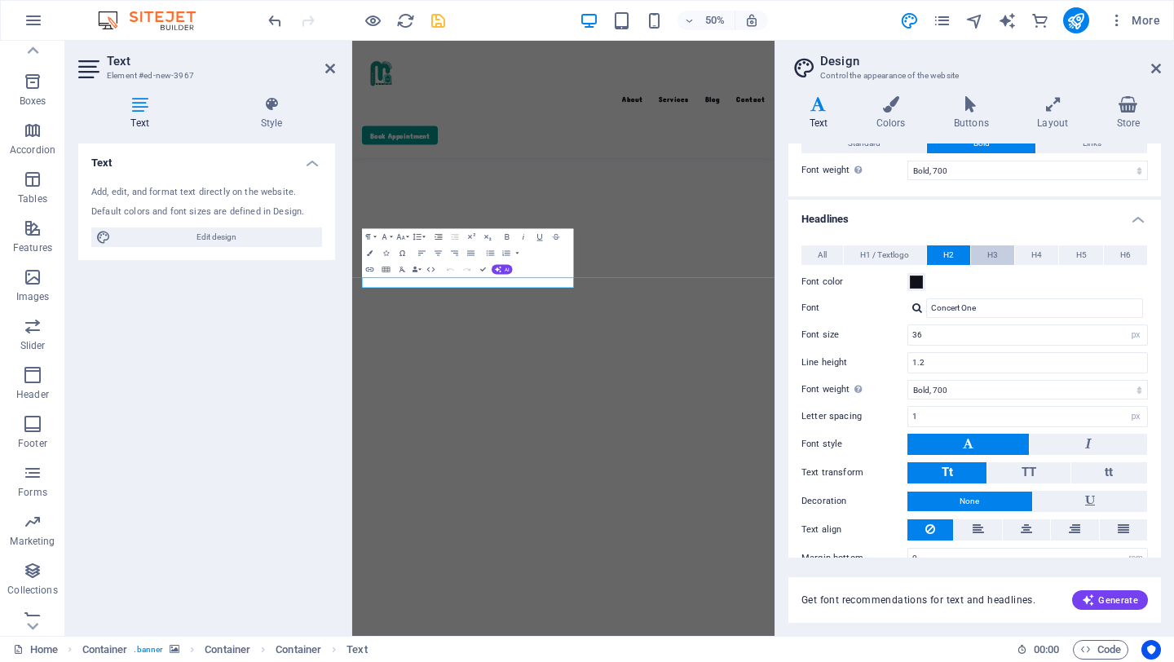
click at [982, 254] on button "H3" at bounding box center [992, 255] width 43 height 20
click at [840, 257] on button "All" at bounding box center [822, 255] width 42 height 20
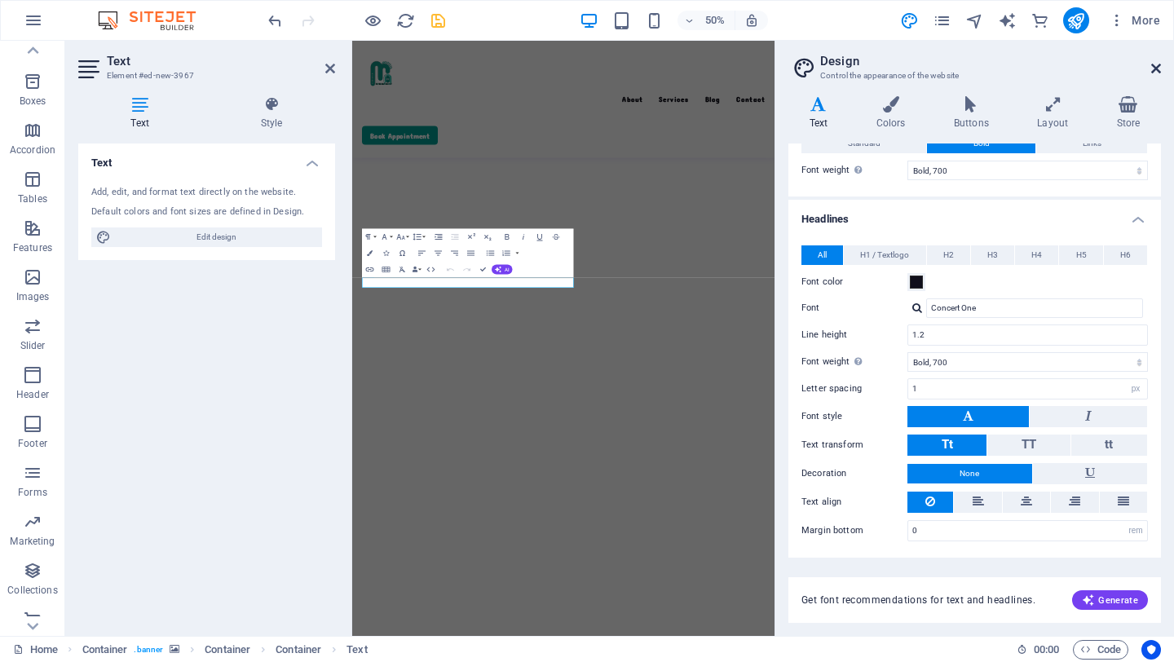
drag, startPoint x: 1158, startPoint y: 64, endPoint x: 795, endPoint y: 184, distance: 382.8
click at [1158, 64] on icon at bounding box center [1156, 68] width 10 height 13
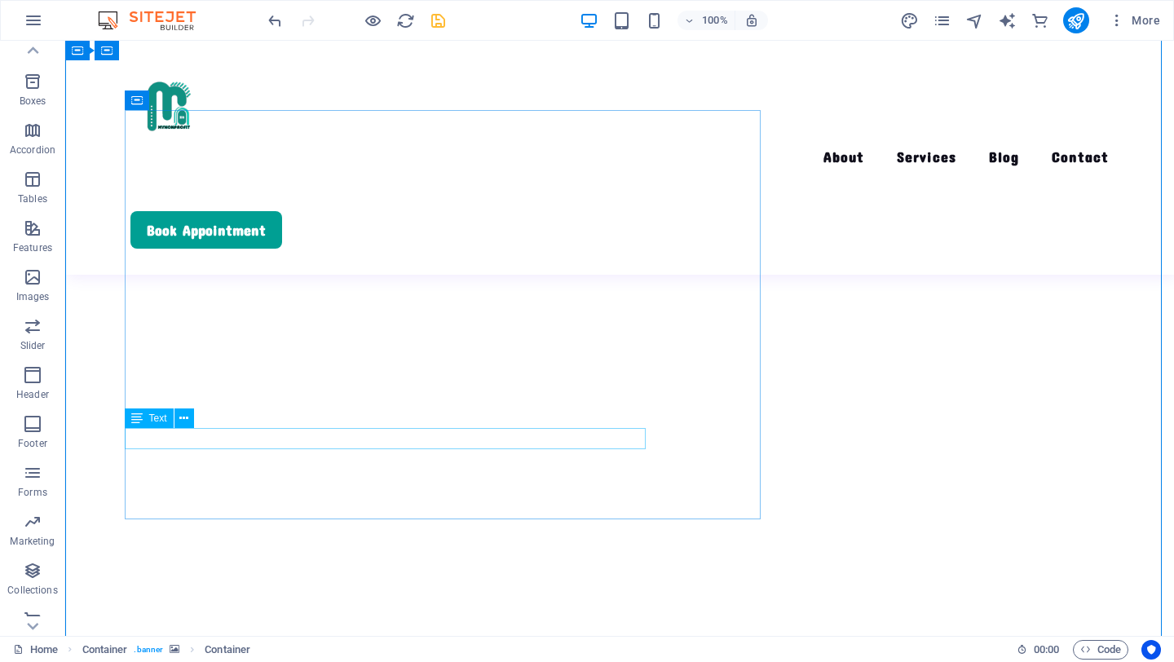
click at [143, 419] on div "Text" at bounding box center [149, 418] width 49 height 20
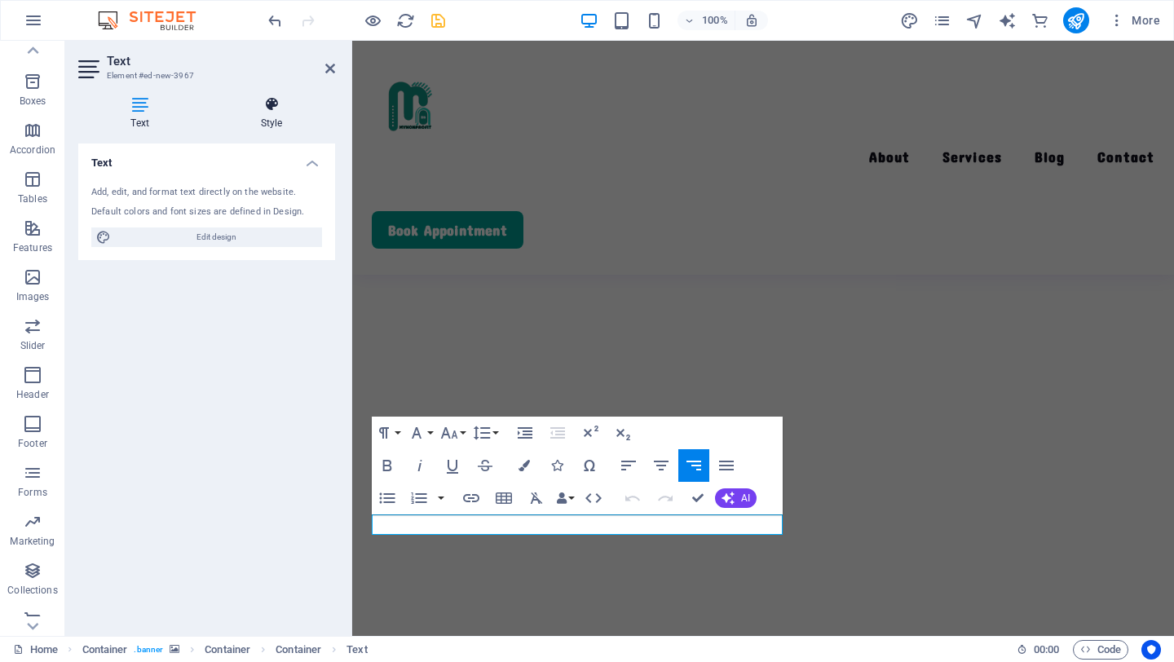
click at [270, 122] on h4 "Style" at bounding box center [271, 113] width 127 height 34
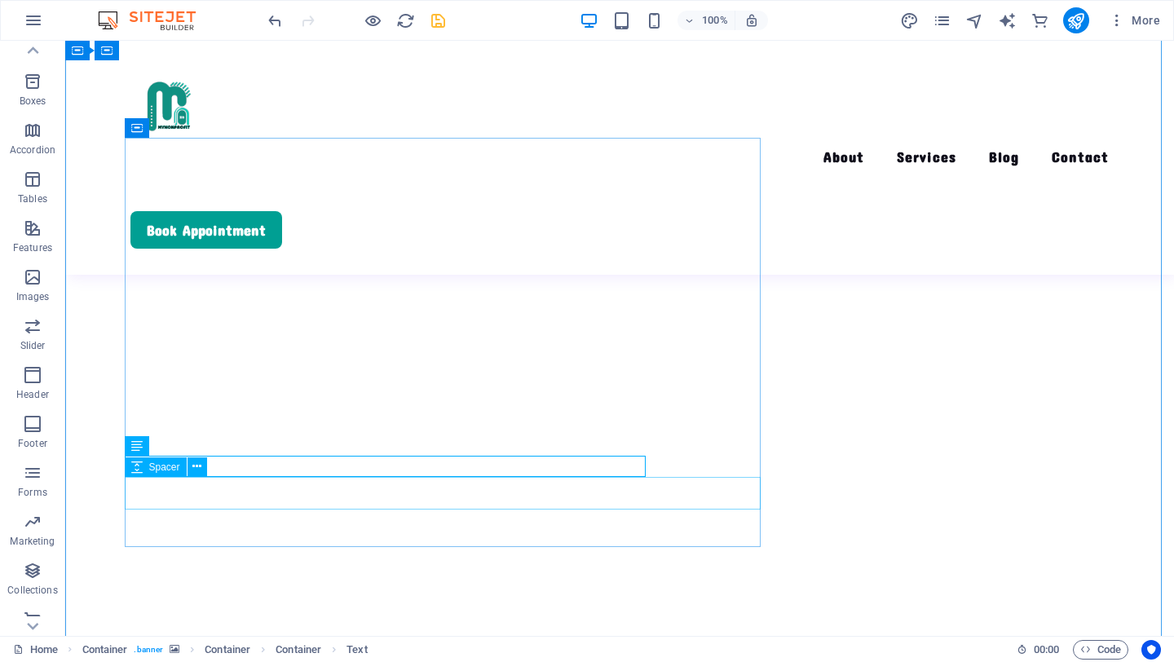
scroll to position [139, 0]
click at [188, 455] on icon at bounding box center [183, 449] width 9 height 17
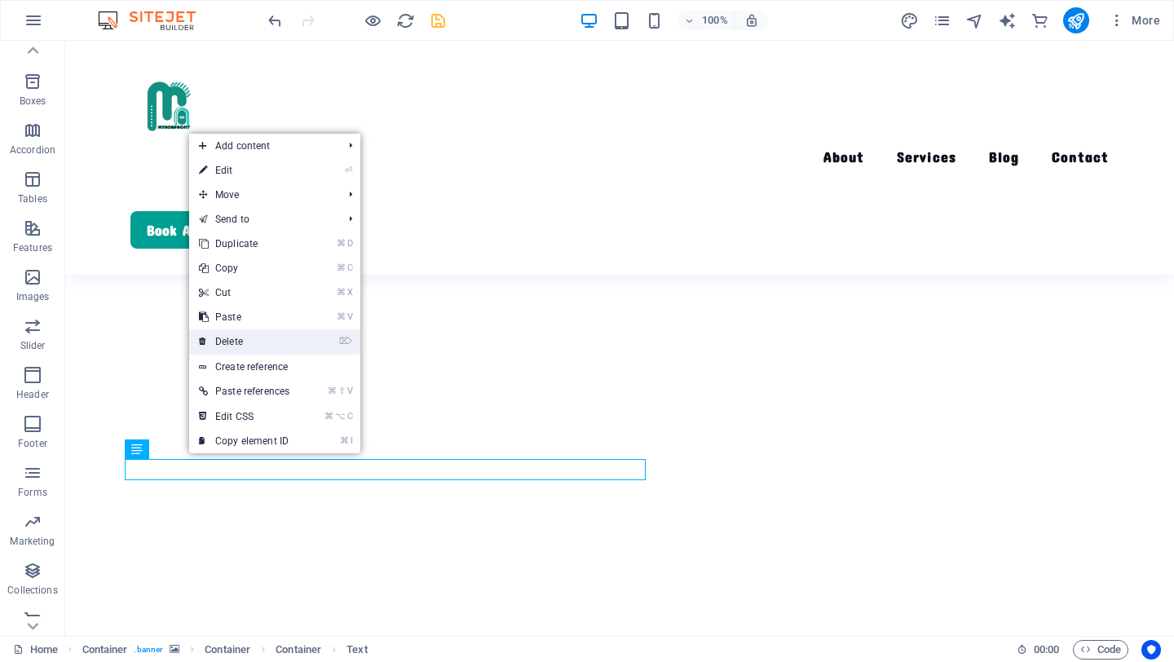
click at [282, 339] on link "⌦ Delete" at bounding box center [244, 341] width 110 height 24
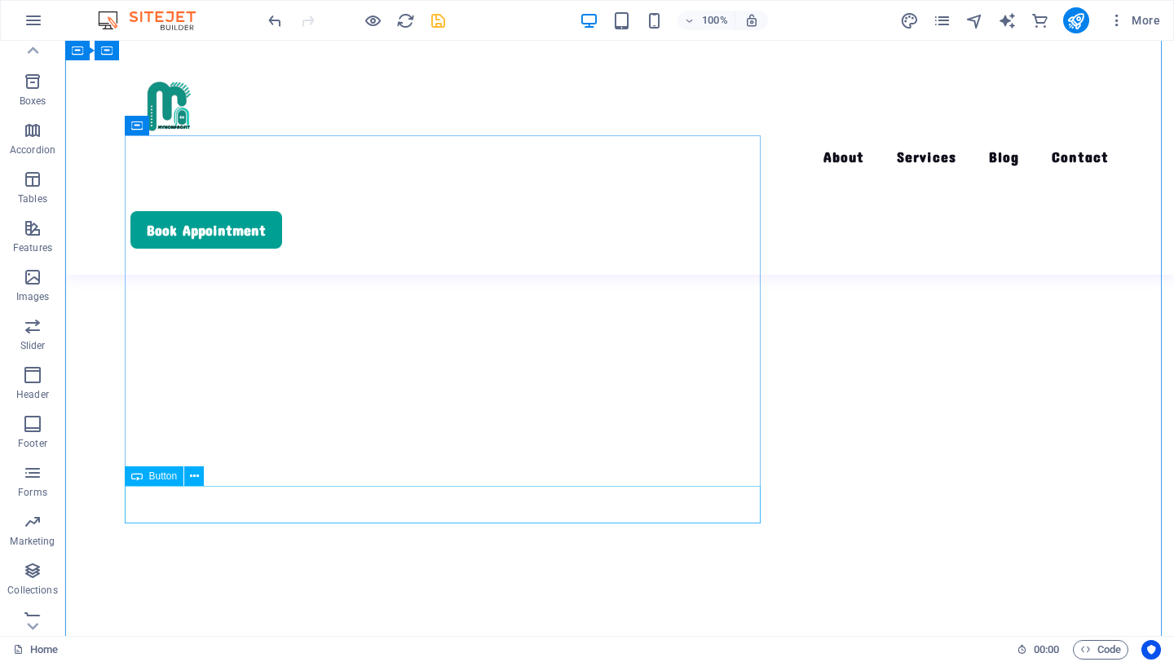
scroll to position [149, 0]
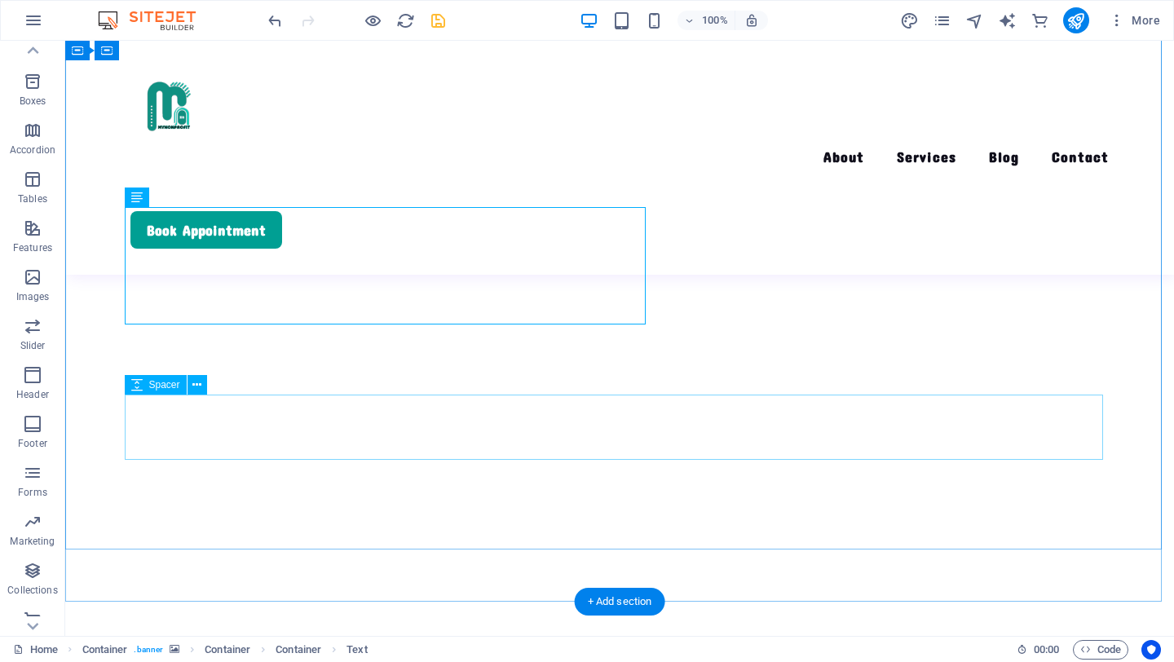
scroll to position [277, 0]
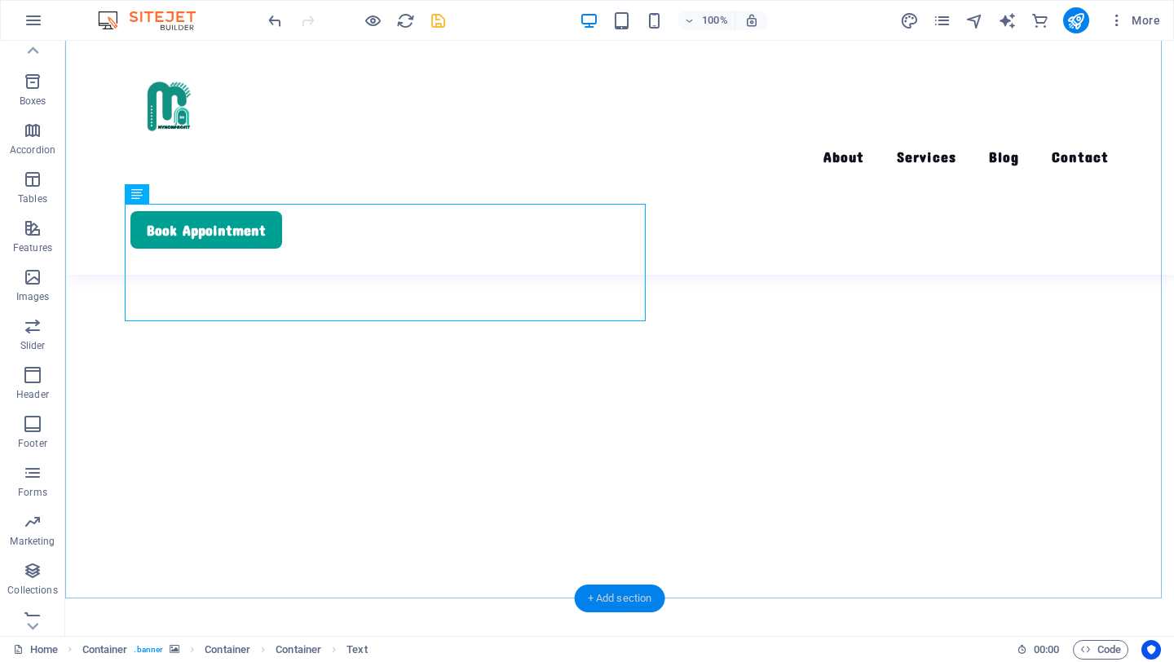
click at [608, 596] on div "+ Add section" at bounding box center [620, 599] width 90 height 28
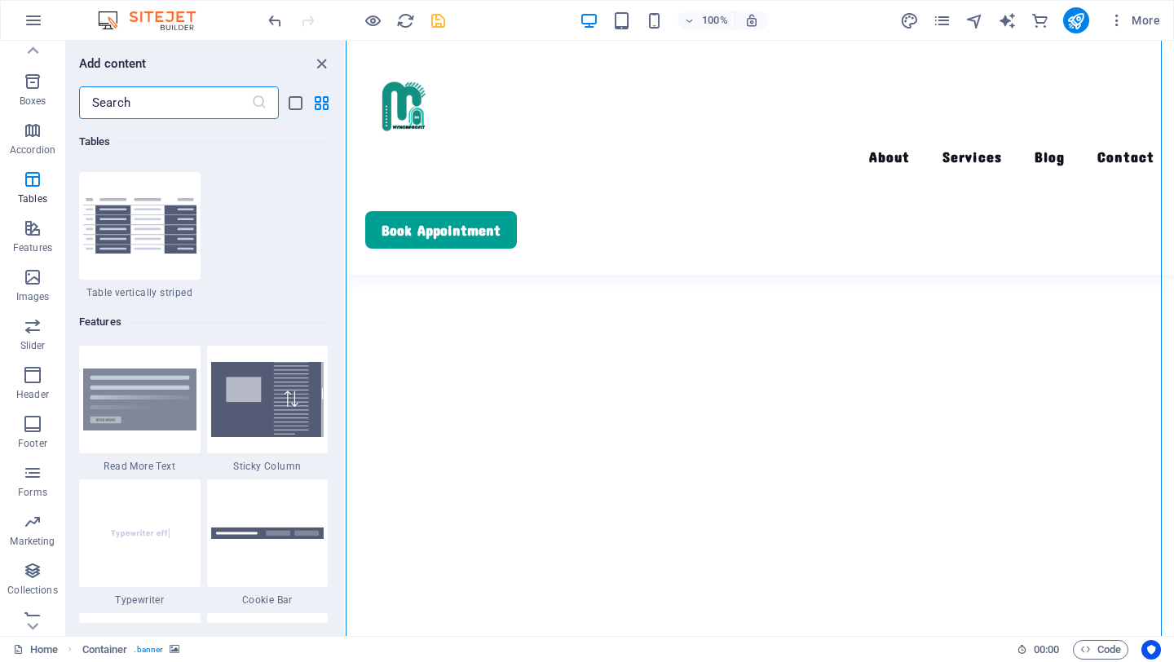
scroll to position [6347, 0]
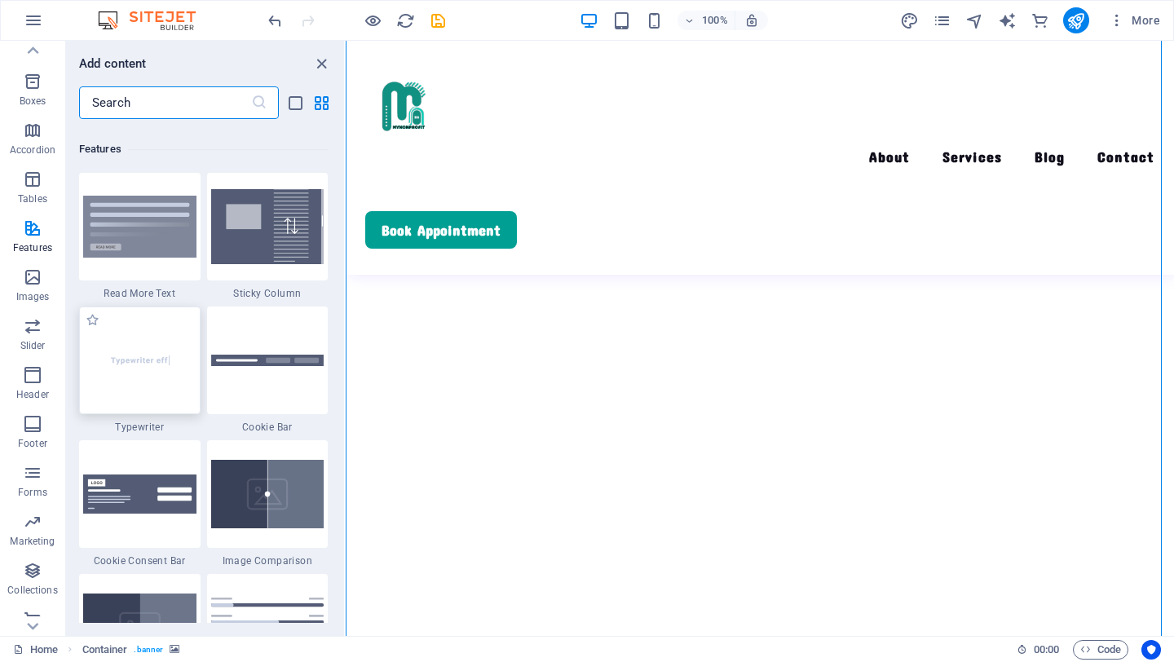
scroll to position [277, 0]
drag, startPoint x: 170, startPoint y: 411, endPoint x: 66, endPoint y: 413, distance: 104.4
click at [170, 411] on div at bounding box center [139, 361] width 121 height 108
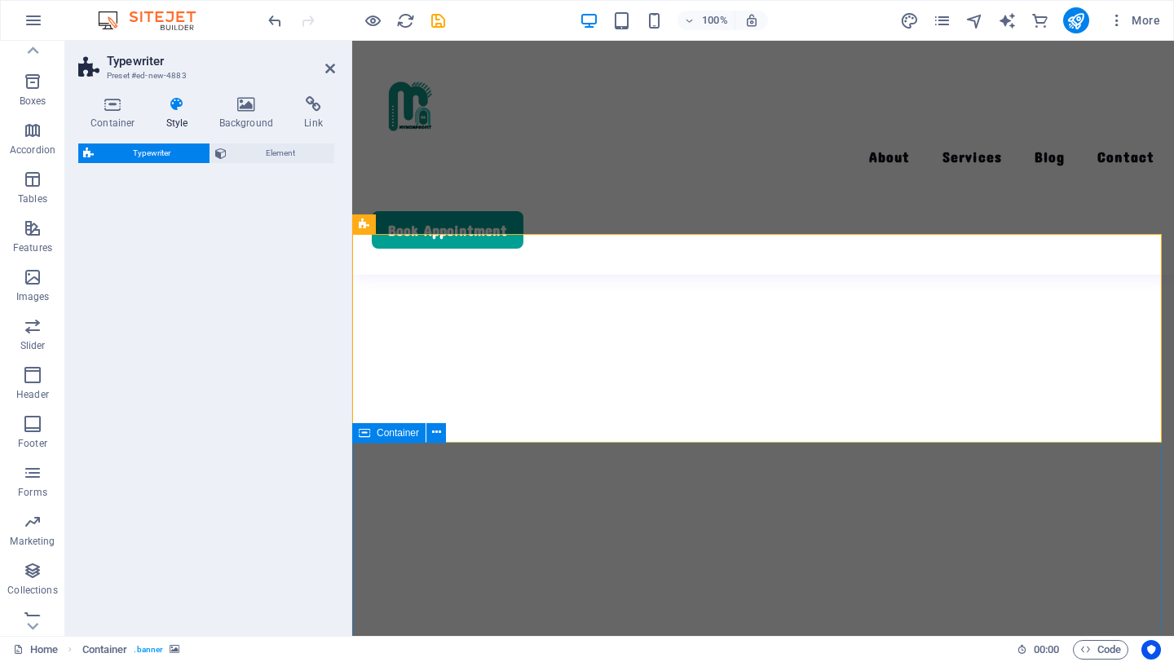
scroll to position [733, 0]
select select "ms"
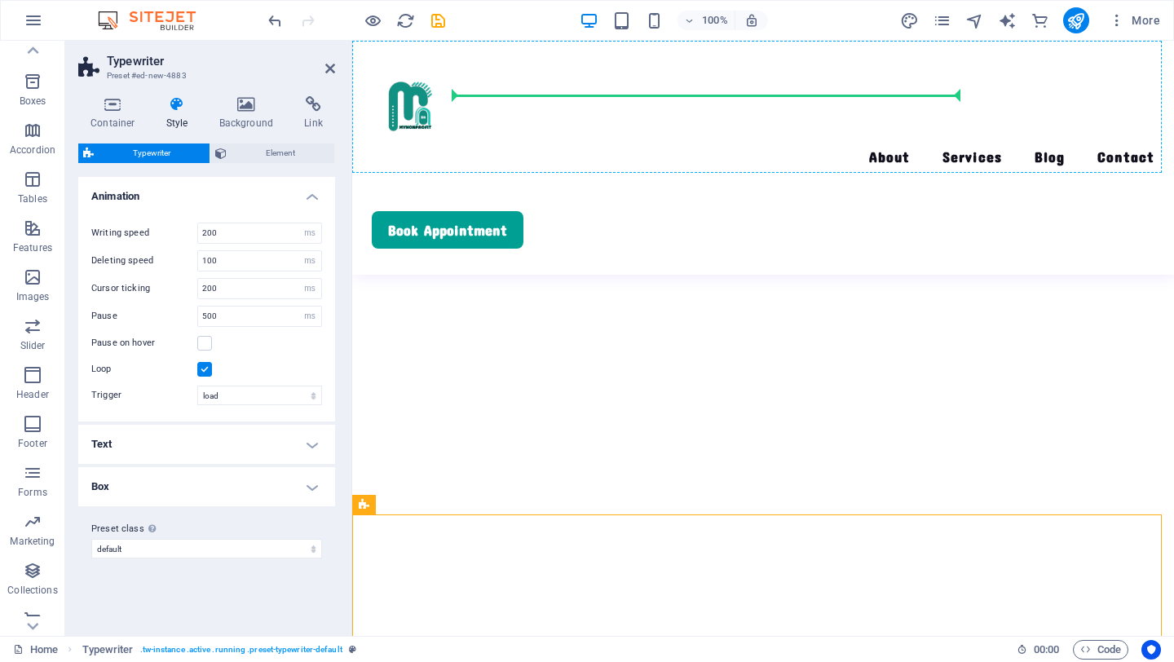
scroll to position [452, 0]
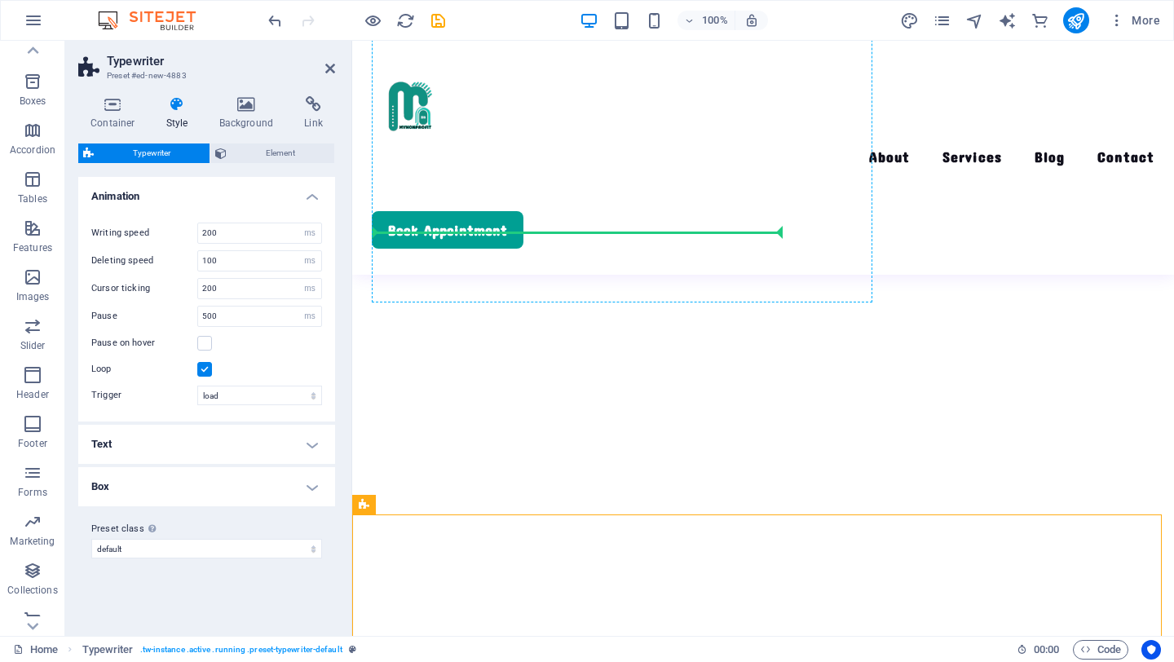
drag, startPoint x: 768, startPoint y: 273, endPoint x: 501, endPoint y: 207, distance: 274.6
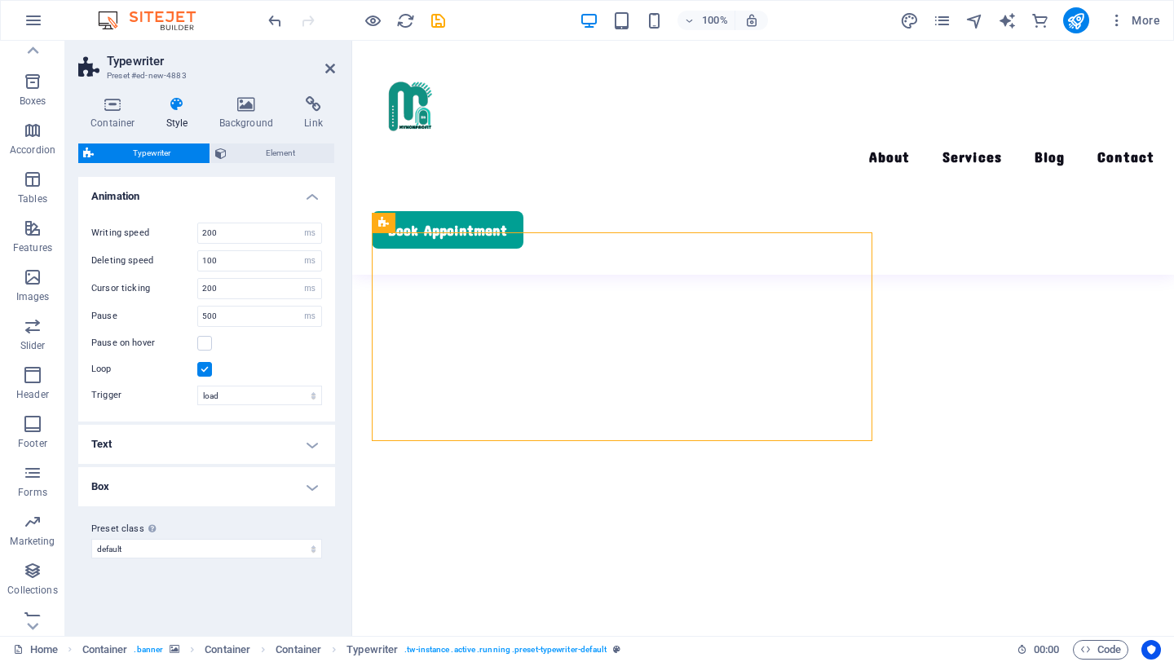
click at [298, 443] on h4 "Text" at bounding box center [206, 444] width 257 height 39
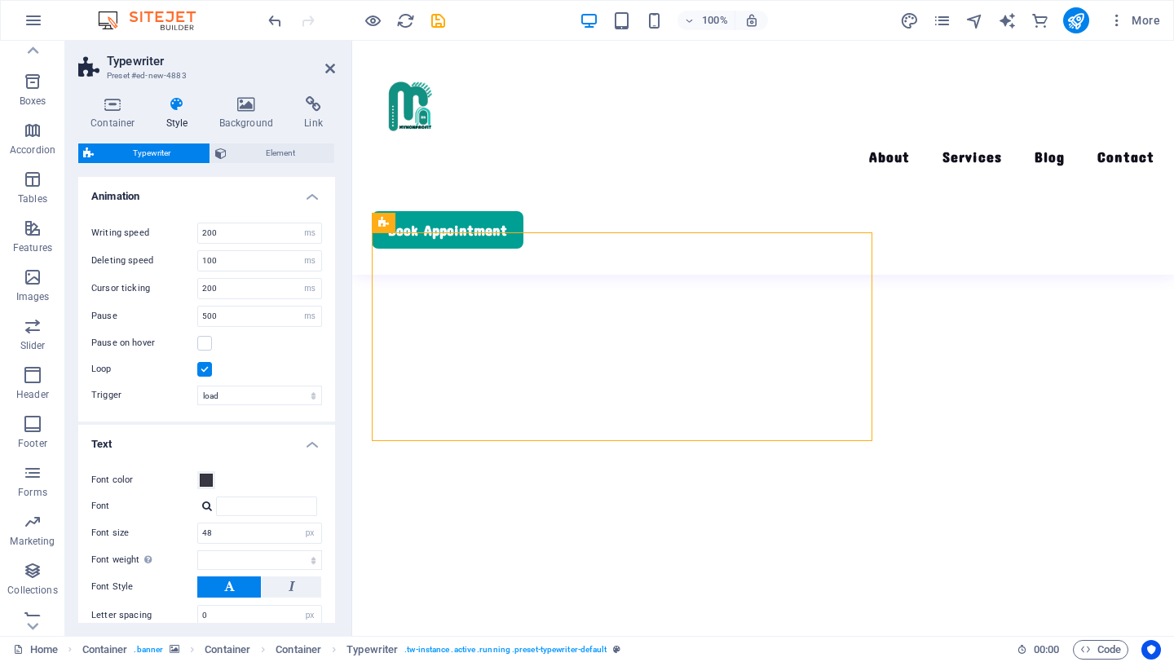
click at [307, 442] on h4 "Text" at bounding box center [206, 439] width 257 height 29
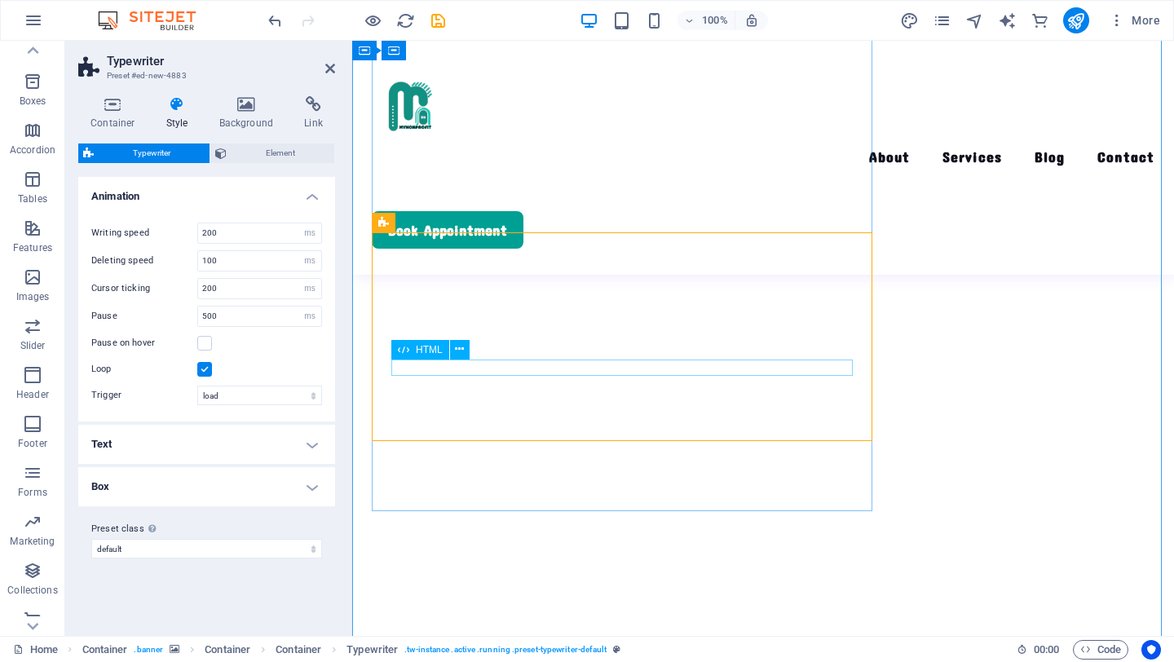
click at [440, 355] on div "HTML" at bounding box center [420, 350] width 58 height 20
click at [431, 351] on span "HTML" at bounding box center [429, 350] width 27 height 10
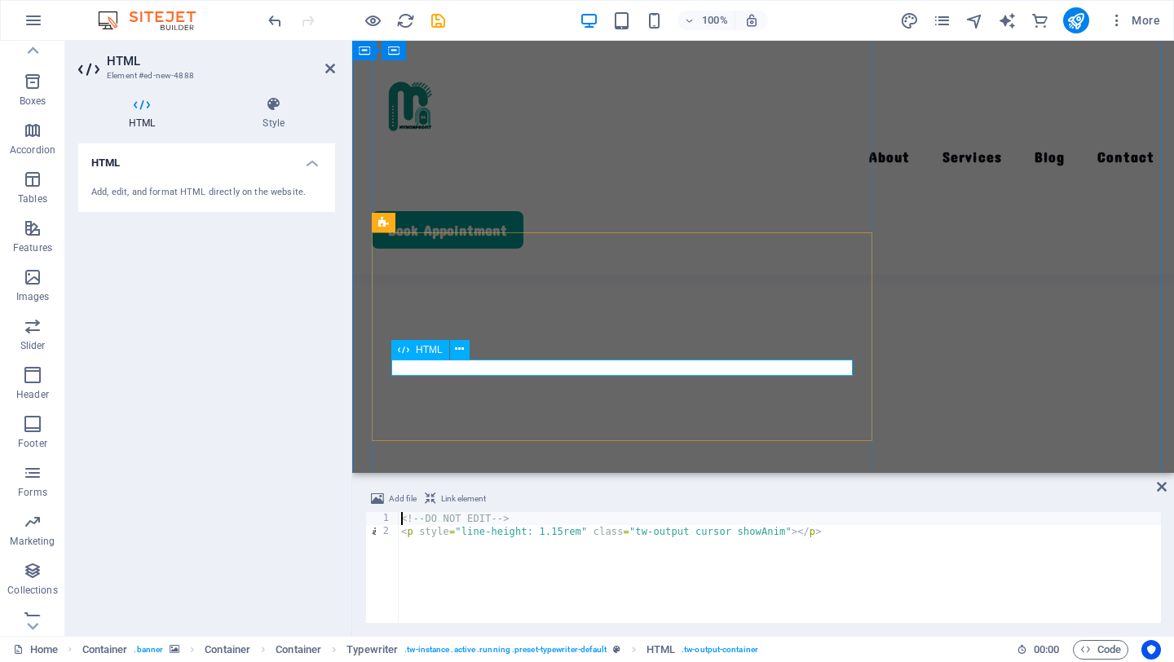
click at [317, 165] on h4 "HTML" at bounding box center [206, 157] width 257 height 29
click at [317, 165] on h4 "HTML" at bounding box center [206, 162] width 257 height 39
click at [1158, 483] on icon at bounding box center [1162, 486] width 10 height 13
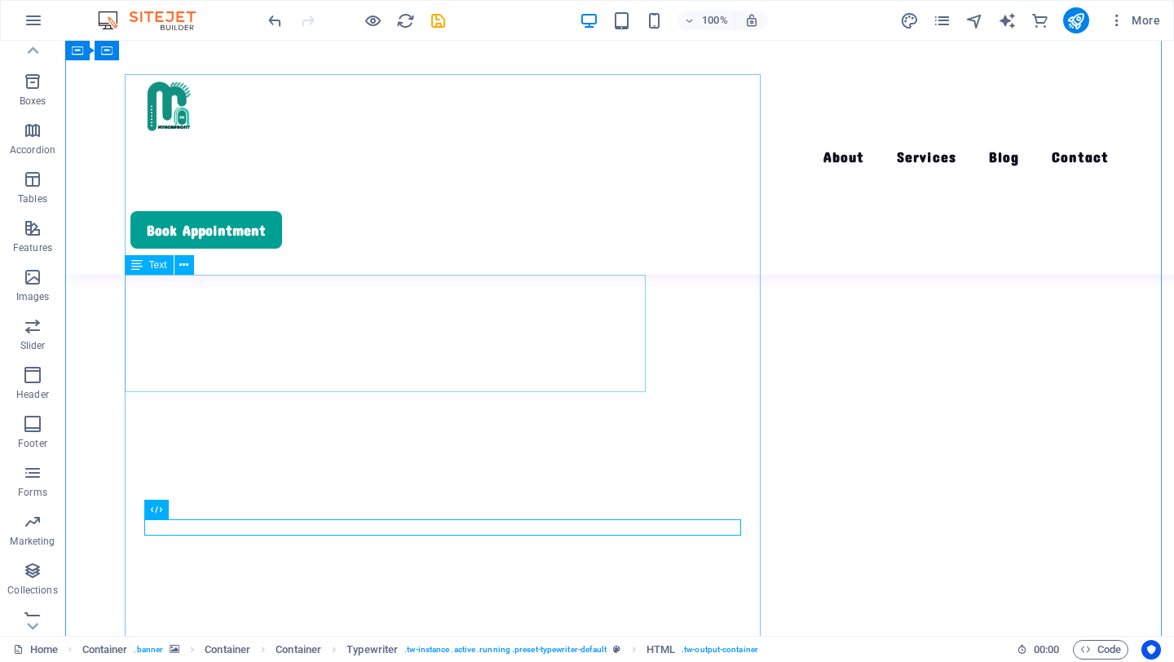
scroll to position [206, 0]
click at [213, 386] on icon at bounding box center [209, 382] width 9 height 17
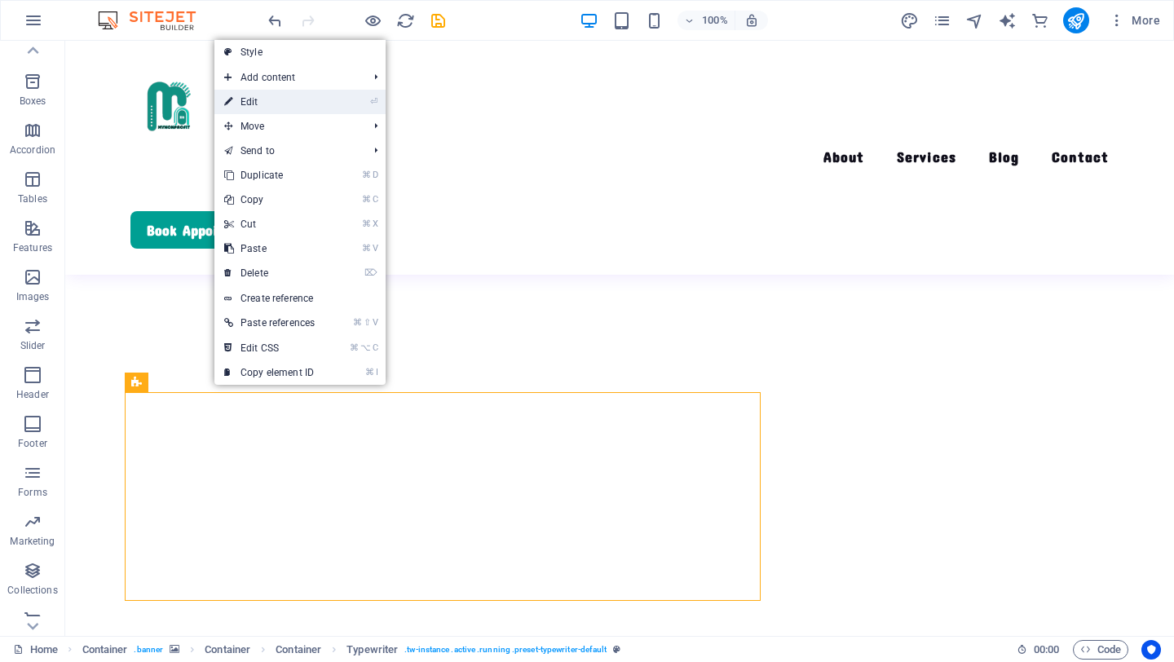
click at [346, 104] on li "⏎ Edit" at bounding box center [299, 102] width 171 height 24
click at [319, 108] on link "⏎ Edit" at bounding box center [269, 102] width 110 height 24
select select "ms"
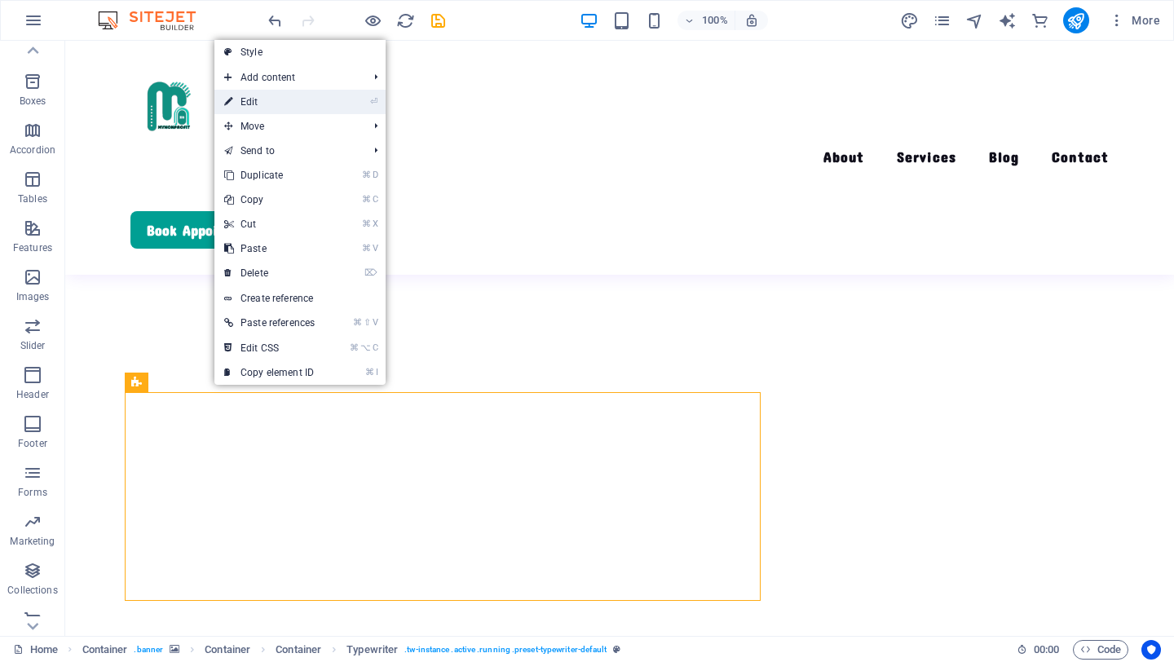
select select "ms"
select select "px"
select select
select select "px"
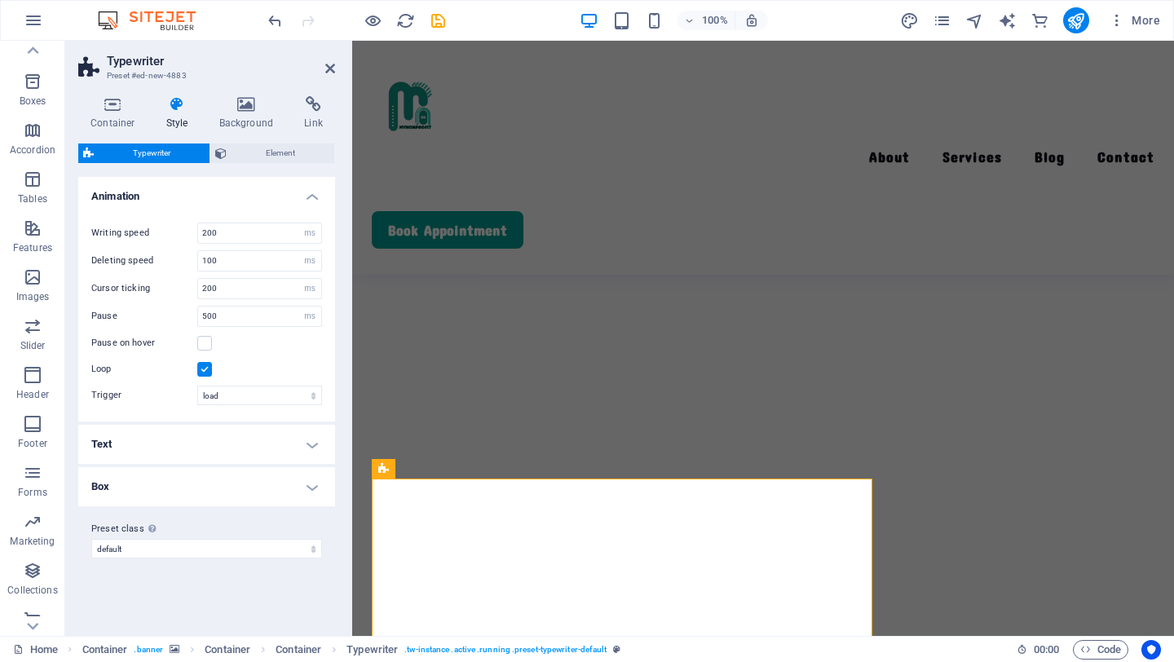
click at [305, 440] on h4 "Text" at bounding box center [206, 444] width 257 height 39
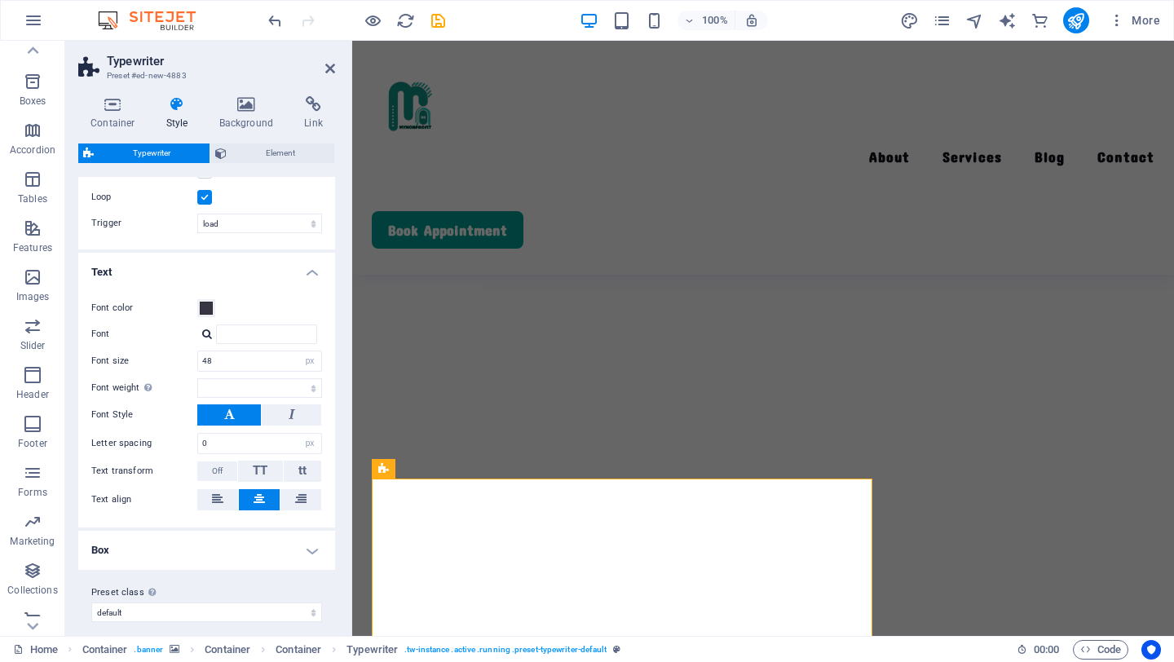
scroll to position [184, 0]
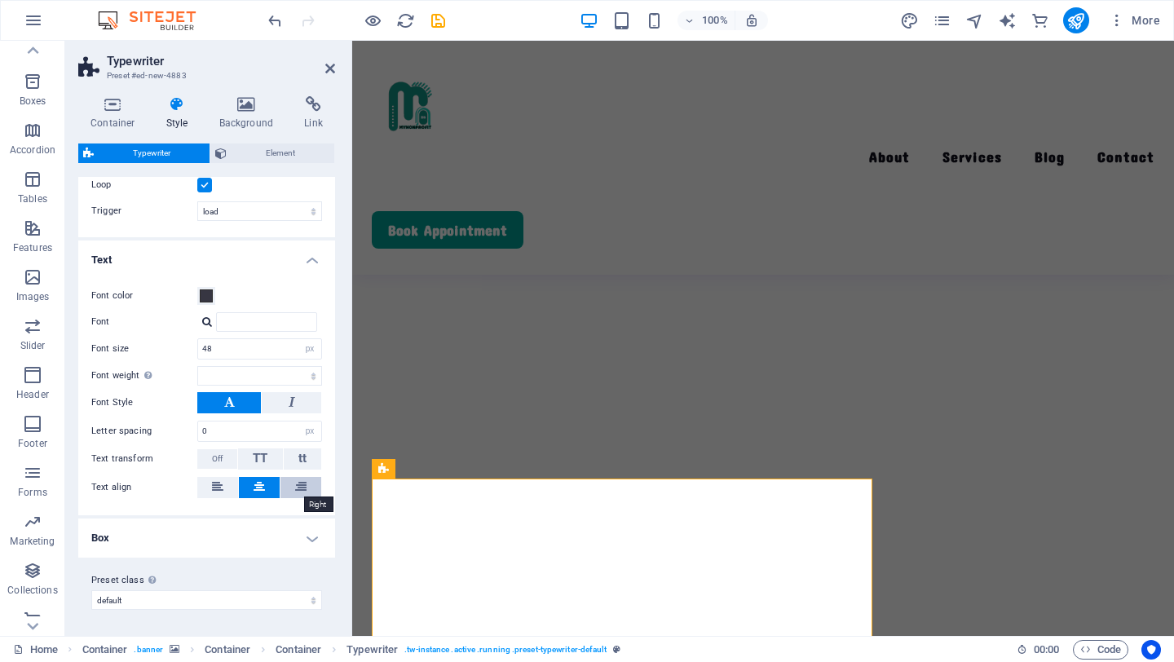
click at [295, 482] on icon at bounding box center [300, 487] width 11 height 20
select select
click at [304, 531] on h4 "Box" at bounding box center [206, 537] width 257 height 39
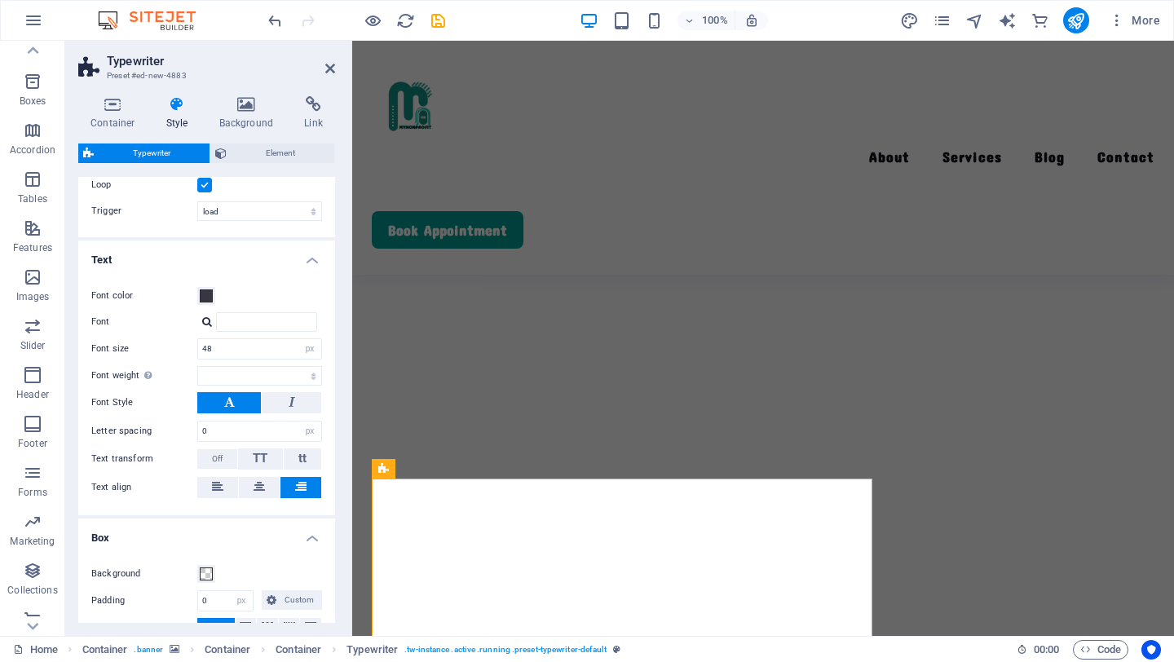
click at [304, 531] on h4 "Box" at bounding box center [206, 532] width 257 height 29
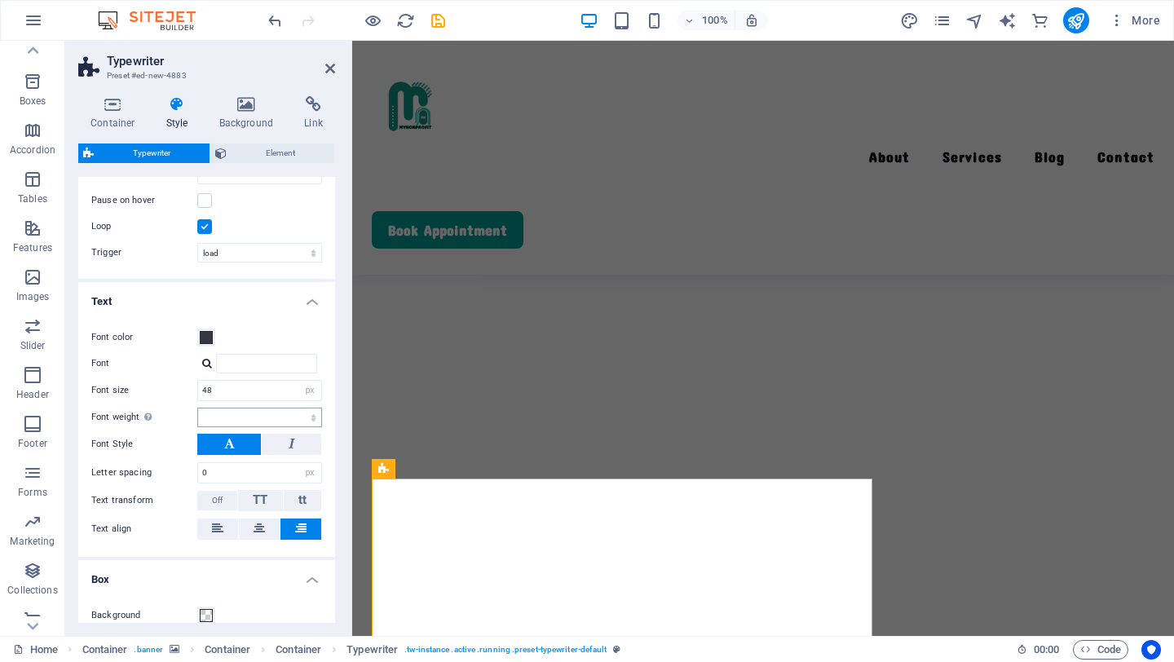
scroll to position [125, 0]
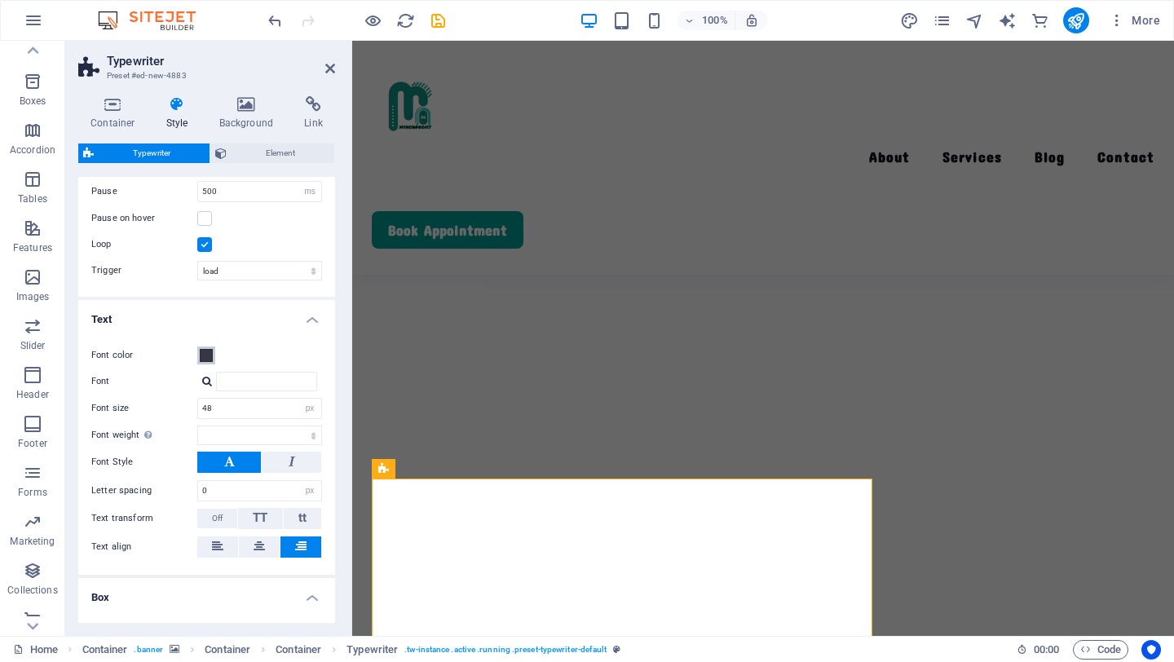
click at [207, 358] on span at bounding box center [206, 355] width 13 height 13
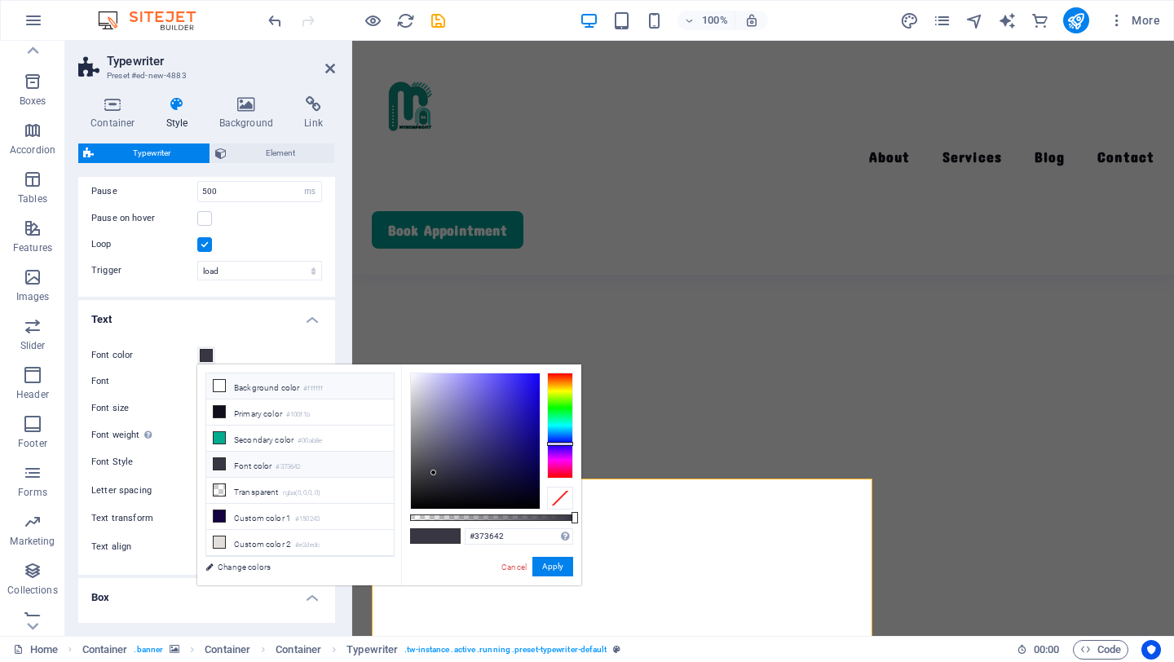
click at [215, 389] on icon at bounding box center [219, 385] width 11 height 11
type input "#ffffff"
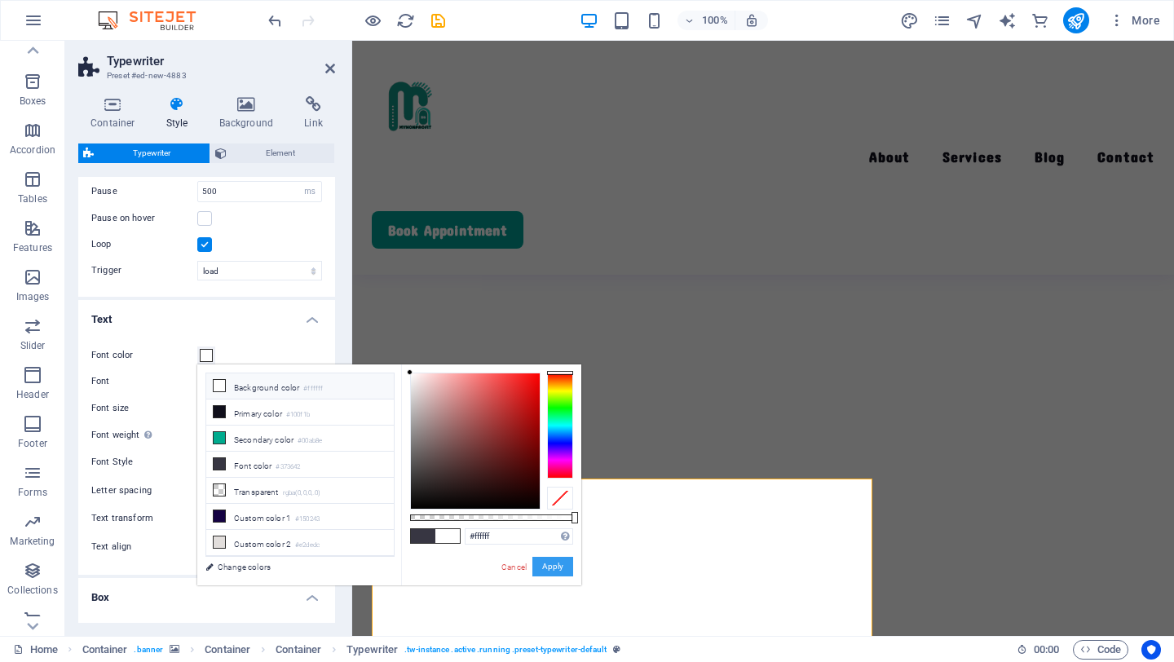
click at [549, 564] on button "Apply" at bounding box center [552, 567] width 41 height 20
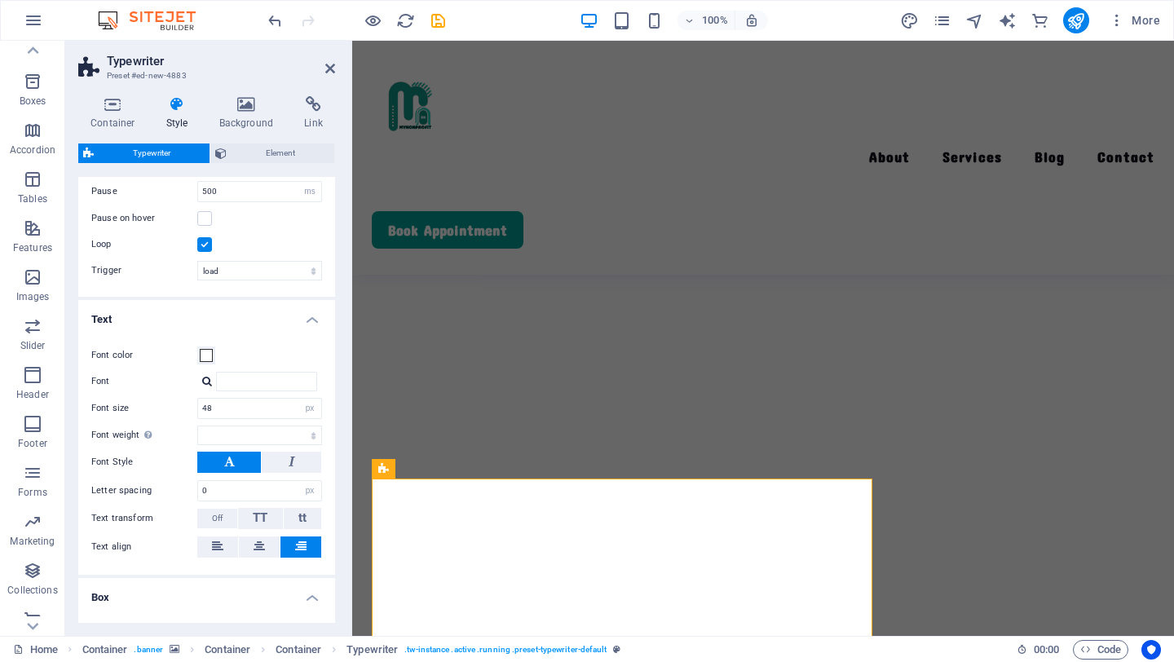
click at [242, 464] on button at bounding box center [229, 462] width 64 height 21
click at [289, 464] on icon at bounding box center [292, 462] width 7 height 20
select select
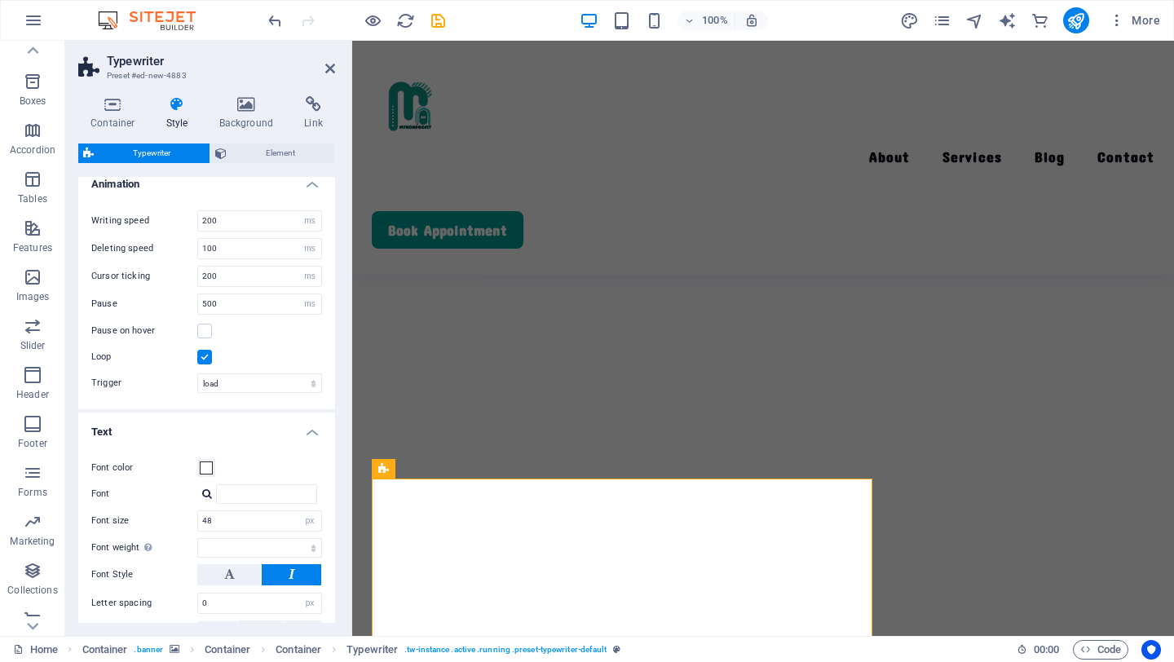
scroll to position [0, 0]
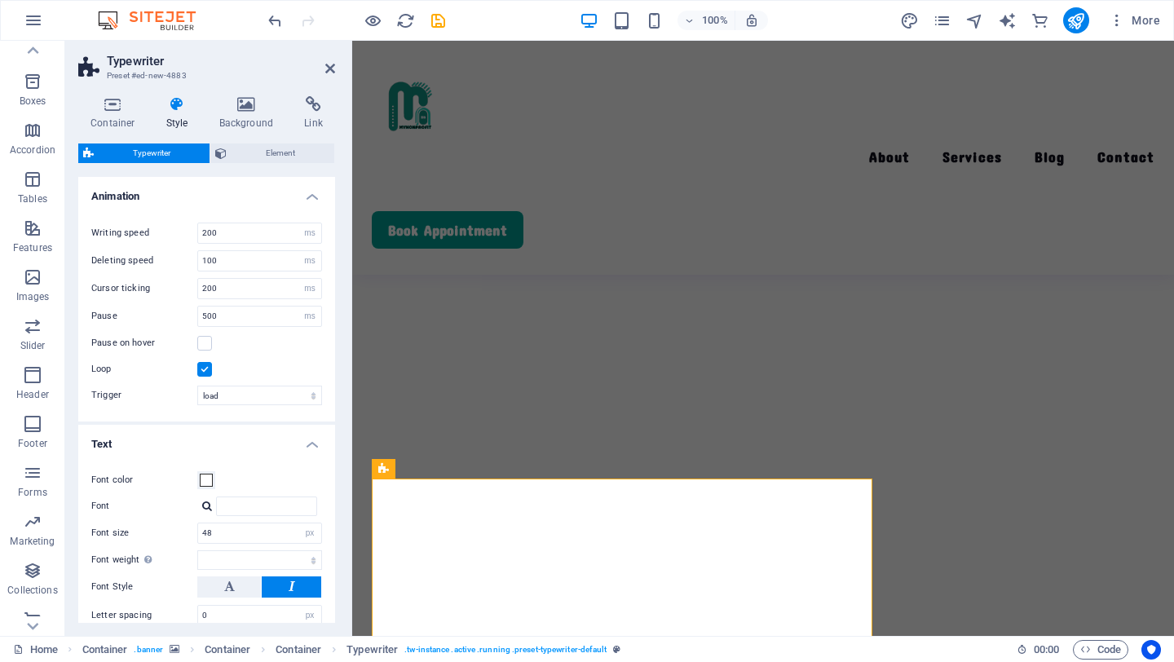
click at [307, 443] on h4 "Text" at bounding box center [206, 439] width 257 height 29
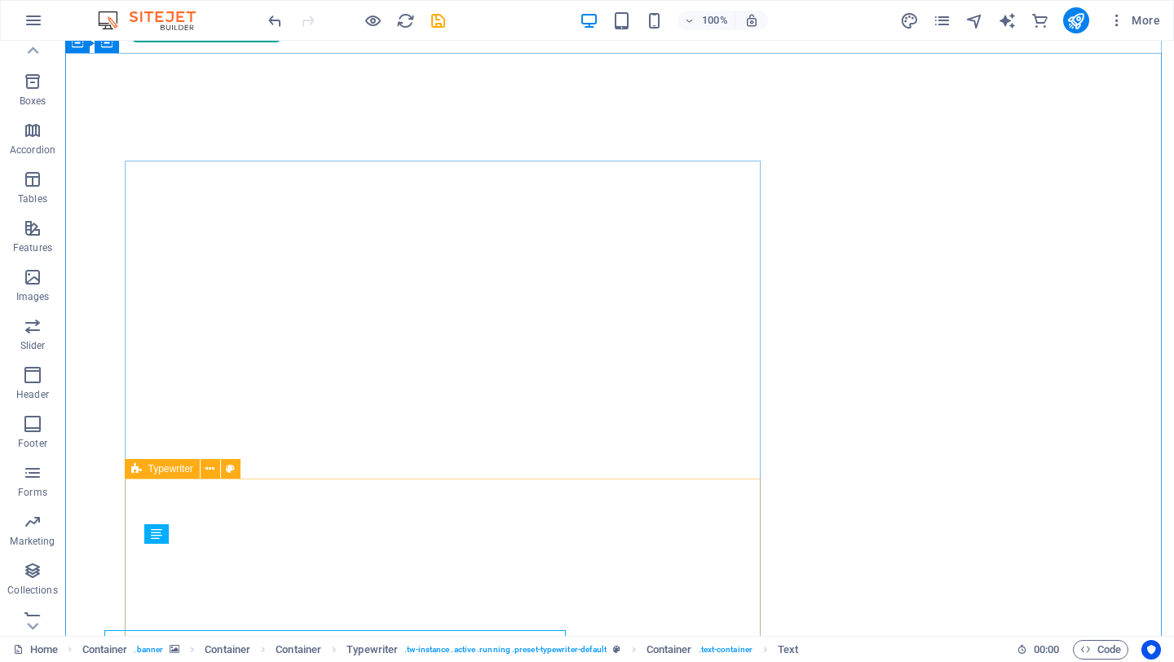
scroll to position [120, 0]
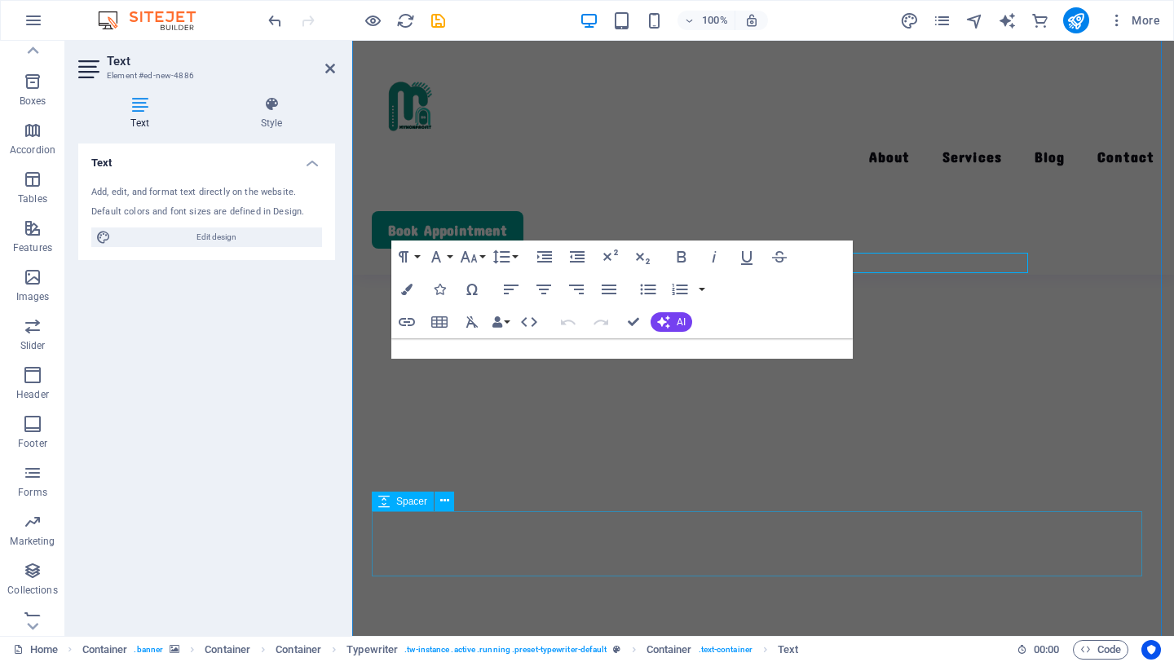
scroll to position [432, 0]
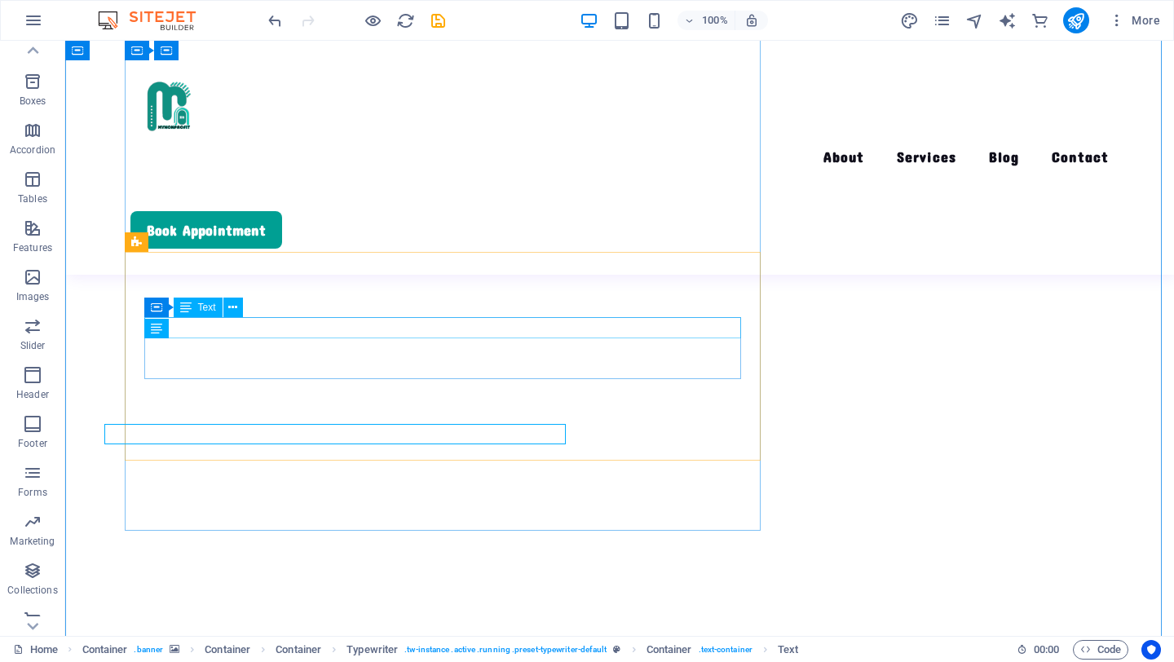
scroll to position [346, 0]
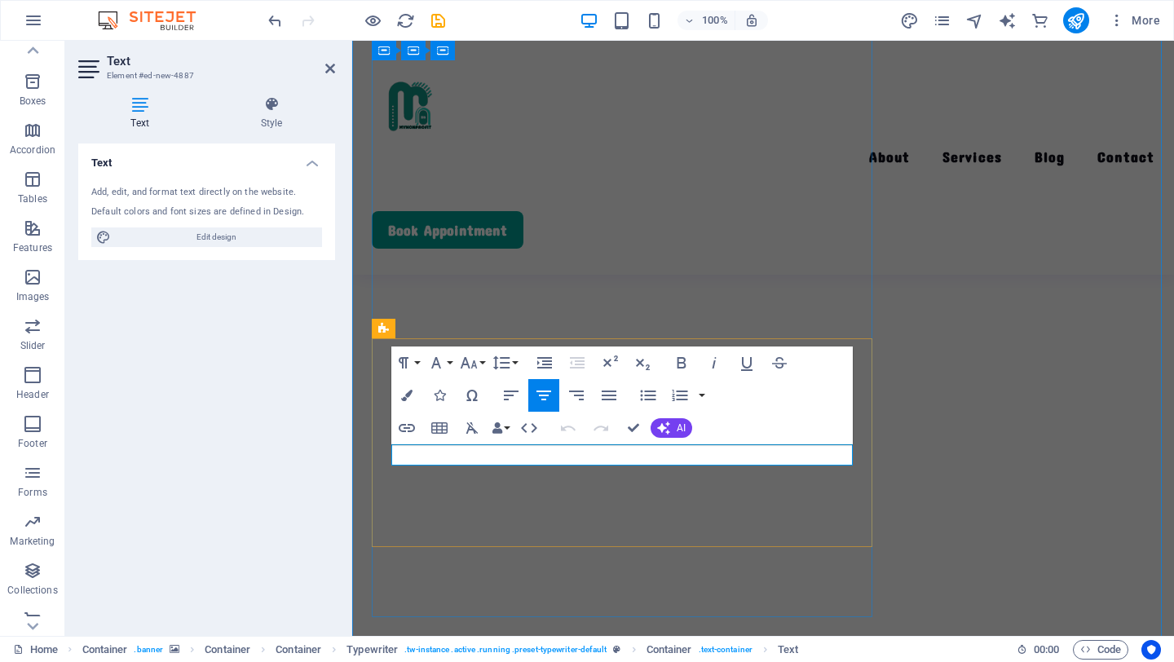
drag, startPoint x: 632, startPoint y: 430, endPoint x: 556, endPoint y: 390, distance: 85.3
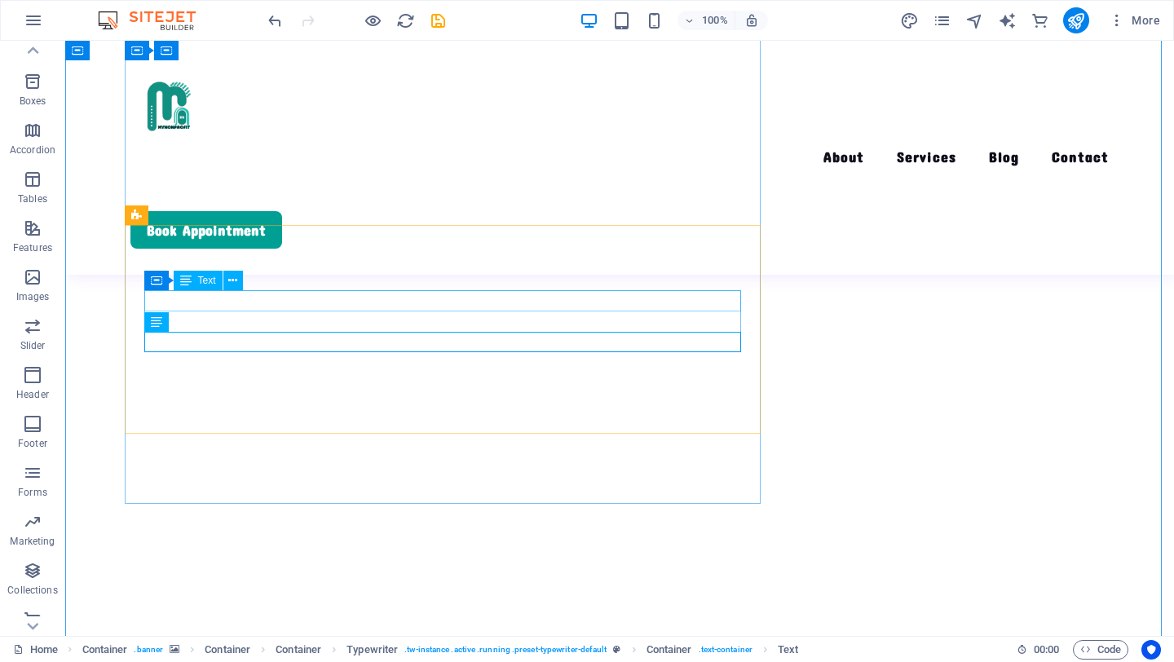
scroll to position [370, 0]
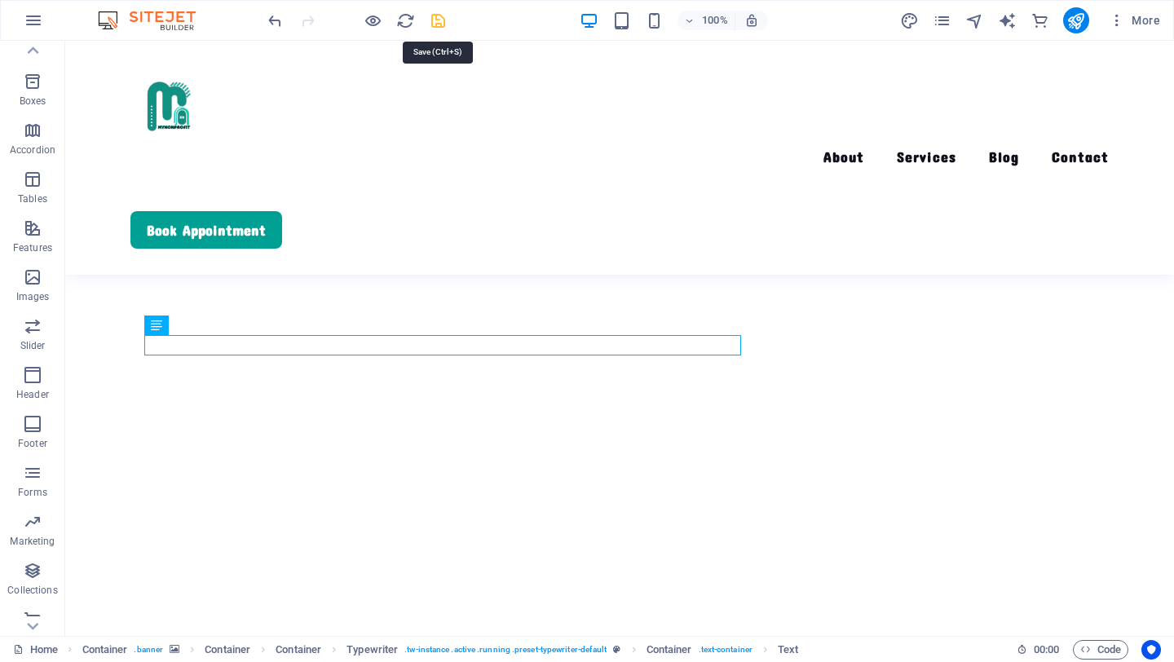
click at [438, 19] on icon "save" at bounding box center [438, 20] width 19 height 19
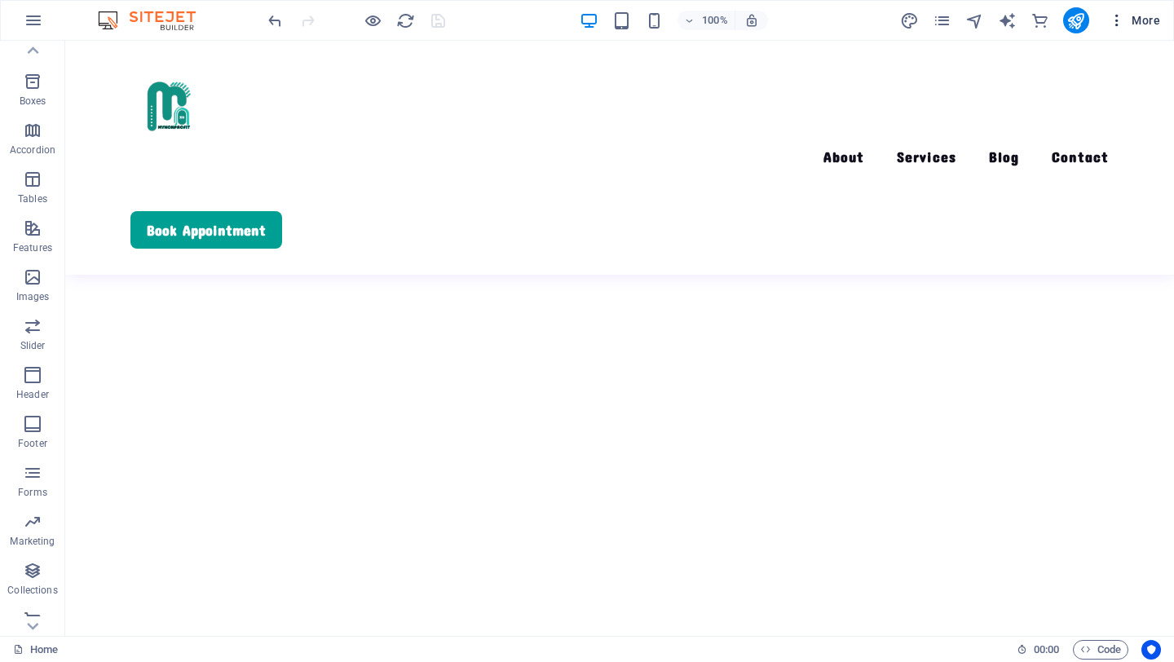
click at [1118, 23] on icon "button" at bounding box center [1117, 20] width 16 height 16
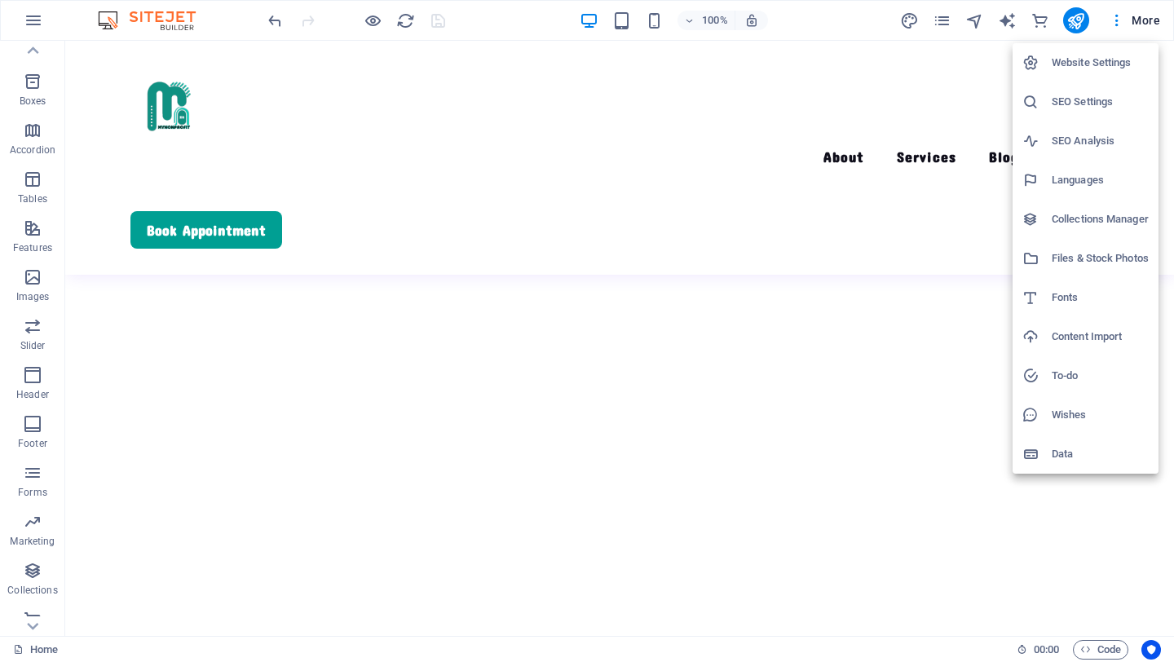
click at [1118, 24] on div at bounding box center [587, 331] width 1174 height 662
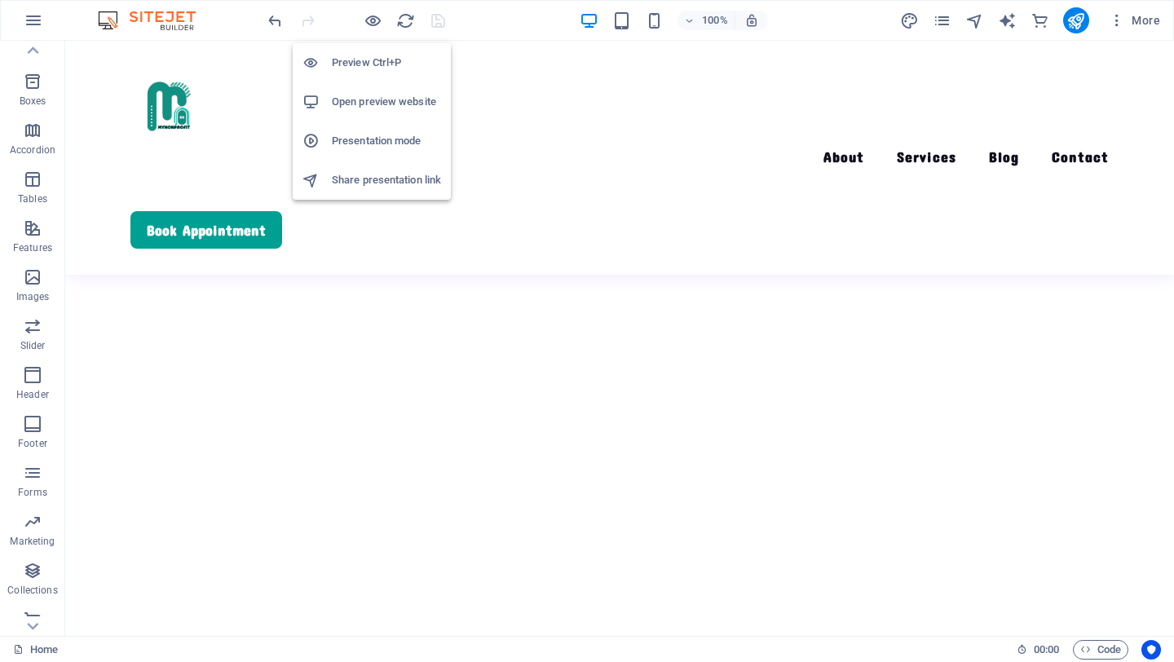
click at [370, 64] on h6 "Preview Ctrl+P" at bounding box center [386, 63] width 109 height 20
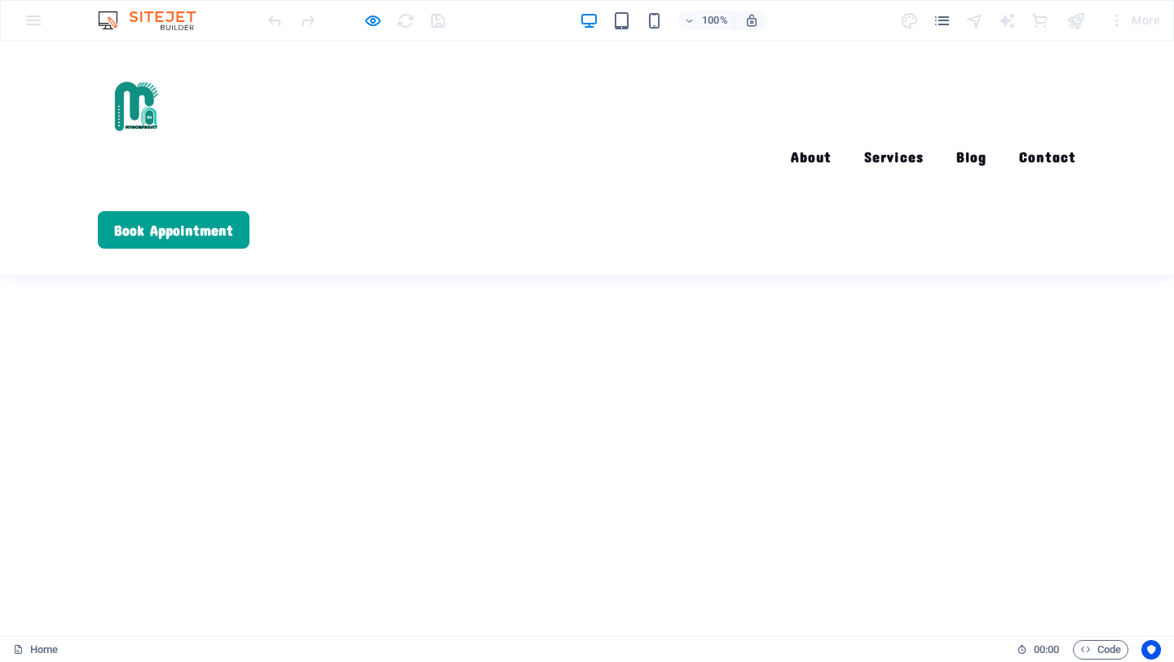
scroll to position [135, 0]
click at [369, 21] on icon "button" at bounding box center [373, 20] width 19 height 19
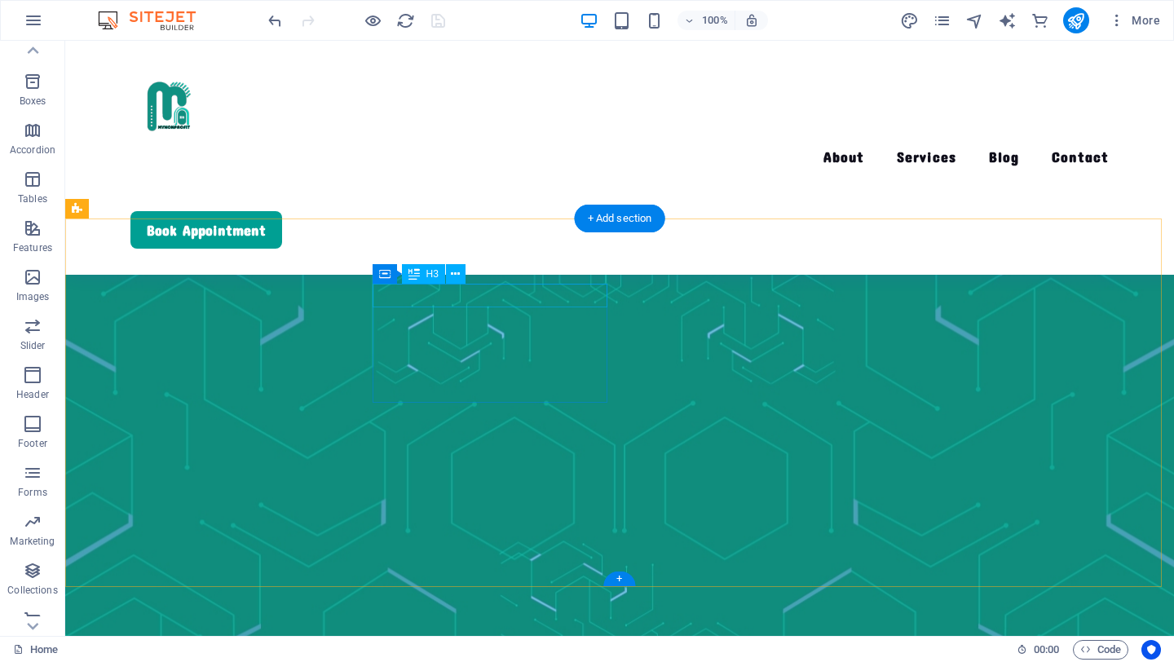
scroll to position [3885, 0]
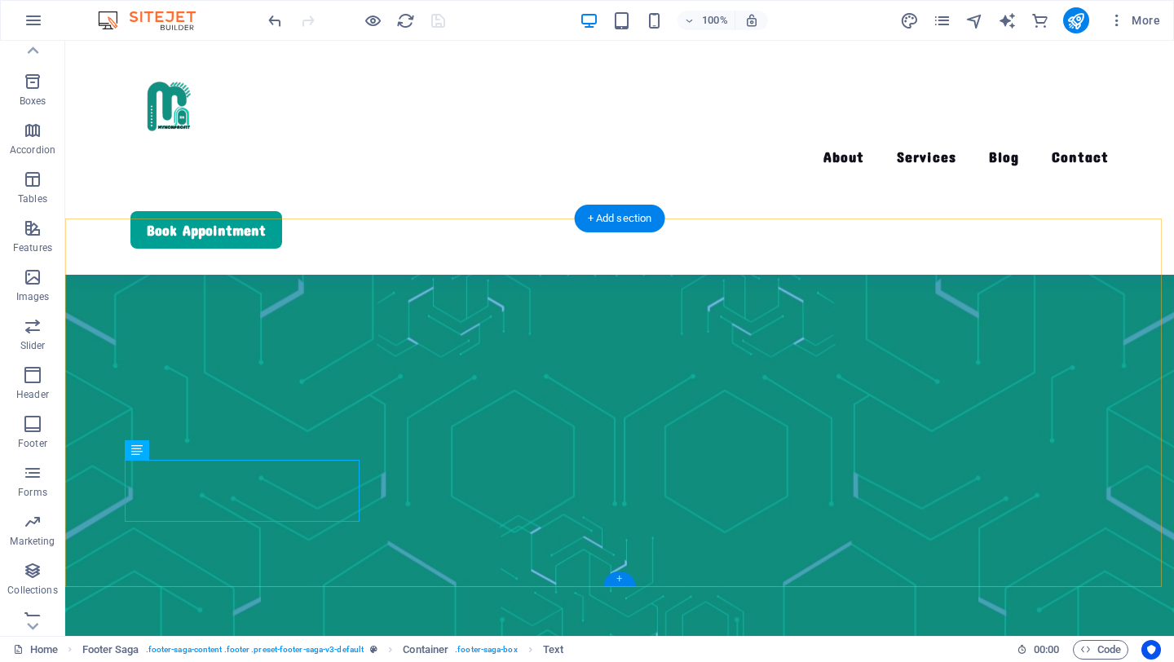
click at [614, 579] on div "+" at bounding box center [619, 578] width 32 height 15
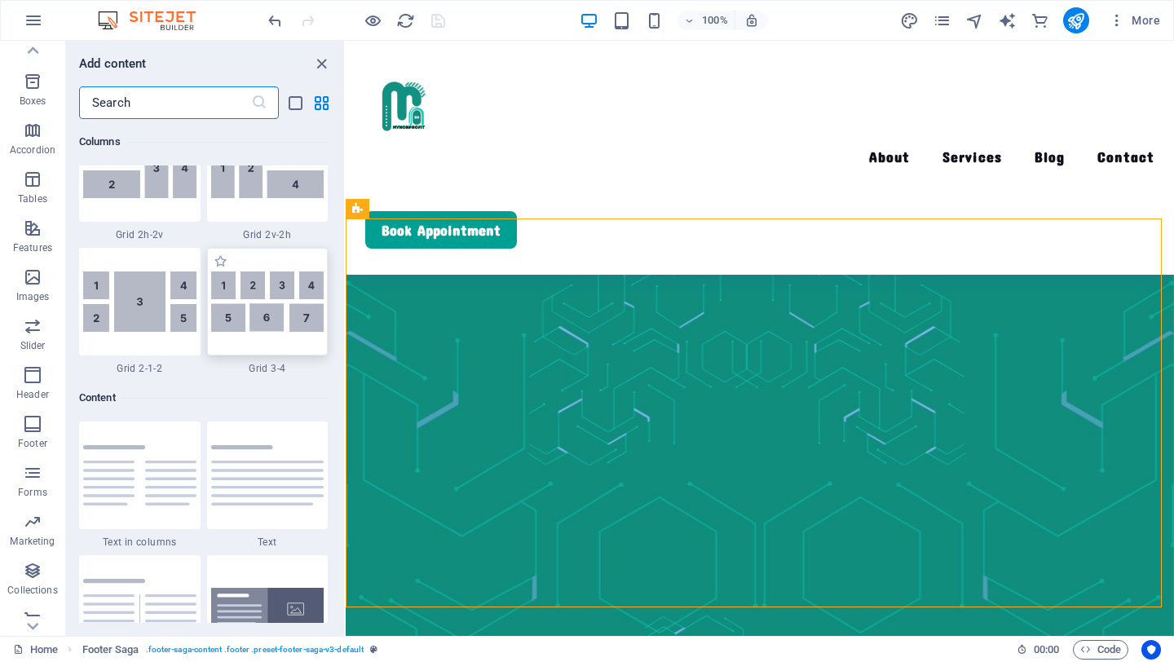
scroll to position [2597, 0]
click at [263, 475] on img at bounding box center [267, 474] width 113 height 60
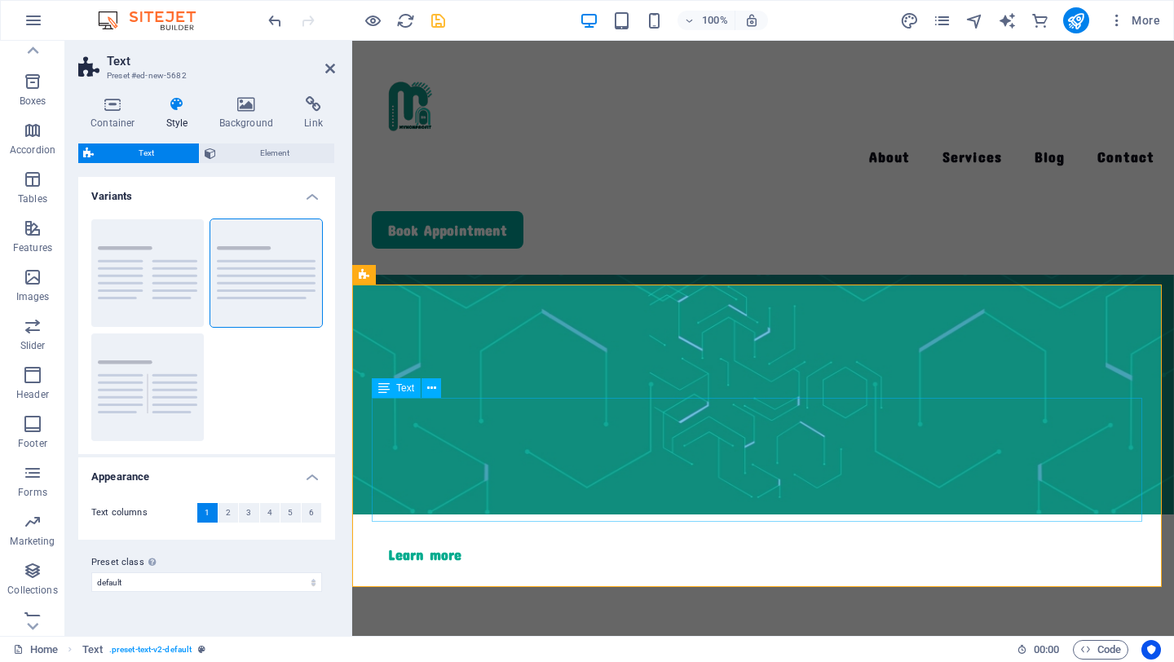
scroll to position [4513, 0]
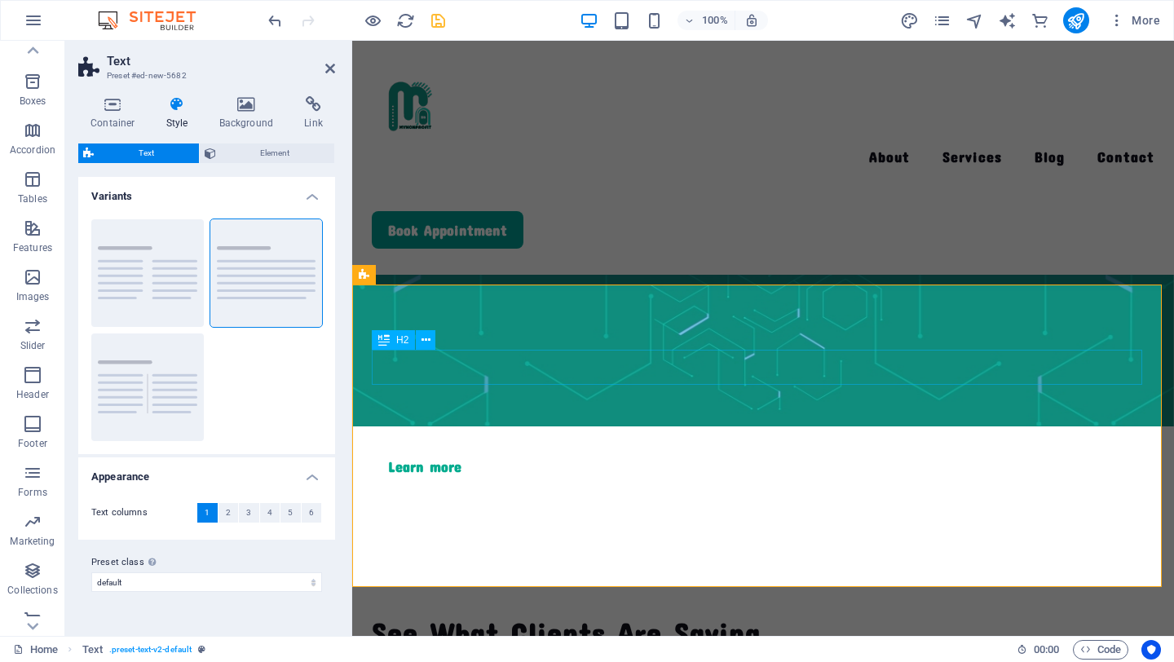
click at [430, 343] on button at bounding box center [426, 340] width 20 height 20
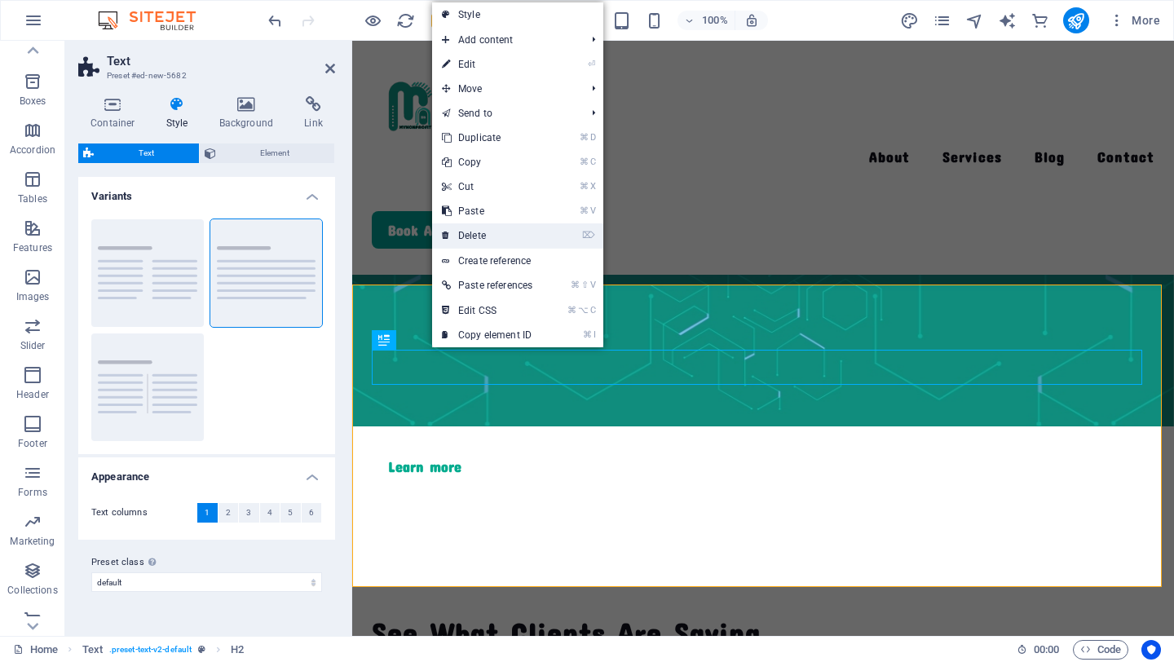
click at [523, 234] on link "⌦ Delete" at bounding box center [487, 235] width 110 height 24
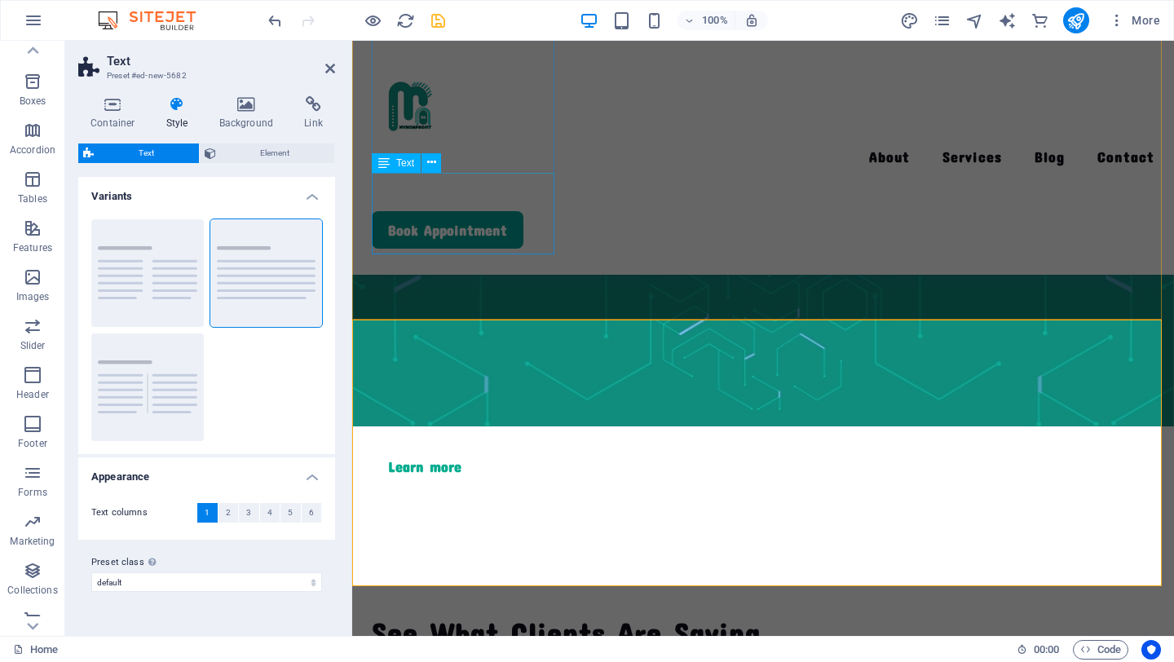
scroll to position [4478, 0]
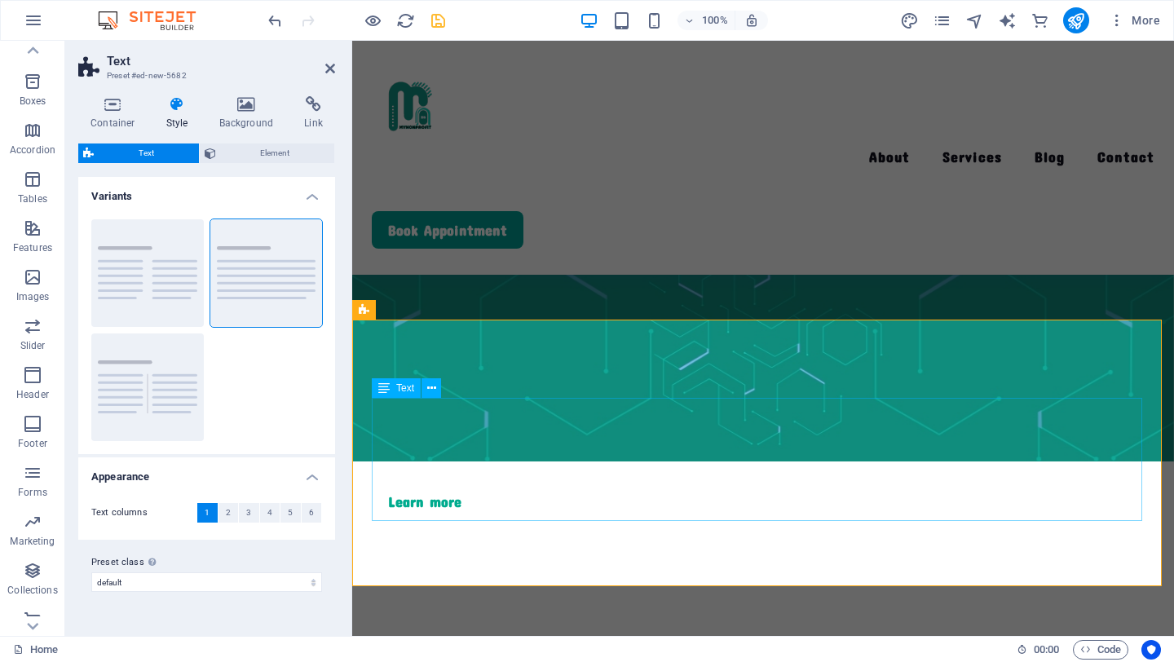
click at [439, 389] on button at bounding box center [431, 388] width 20 height 20
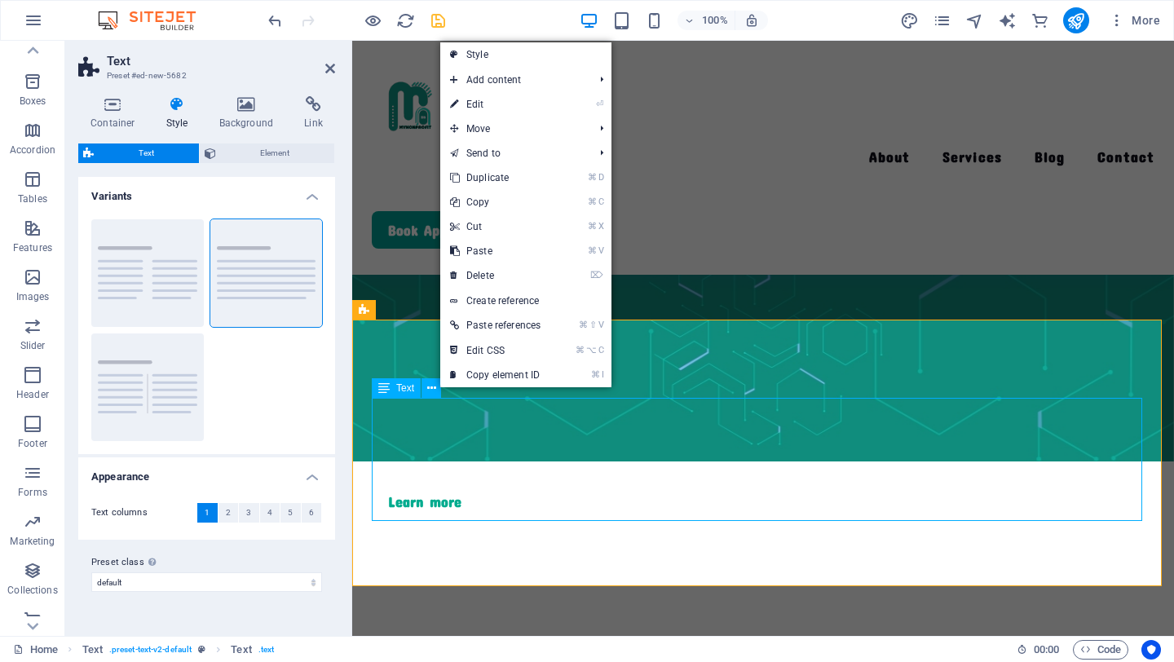
click at [399, 390] on span "Text" at bounding box center [405, 388] width 18 height 10
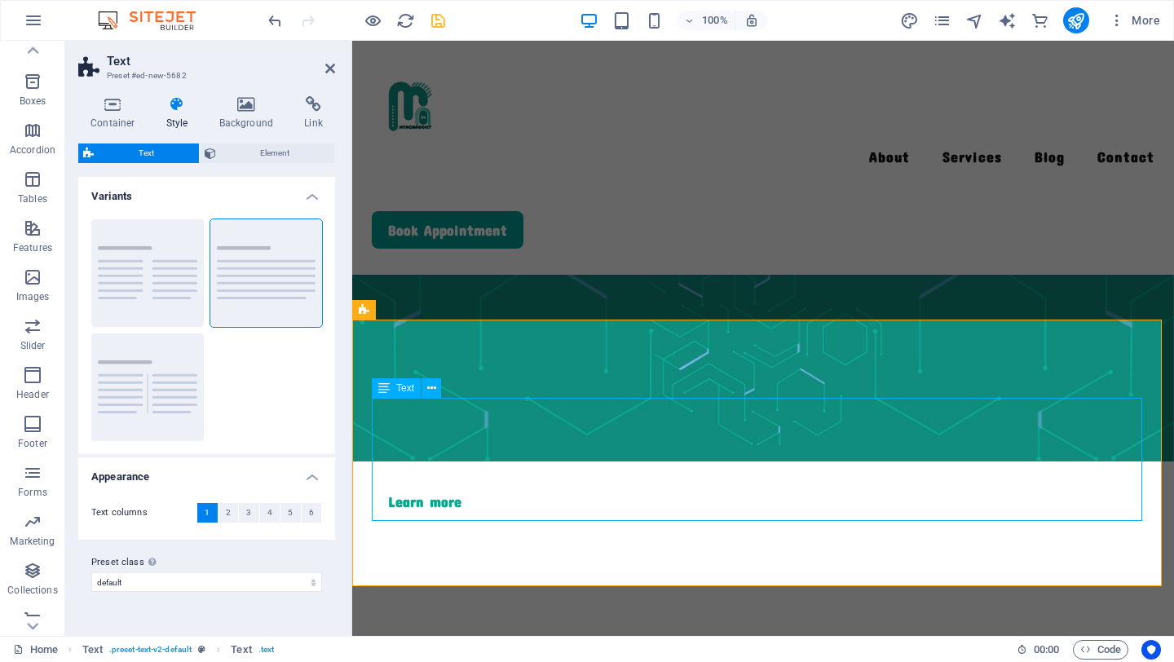
click at [399, 390] on span "Text" at bounding box center [405, 388] width 18 height 10
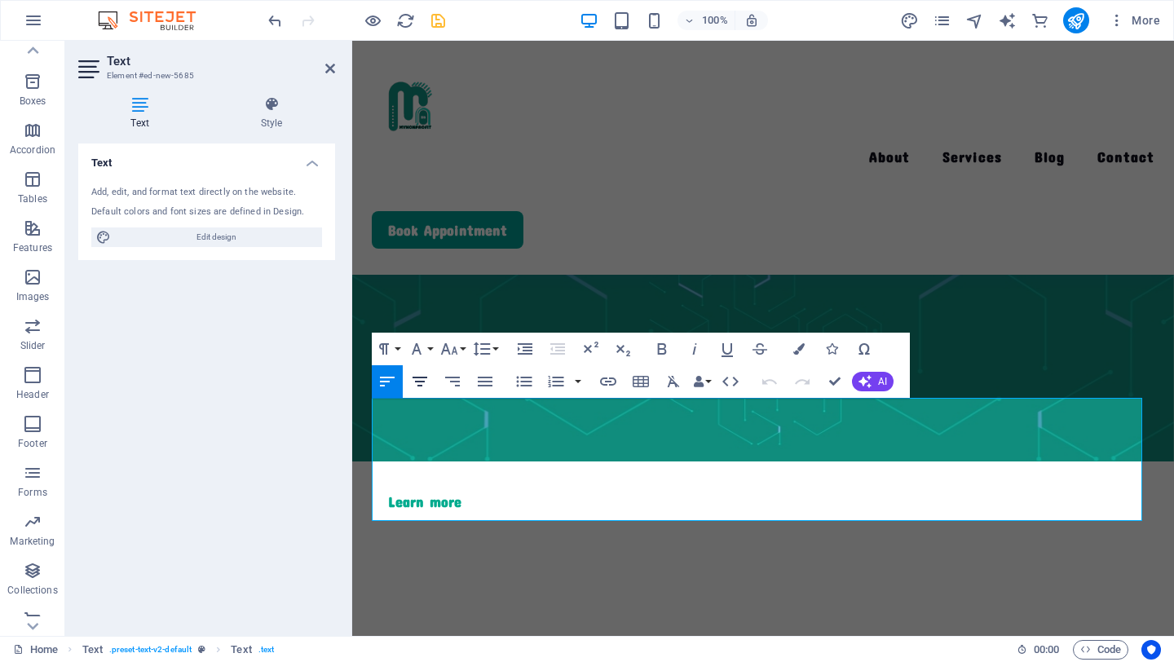
click at [421, 382] on icon "button" at bounding box center [420, 382] width 15 height 10
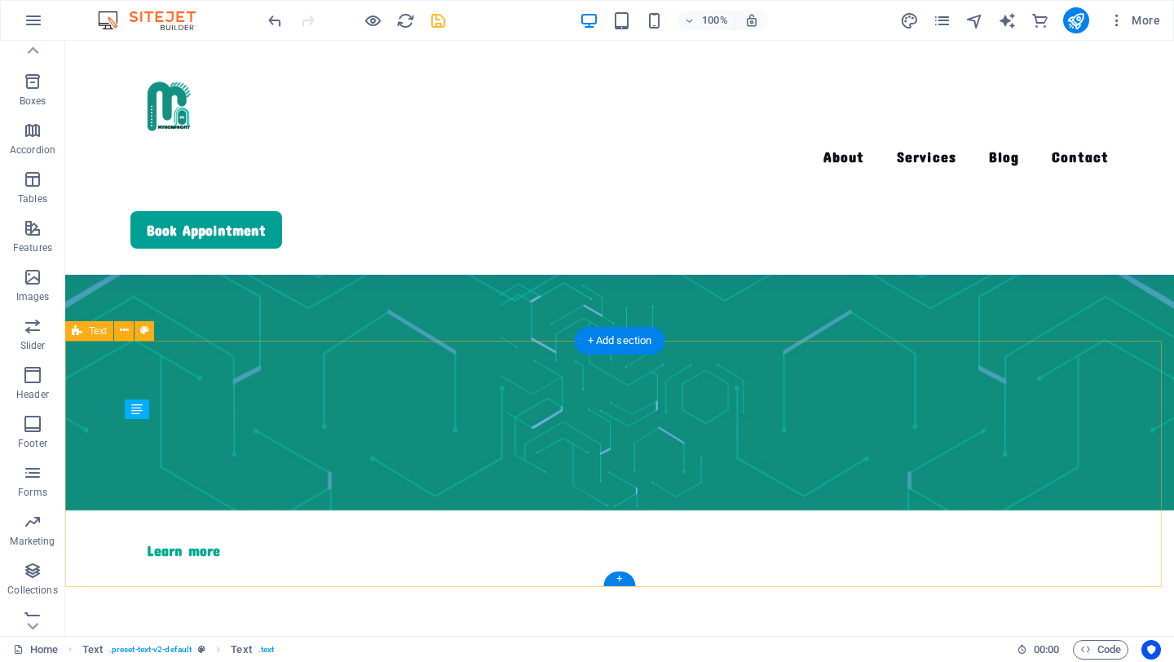
scroll to position [4131, 0]
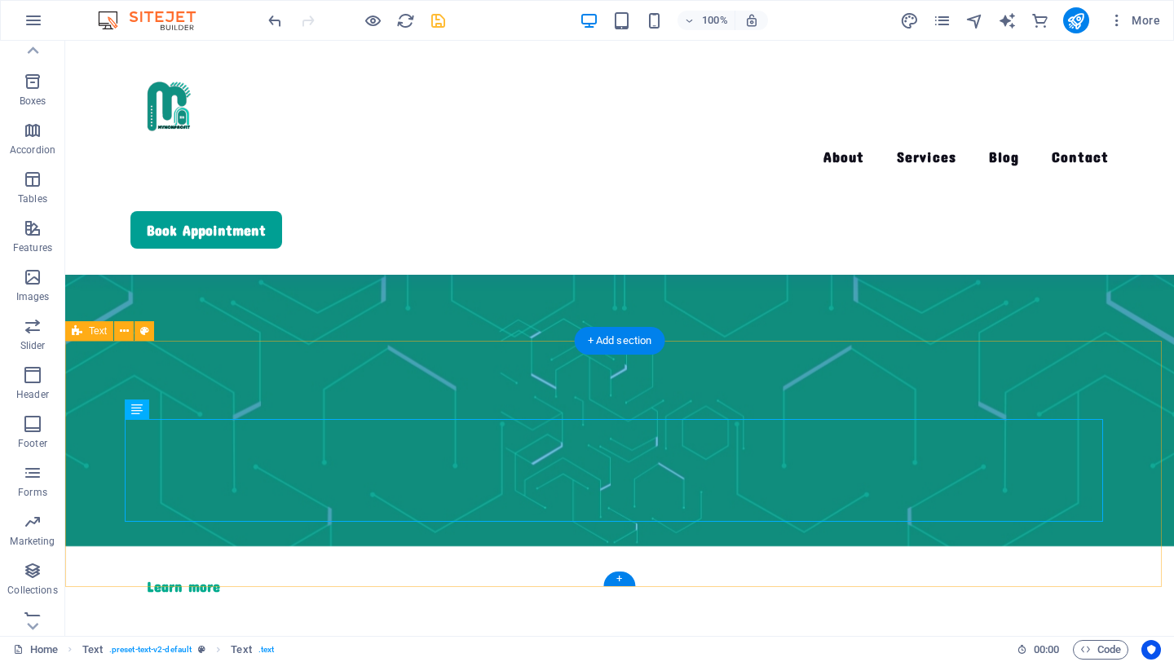
drag, startPoint x: 249, startPoint y: 450, endPoint x: 191, endPoint y: 394, distance: 80.7
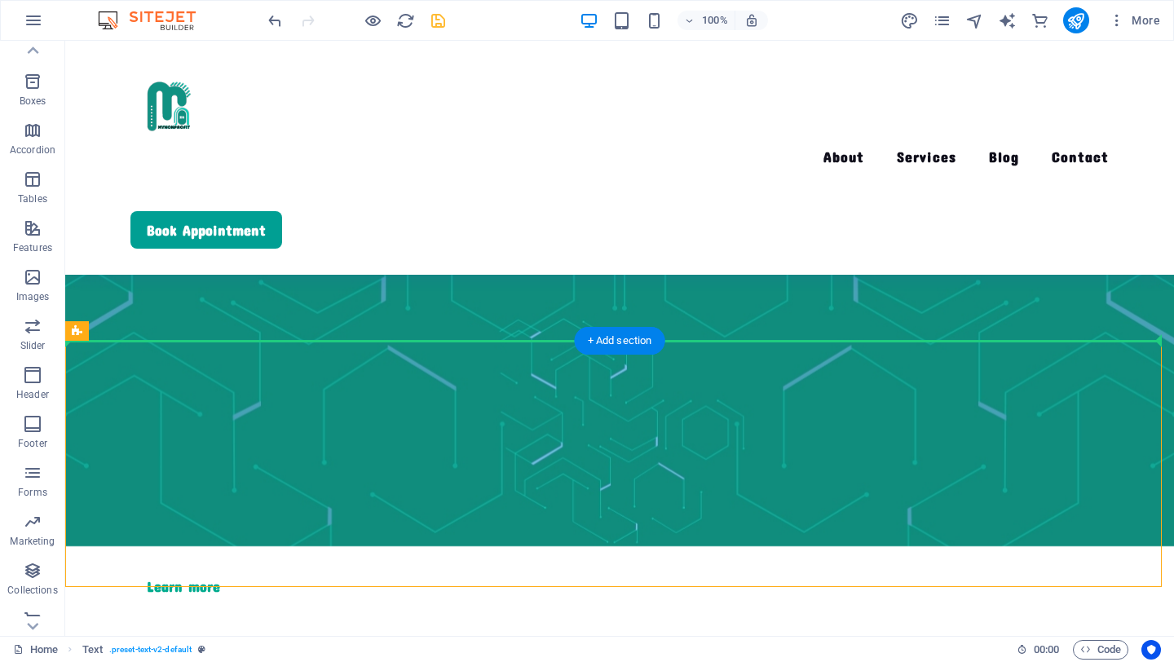
drag, startPoint x: 229, startPoint y: 395, endPoint x: 271, endPoint y: 314, distance: 91.9
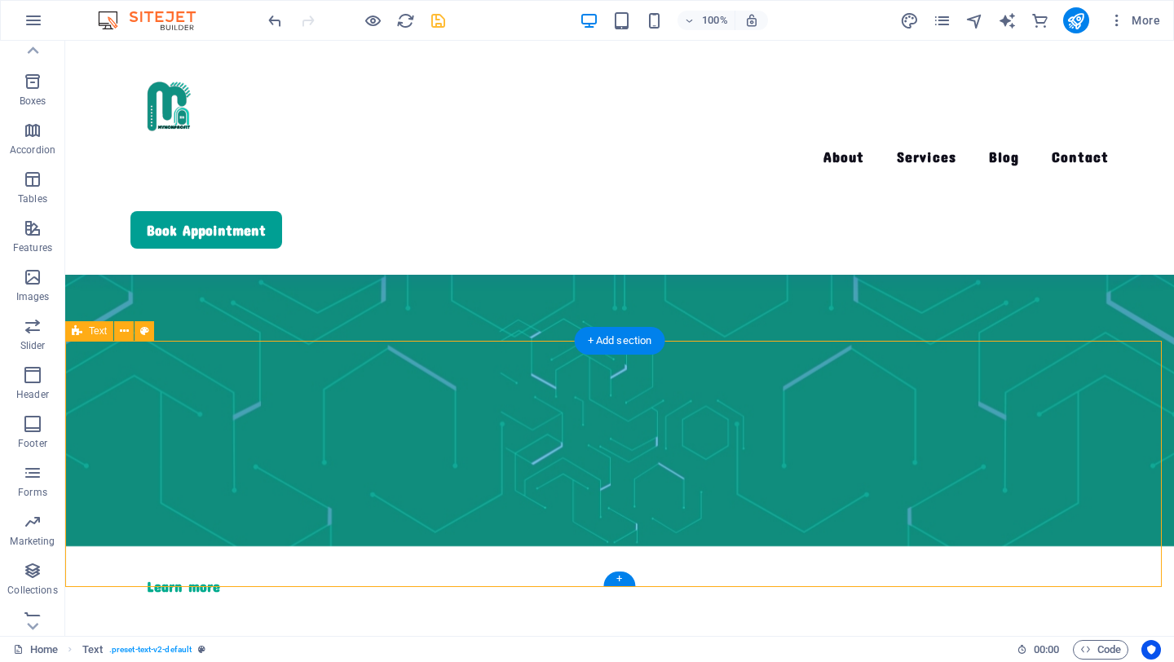
drag, startPoint x: 368, startPoint y: 386, endPoint x: 373, endPoint y: 354, distance: 32.2
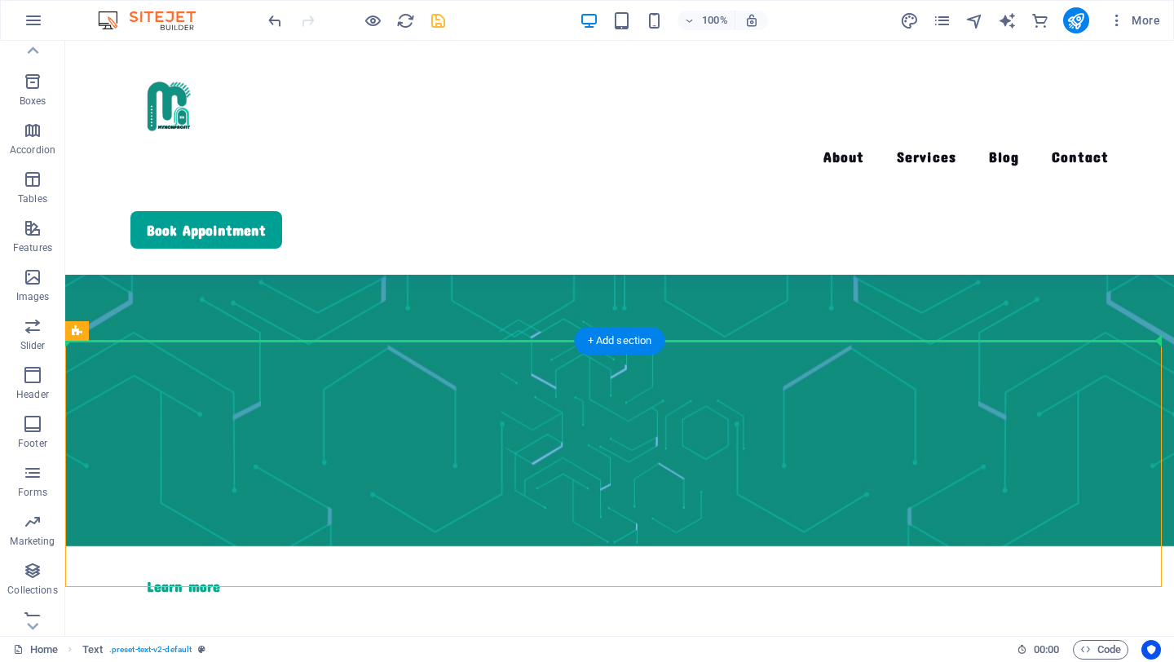
drag, startPoint x: 374, startPoint y: 377, endPoint x: 405, endPoint y: 260, distance: 120.6
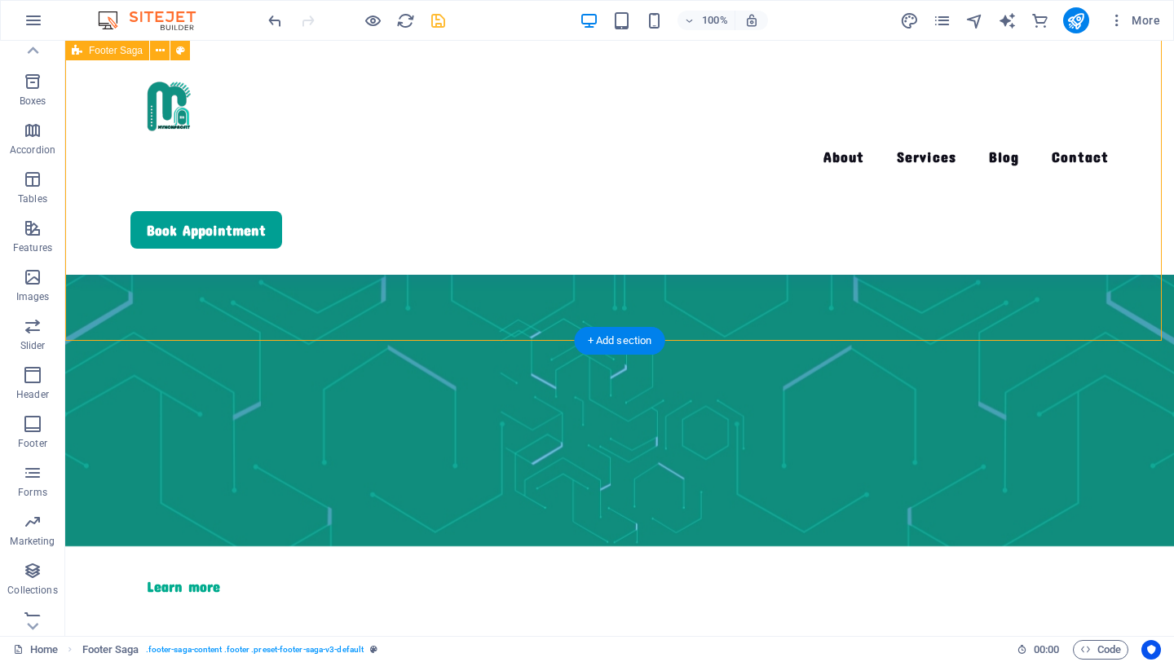
drag, startPoint x: 492, startPoint y: 310, endPoint x: 504, endPoint y: 311, distance: 12.3
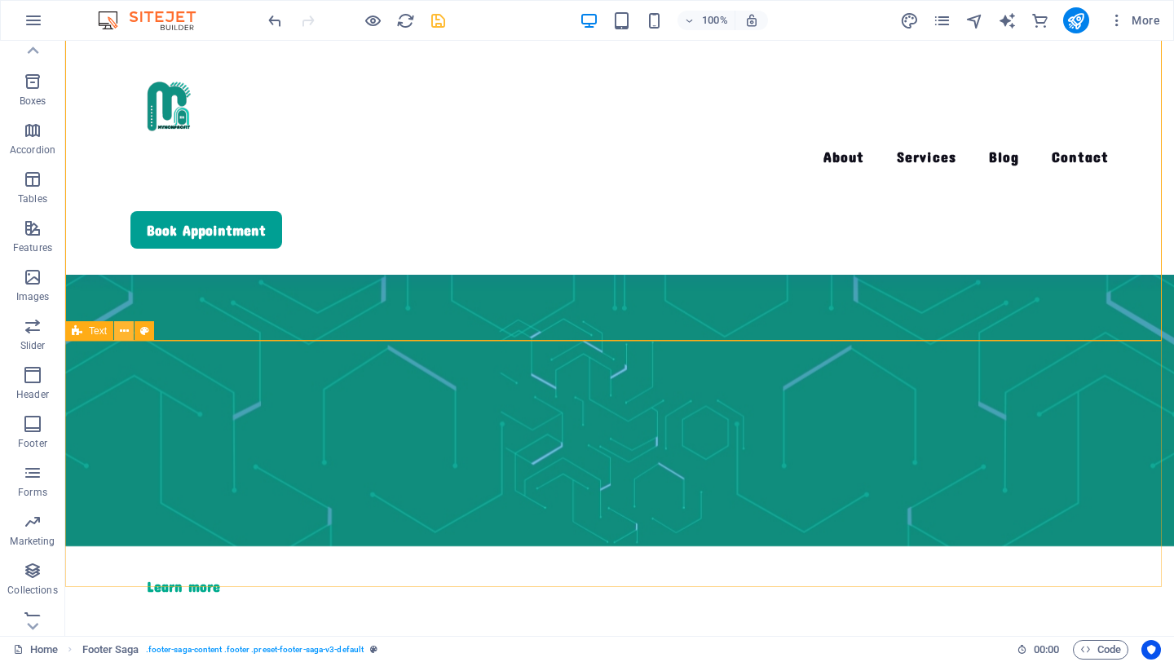
click at [124, 329] on icon at bounding box center [124, 331] width 9 height 17
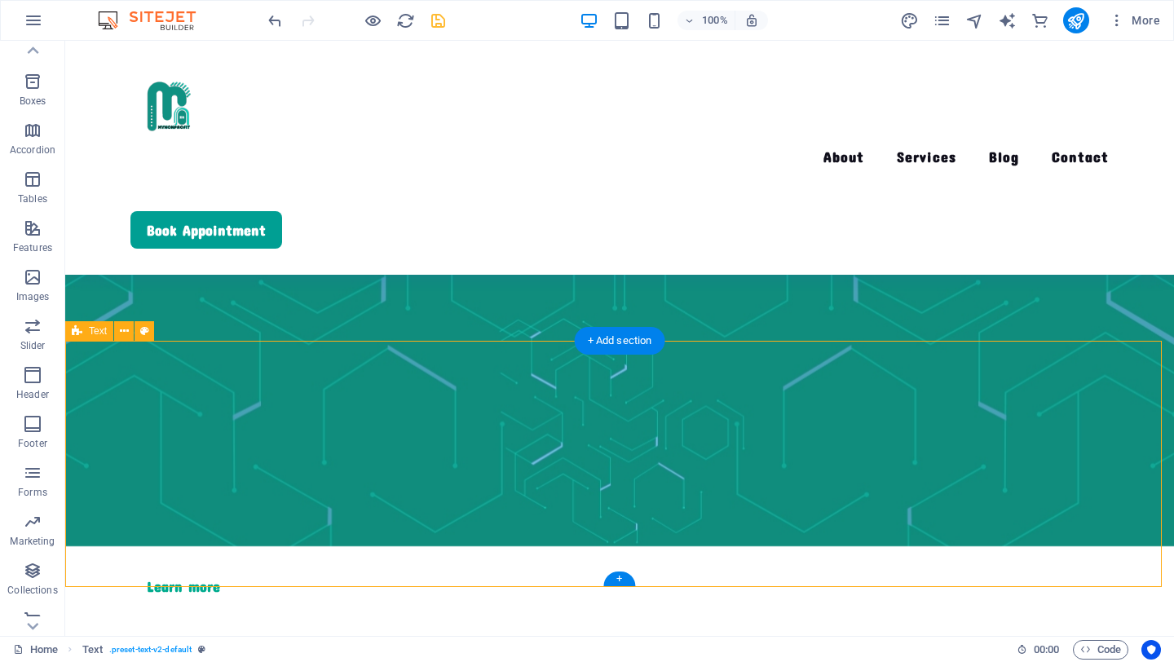
drag, startPoint x: 190, startPoint y: 370, endPoint x: 265, endPoint y: 342, distance: 80.2
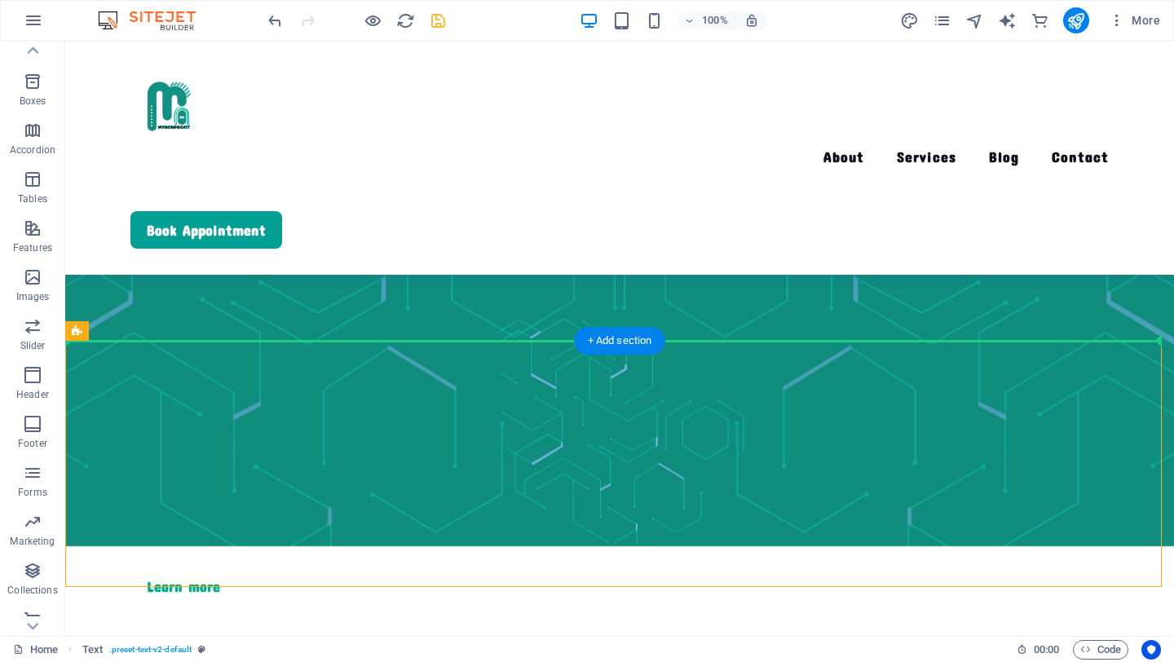
drag, startPoint x: 265, startPoint y: 342, endPoint x: 430, endPoint y: 298, distance: 170.5
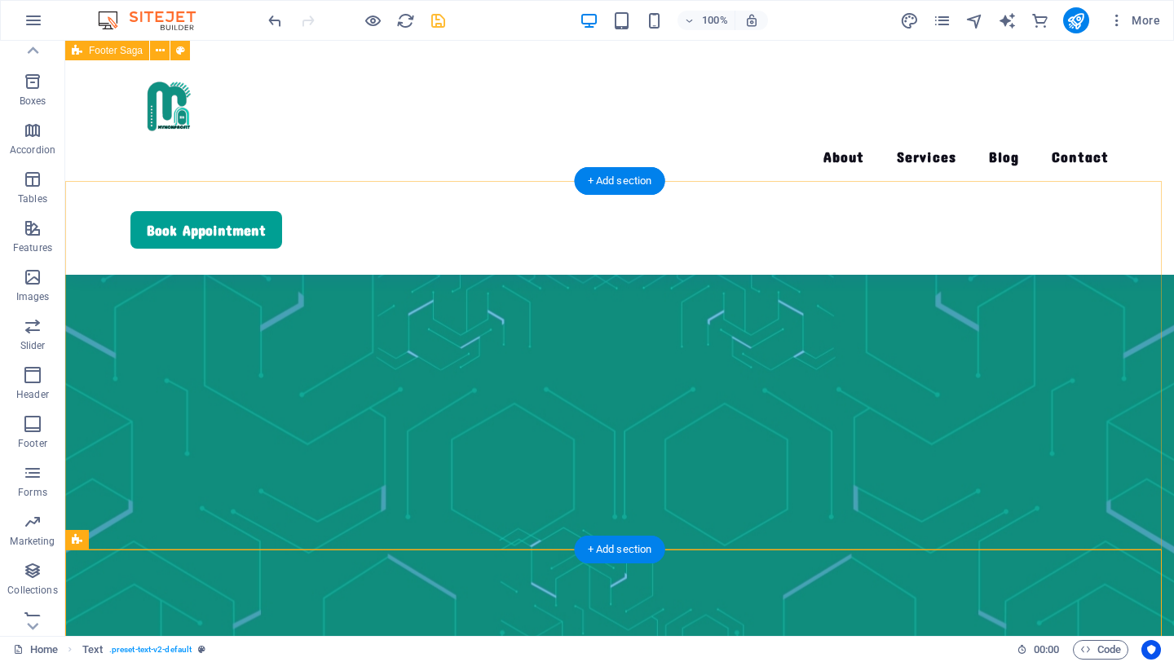
scroll to position [3919, 0]
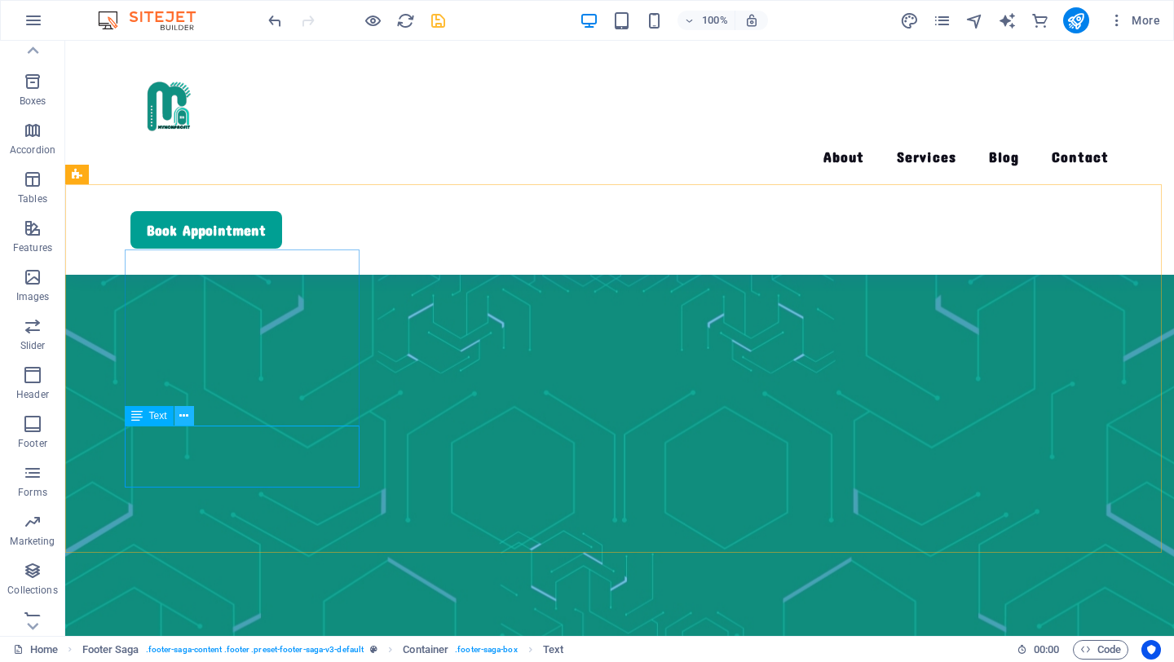
click at [185, 420] on icon at bounding box center [183, 416] width 9 height 17
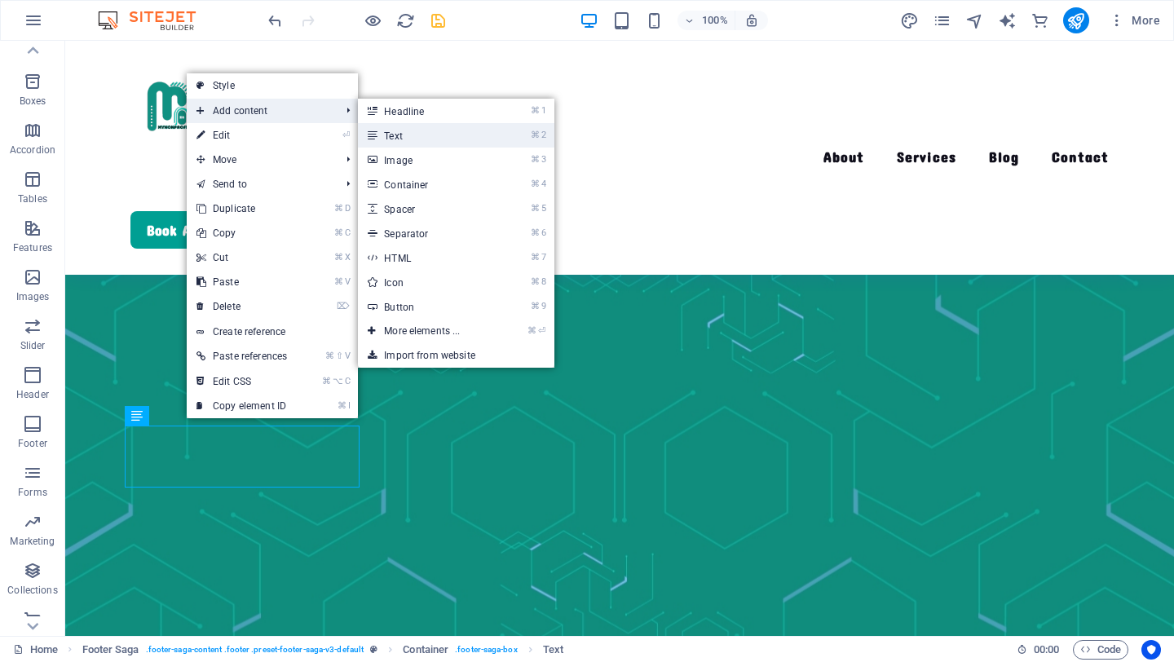
click at [382, 134] on link "⌘ 2 Text" at bounding box center [425, 135] width 135 height 24
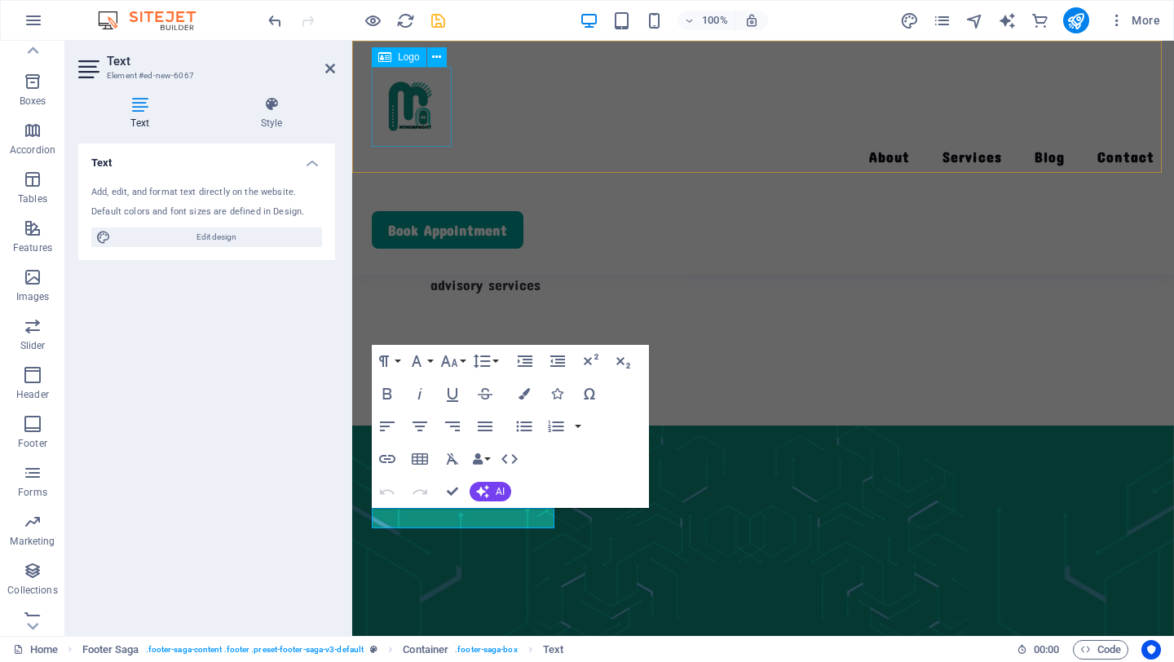
scroll to position [4225, 0]
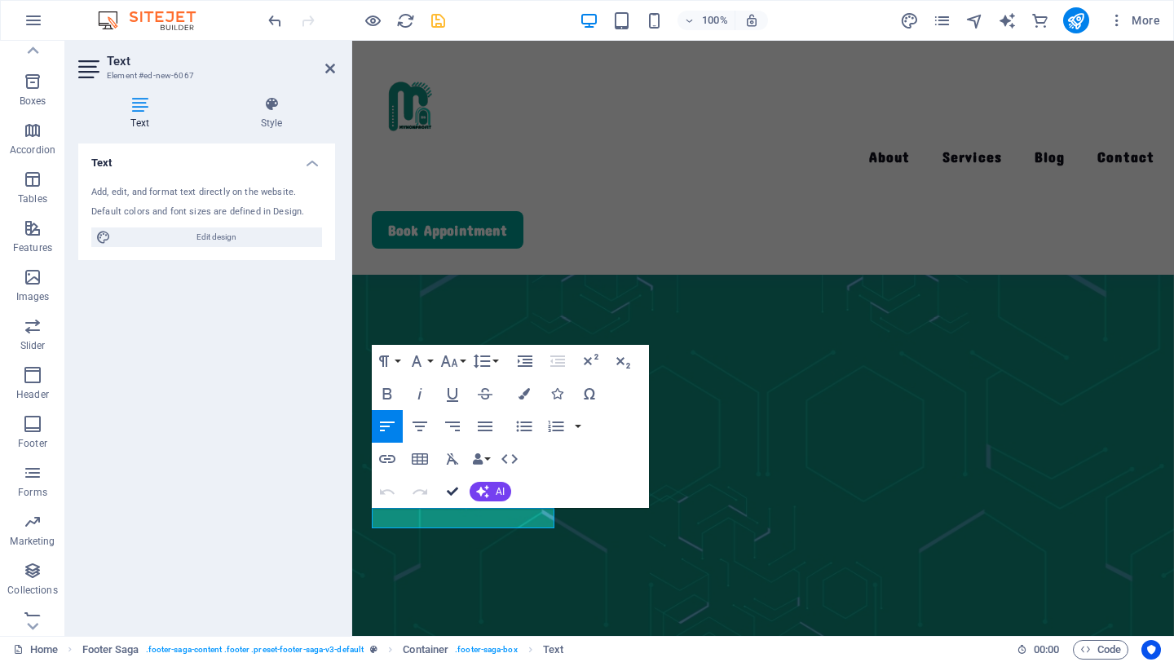
drag, startPoint x: 450, startPoint y: 487, endPoint x: 416, endPoint y: 451, distance: 49.6
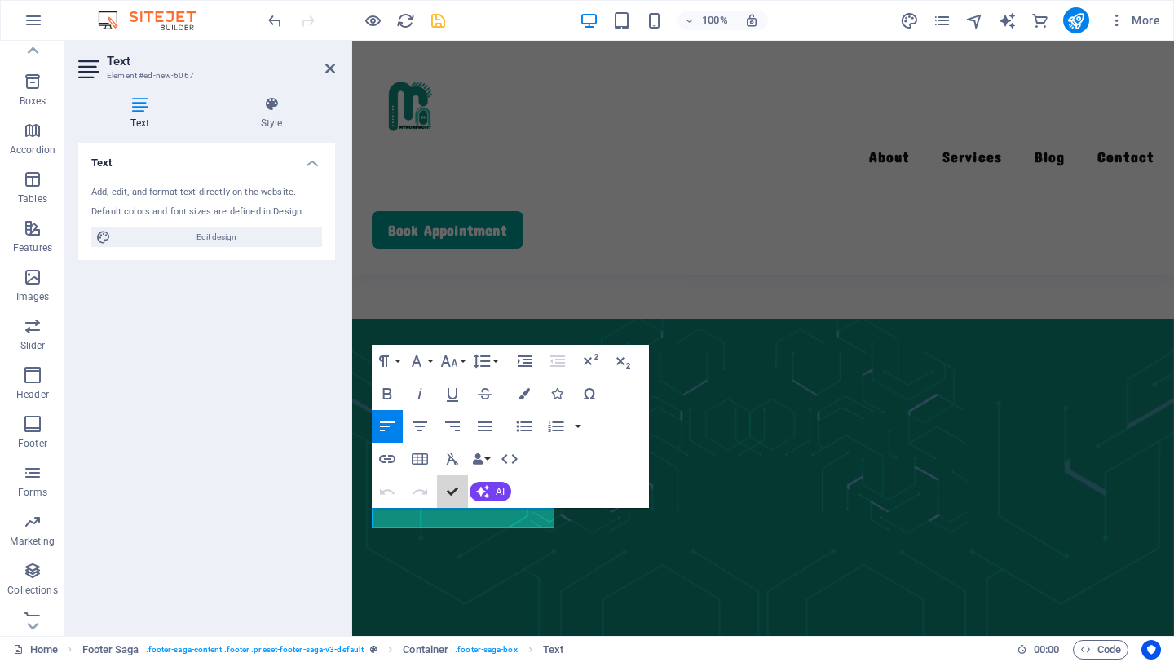
scroll to position [3898, 0]
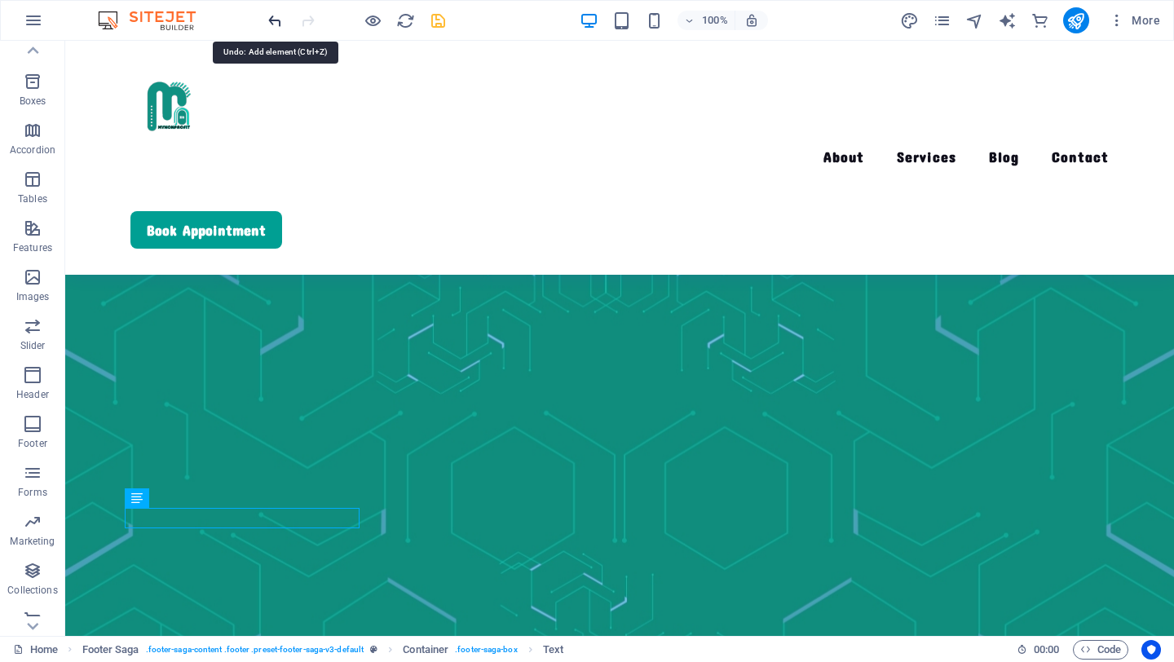
click at [272, 16] on icon "undo" at bounding box center [275, 20] width 19 height 19
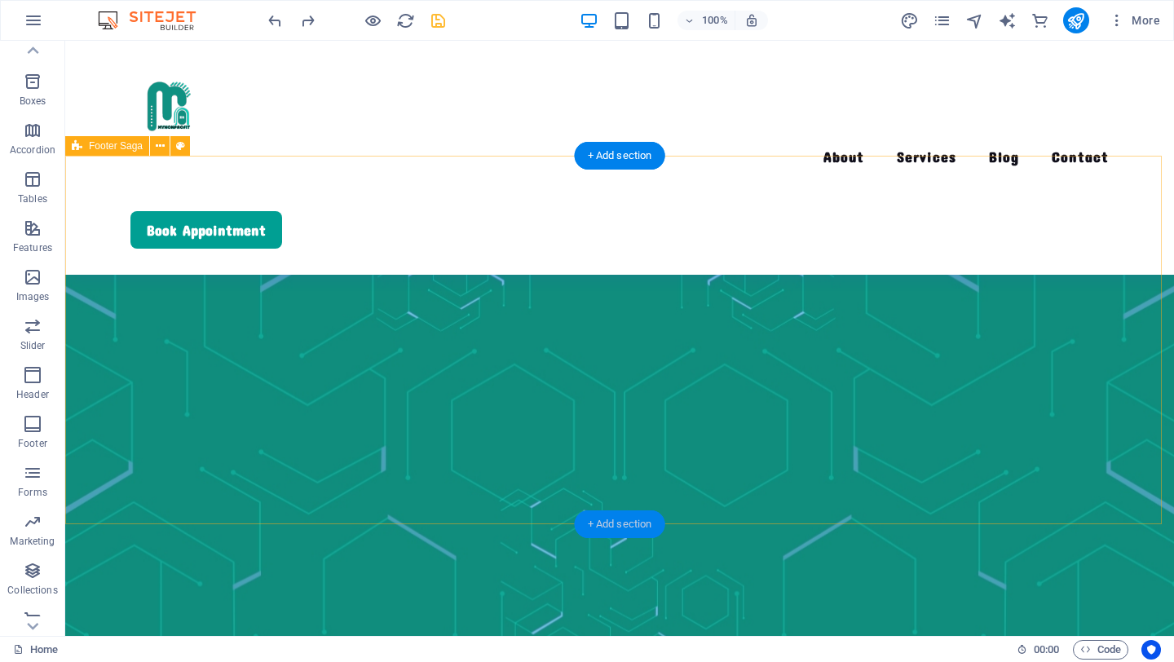
scroll to position [3978, 0]
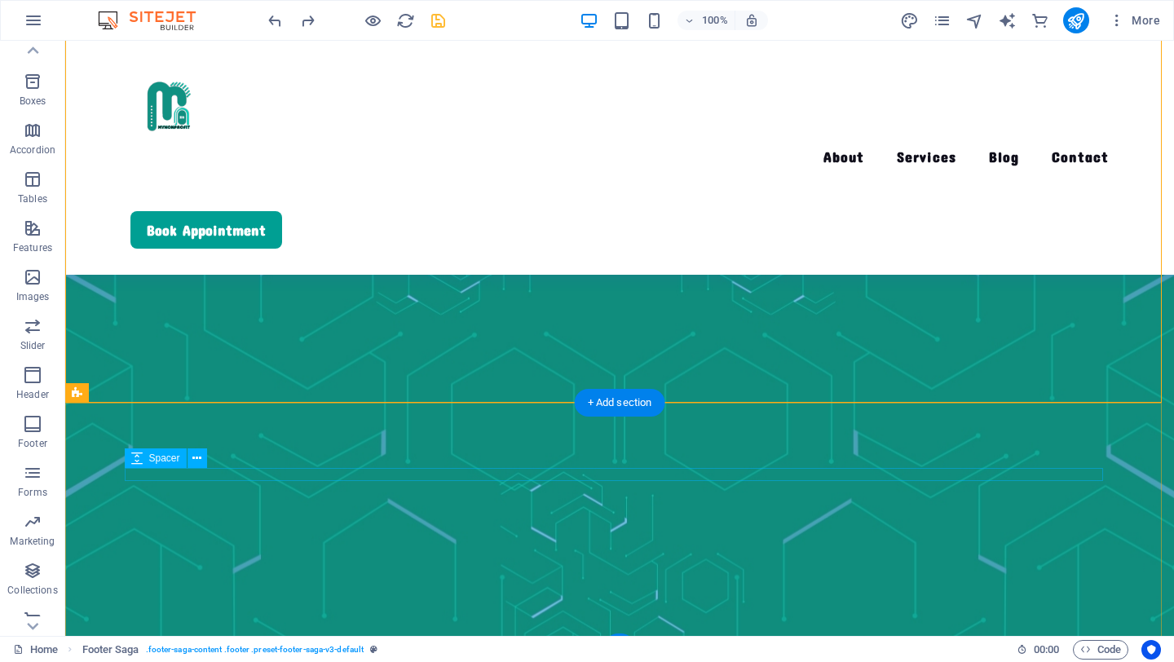
scroll to position [4131, 0]
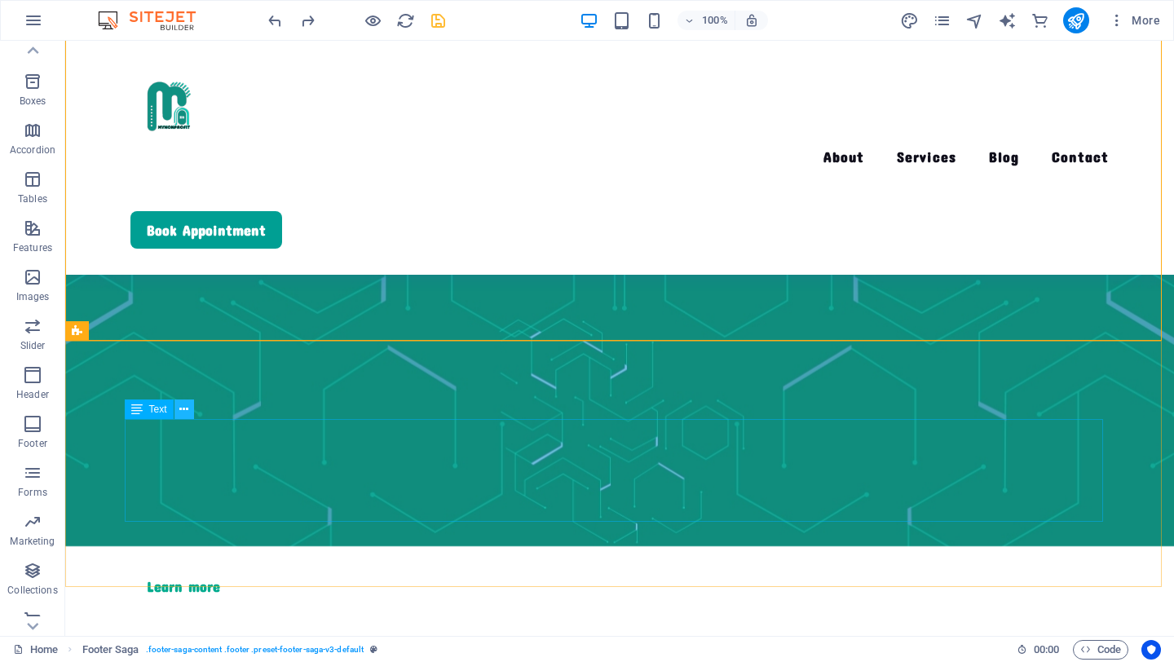
click at [185, 413] on icon at bounding box center [183, 409] width 9 height 17
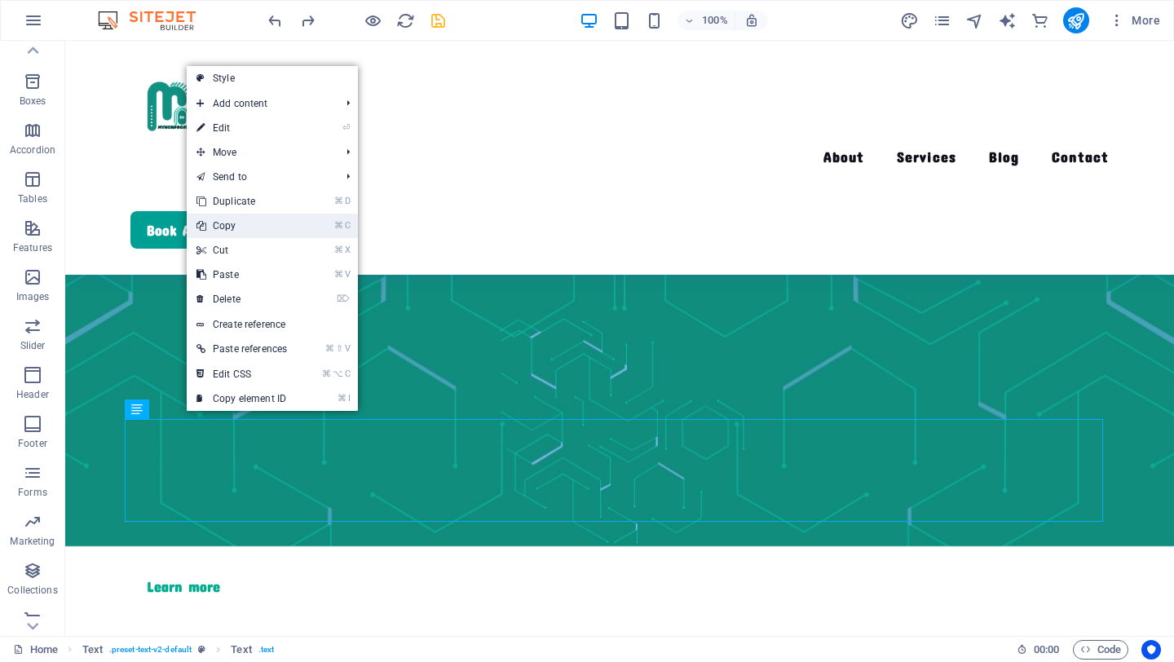
click at [252, 229] on link "⌘ C Copy" at bounding box center [242, 226] width 110 height 24
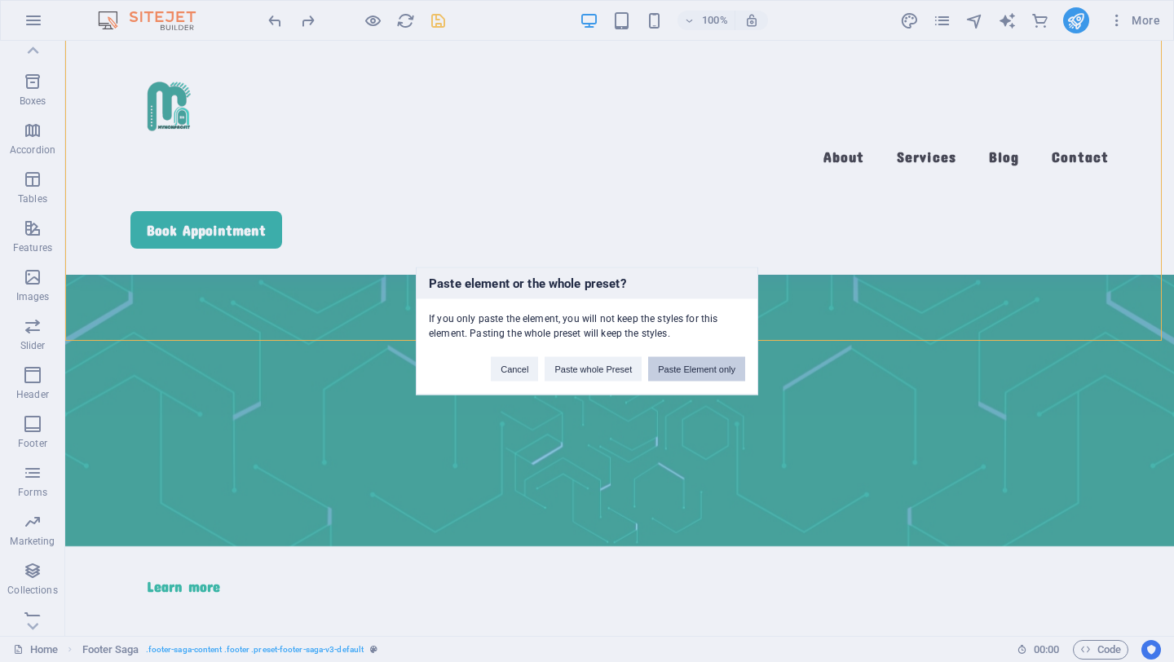
click at [683, 371] on button "Paste Element only" at bounding box center [696, 369] width 97 height 24
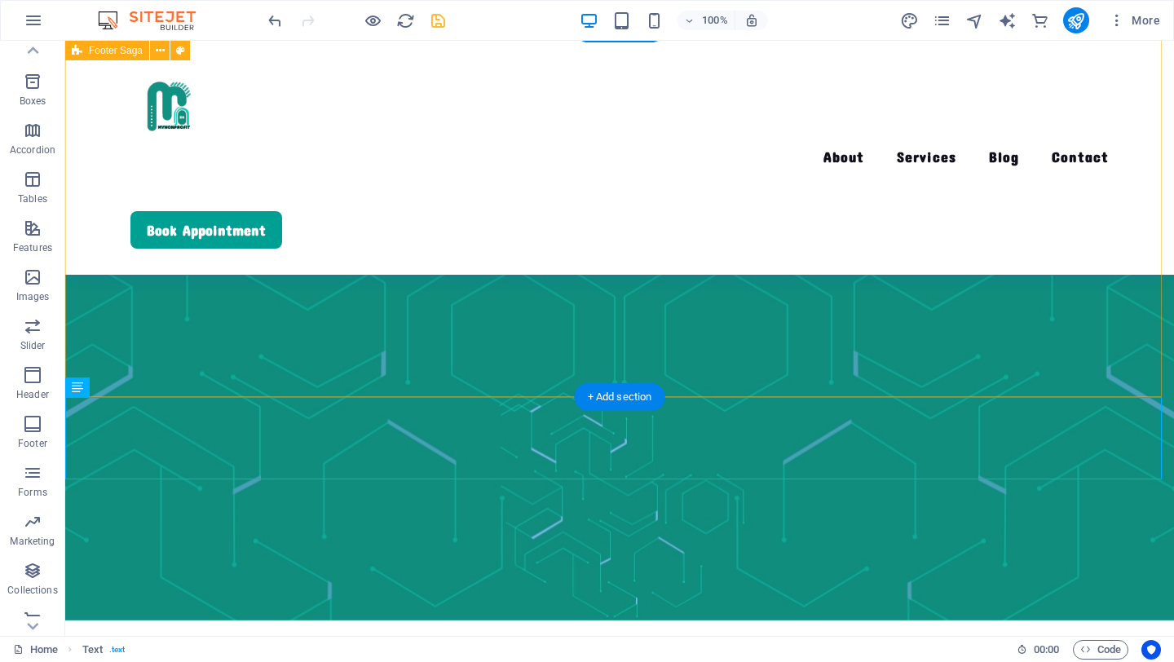
scroll to position [4043, 0]
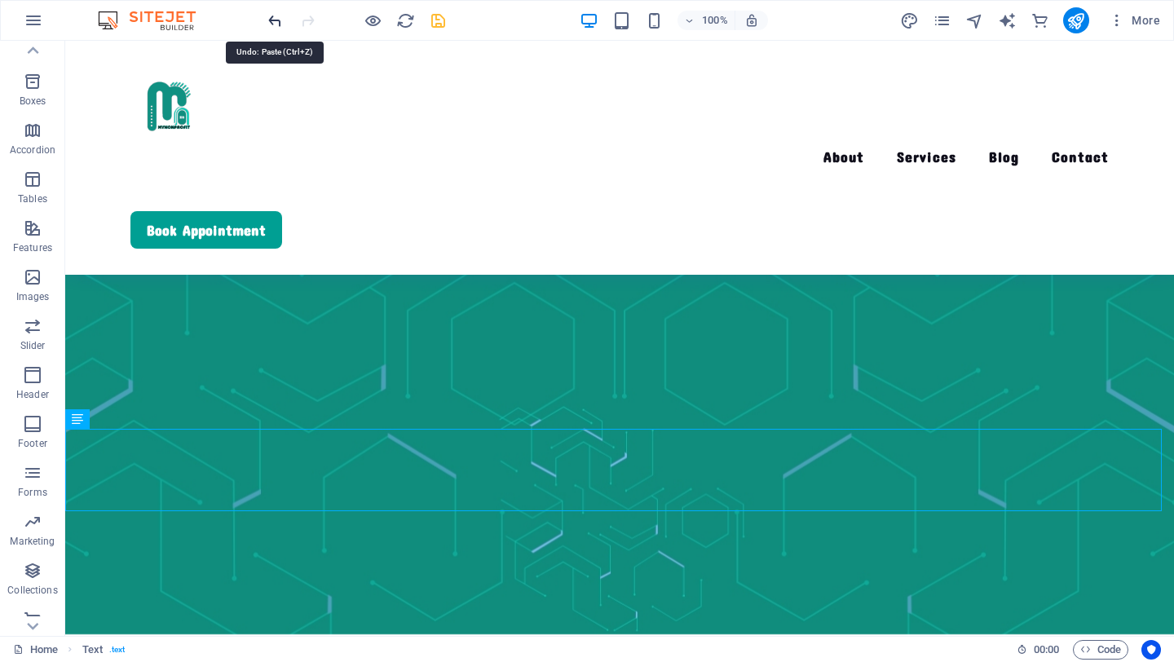
click at [280, 24] on icon "undo" at bounding box center [275, 20] width 19 height 19
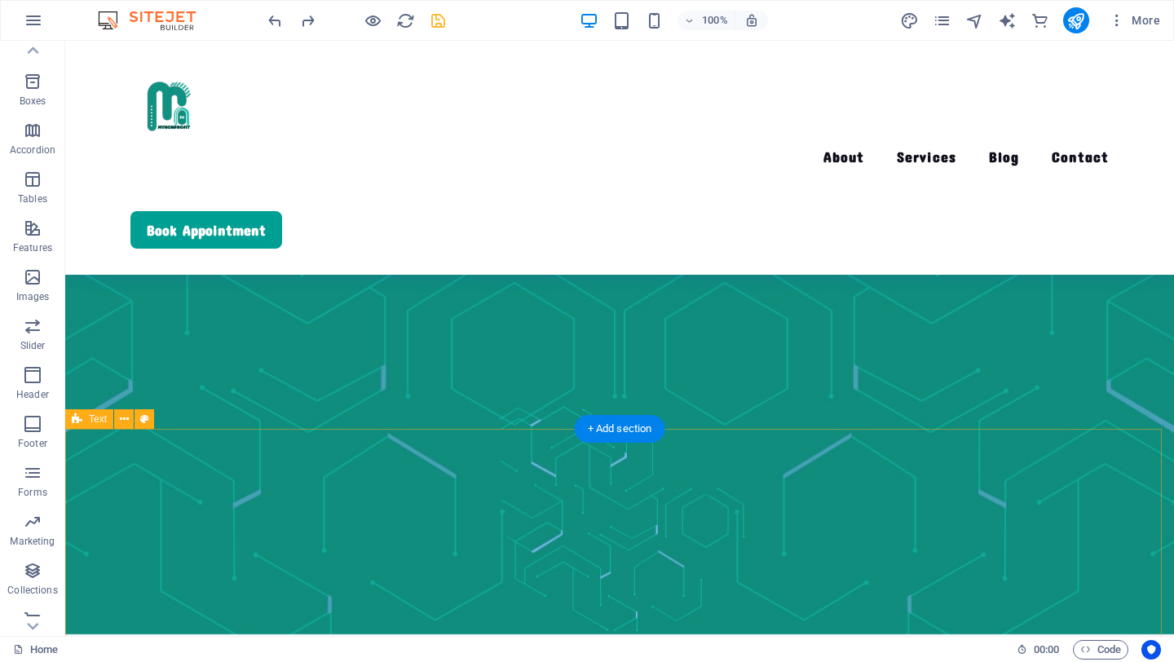
click at [124, 417] on icon at bounding box center [124, 419] width 9 height 17
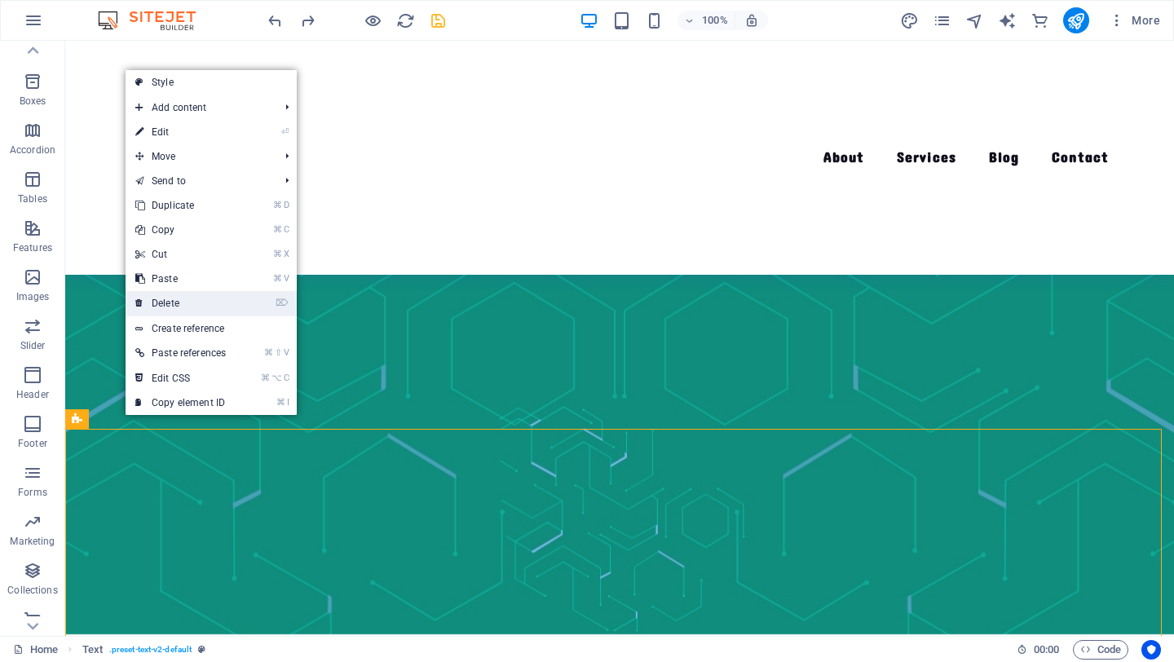
click at [190, 298] on link "⌦ Delete" at bounding box center [181, 303] width 110 height 24
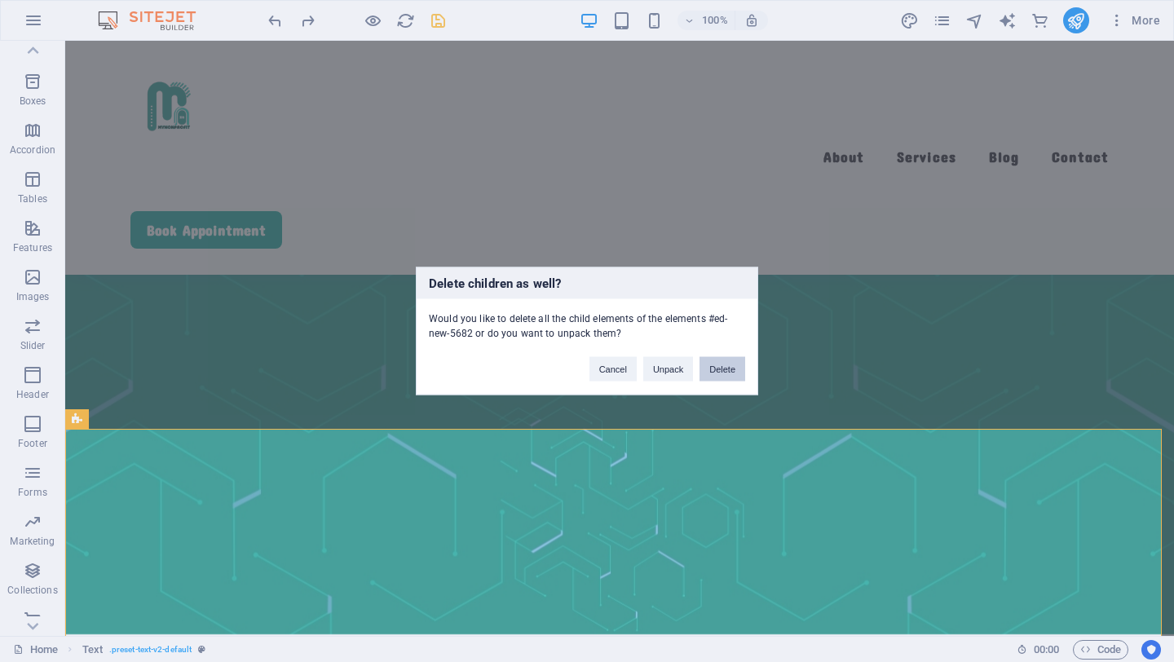
click at [735, 360] on button "Delete" at bounding box center [722, 369] width 46 height 24
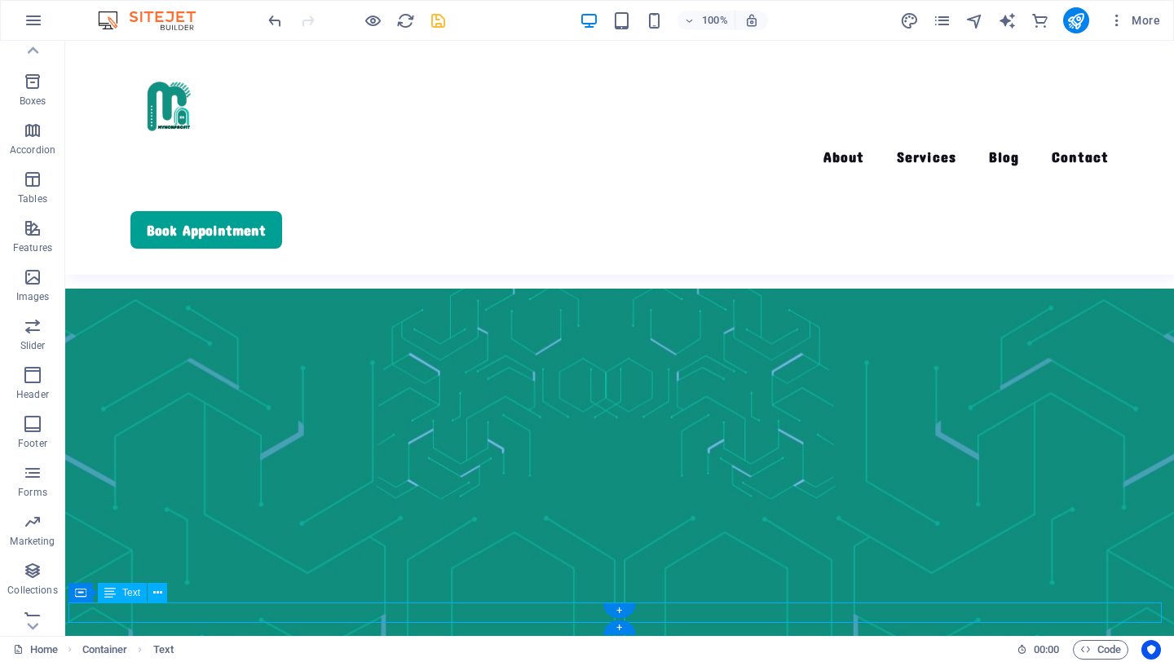
scroll to position [4211, 0]
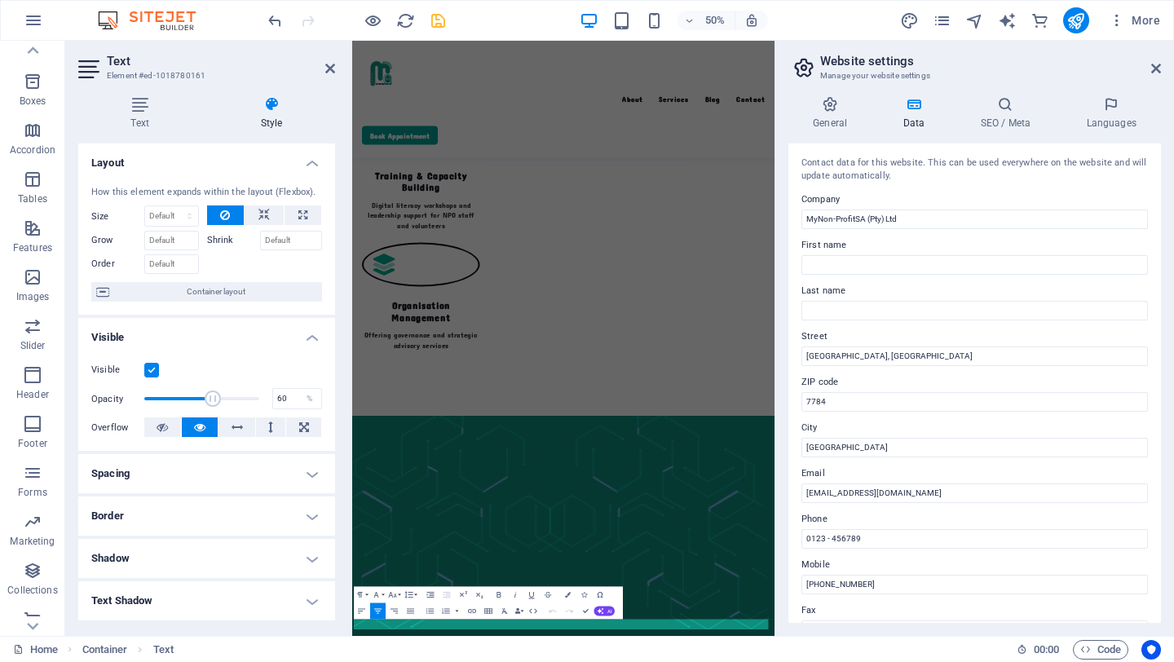
scroll to position [3574, 0]
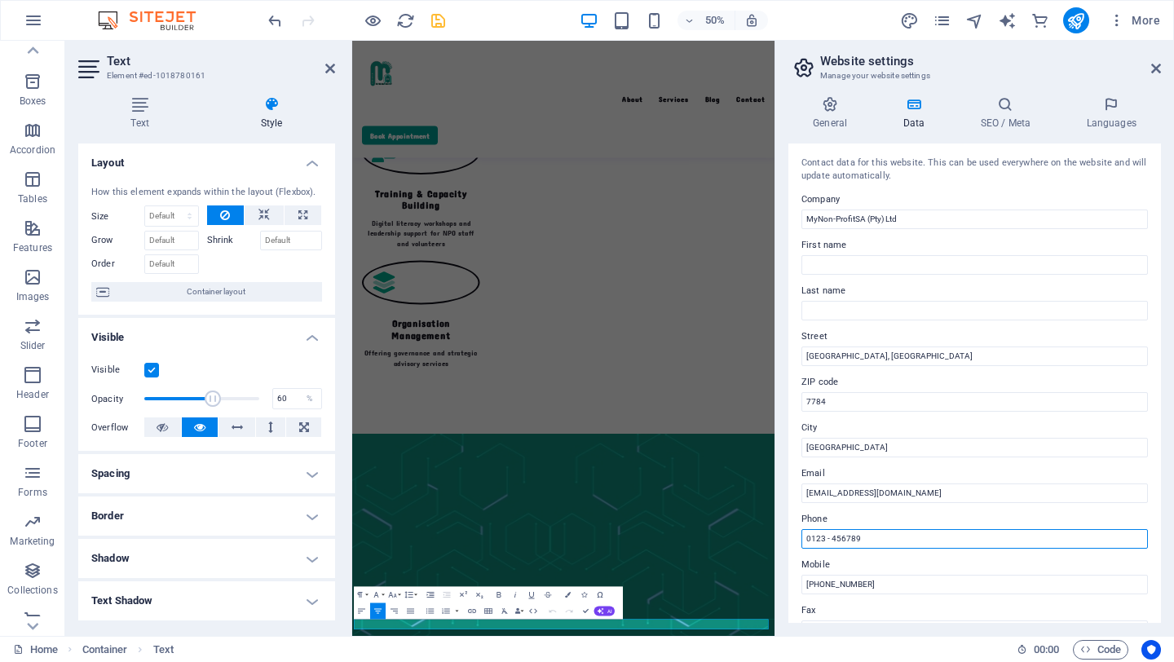
click at [878, 545] on input "0123 - 456789" at bounding box center [974, 539] width 346 height 20
click at [876, 543] on input "0123 - 456789" at bounding box center [974, 539] width 346 height 20
click at [876, 541] on input "0123 - 456789" at bounding box center [974, 539] width 346 height 20
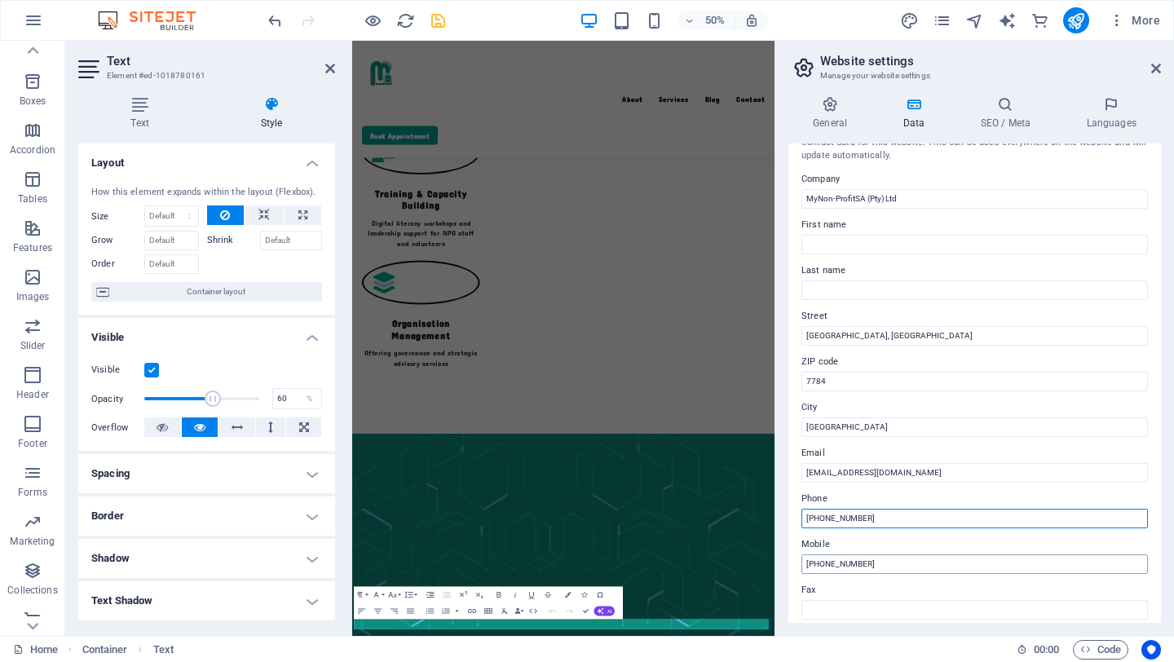
scroll to position [0, 0]
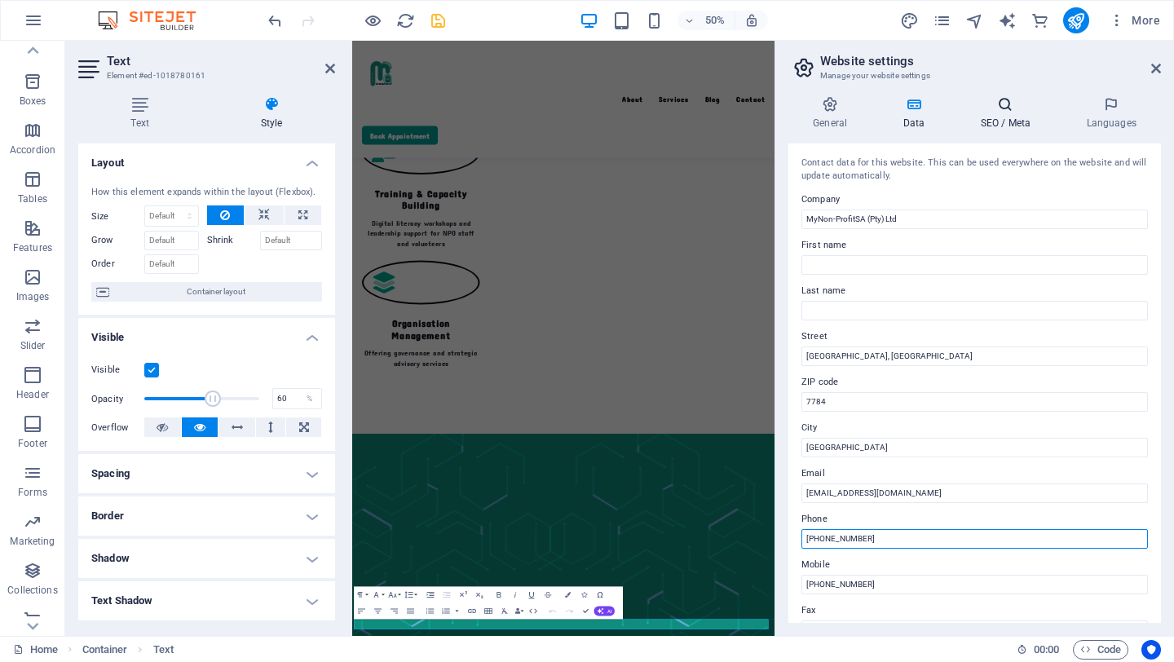
type input "+27 (0) 60 762 4653"
click at [1004, 117] on h4 "SEO / Meta" at bounding box center [1008, 113] width 106 height 34
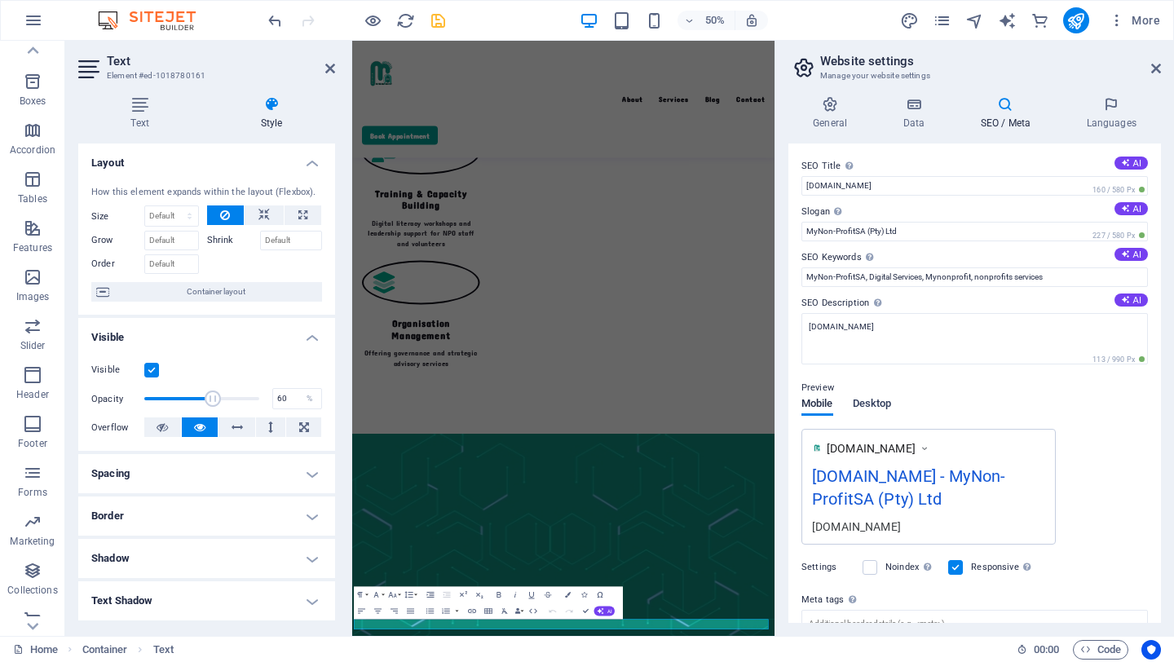
click at [885, 405] on span "Desktop" at bounding box center [872, 405] width 39 height 23
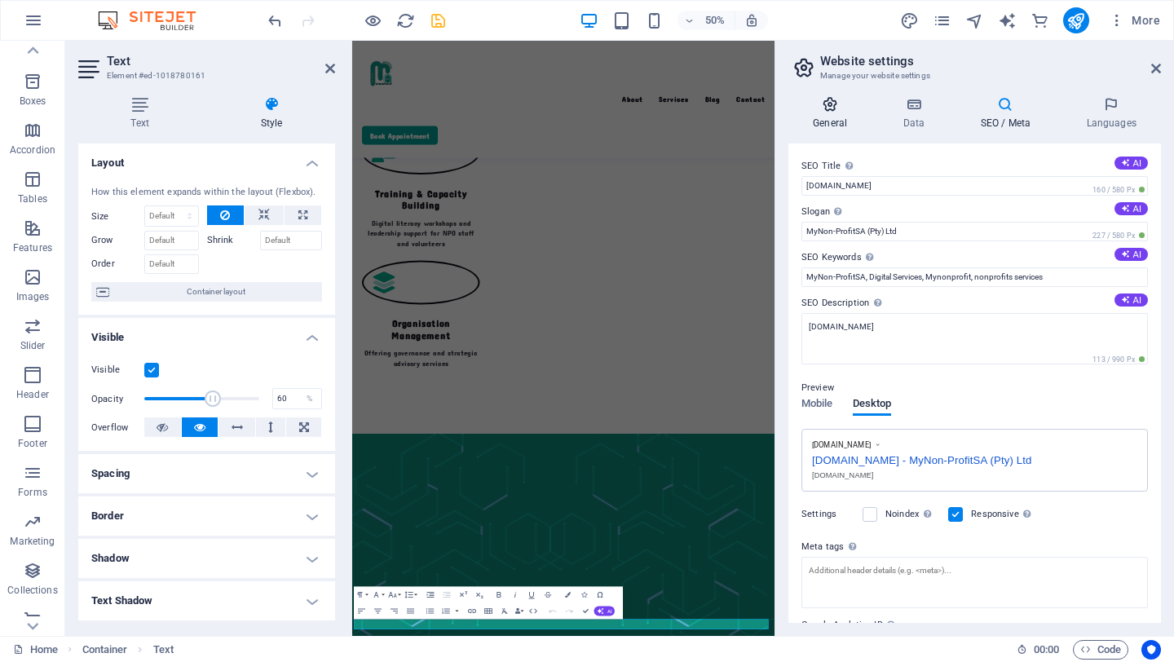
click at [832, 113] on h4 "General" at bounding box center [833, 113] width 90 height 34
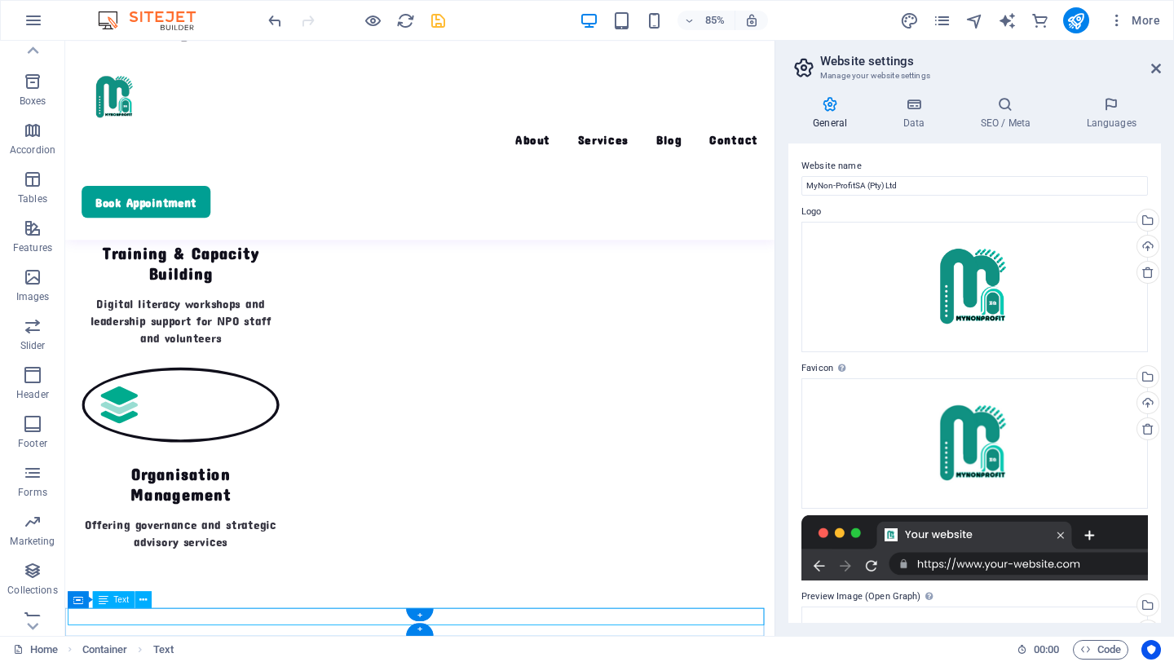
scroll to position [4009, 0]
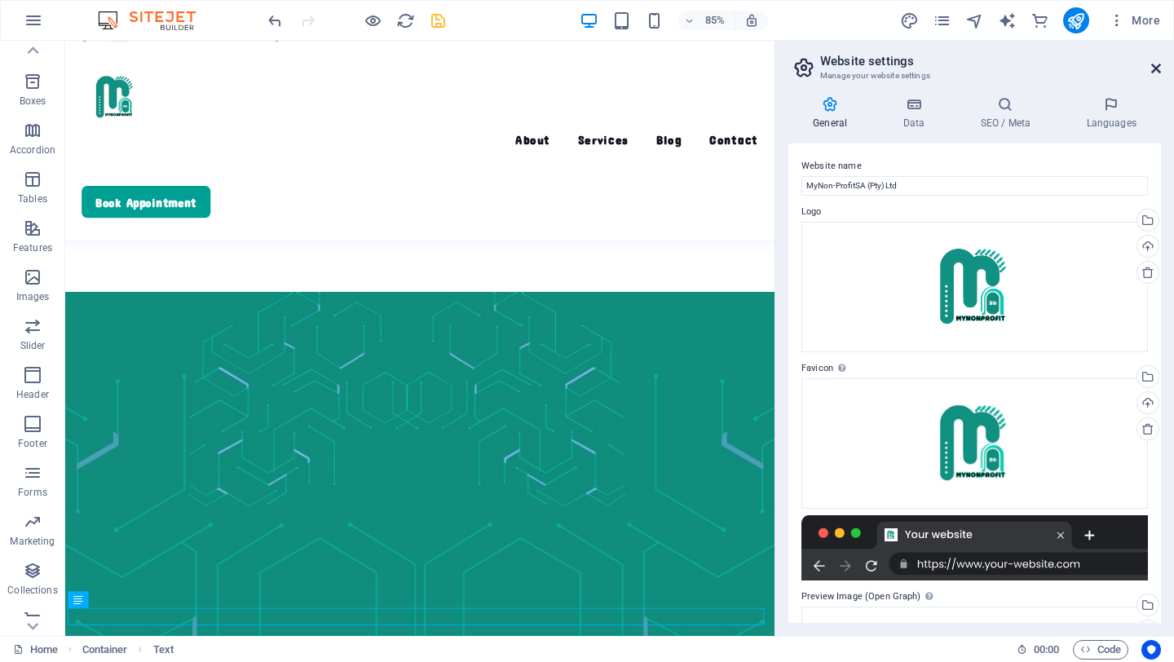
click at [1157, 69] on icon at bounding box center [1156, 68] width 10 height 13
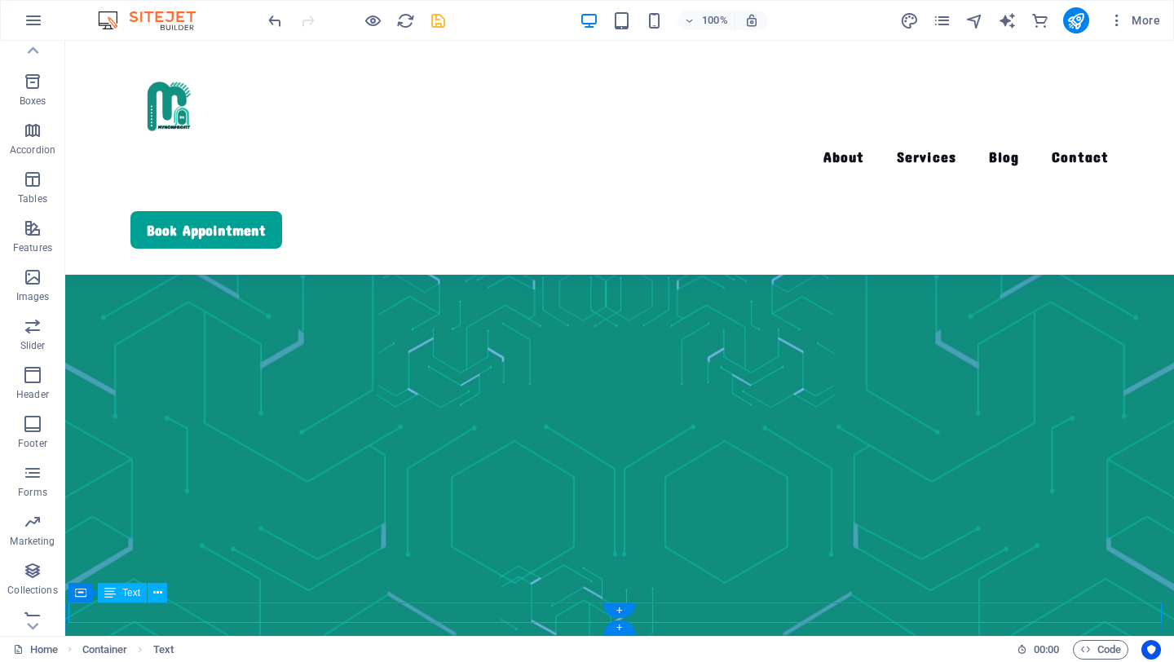
click at [127, 598] on span "Text" at bounding box center [131, 593] width 18 height 10
click at [135, 593] on span "Text" at bounding box center [131, 593] width 18 height 10
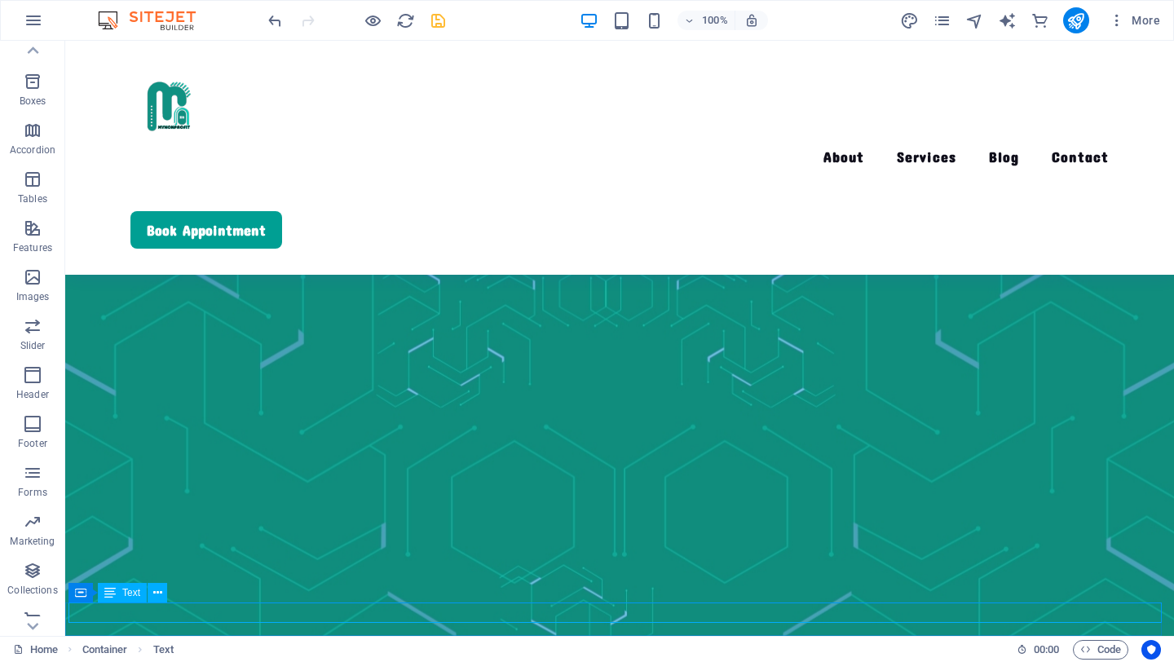
click at [135, 593] on span "Text" at bounding box center [131, 593] width 18 height 10
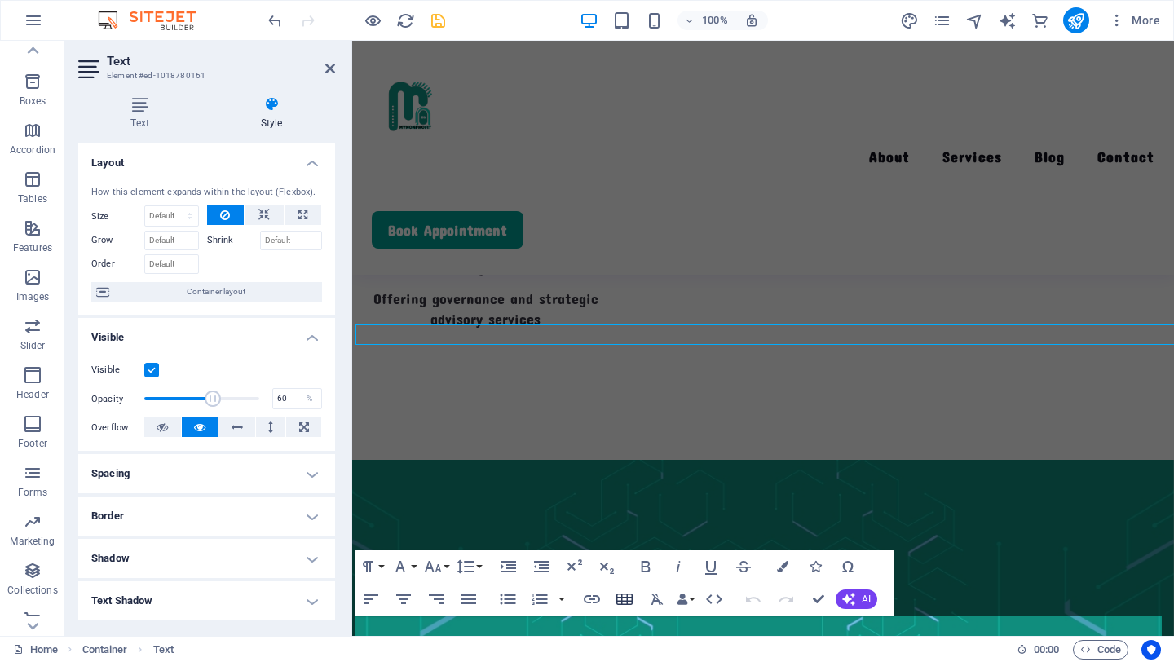
scroll to position [4198, 0]
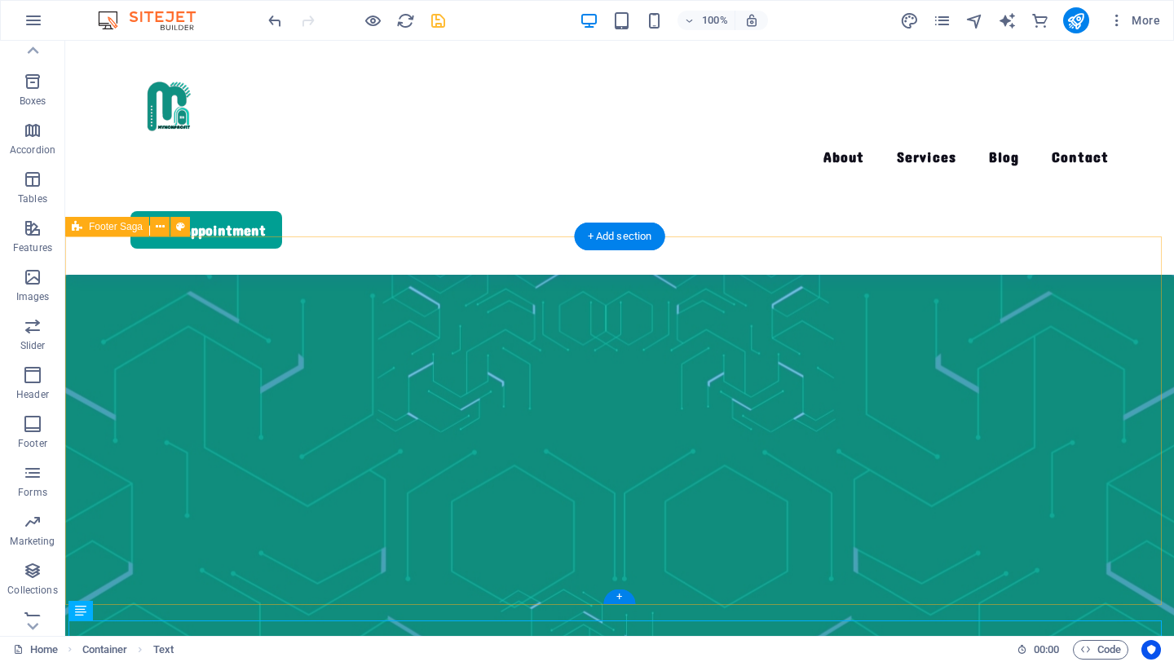
scroll to position [3859, 0]
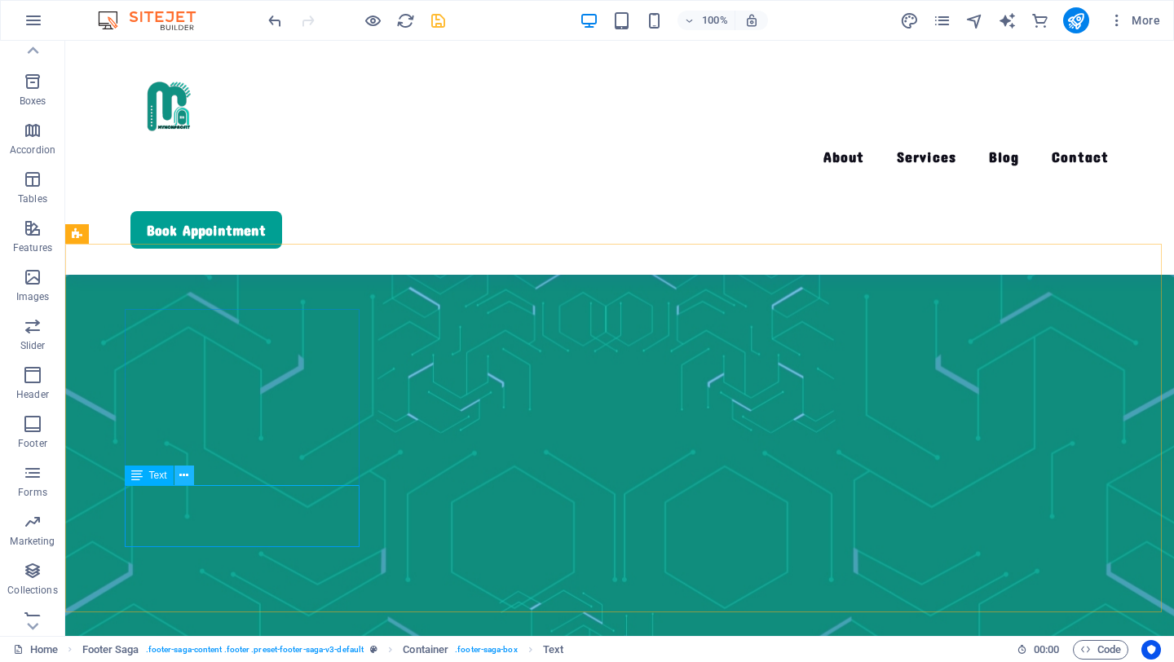
click at [184, 479] on icon at bounding box center [183, 475] width 9 height 17
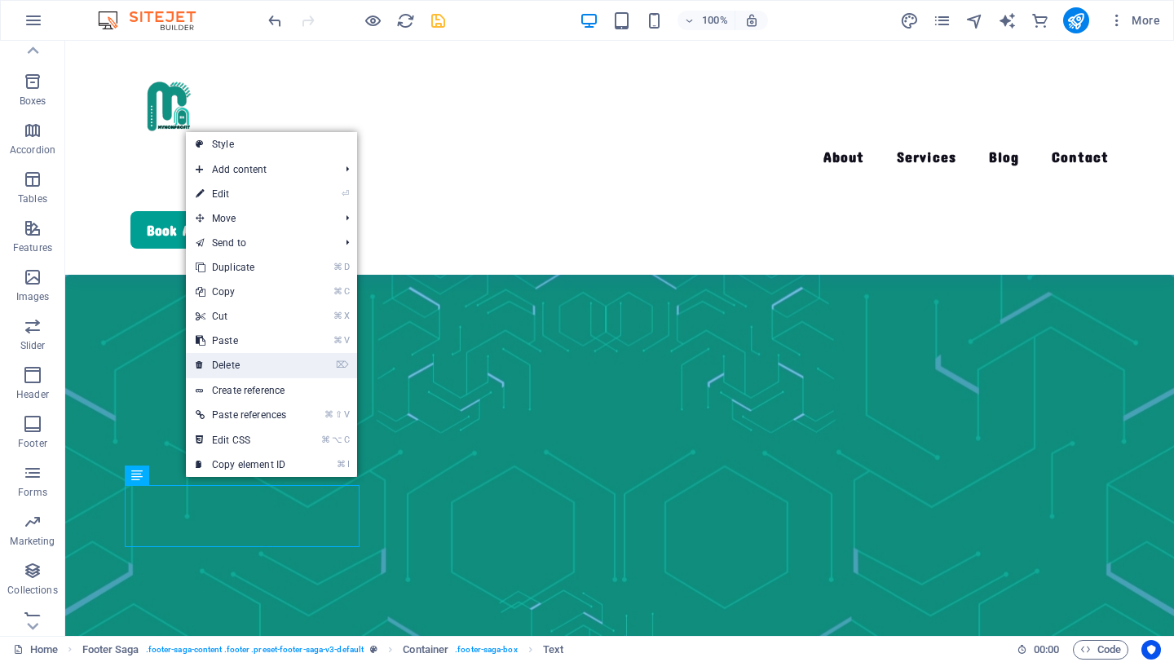
click at [255, 359] on link "⌦ Delete" at bounding box center [241, 365] width 110 height 24
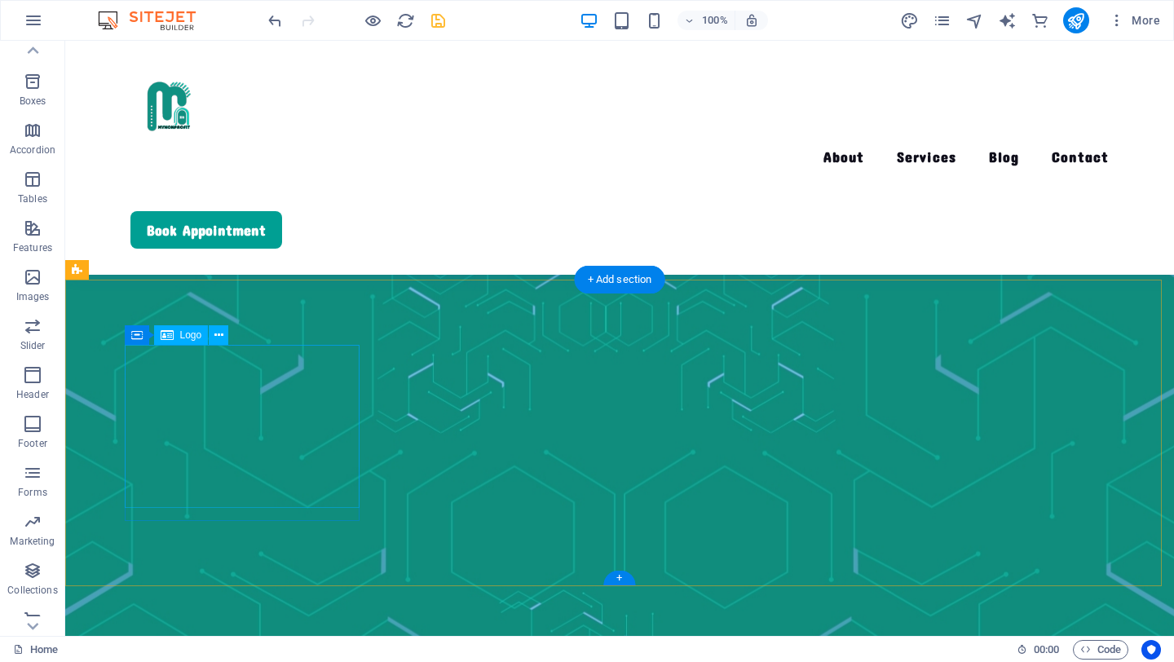
scroll to position [3823, 0]
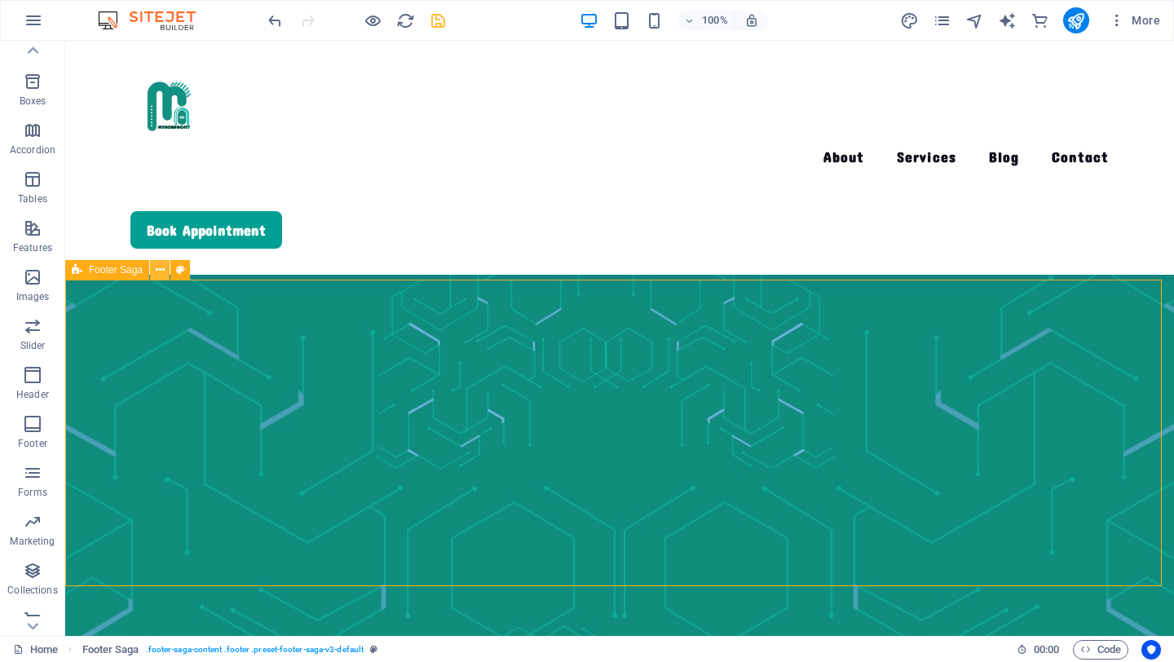
click at [158, 269] on icon at bounding box center [160, 270] width 9 height 17
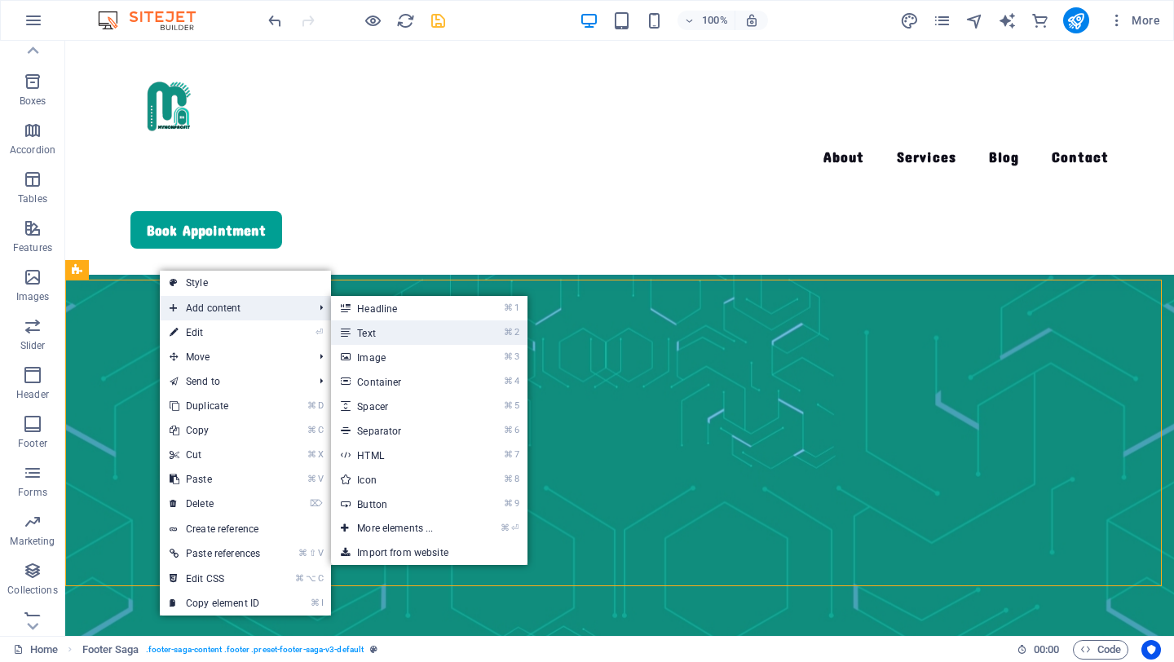
click at [368, 329] on link "⌘ 2 Text" at bounding box center [398, 332] width 135 height 24
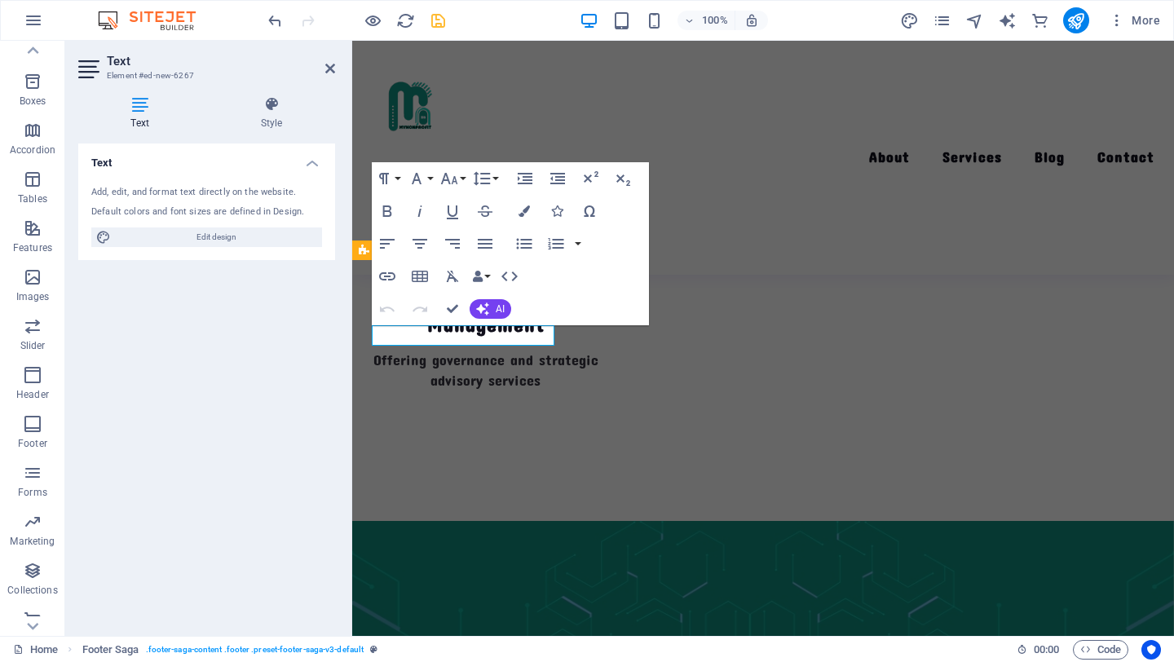
scroll to position [4149, 0]
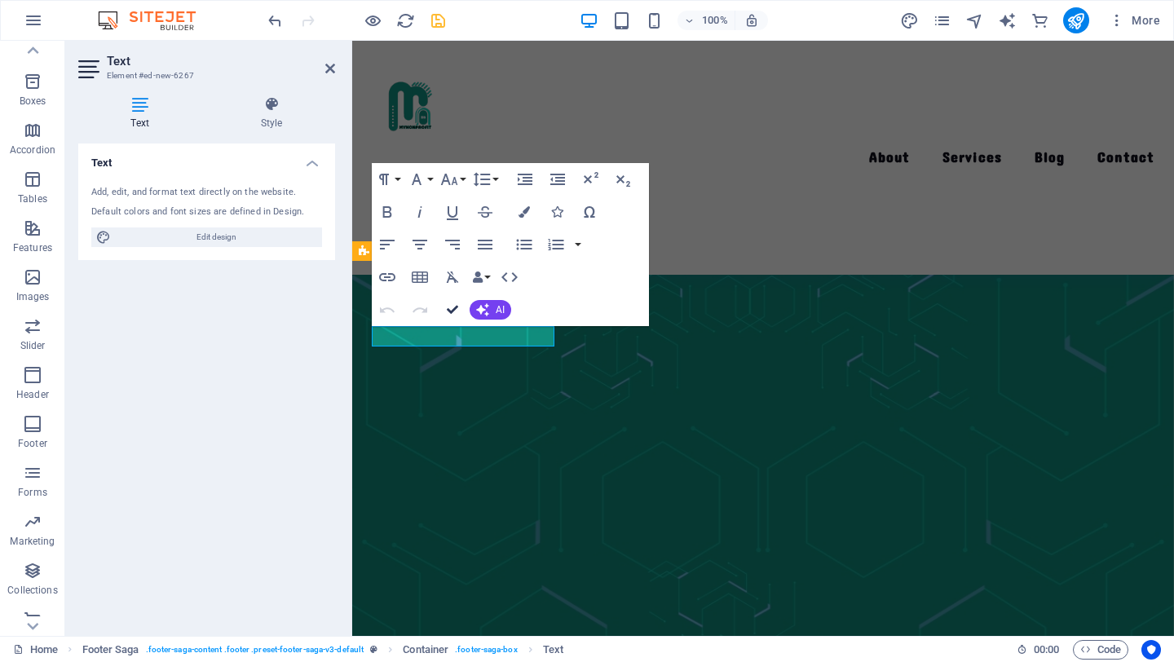
drag, startPoint x: 451, startPoint y: 313, endPoint x: 542, endPoint y: 405, distance: 129.7
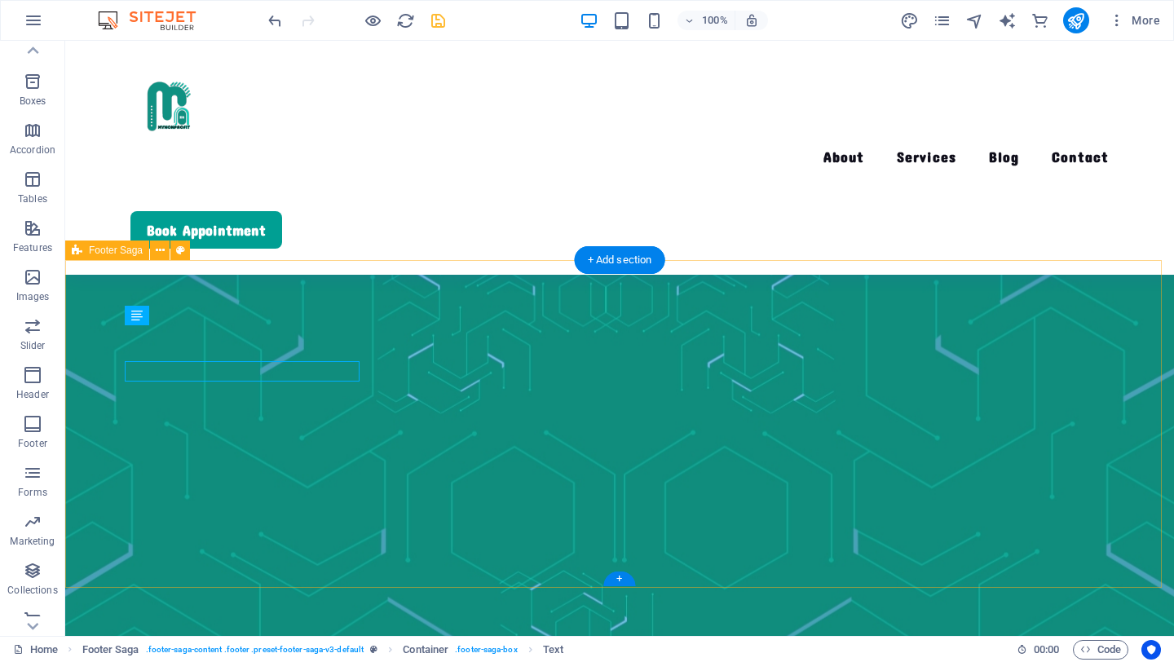
scroll to position [3843, 0]
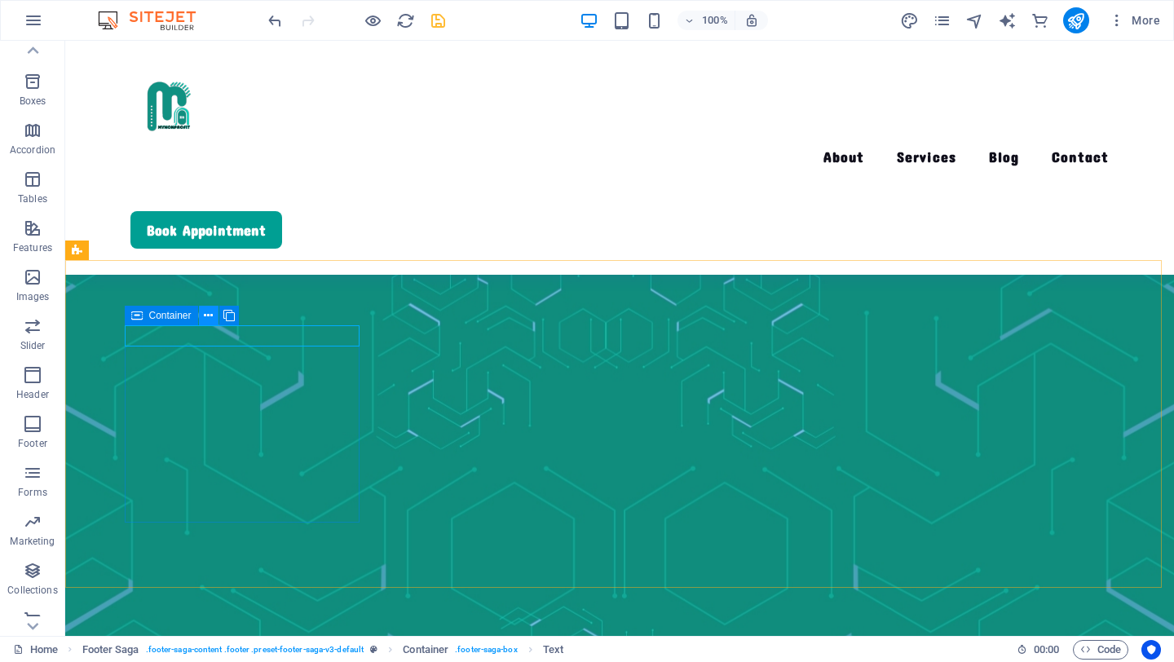
click at [207, 319] on icon at bounding box center [208, 315] width 9 height 17
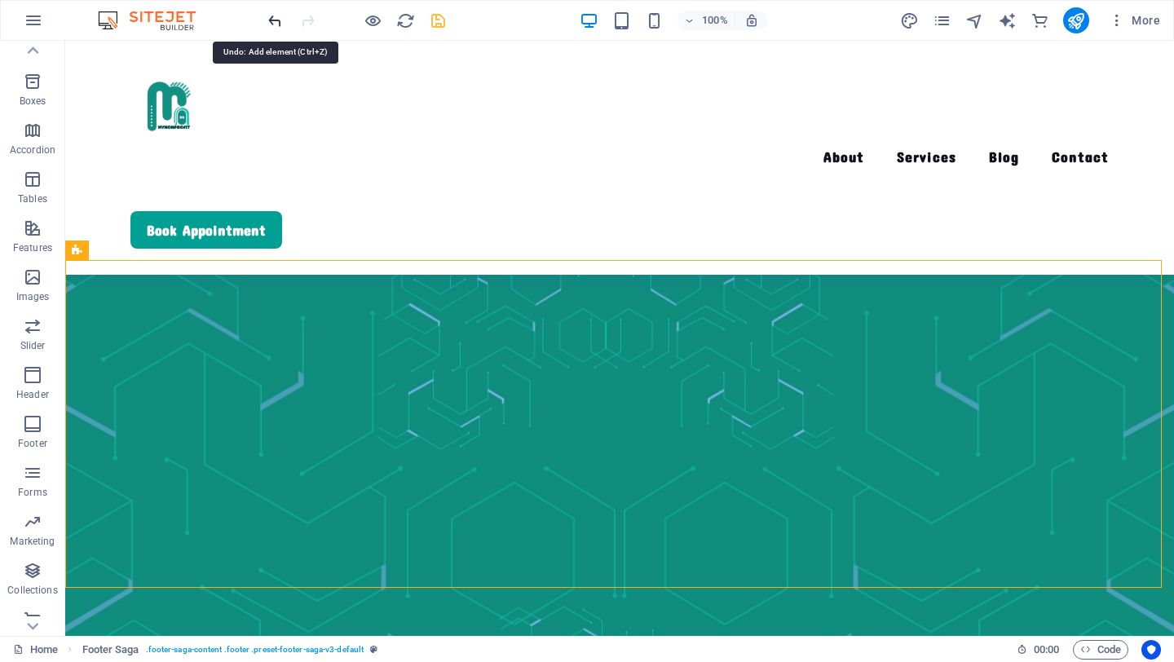
click at [272, 20] on icon "undo" at bounding box center [275, 20] width 19 height 19
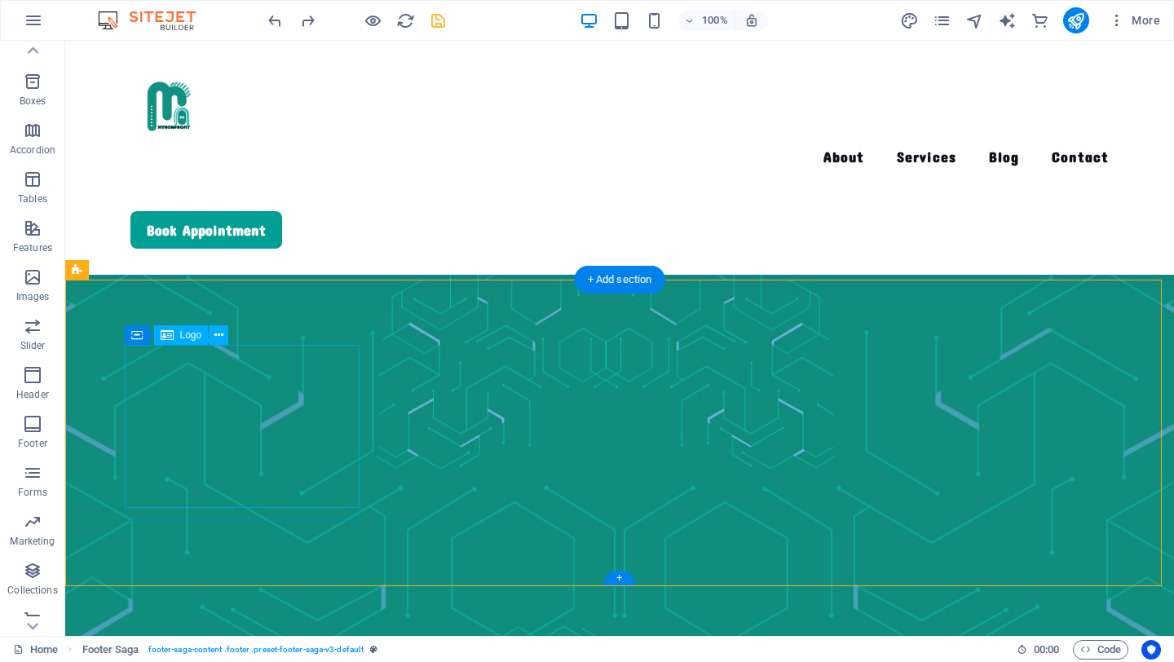
click at [619, 572] on div "+" at bounding box center [619, 578] width 32 height 15
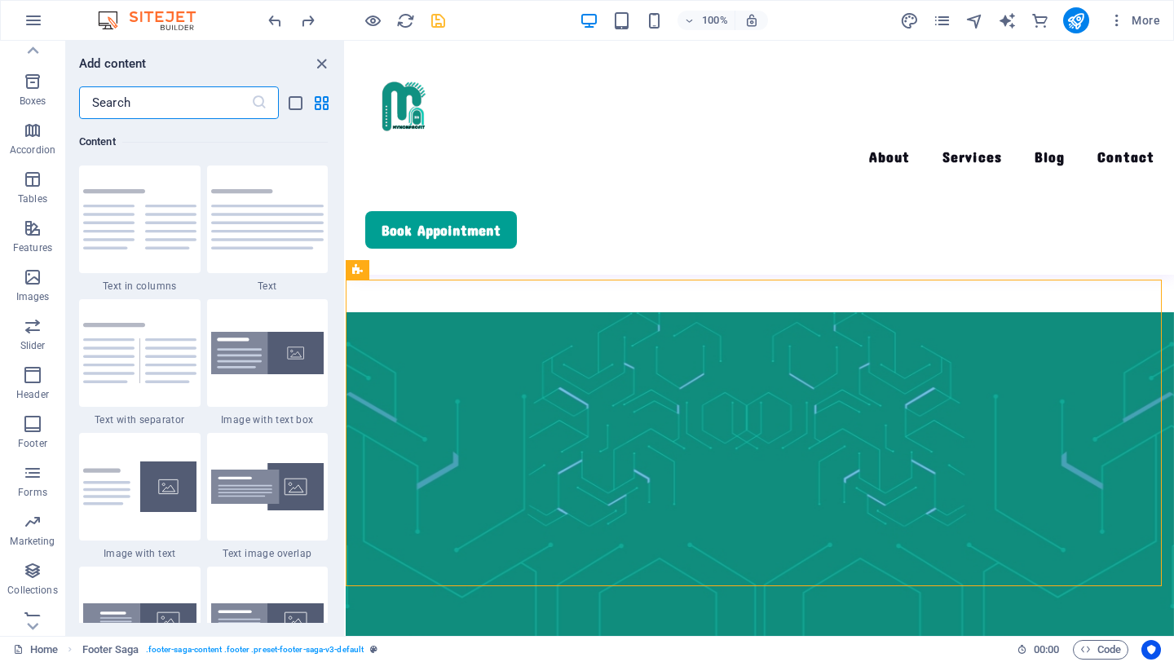
scroll to position [2853, 0]
click at [292, 104] on icon "list-view" at bounding box center [295, 103] width 19 height 19
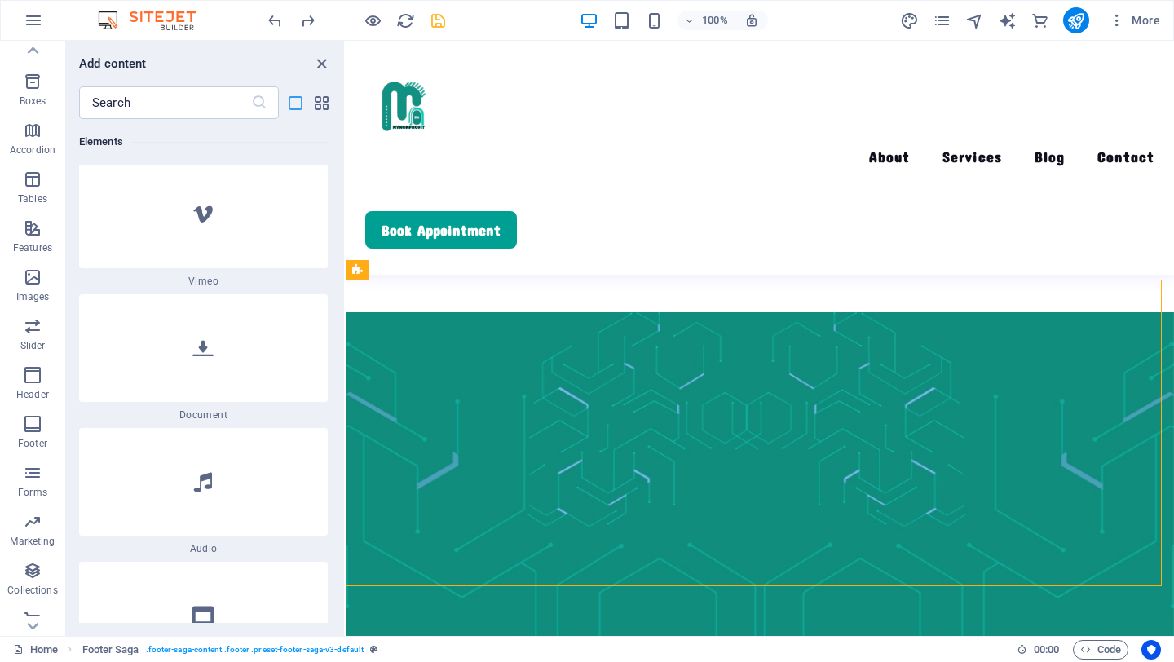
scroll to position [8529, 0]
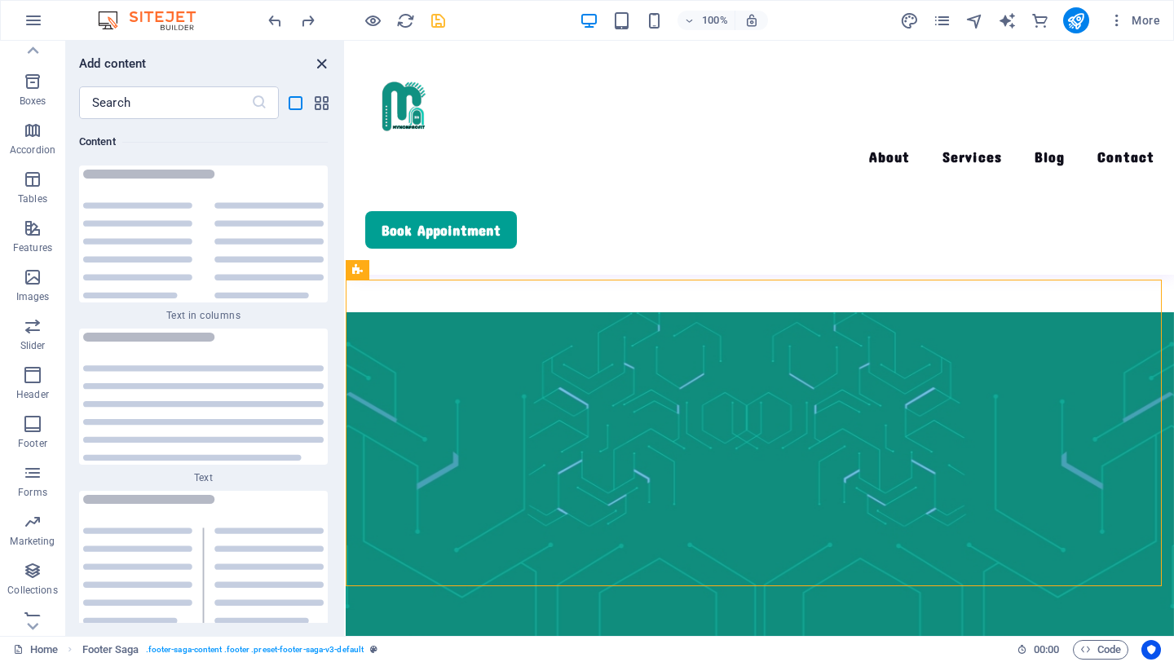
click at [329, 68] on icon "close panel" at bounding box center [321, 64] width 19 height 19
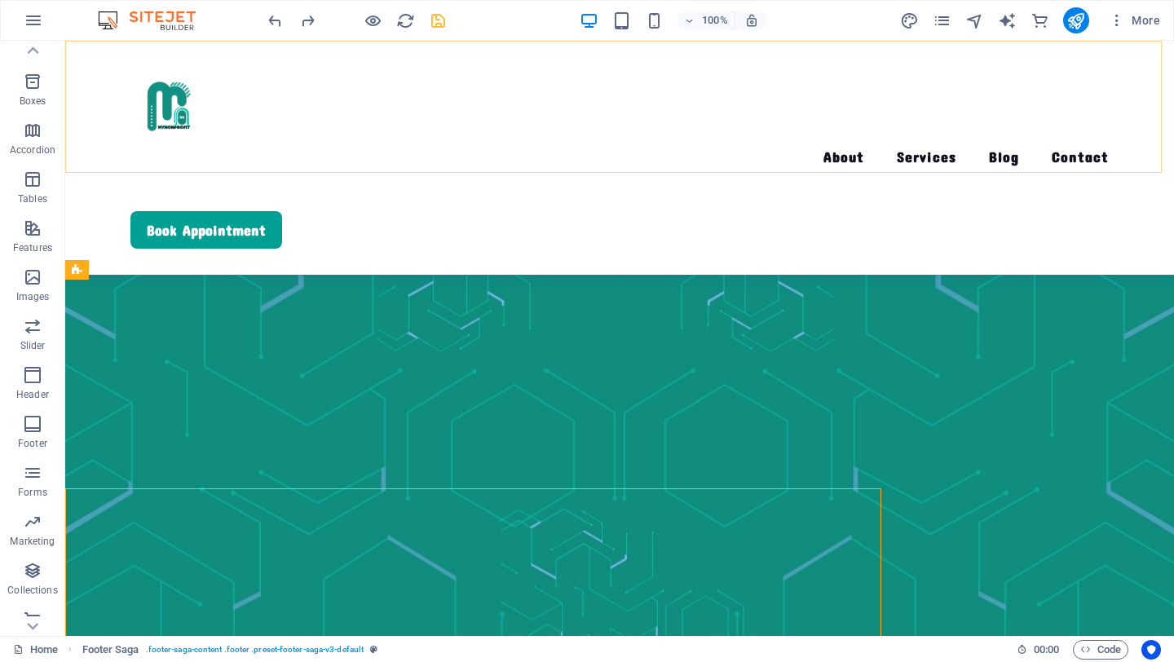
scroll to position [3823, 0]
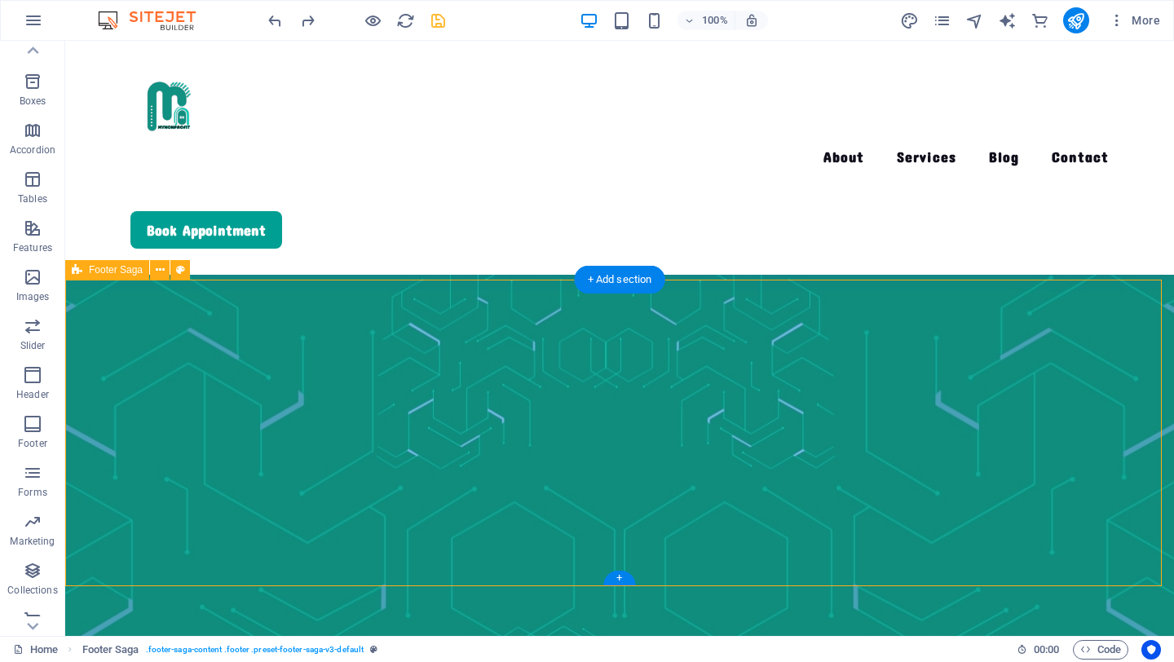
drag, startPoint x: 542, startPoint y: 523, endPoint x: 254, endPoint y: 522, distance: 287.8
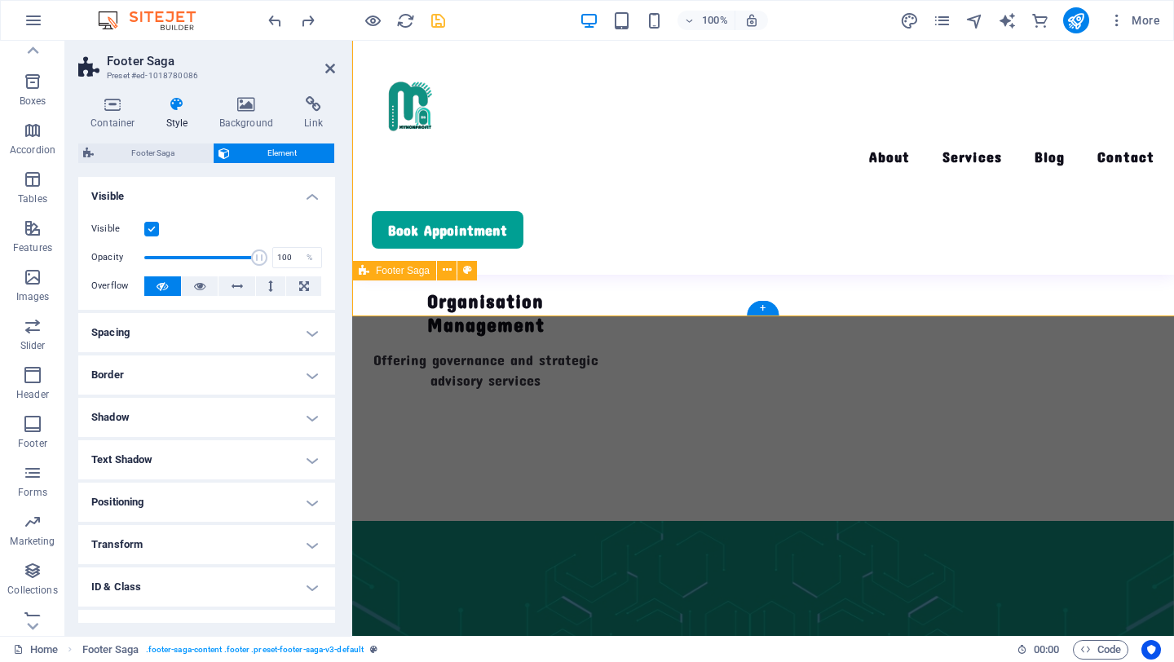
scroll to position [4129, 0]
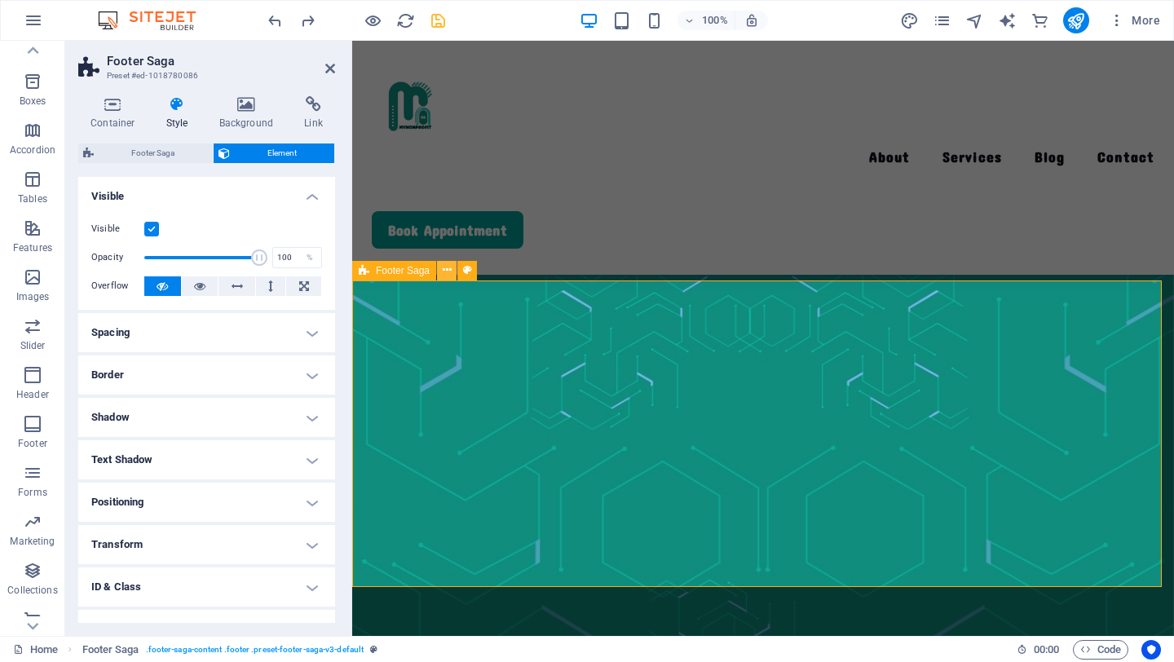
click at [448, 268] on icon at bounding box center [447, 270] width 9 height 17
click at [449, 270] on icon at bounding box center [447, 270] width 9 height 17
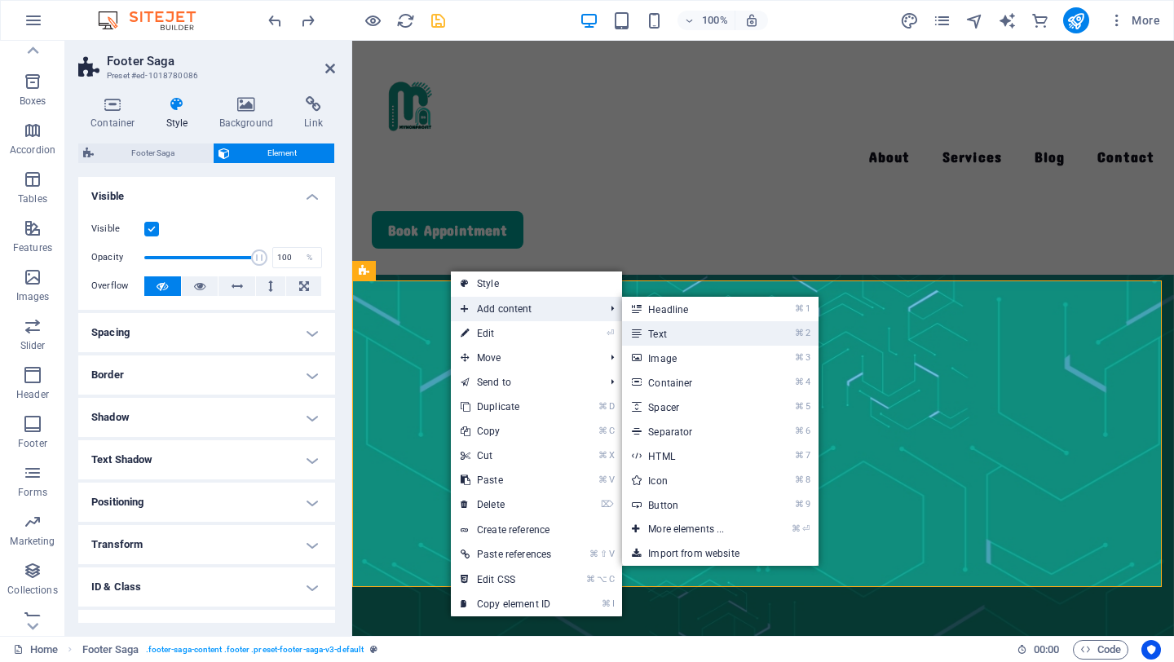
click at [651, 331] on link "⌘ 2 Text" at bounding box center [689, 333] width 135 height 24
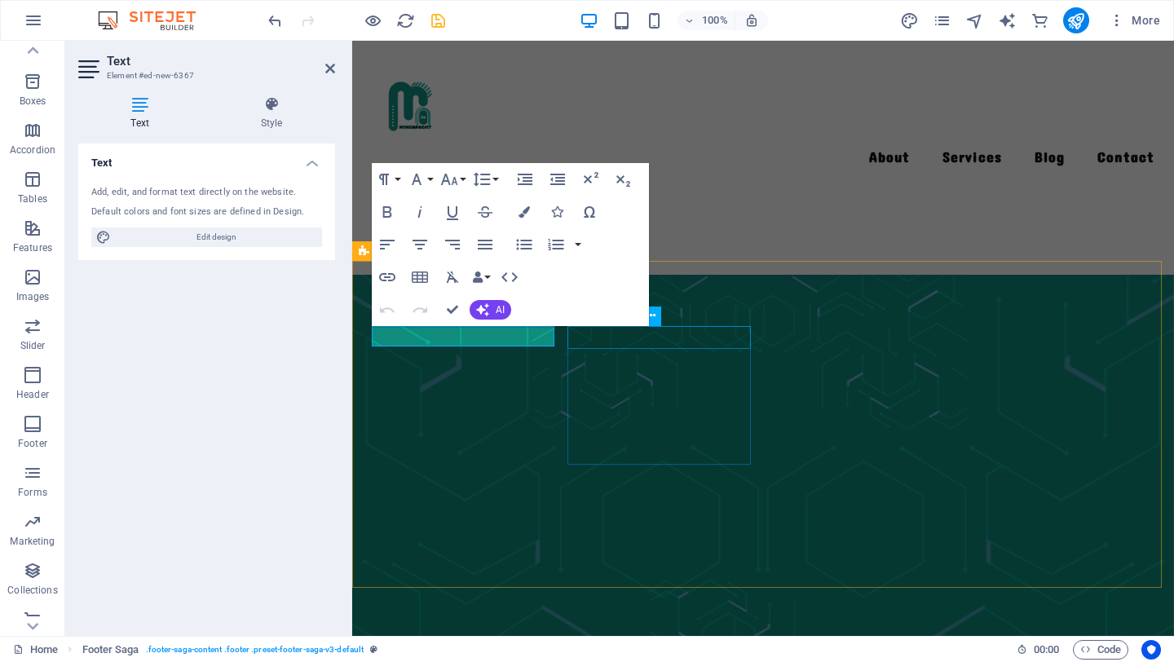
scroll to position [4149, 0]
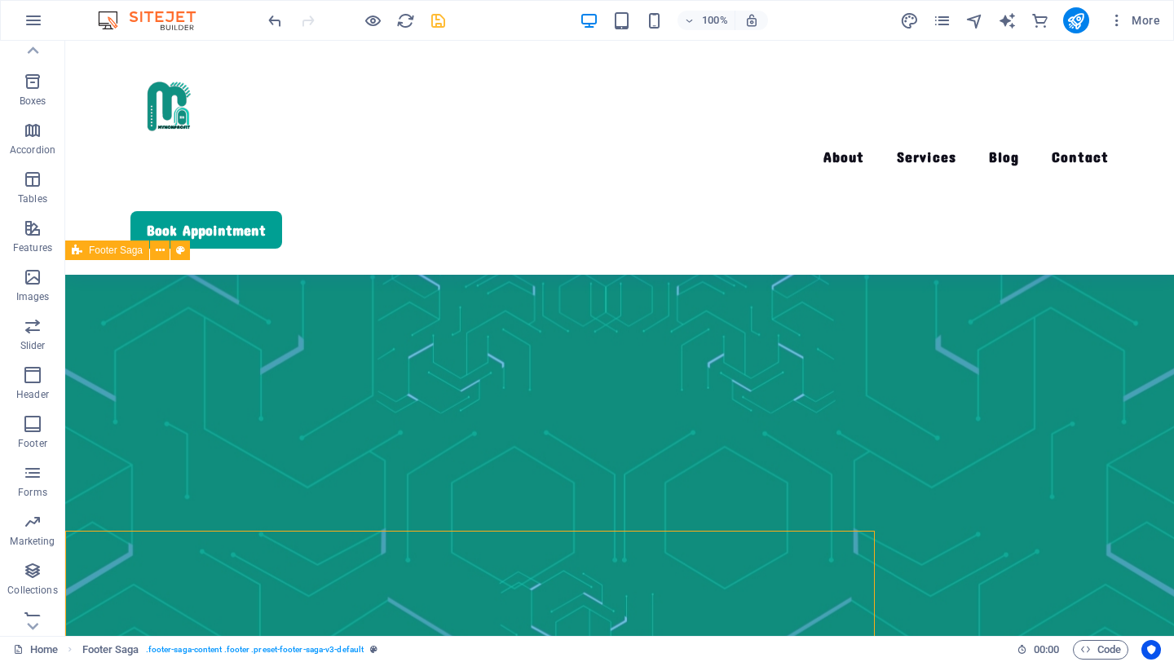
scroll to position [3843, 0]
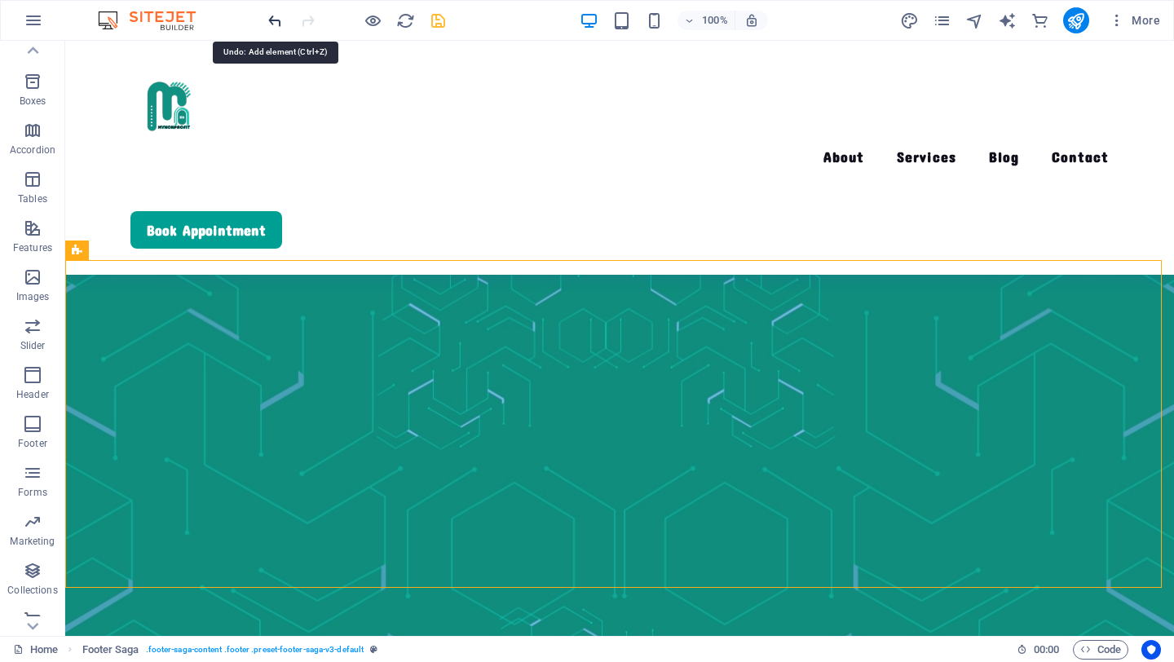
click at [278, 22] on icon "undo" at bounding box center [275, 20] width 19 height 19
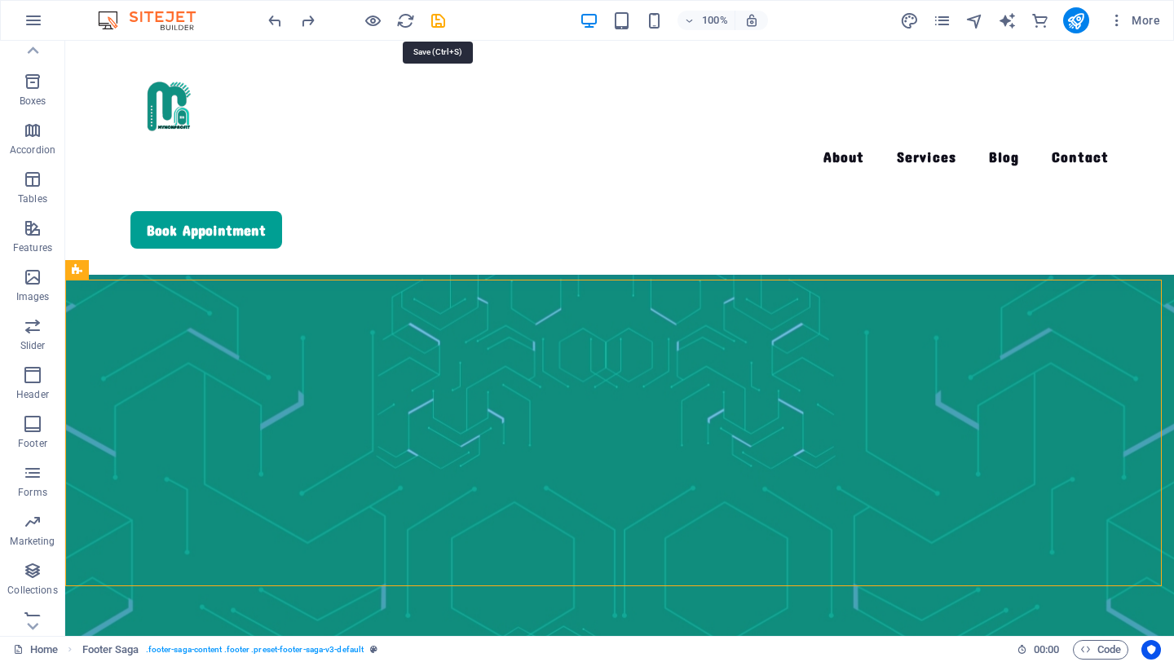
click at [440, 18] on icon "save" at bounding box center [438, 20] width 19 height 19
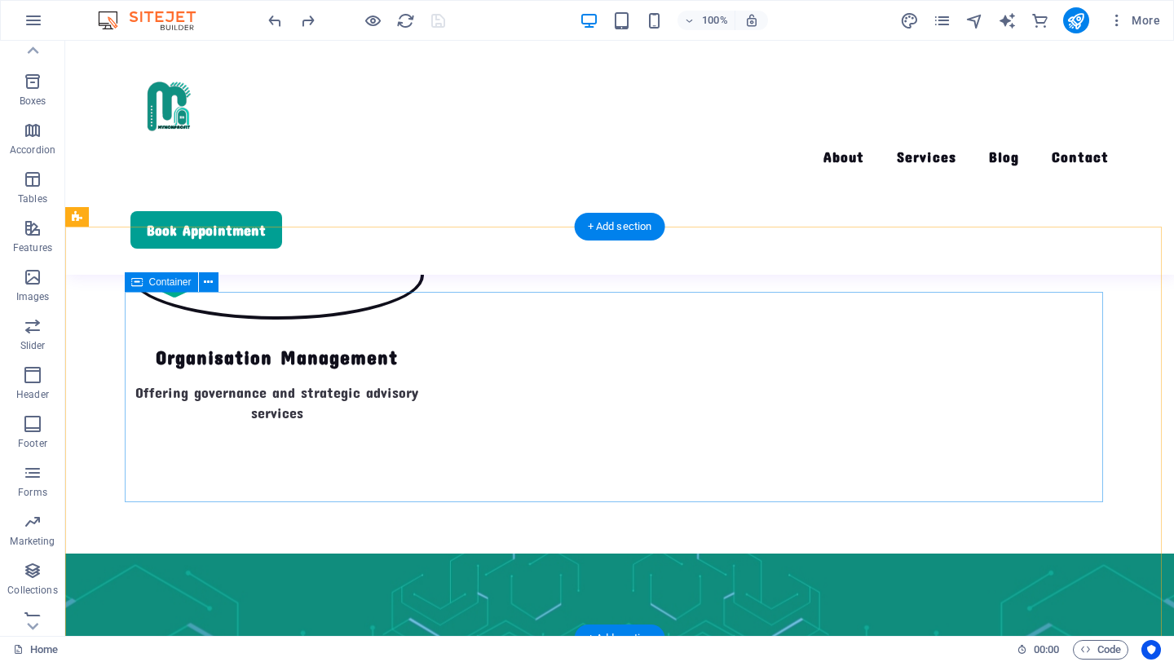
scroll to position [3439, 0]
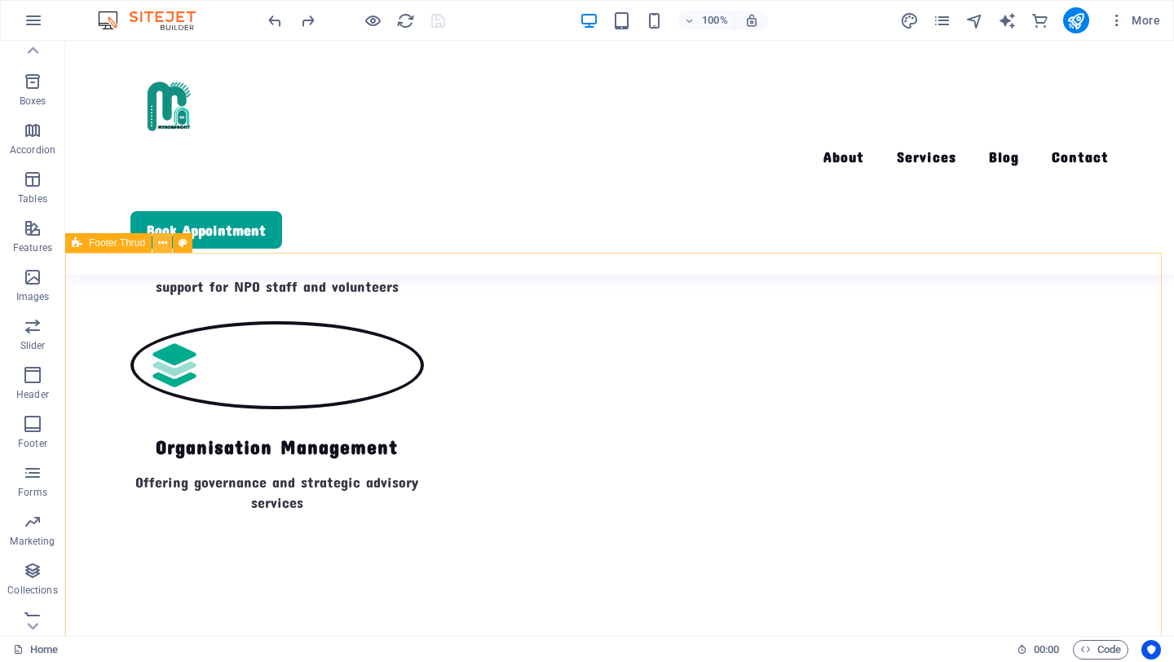
click at [160, 245] on icon at bounding box center [162, 243] width 9 height 17
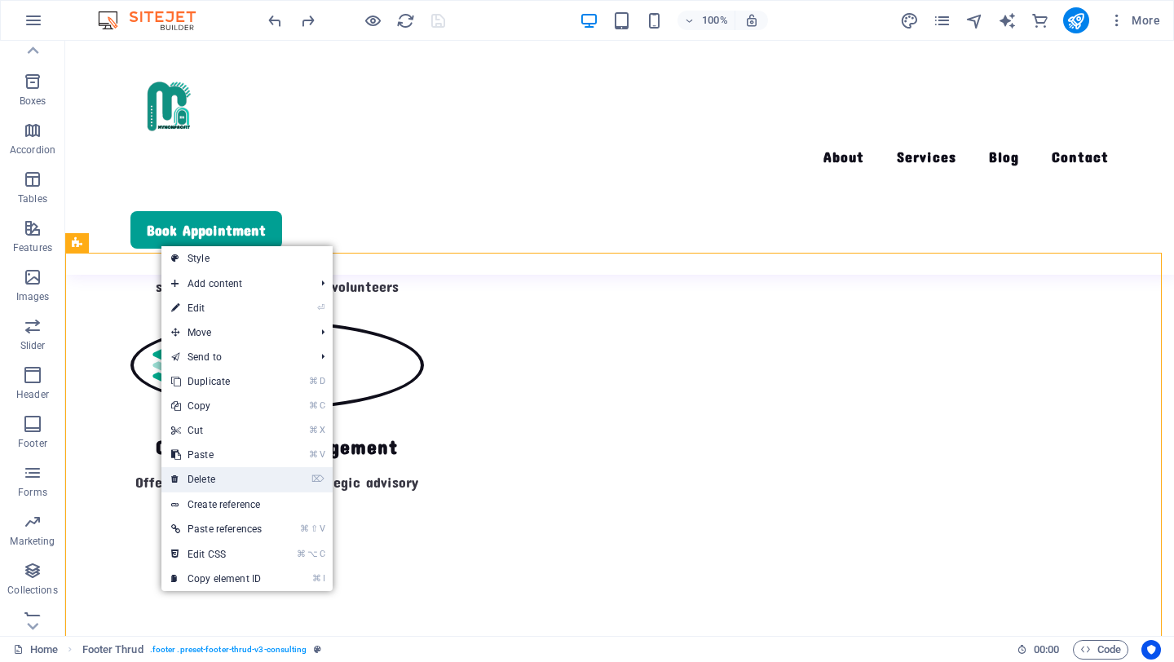
click at [196, 481] on link "⌦ Delete" at bounding box center [216, 479] width 110 height 24
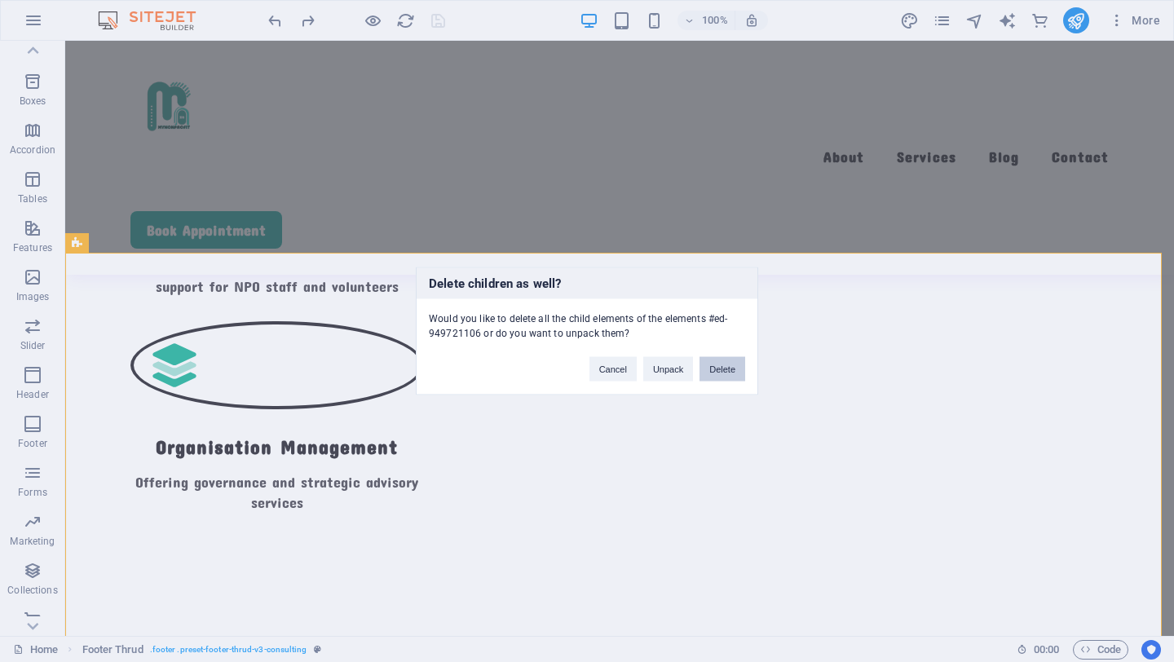
click at [714, 371] on button "Delete" at bounding box center [722, 369] width 46 height 24
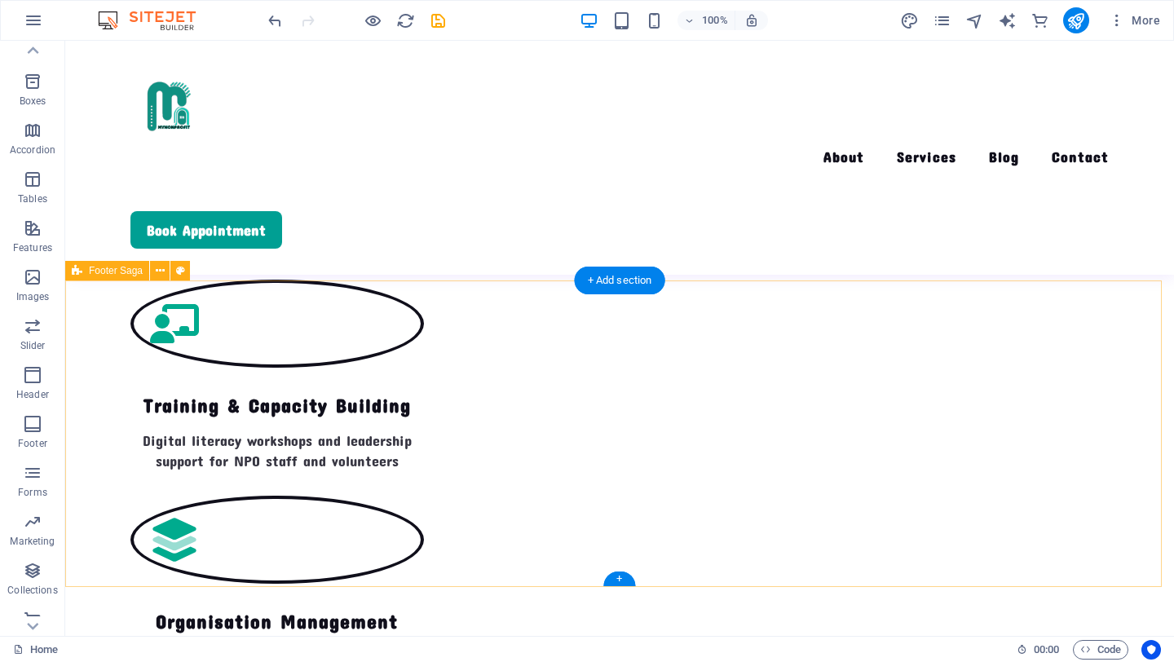
scroll to position [3411, 0]
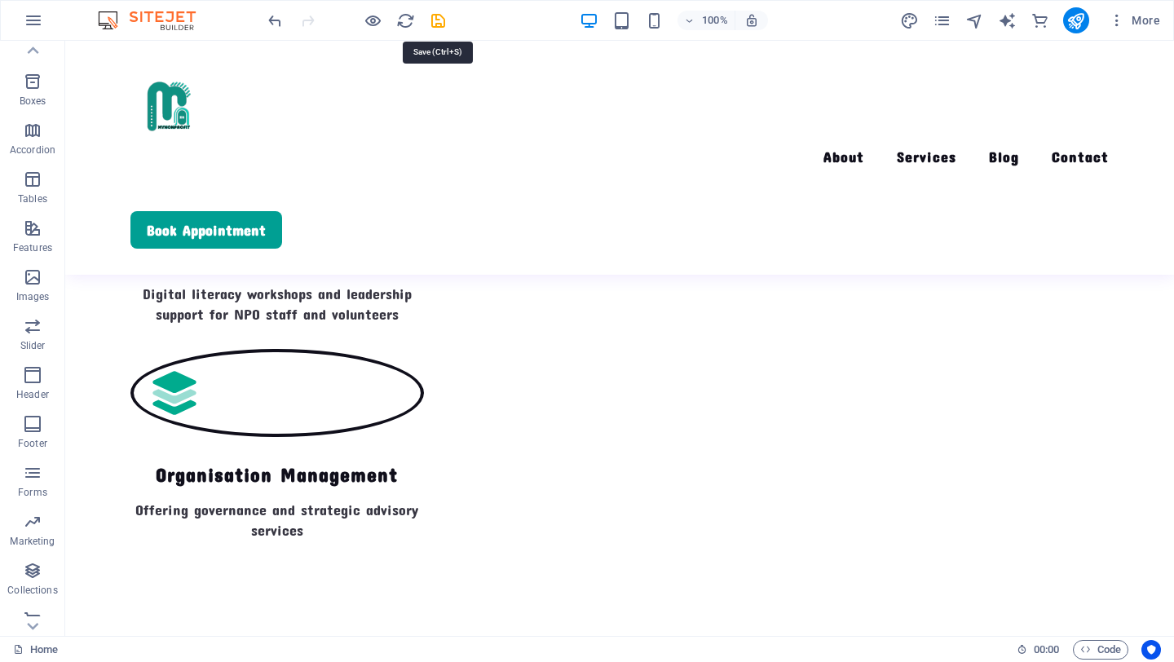
click at [435, 21] on icon "save" at bounding box center [438, 20] width 19 height 19
click at [975, 20] on icon "navigator" at bounding box center [974, 20] width 19 height 19
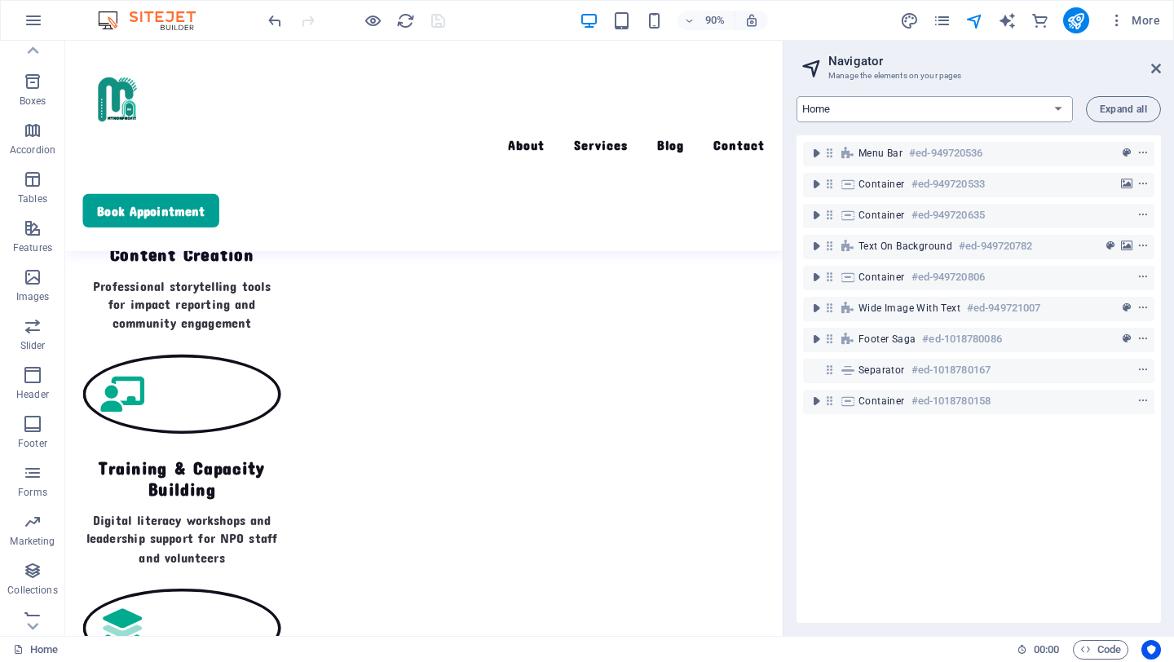
click at [1057, 104] on select "Home About Services Blog Contact Legal Notice Privacy Consulting Blog: Single P…" at bounding box center [934, 109] width 276 height 26
select select "17524899-en"
click at [796, 96] on select "Home About Services Blog Contact Legal Notice Privacy Consulting Blog: Single P…" at bounding box center [934, 109] width 276 height 26
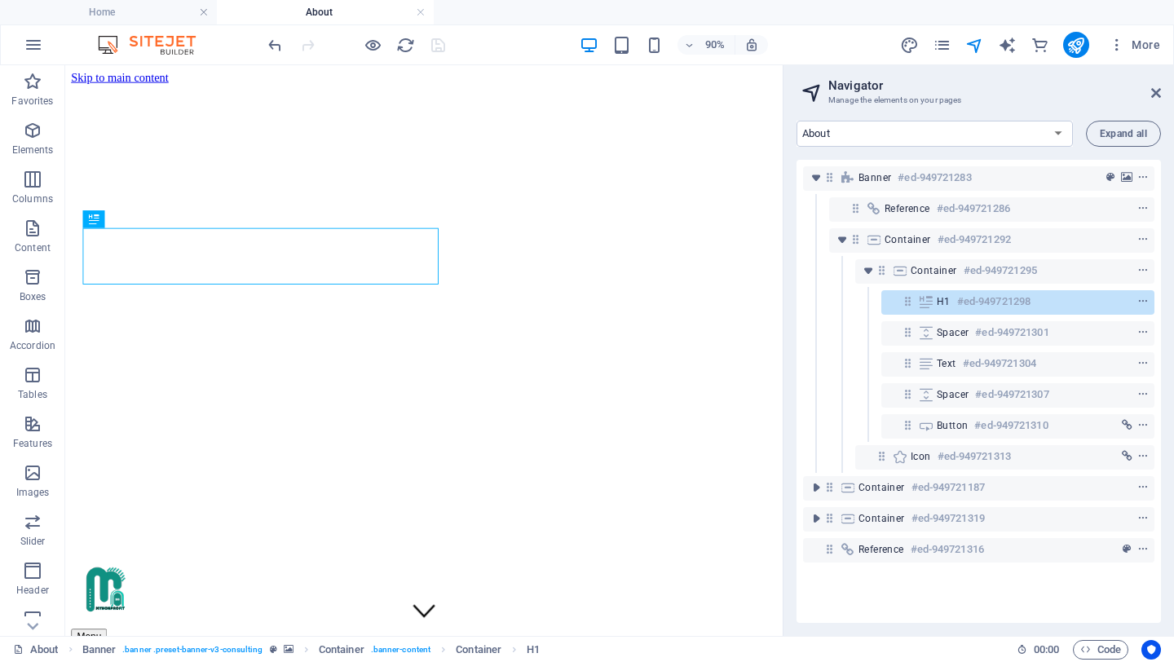
scroll to position [0, 0]
click at [1156, 88] on icon at bounding box center [1156, 92] width 10 height 13
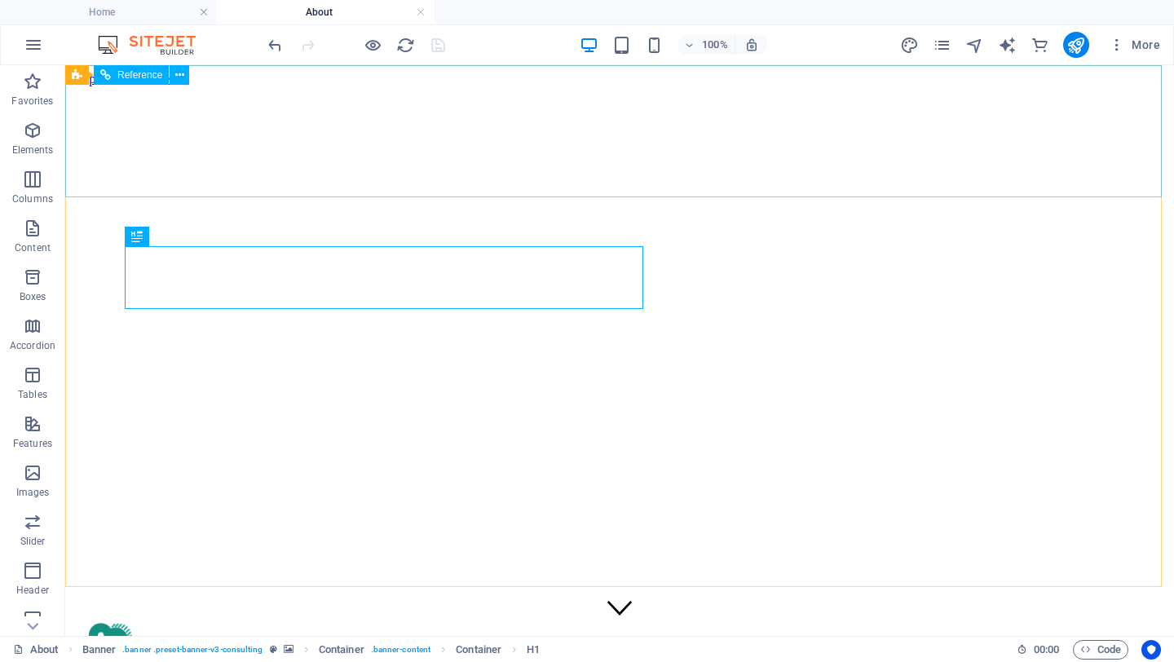
click at [131, 74] on span "Reference" at bounding box center [139, 75] width 45 height 10
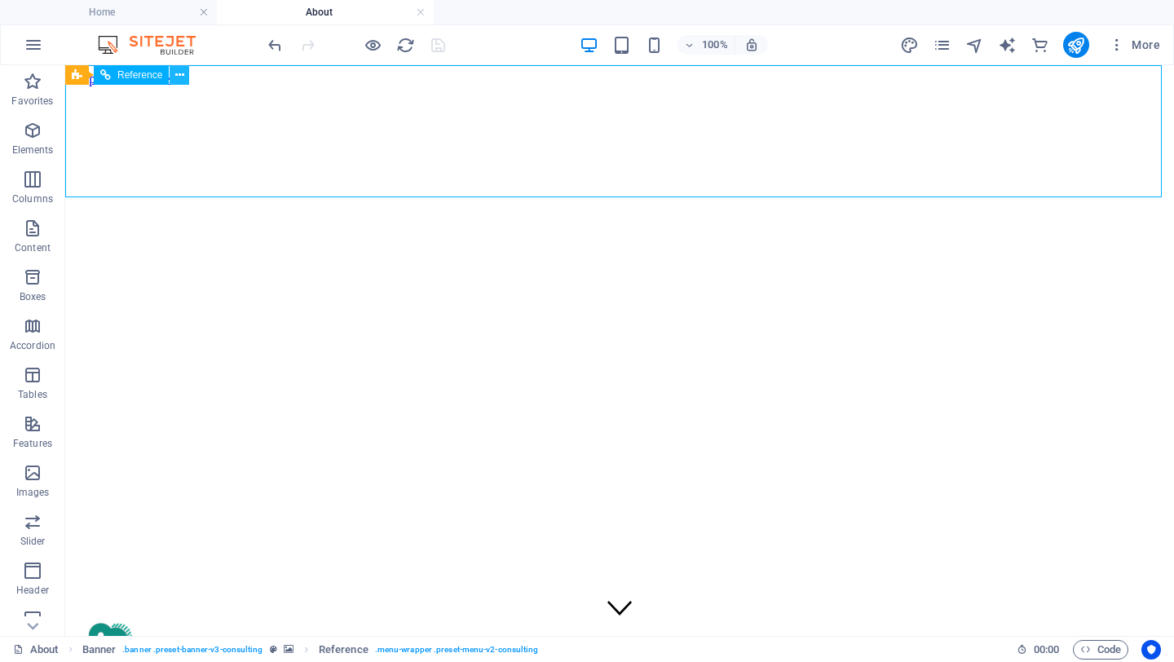
click at [183, 74] on icon at bounding box center [179, 75] width 9 height 17
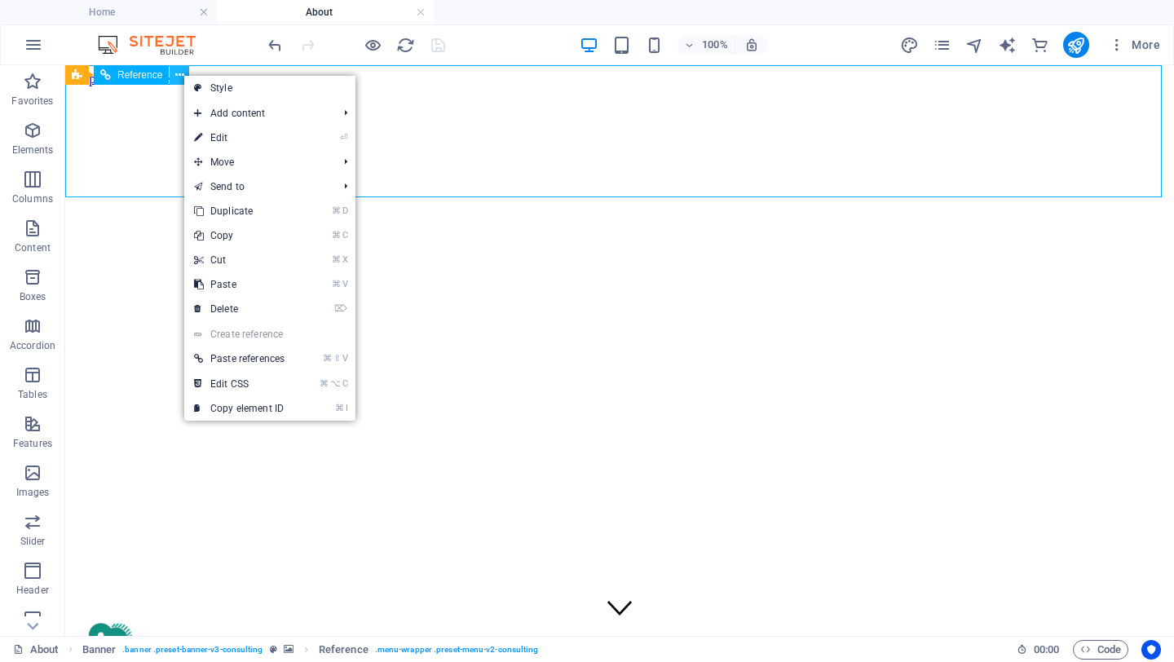
click at [183, 74] on icon at bounding box center [179, 75] width 9 height 17
click at [89, 75] on span "Banner" at bounding box center [105, 75] width 32 height 10
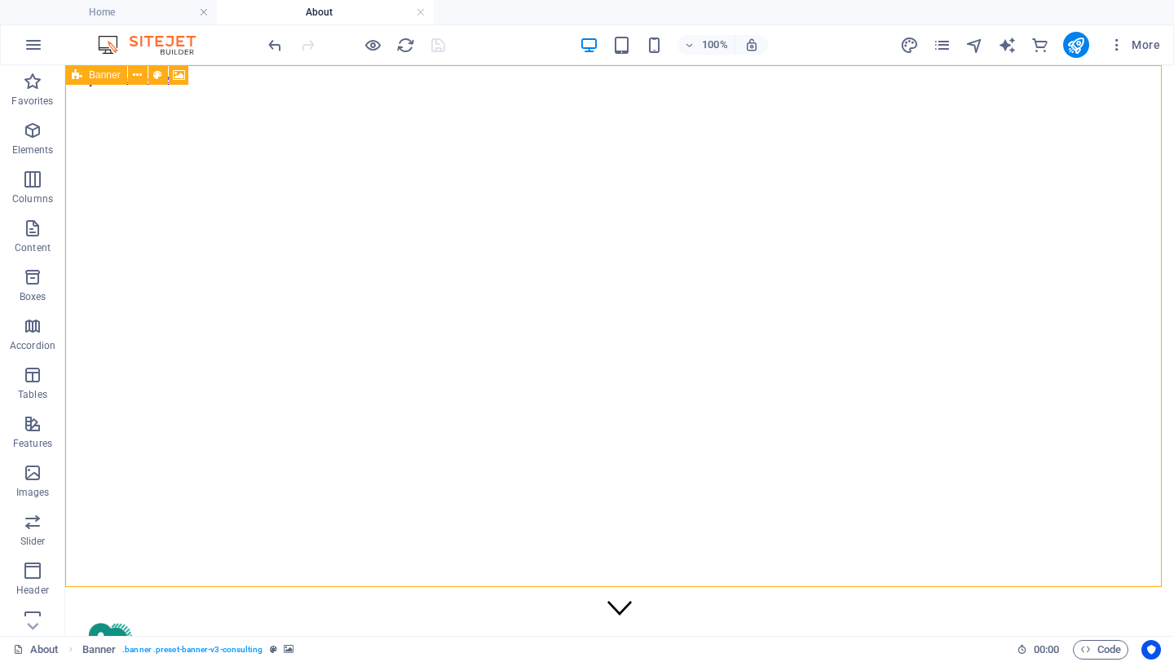
click at [90, 70] on span "Banner" at bounding box center [105, 75] width 32 height 10
click at [95, 78] on span "Banner" at bounding box center [105, 75] width 32 height 10
click at [161, 76] on icon at bounding box center [157, 75] width 9 height 17
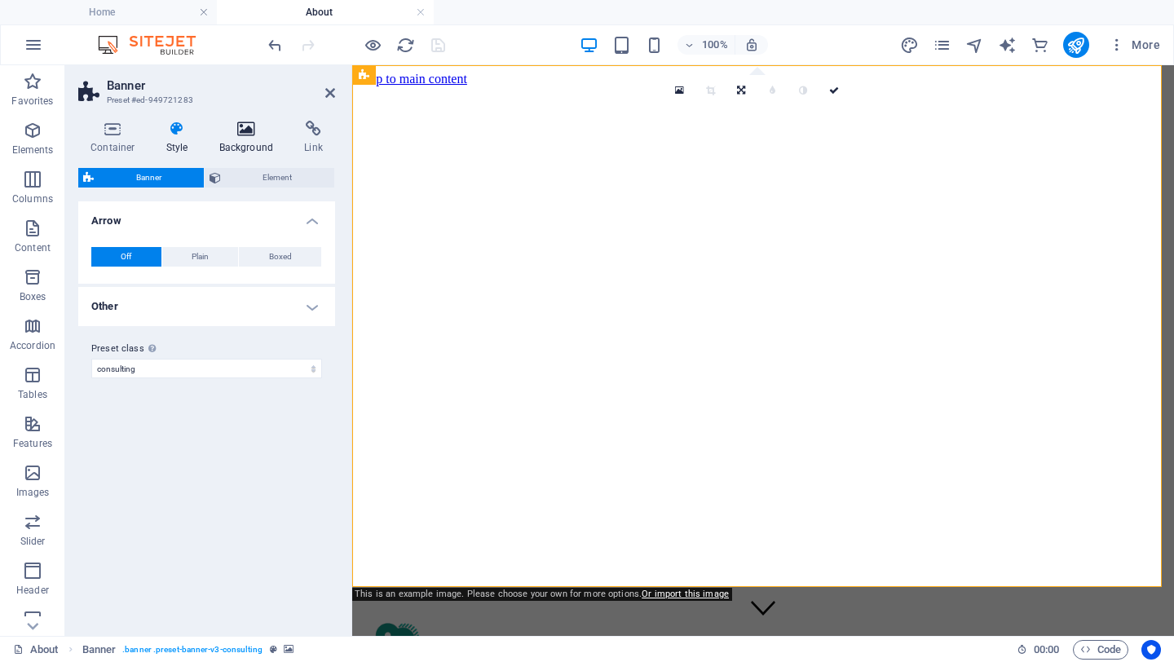
click at [246, 139] on h4 "Background" at bounding box center [250, 138] width 86 height 34
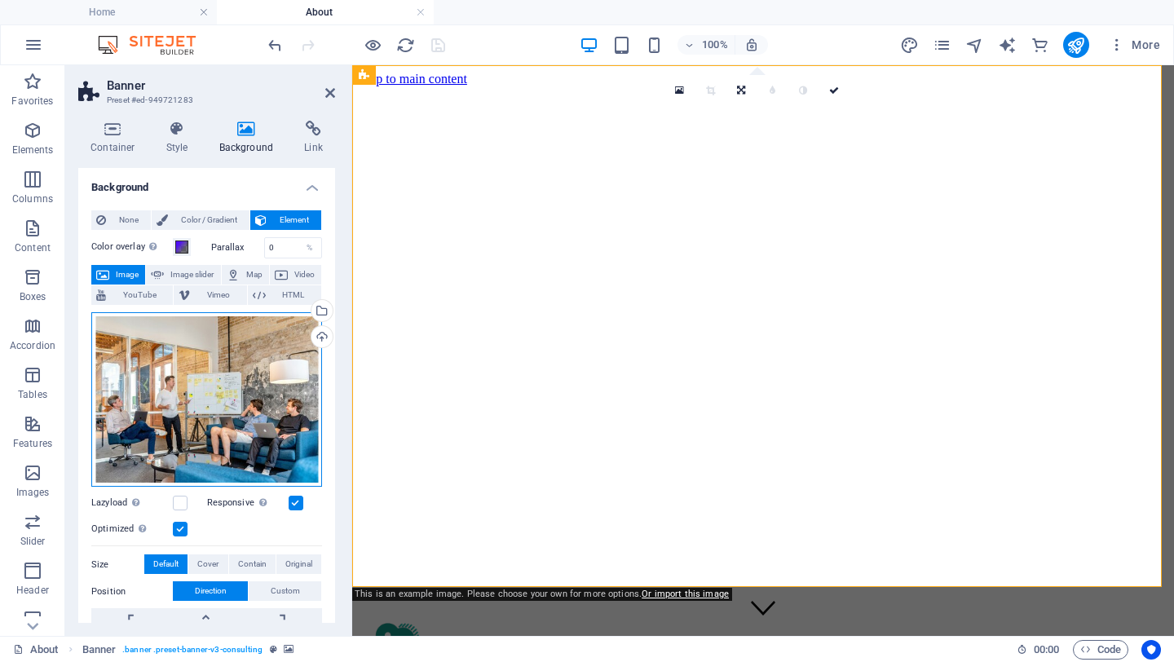
click at [226, 430] on div "Drag files here, click to choose files or select files from Files or our free s…" at bounding box center [206, 399] width 231 height 175
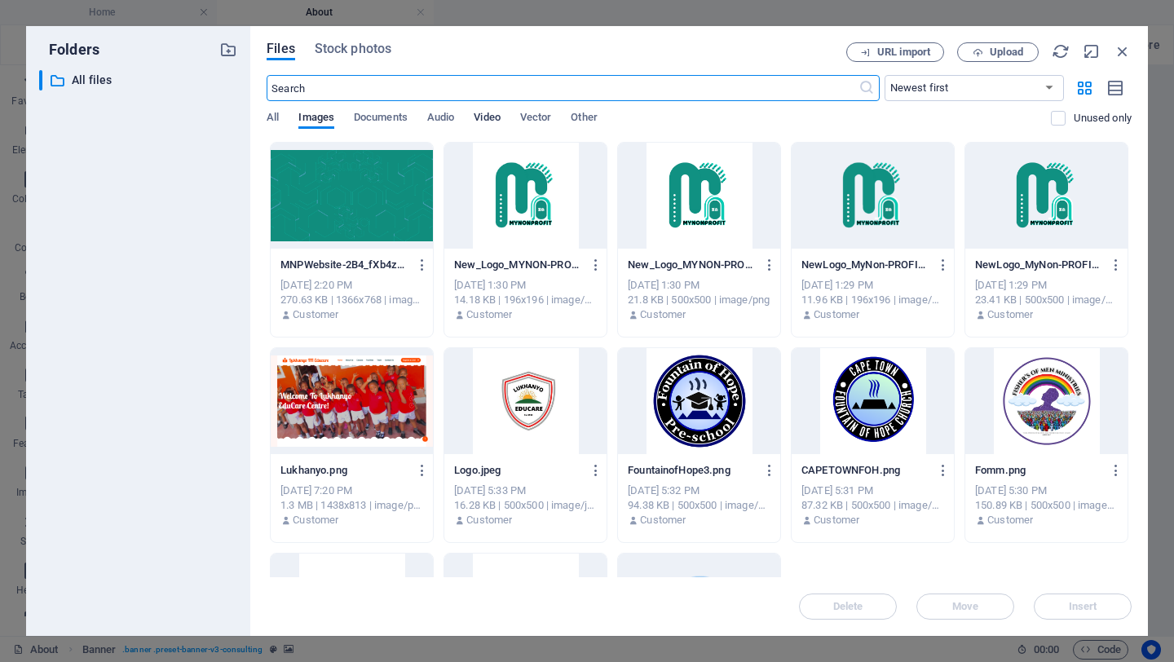
click at [484, 114] on span "Video" at bounding box center [487, 119] width 26 height 23
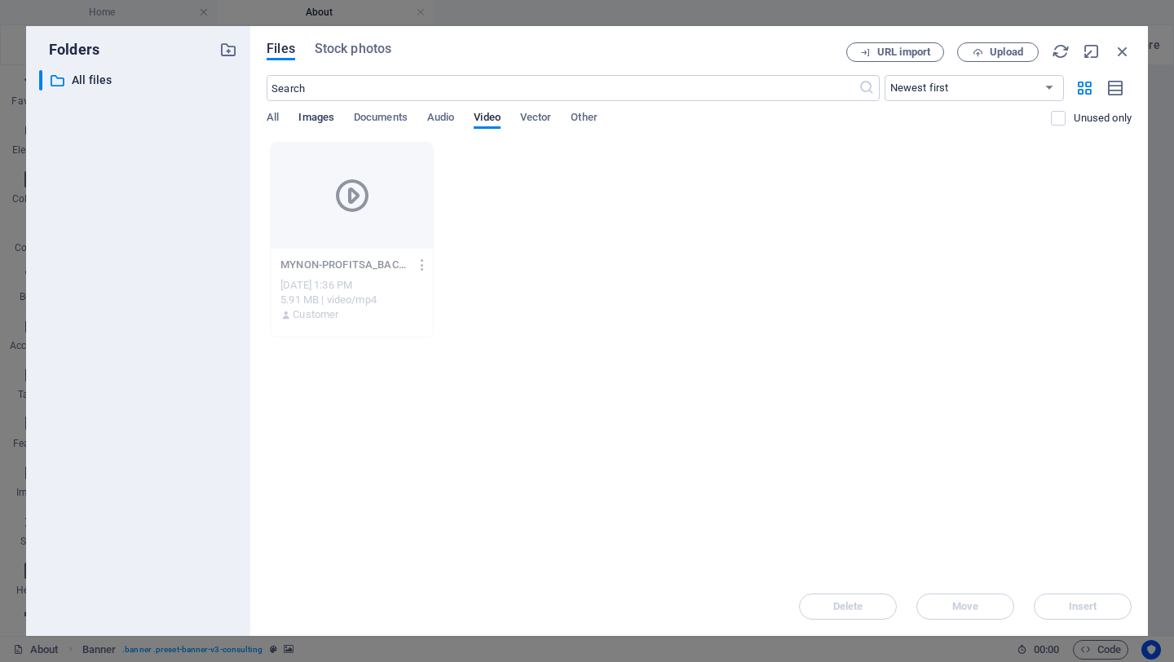
click at [318, 114] on span "Images" at bounding box center [316, 119] width 36 height 23
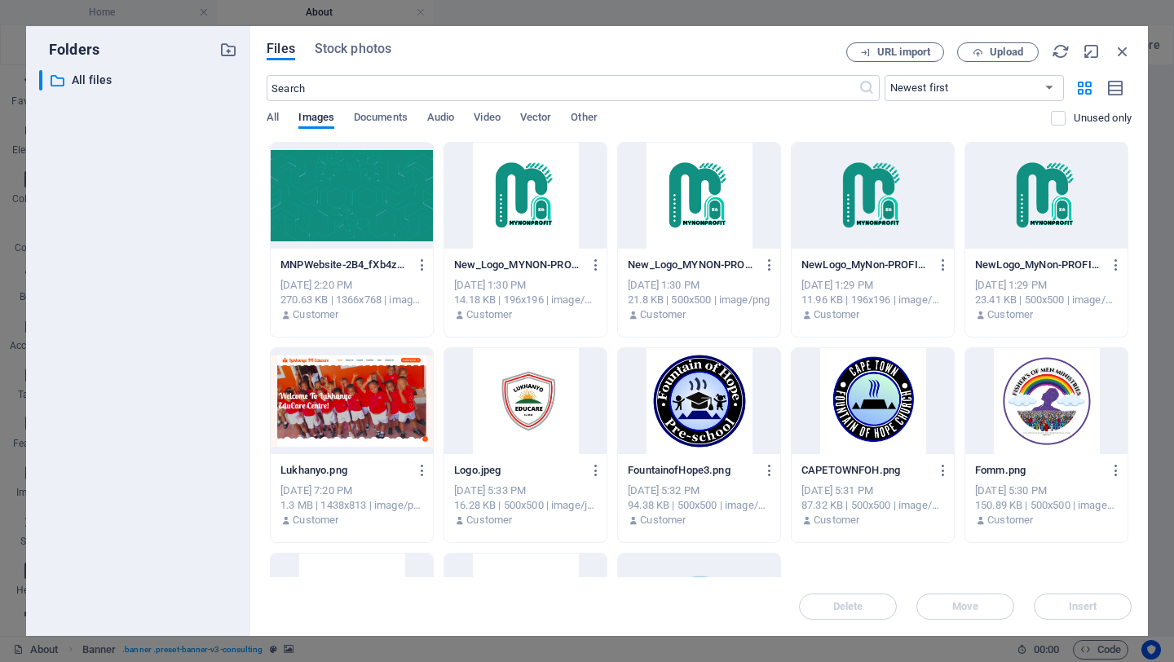
click at [336, 190] on div at bounding box center [352, 196] width 162 height 106
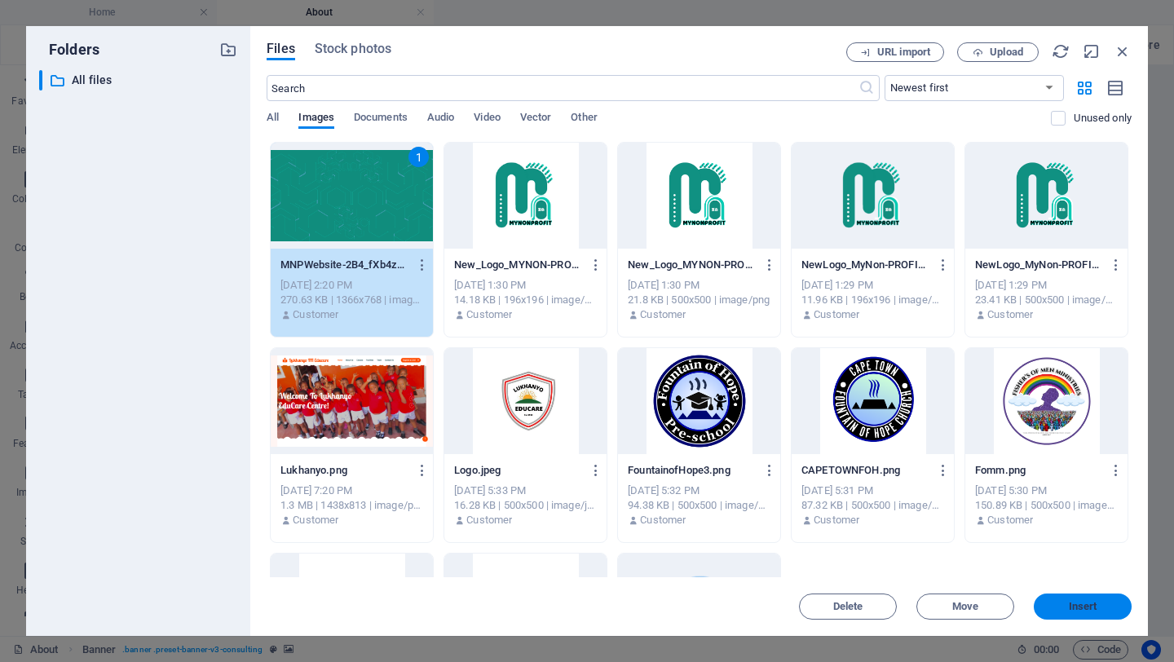
click at [1100, 594] on button "Insert" at bounding box center [1083, 606] width 98 height 26
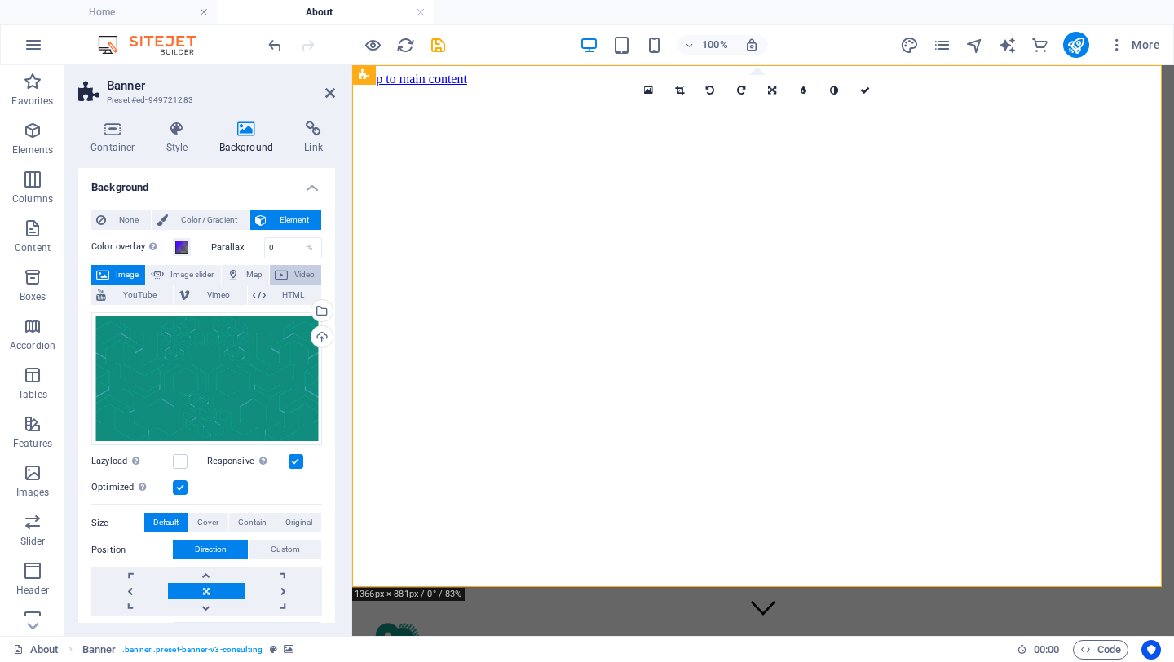
click at [302, 274] on span "Video" at bounding box center [305, 275] width 24 height 20
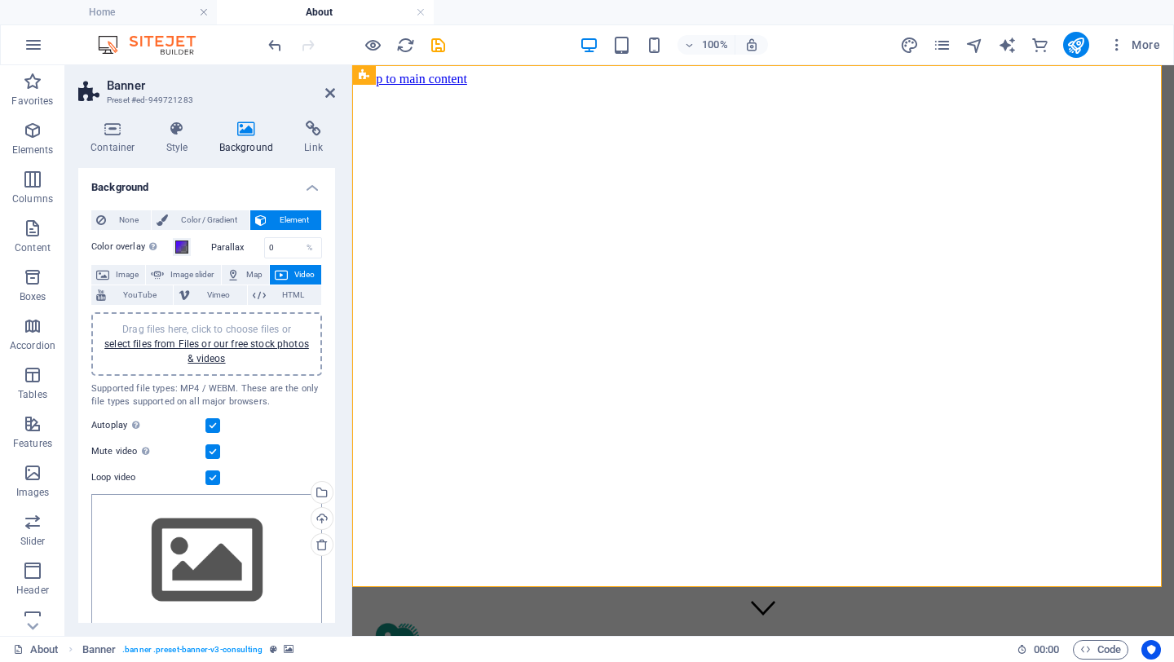
scroll to position [49, 0]
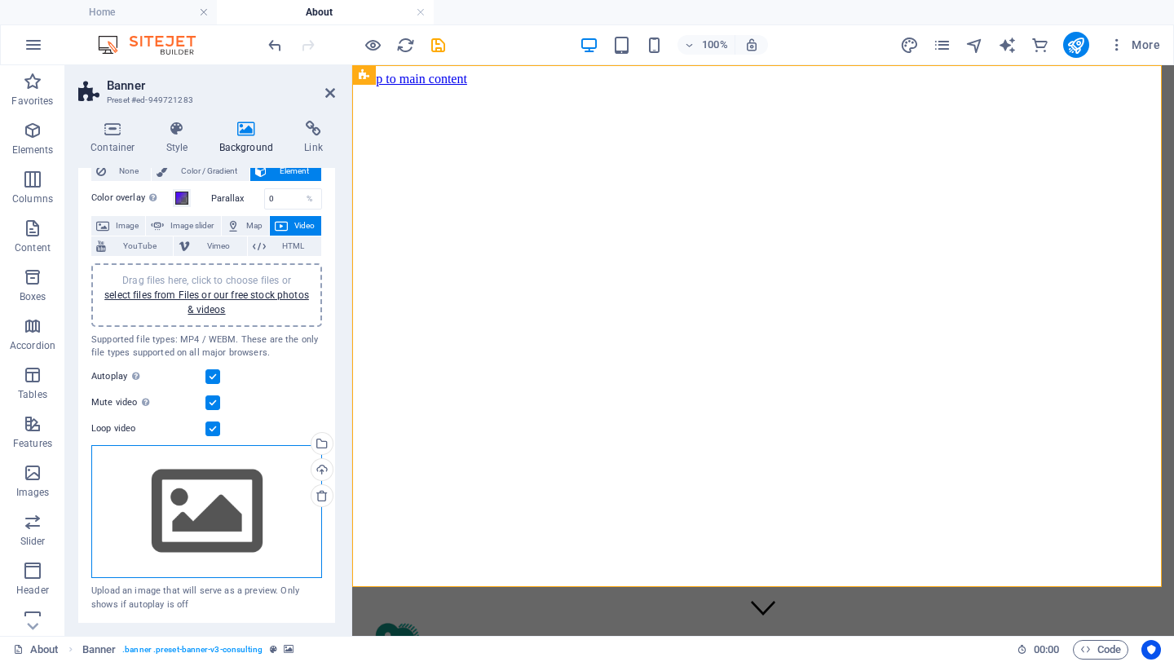
click at [253, 528] on div "Drag files here, click to choose files or select files from Files or our free s…" at bounding box center [206, 512] width 231 height 134
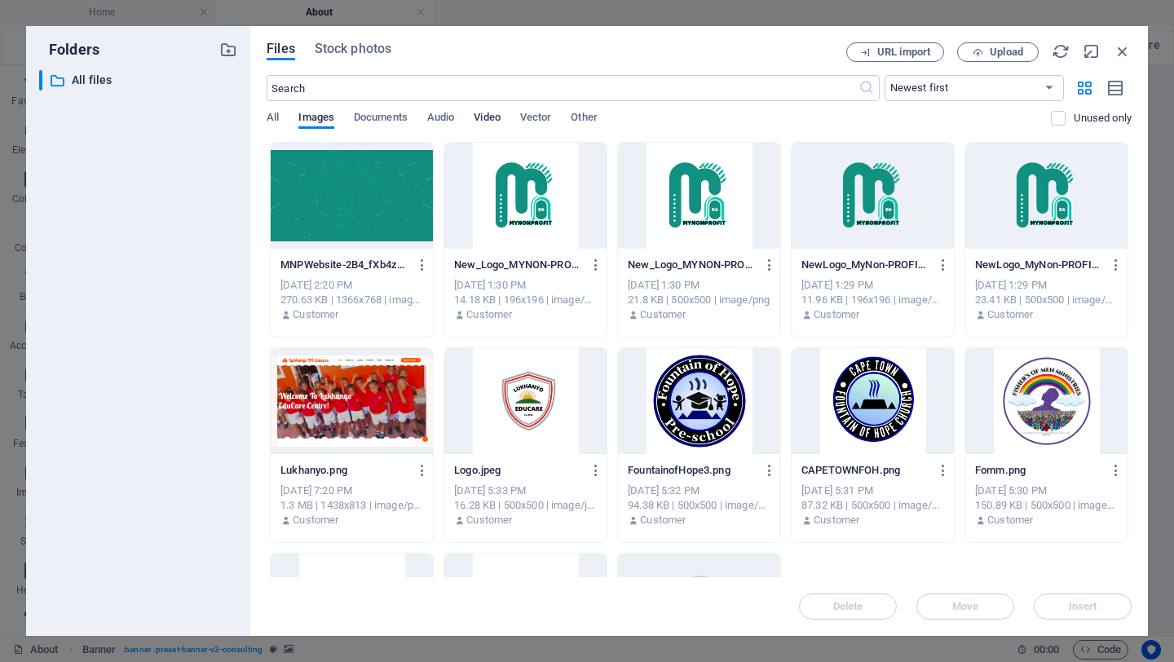
click at [490, 117] on span "Video" at bounding box center [487, 119] width 26 height 23
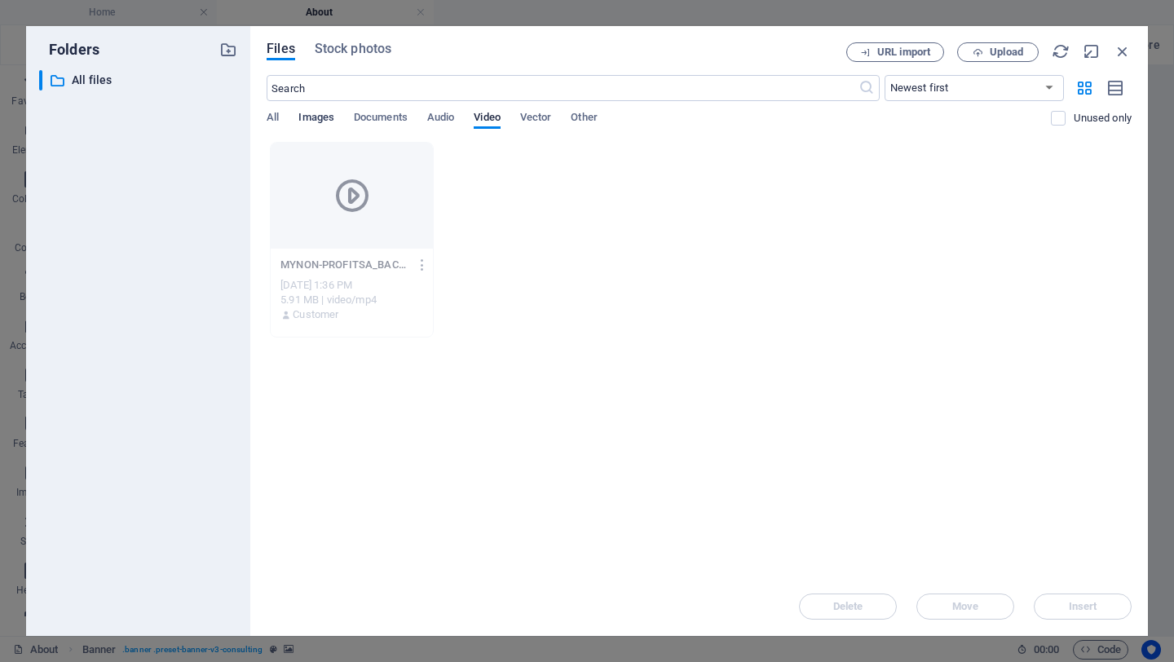
click at [313, 120] on span "Images" at bounding box center [316, 119] width 36 height 23
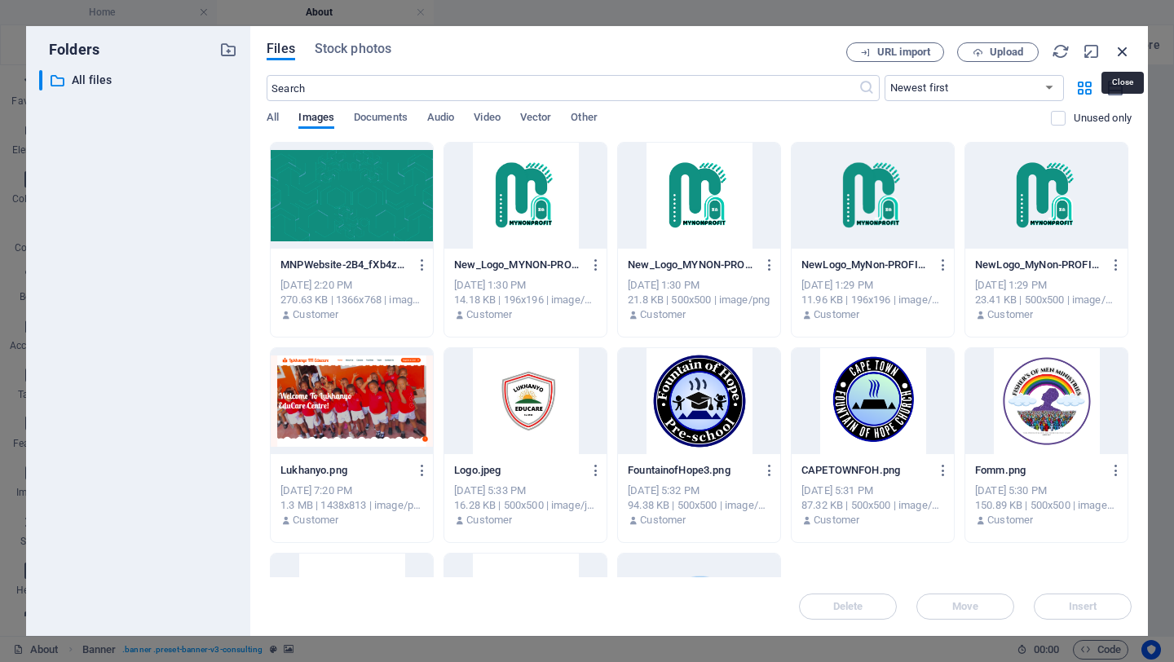
click at [1127, 55] on icon "button" at bounding box center [1123, 51] width 18 height 18
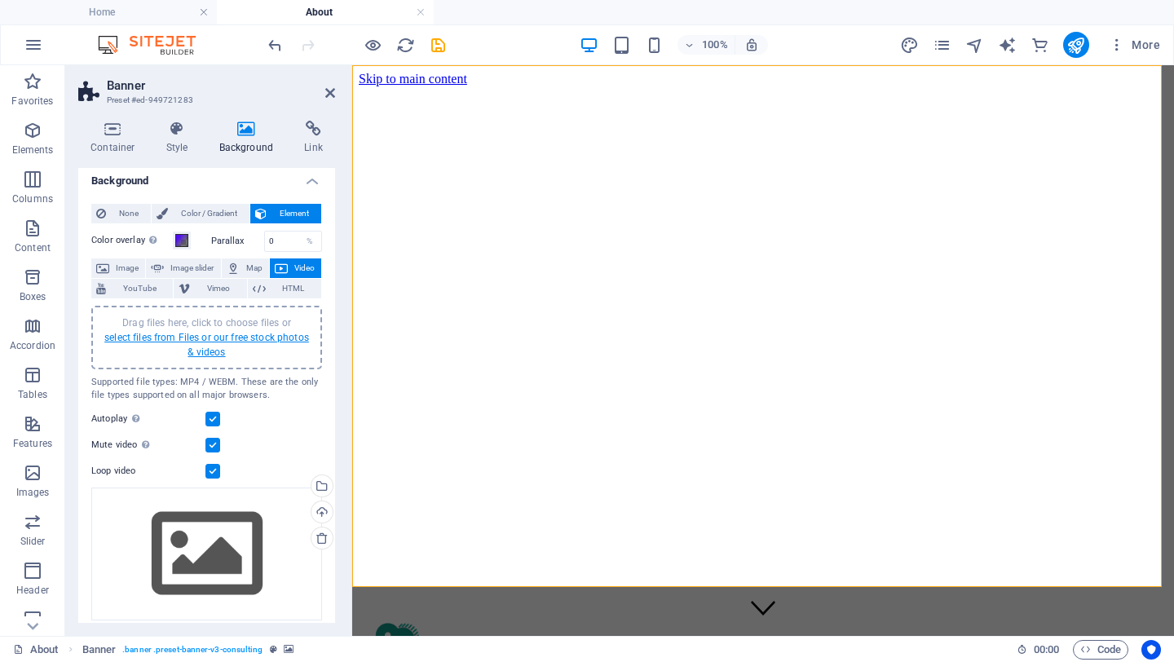
scroll to position [0, 0]
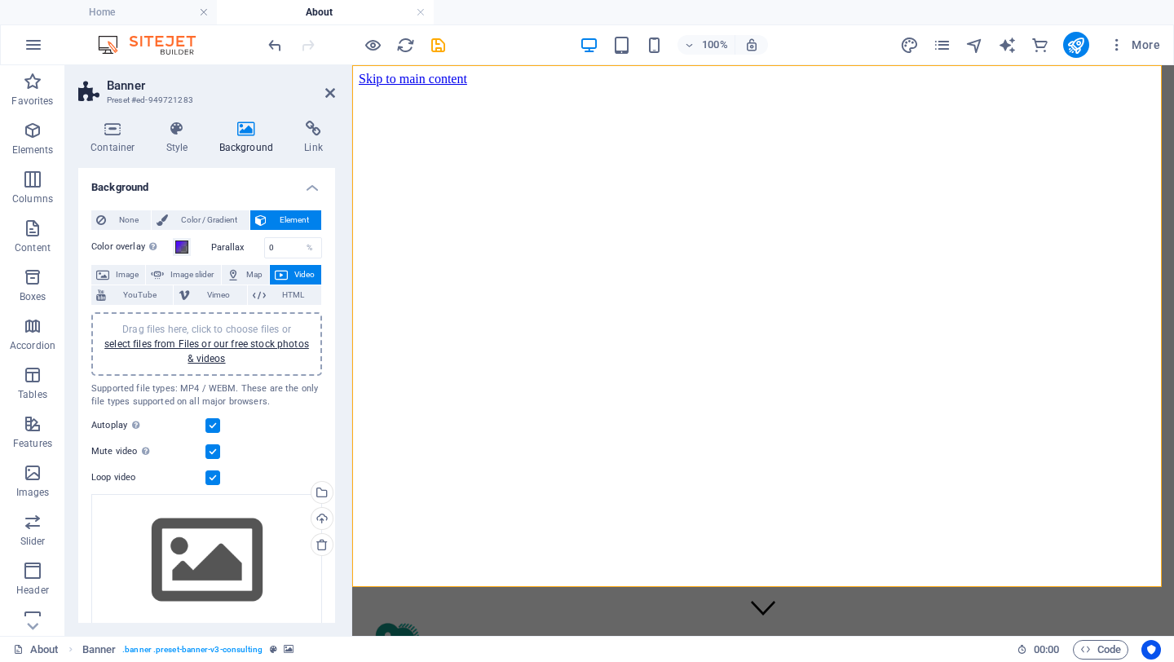
click at [235, 353] on div "Drag files here, click to choose files or select files from Files or our free s…" at bounding box center [206, 344] width 211 height 44
click at [122, 271] on span "Image" at bounding box center [127, 275] width 26 height 20
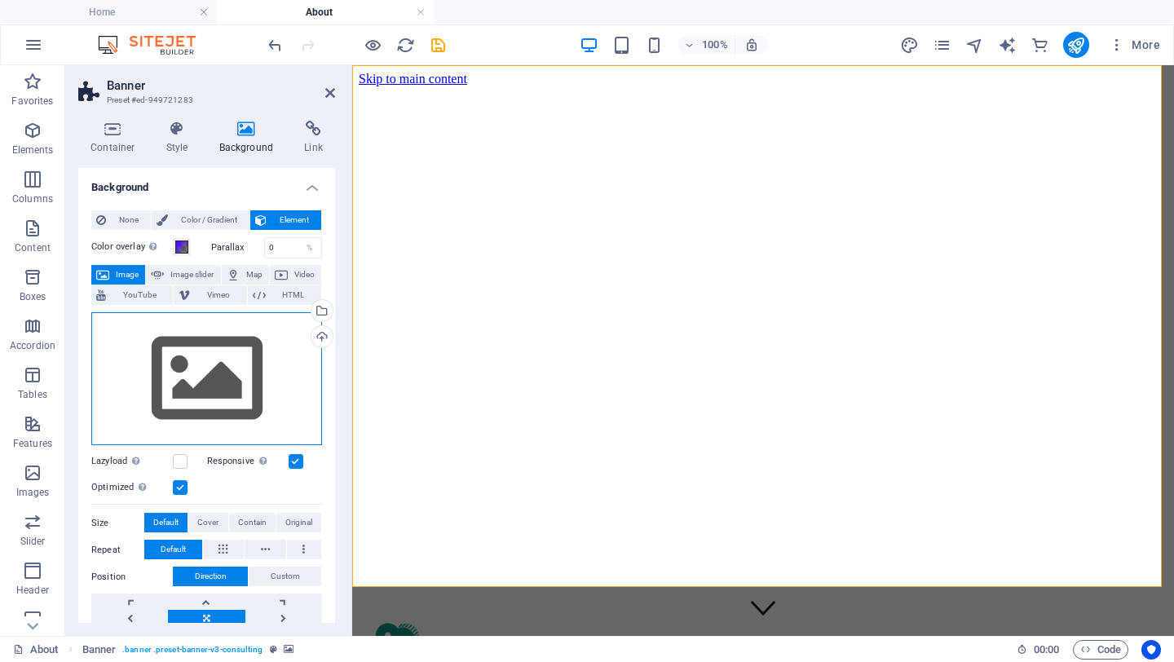
click at [178, 373] on div "Drag files here, click to choose files or select files from Files or our free s…" at bounding box center [206, 379] width 231 height 134
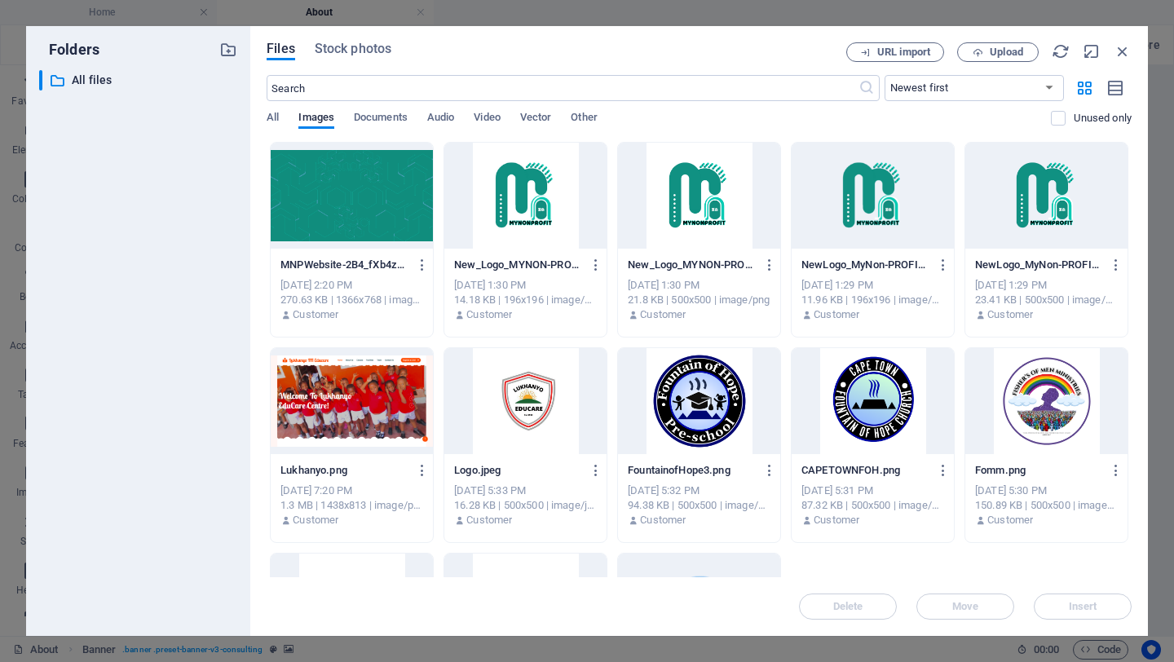
click at [398, 214] on div at bounding box center [352, 196] width 162 height 106
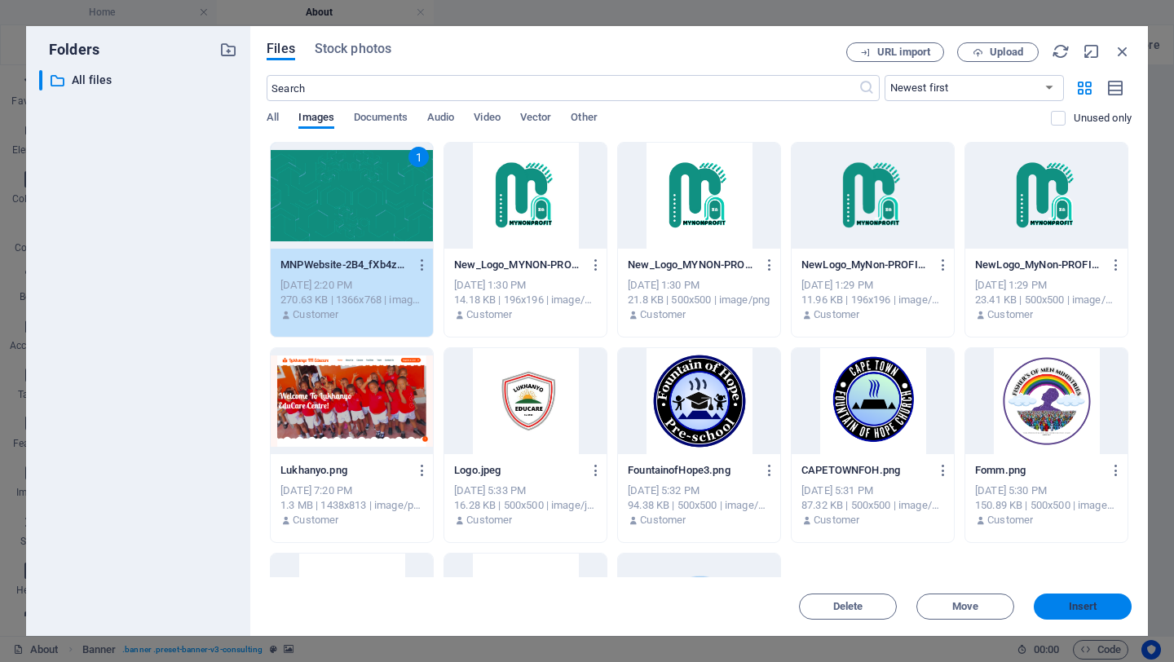
click at [1091, 598] on button "Insert" at bounding box center [1083, 606] width 98 height 26
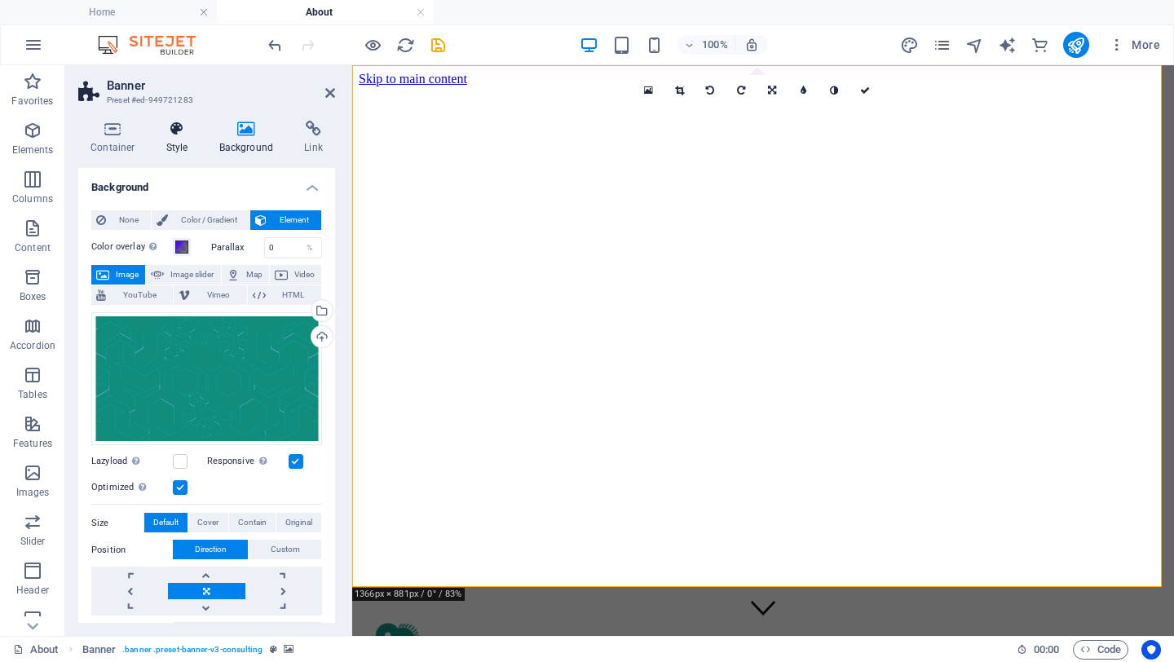
click at [178, 134] on icon at bounding box center [177, 129] width 46 height 16
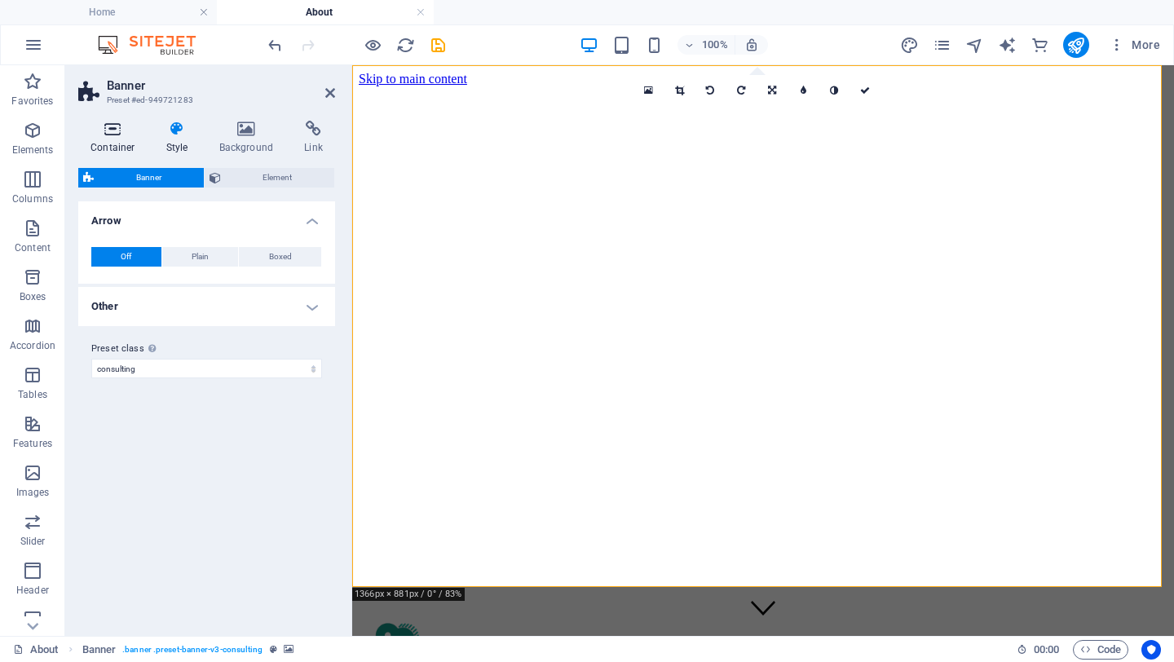
click at [117, 135] on icon at bounding box center [112, 129] width 69 height 16
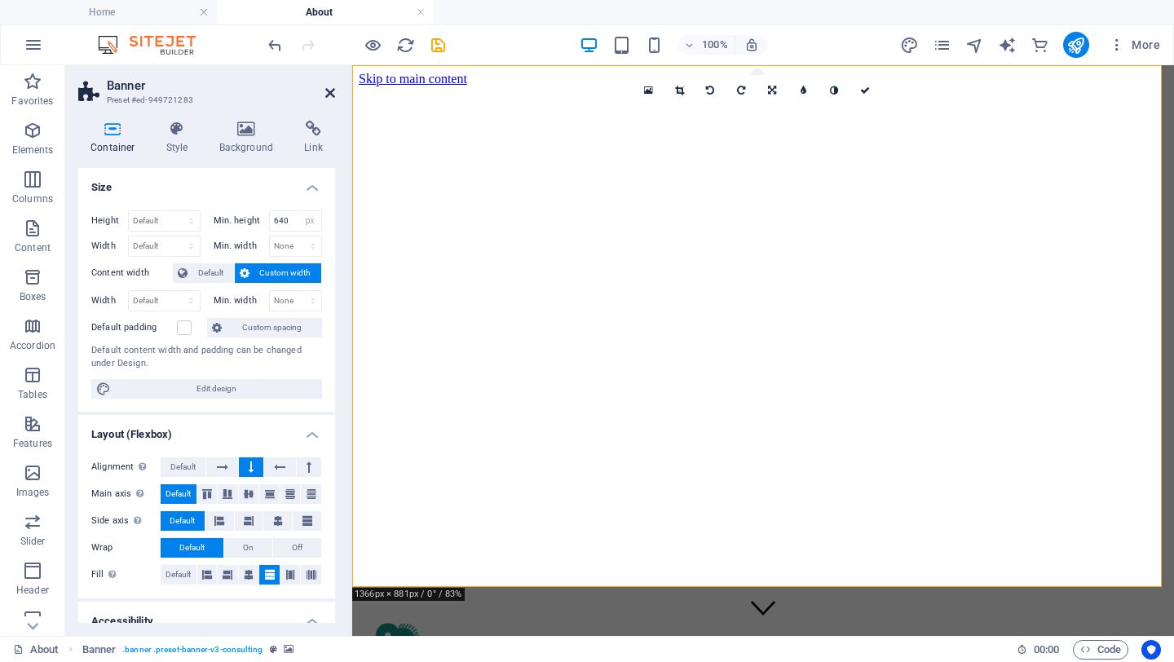
click at [328, 89] on icon at bounding box center [330, 92] width 10 height 13
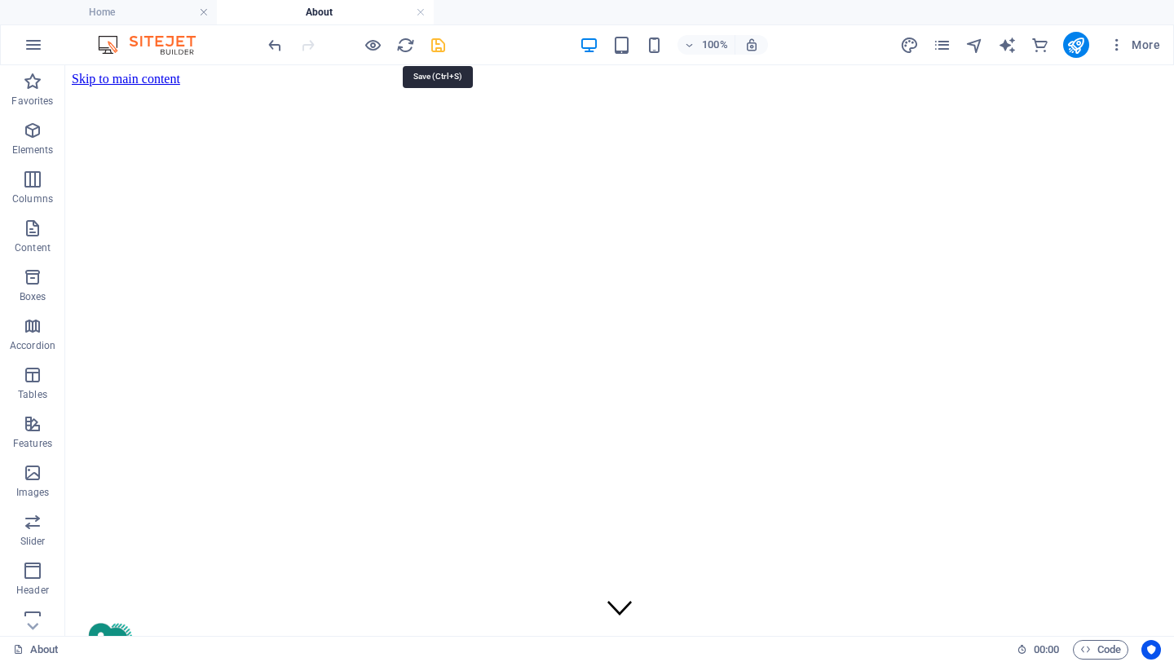
click at [437, 48] on icon "save" at bounding box center [438, 45] width 19 height 19
